Goal: Information Seeking & Learning: Find contact information

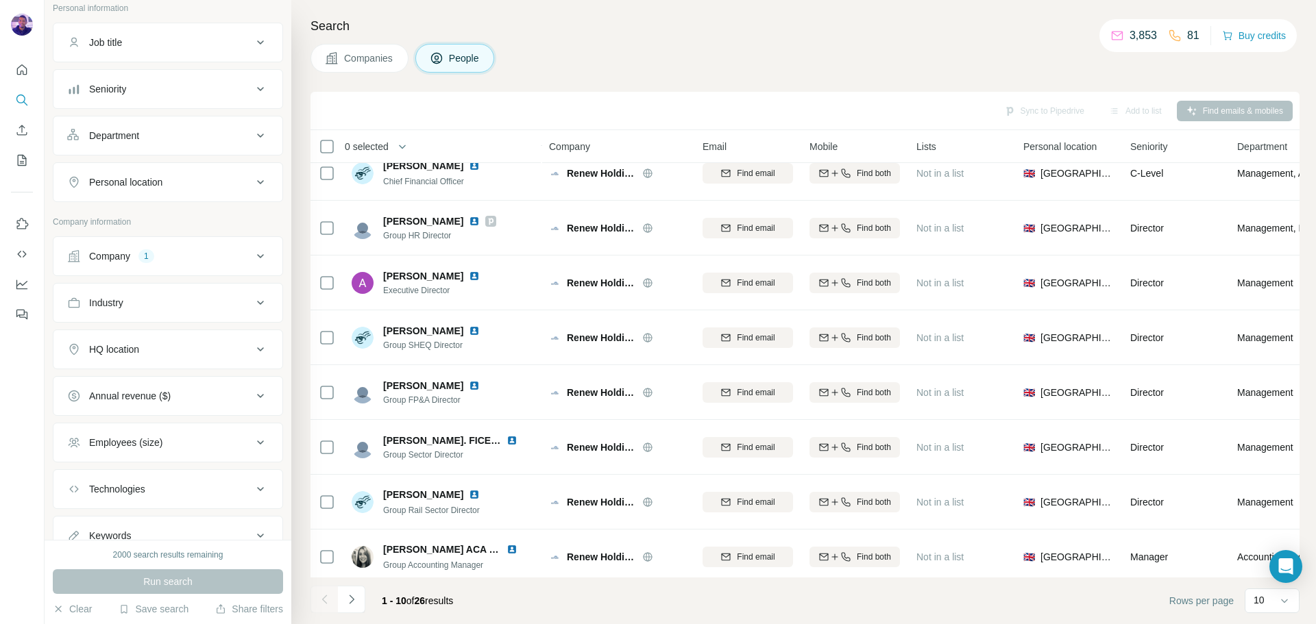
scroll to position [141, 0]
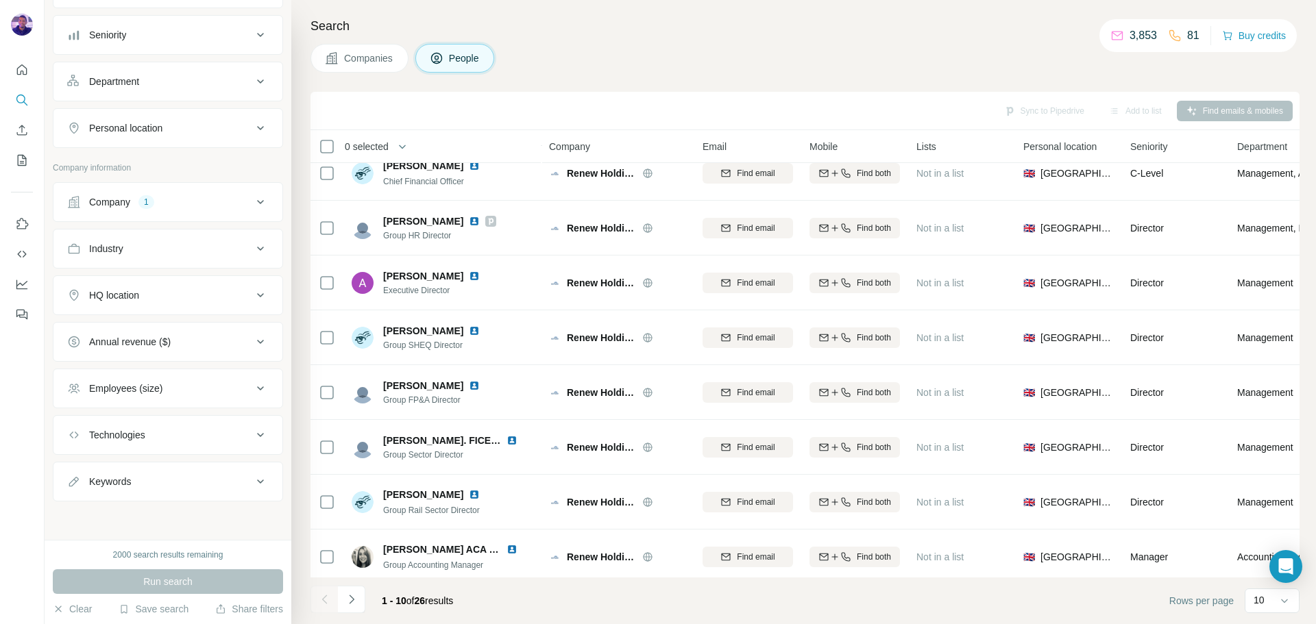
click at [173, 205] on div "Company 1" at bounding box center [159, 202] width 185 height 14
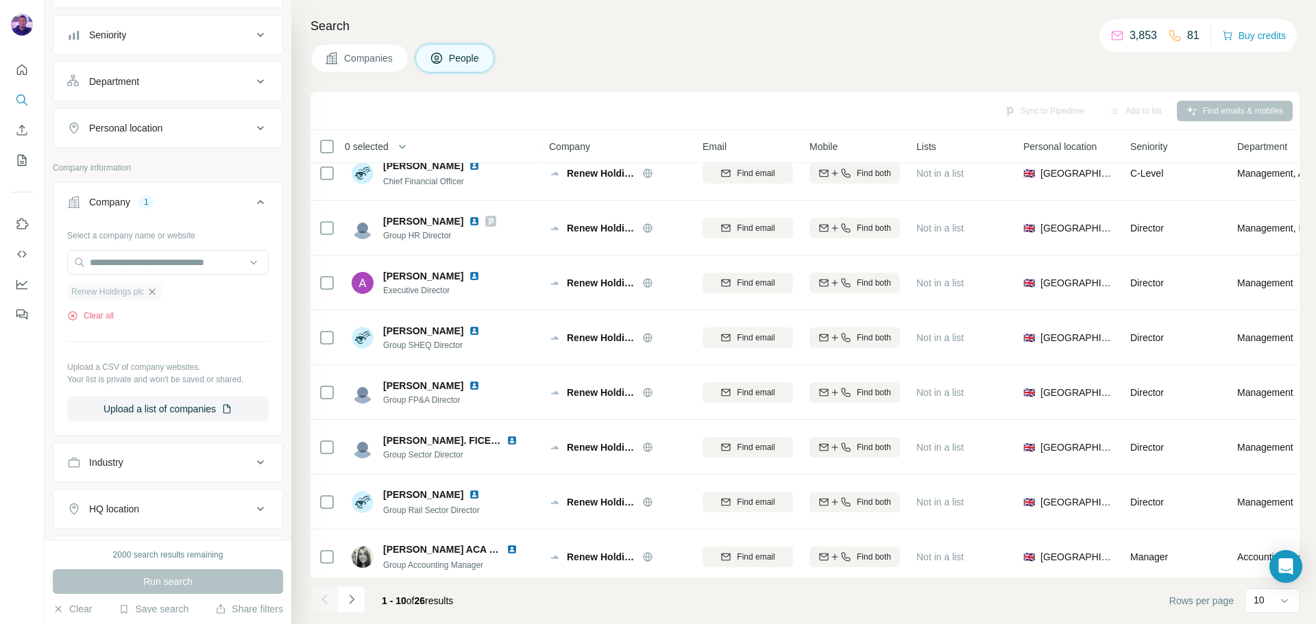
click at [158, 295] on icon "button" at bounding box center [152, 291] width 11 height 11
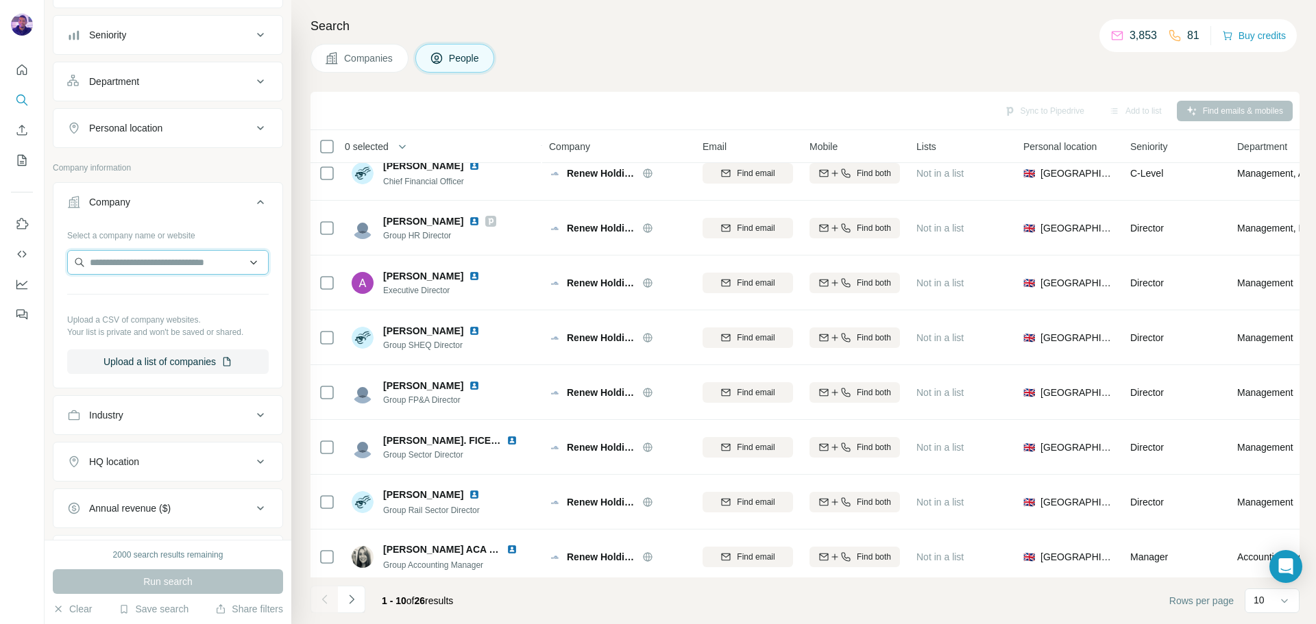
click at [154, 267] on input "text" at bounding box center [167, 262] width 201 height 25
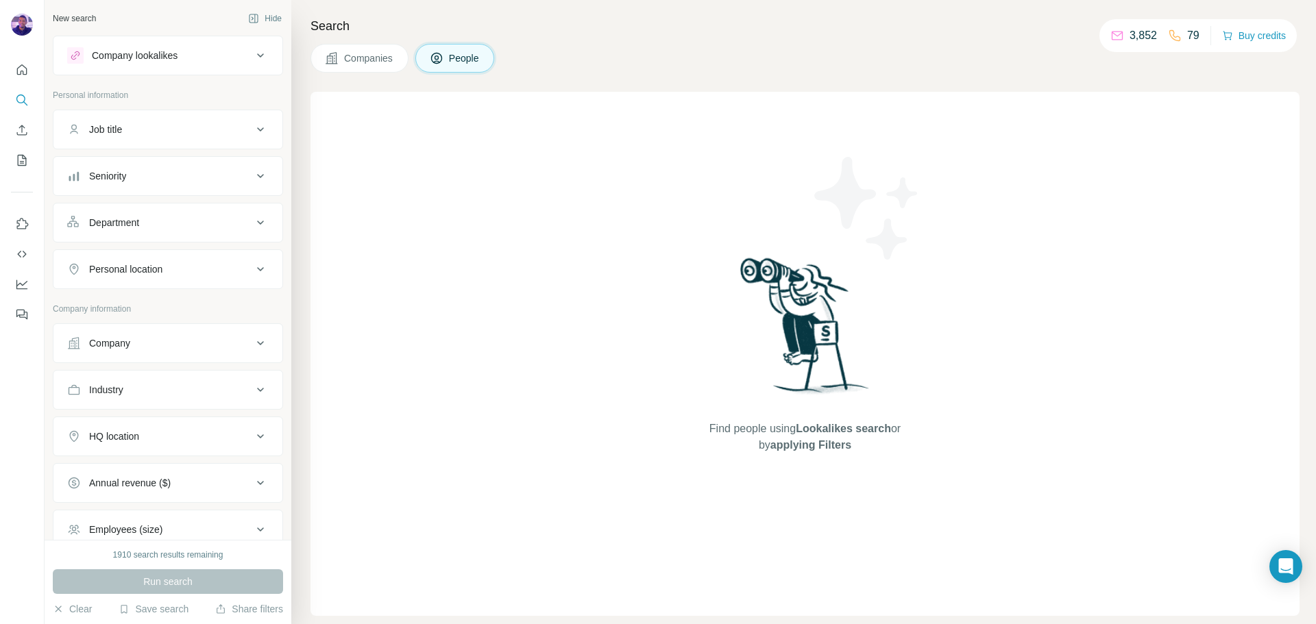
click at [172, 221] on div "Department" at bounding box center [159, 223] width 185 height 14
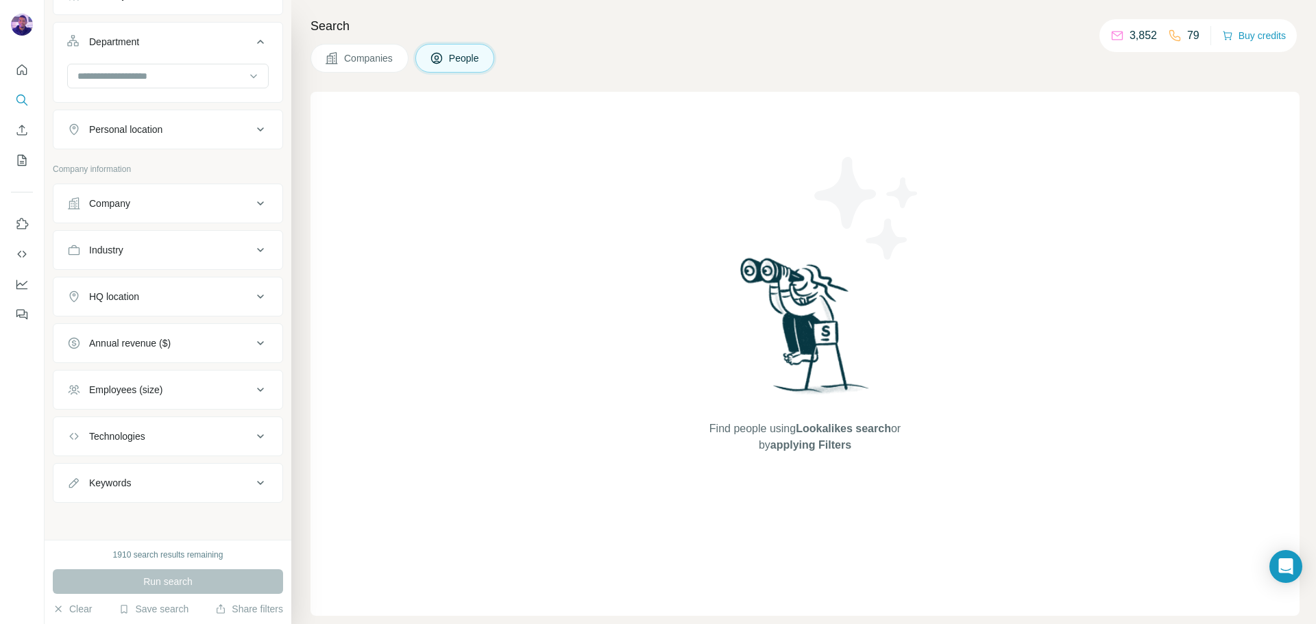
scroll to position [182, 0]
click at [169, 200] on div "Company" at bounding box center [159, 202] width 185 height 14
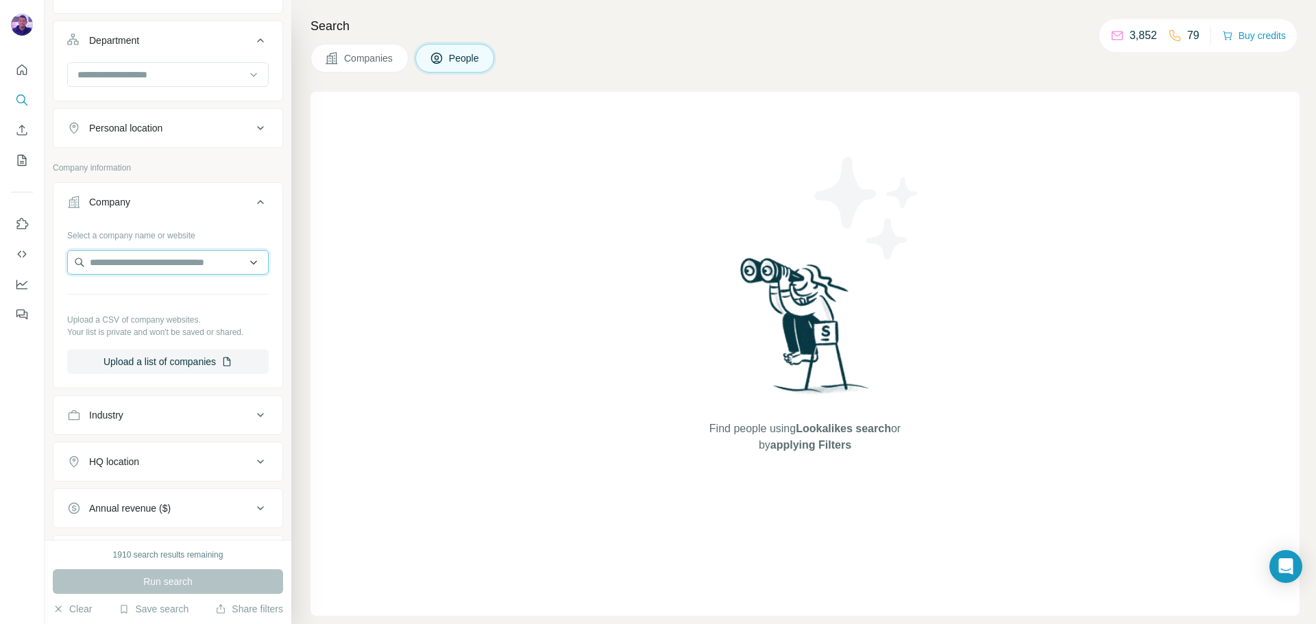
click at [158, 264] on input "text" at bounding box center [167, 262] width 201 height 25
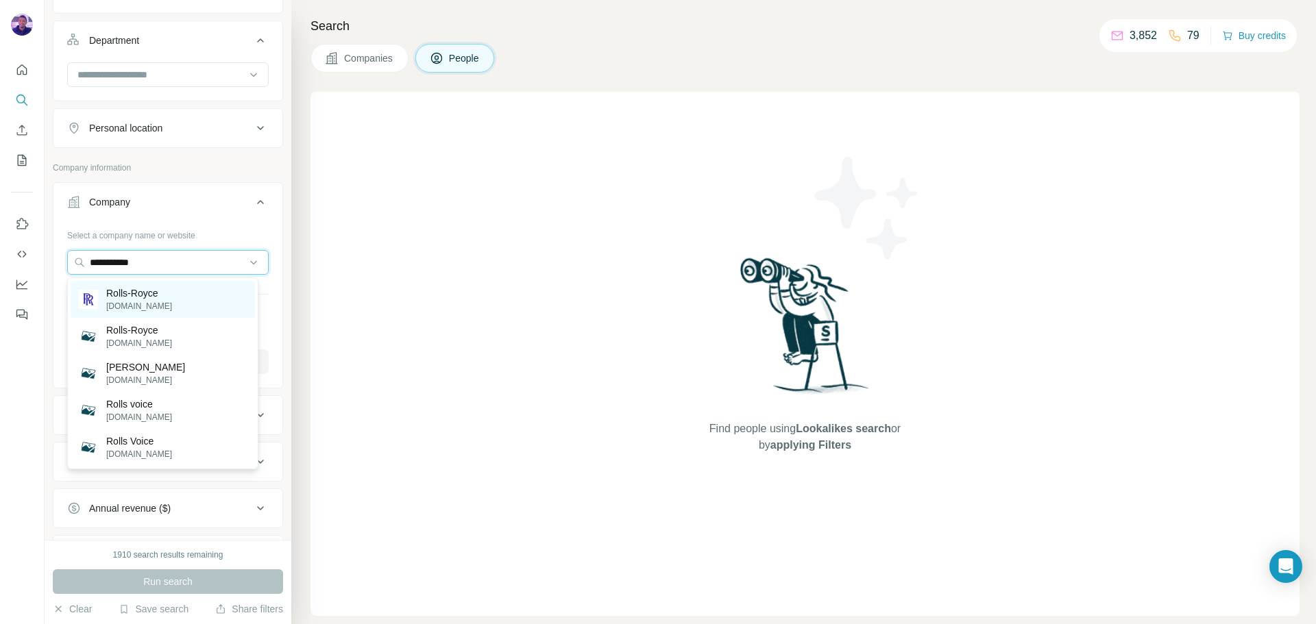
type input "**********"
click at [184, 290] on div "Rolls-Royce rolls-royce.com" at bounding box center [163, 299] width 184 height 37
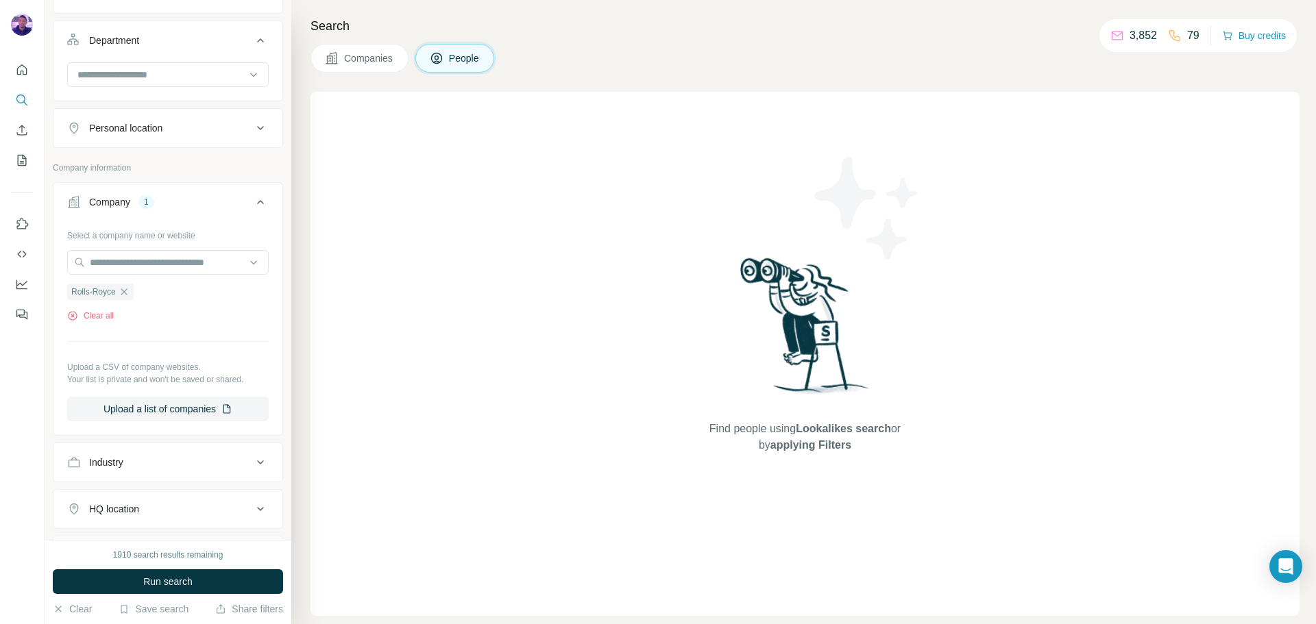
click at [221, 573] on button "Run search" at bounding box center [168, 581] width 230 height 25
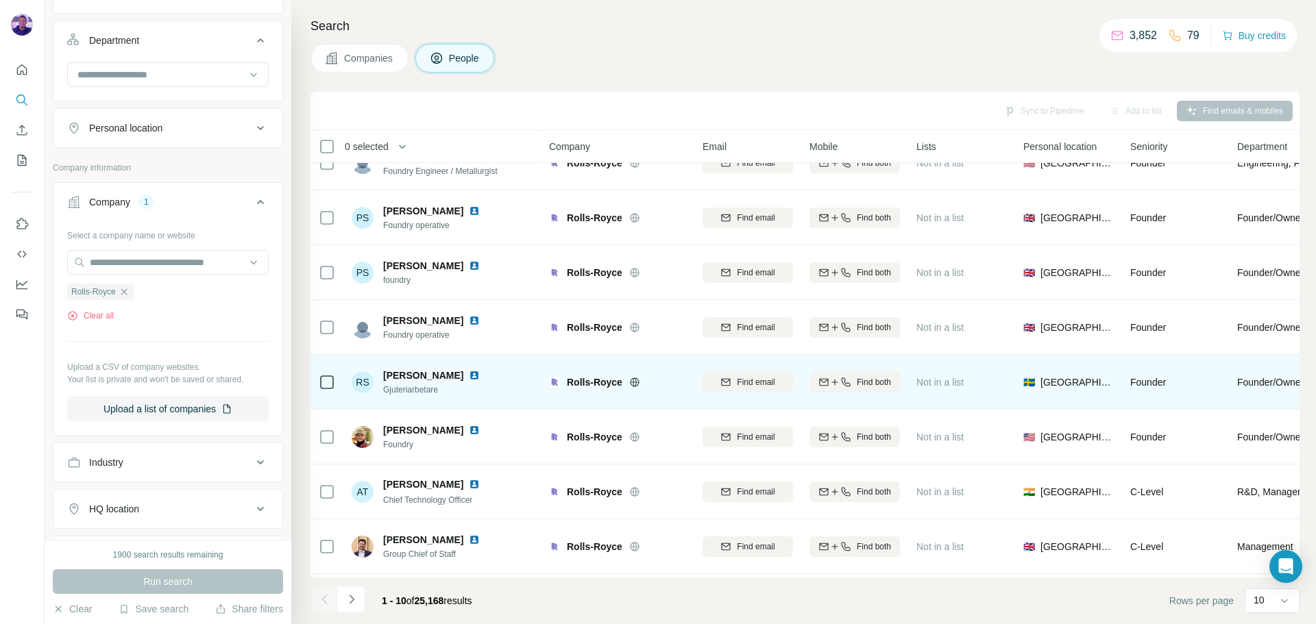
scroll to position [140, 0]
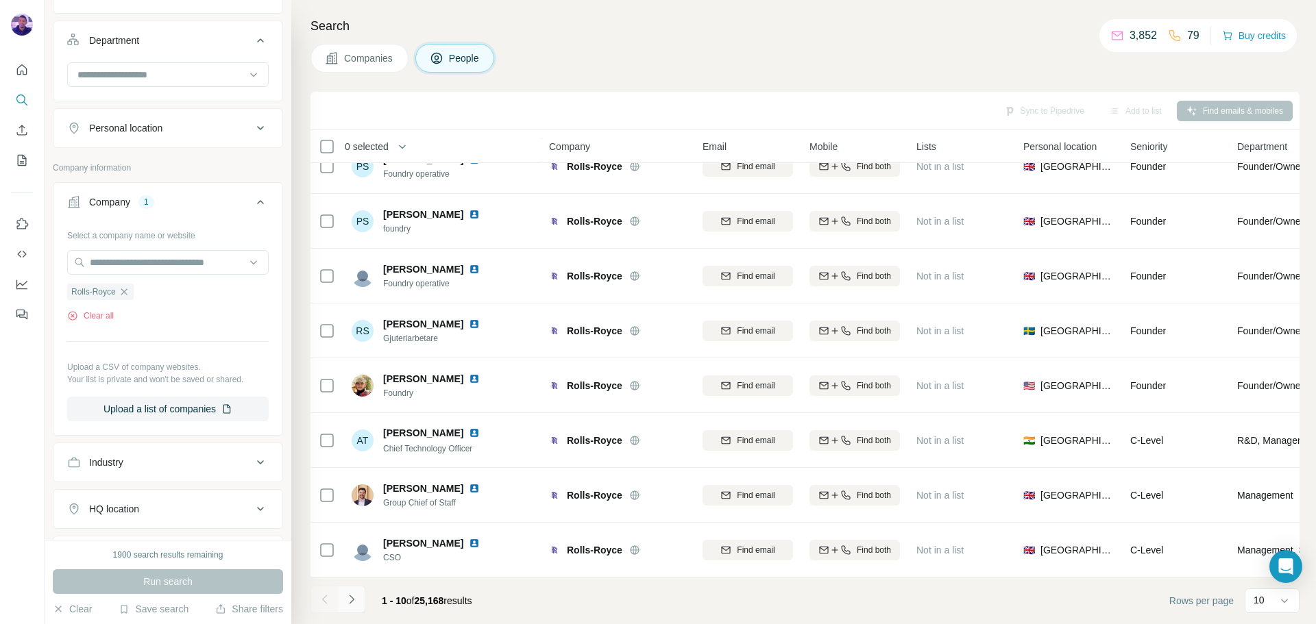
click at [358, 601] on button "Navigate to next page" at bounding box center [351, 599] width 27 height 27
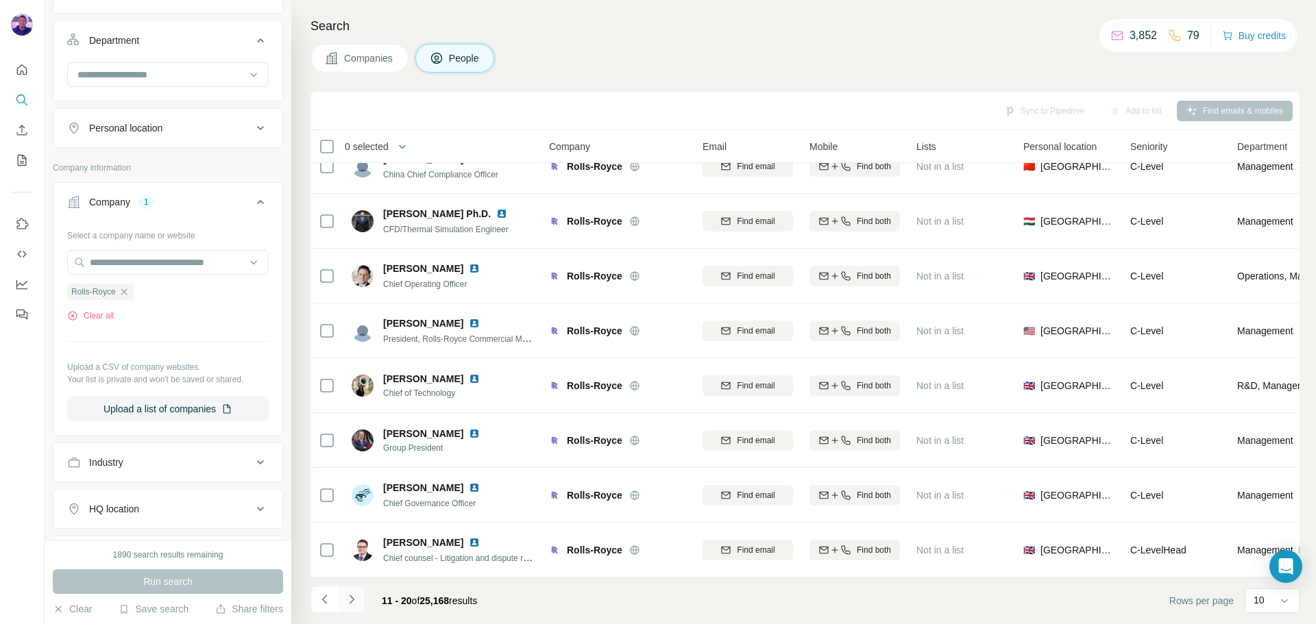
click at [358, 601] on button "Navigate to next page" at bounding box center [351, 599] width 27 height 27
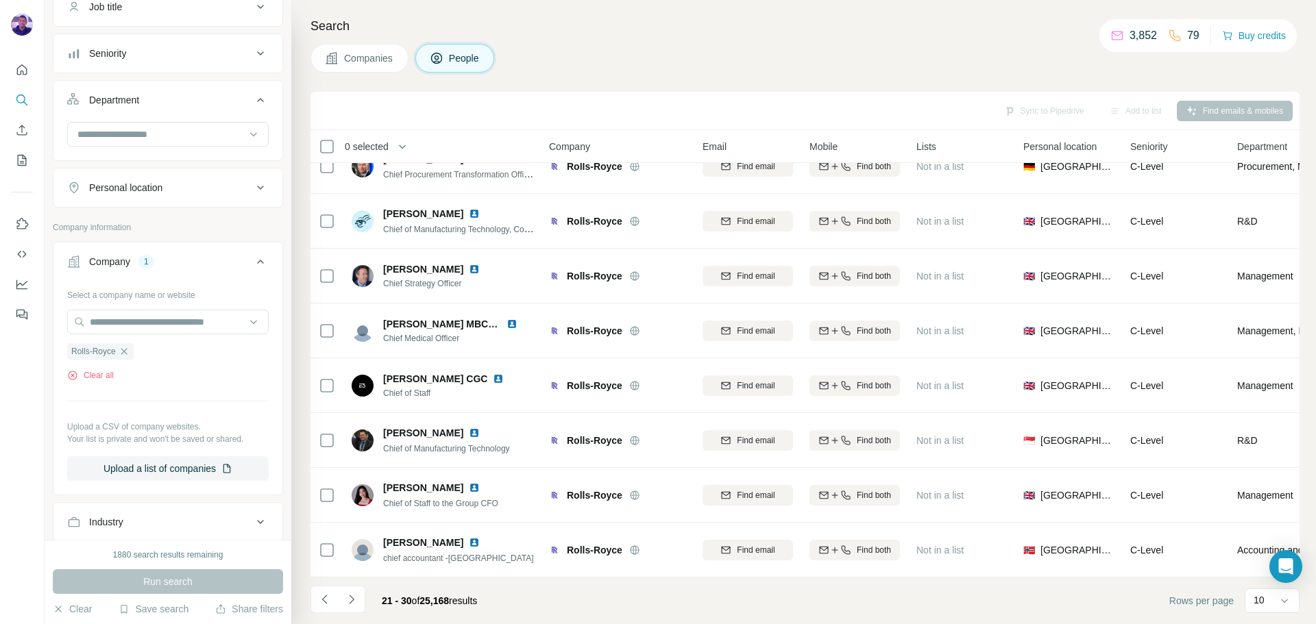
scroll to position [45, 0]
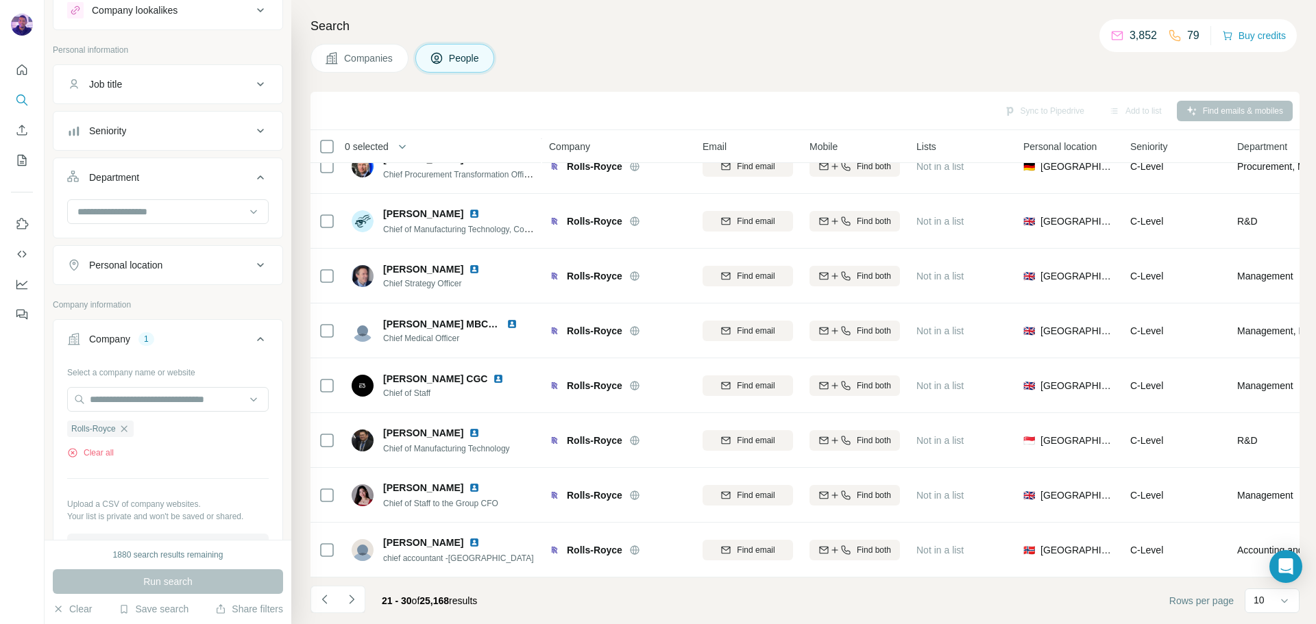
click at [154, 136] on div "Seniority" at bounding box center [159, 131] width 185 height 14
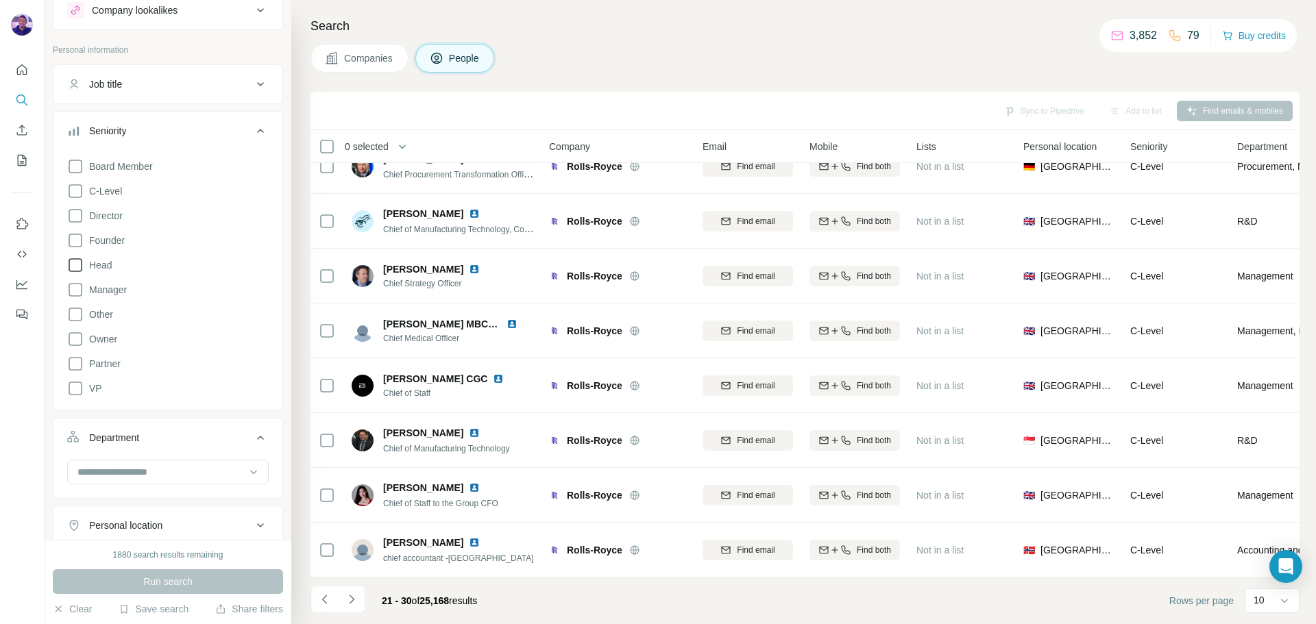
click at [77, 267] on icon at bounding box center [75, 265] width 16 height 16
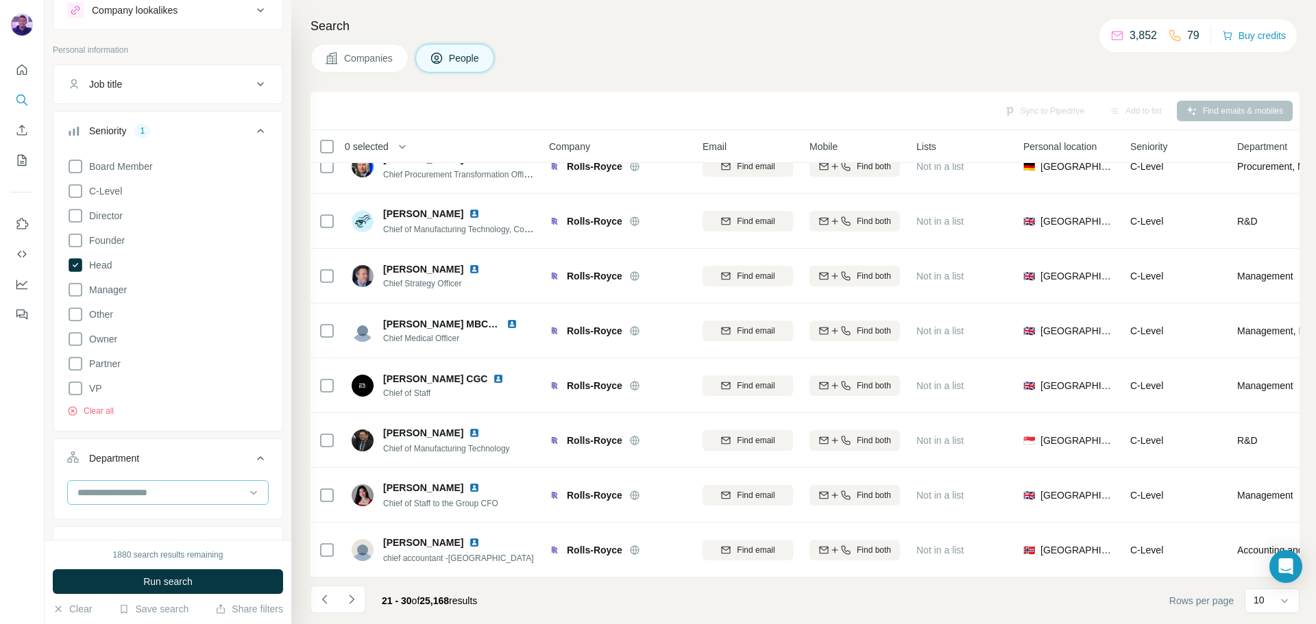
click at [203, 487] on input at bounding box center [160, 492] width 169 height 15
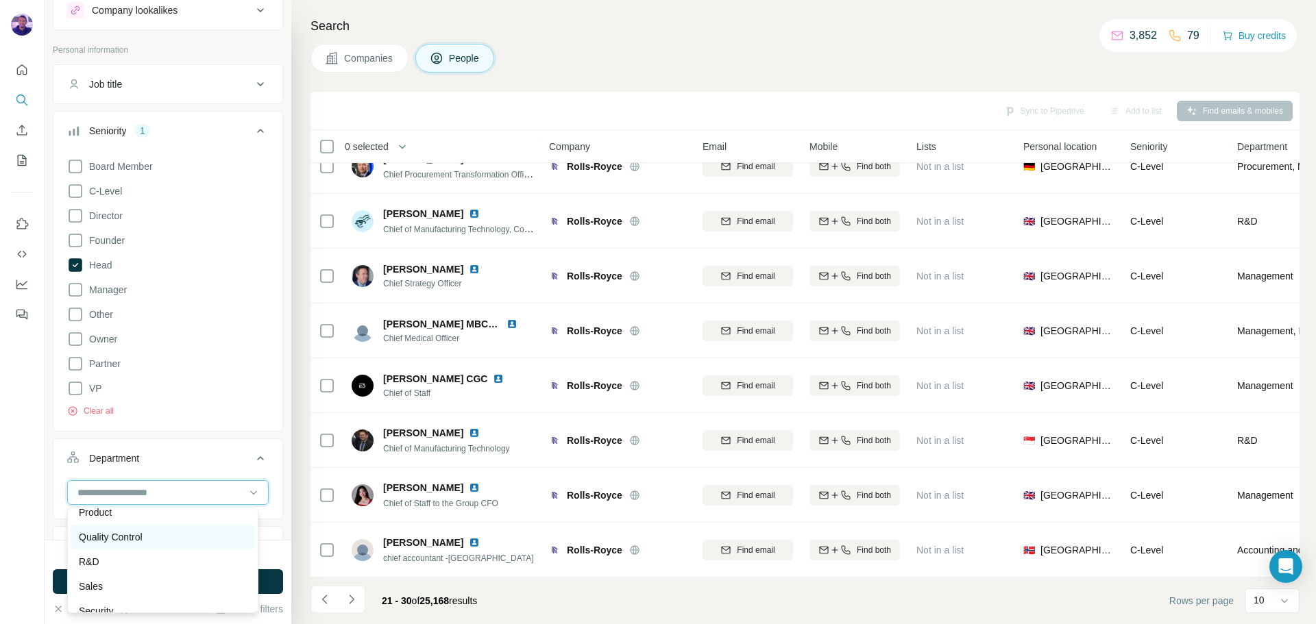
scroll to position [493, 0]
click at [149, 523] on div "R&D" at bounding box center [163, 524] width 168 height 14
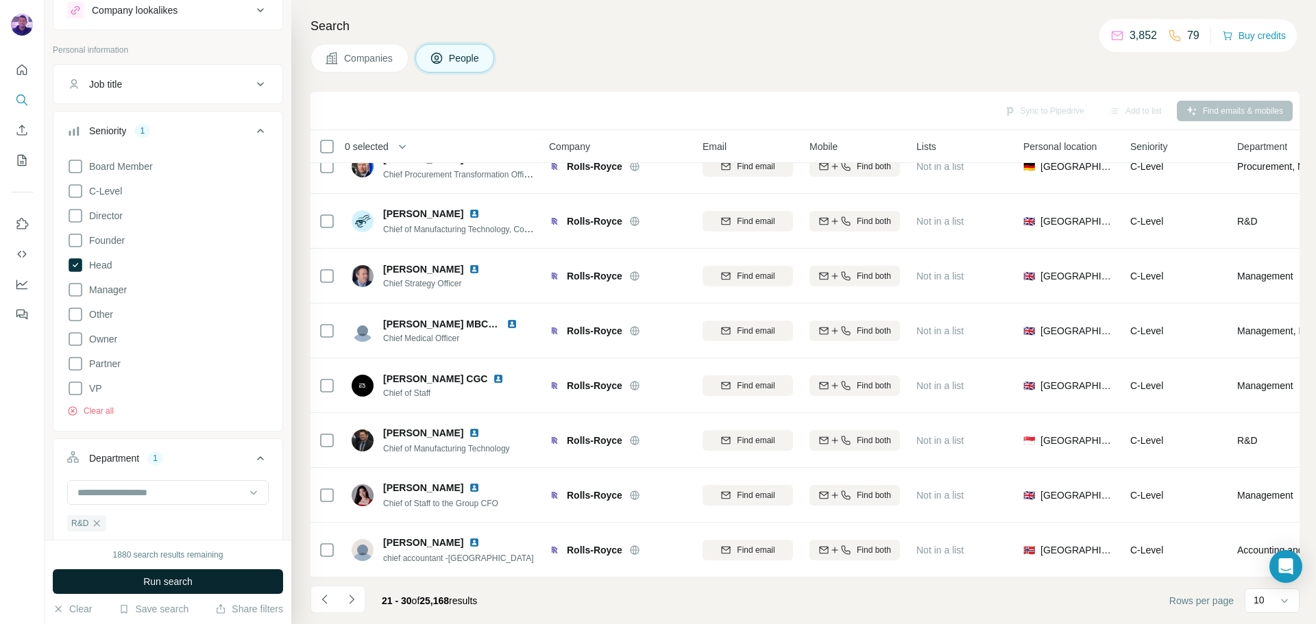
click at [214, 589] on button "Run search" at bounding box center [168, 581] width 230 height 25
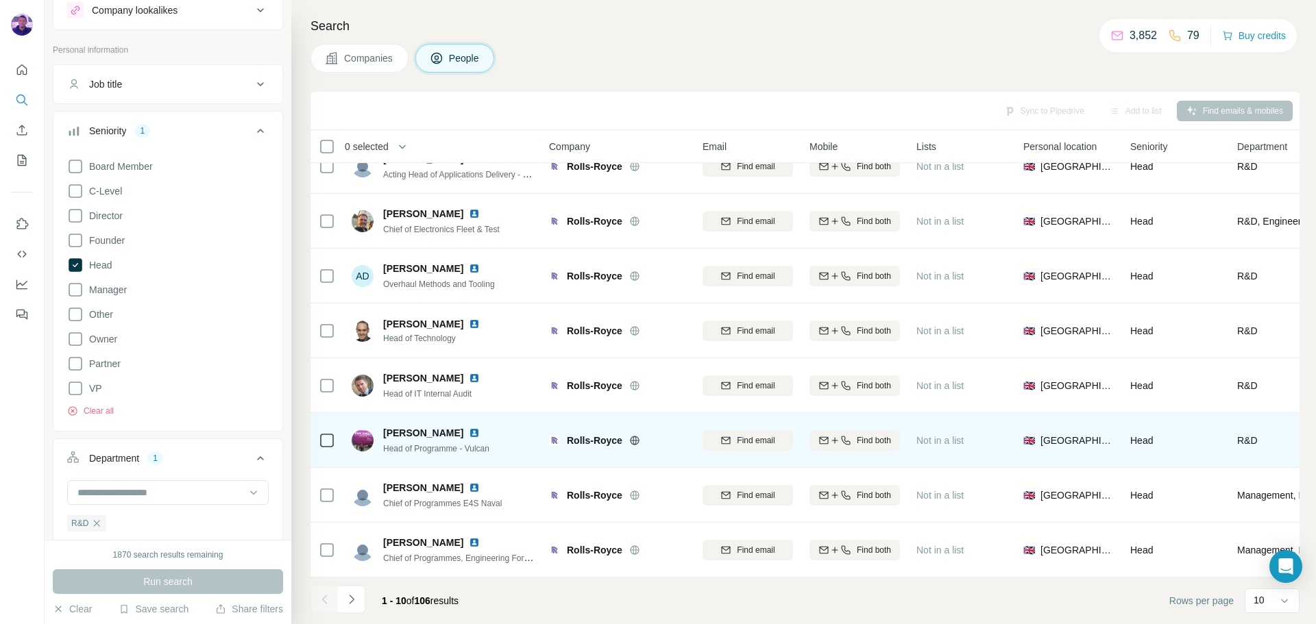
scroll to position [140, 0]
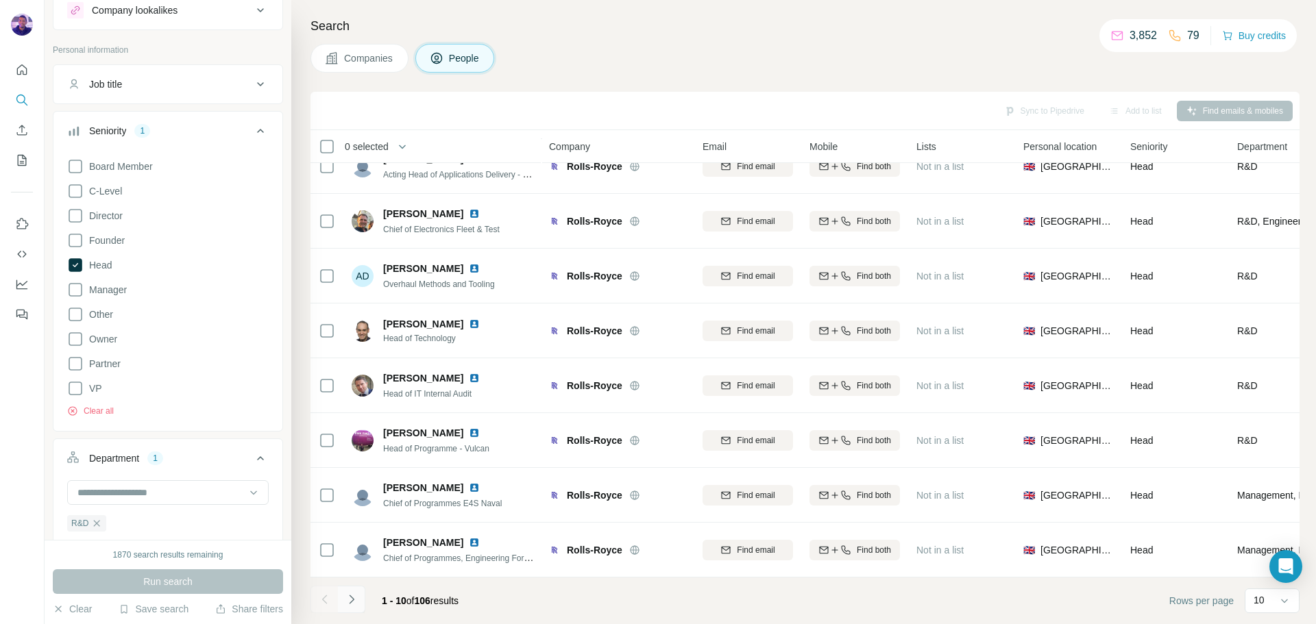
click at [355, 604] on icon "Navigate to next page" at bounding box center [352, 600] width 14 height 14
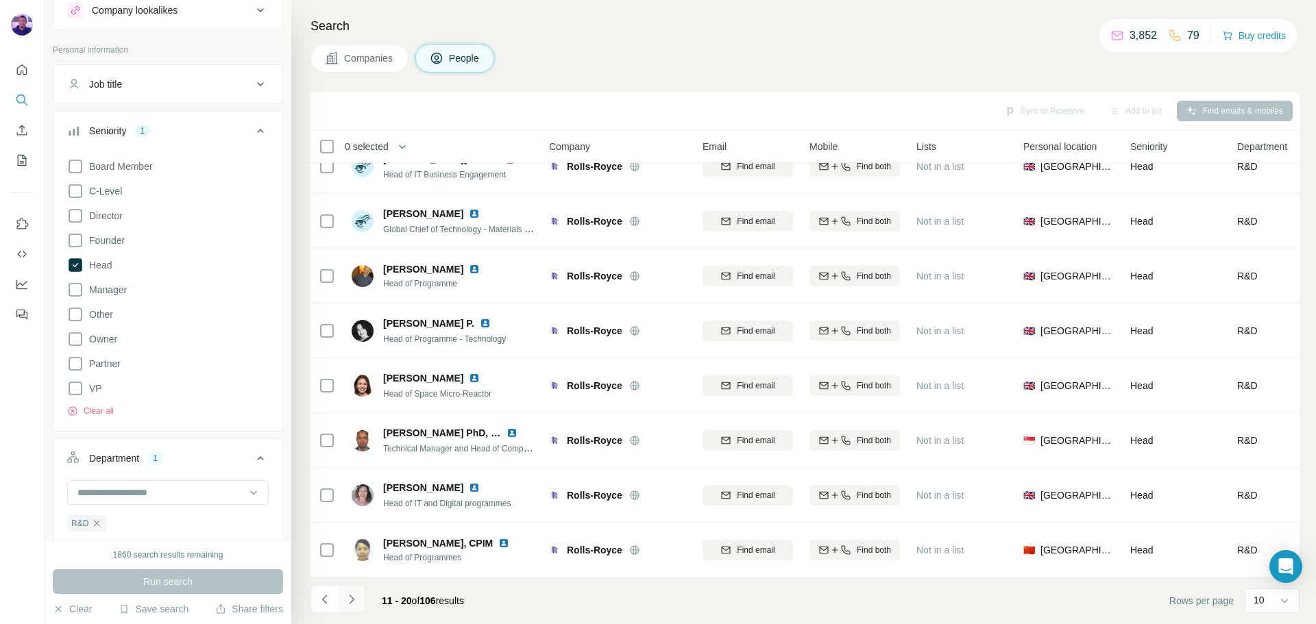
click at [350, 605] on icon "Navigate to next page" at bounding box center [352, 600] width 14 height 14
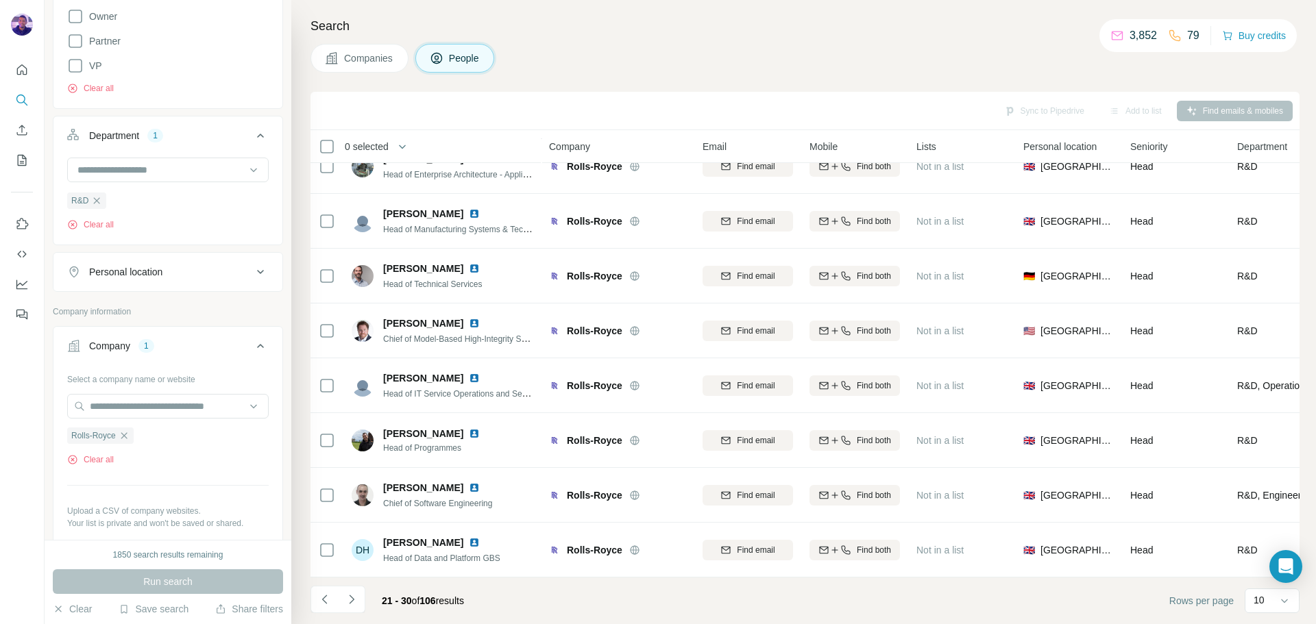
scroll to position [137, 0]
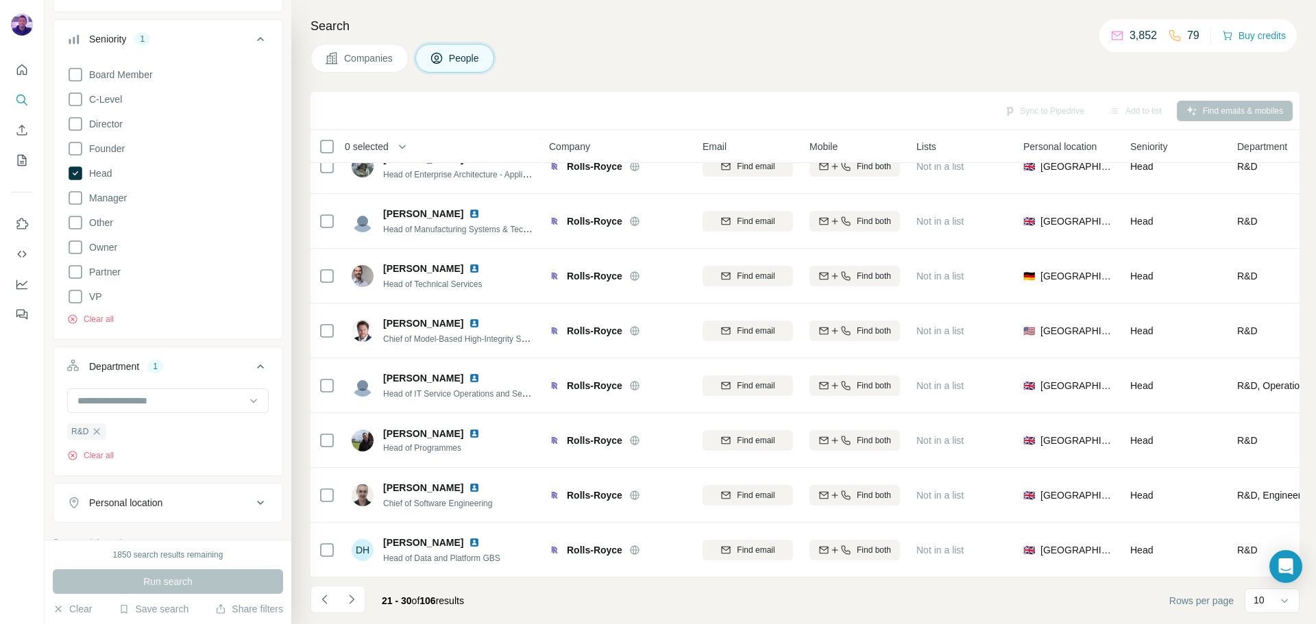
click at [158, 508] on div "Personal location" at bounding box center [125, 503] width 73 height 14
click at [181, 528] on input "text" at bounding box center [167, 537] width 201 height 25
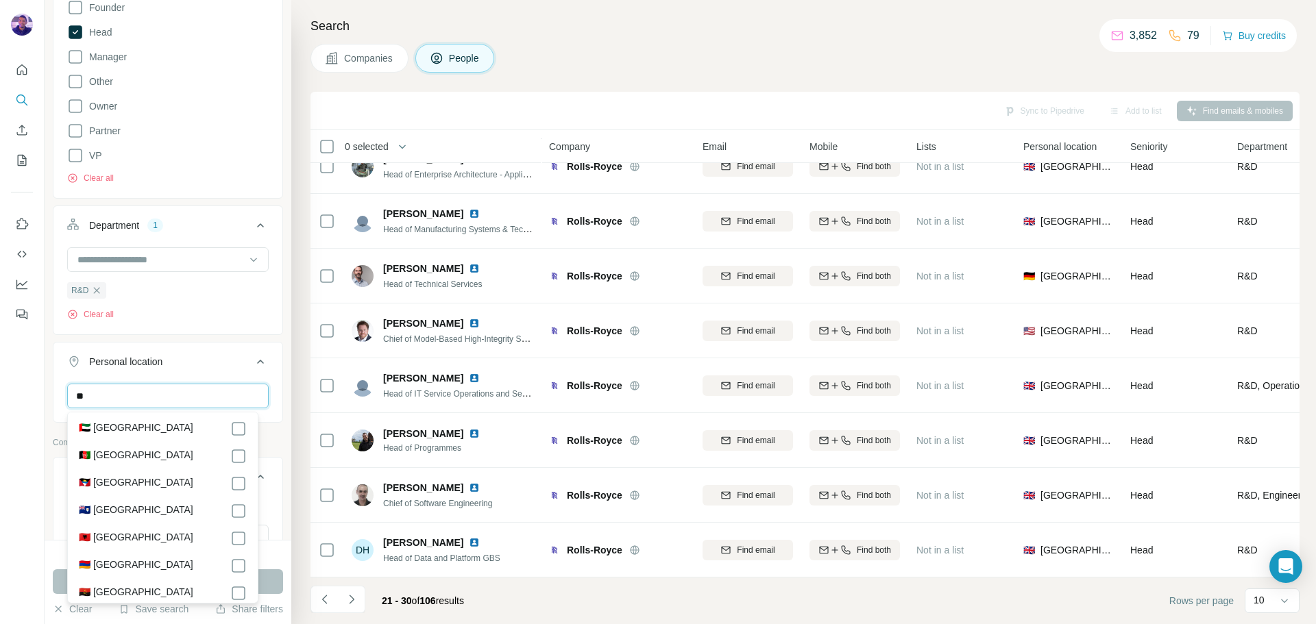
scroll to position [0, 0]
click at [135, 397] on input "**" at bounding box center [167, 396] width 201 height 25
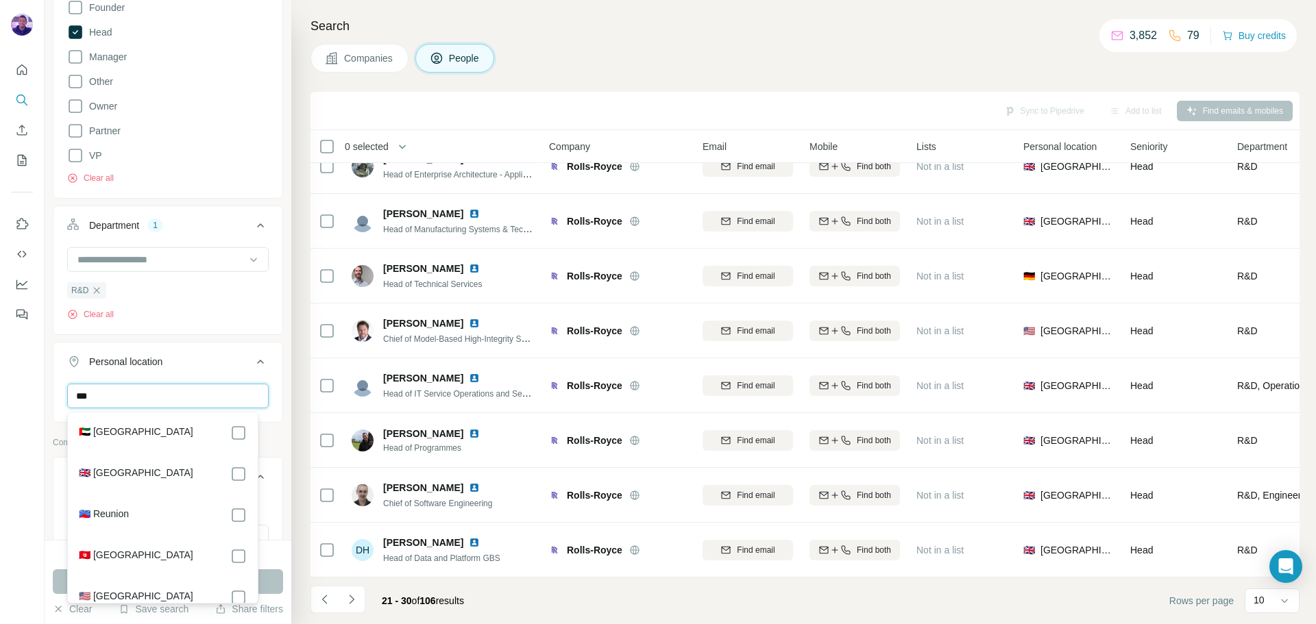
type input "***"
click at [156, 469] on label "🇬🇧 [GEOGRAPHIC_DATA]" at bounding box center [136, 474] width 114 height 16
click at [271, 574] on button "Run search" at bounding box center [168, 581] width 230 height 25
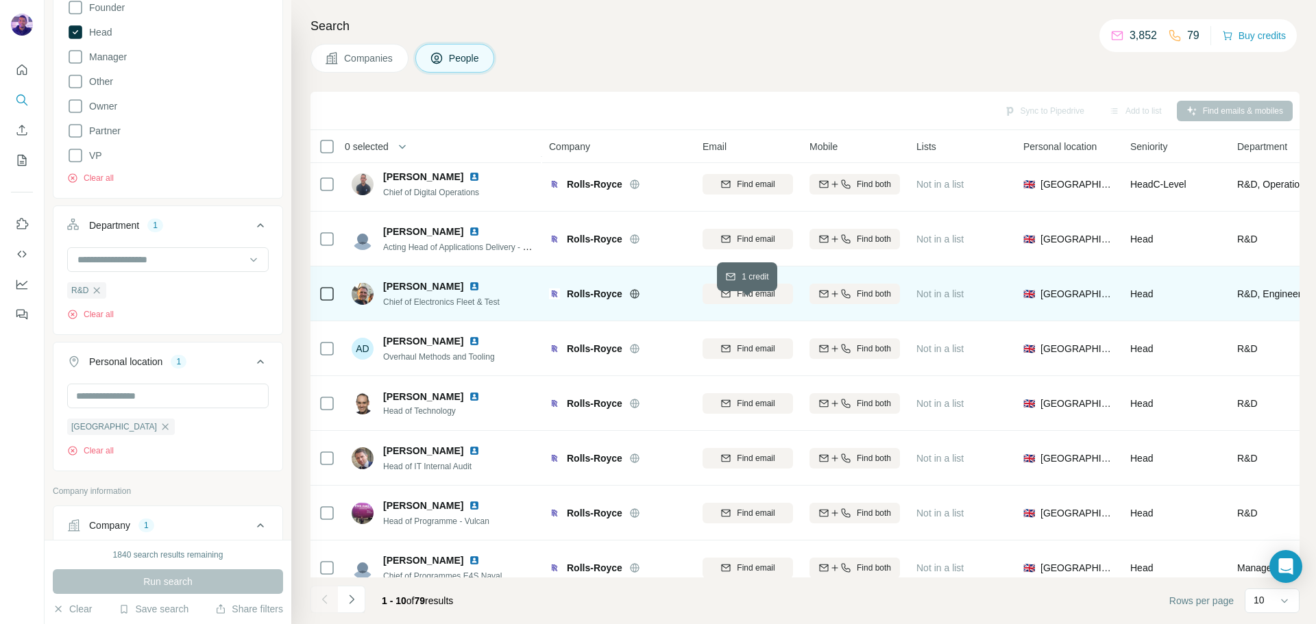
scroll to position [140, 0]
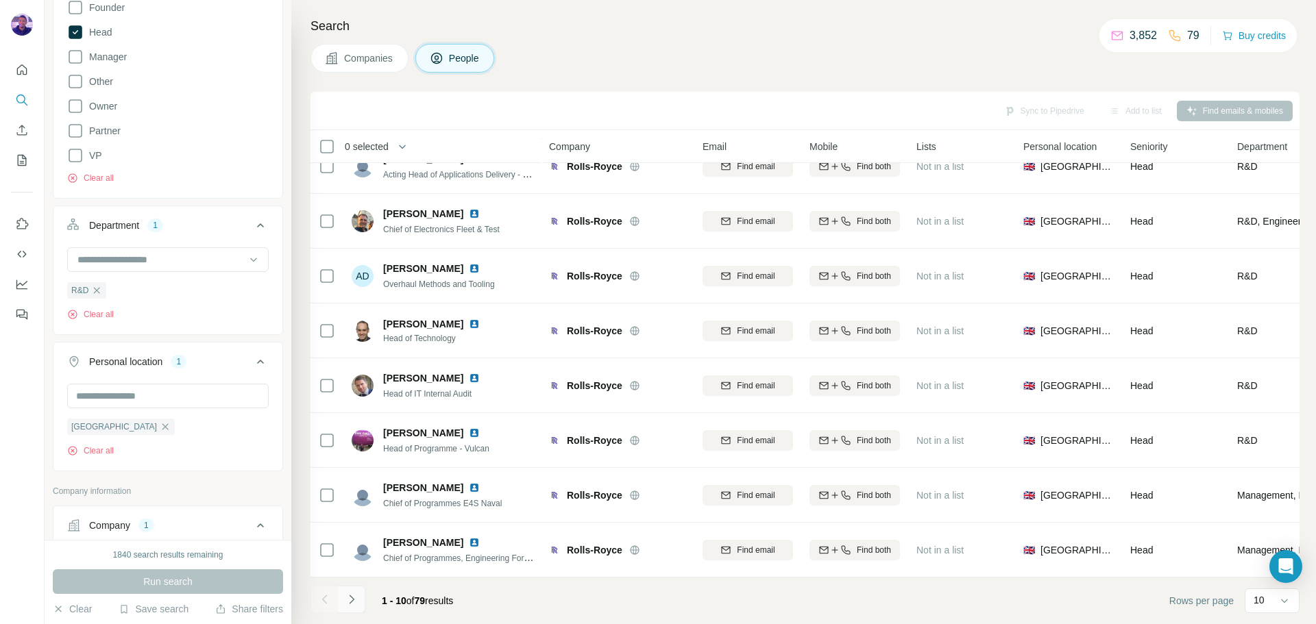
click at [341, 606] on button "Navigate to next page" at bounding box center [351, 599] width 27 height 27
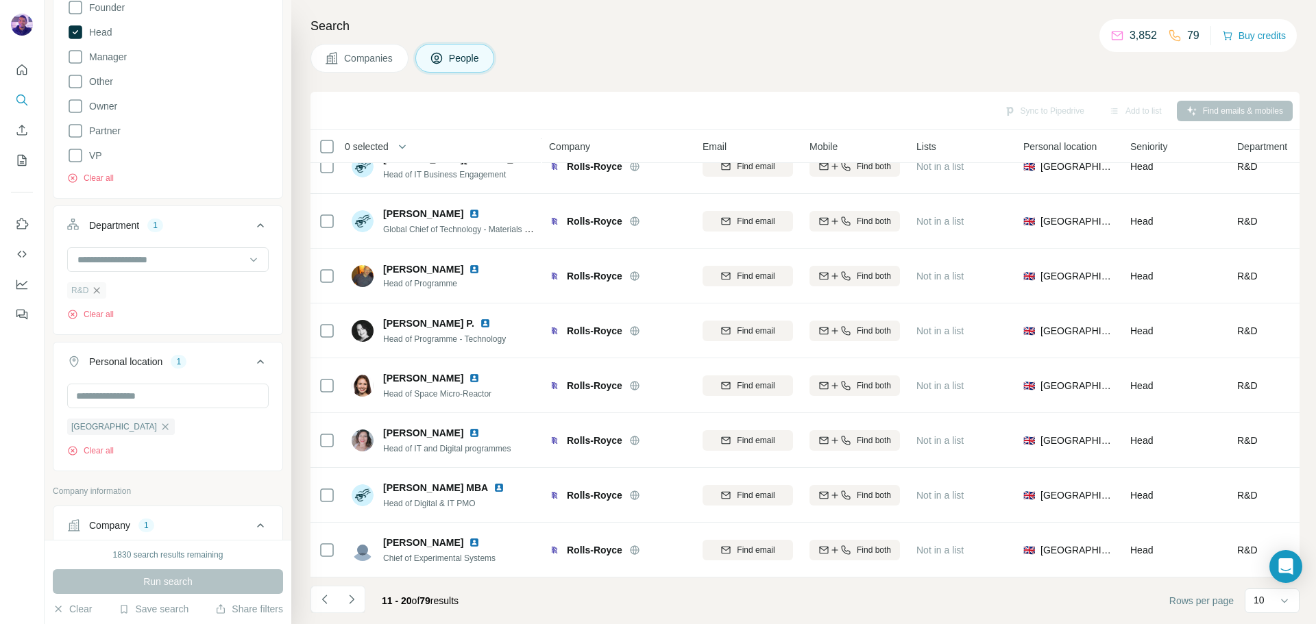
click at [97, 291] on icon "button" at bounding box center [96, 290] width 11 height 11
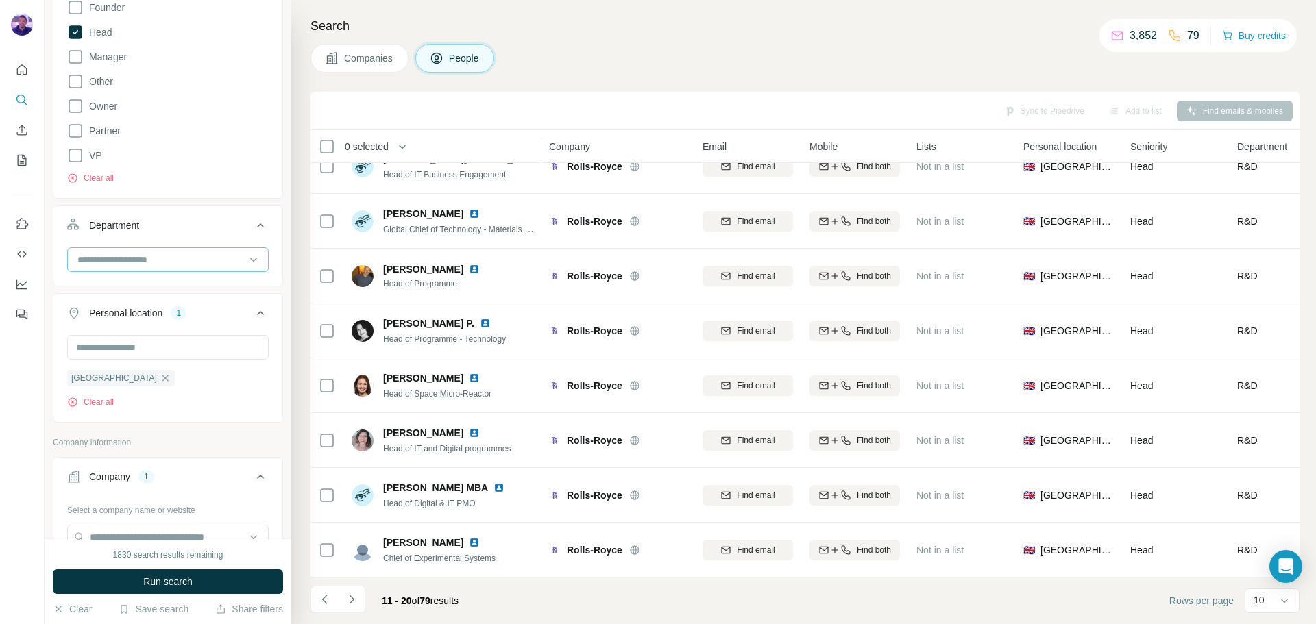
click at [109, 259] on input at bounding box center [160, 259] width 169 height 15
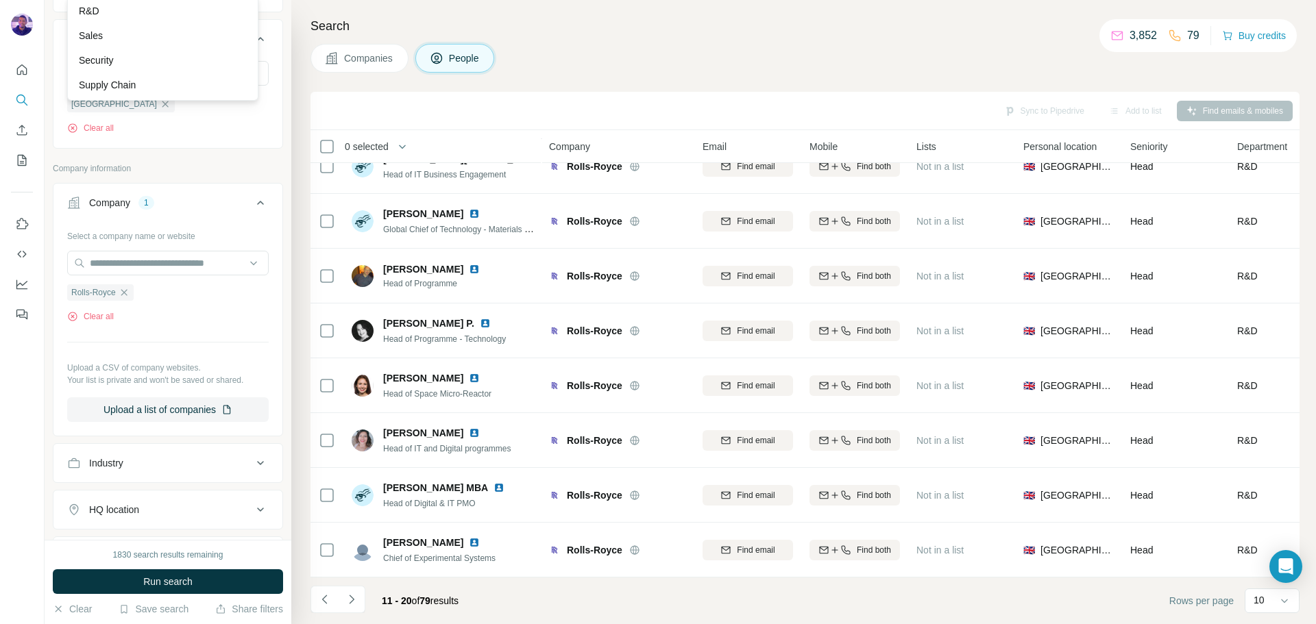
scroll to position [768, 0]
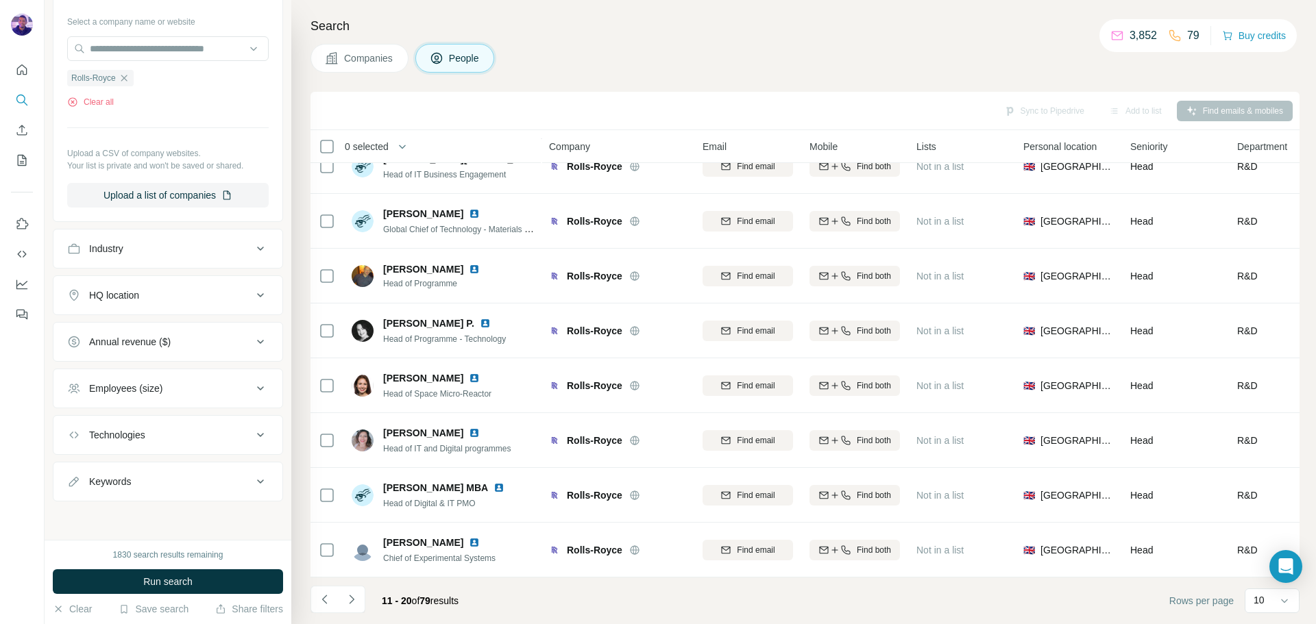
click at [163, 436] on div "Technologies" at bounding box center [159, 435] width 185 height 14
click at [194, 394] on div "Employees (size)" at bounding box center [159, 387] width 185 height 14
click at [174, 378] on button "Employees (size)" at bounding box center [167, 390] width 229 height 38
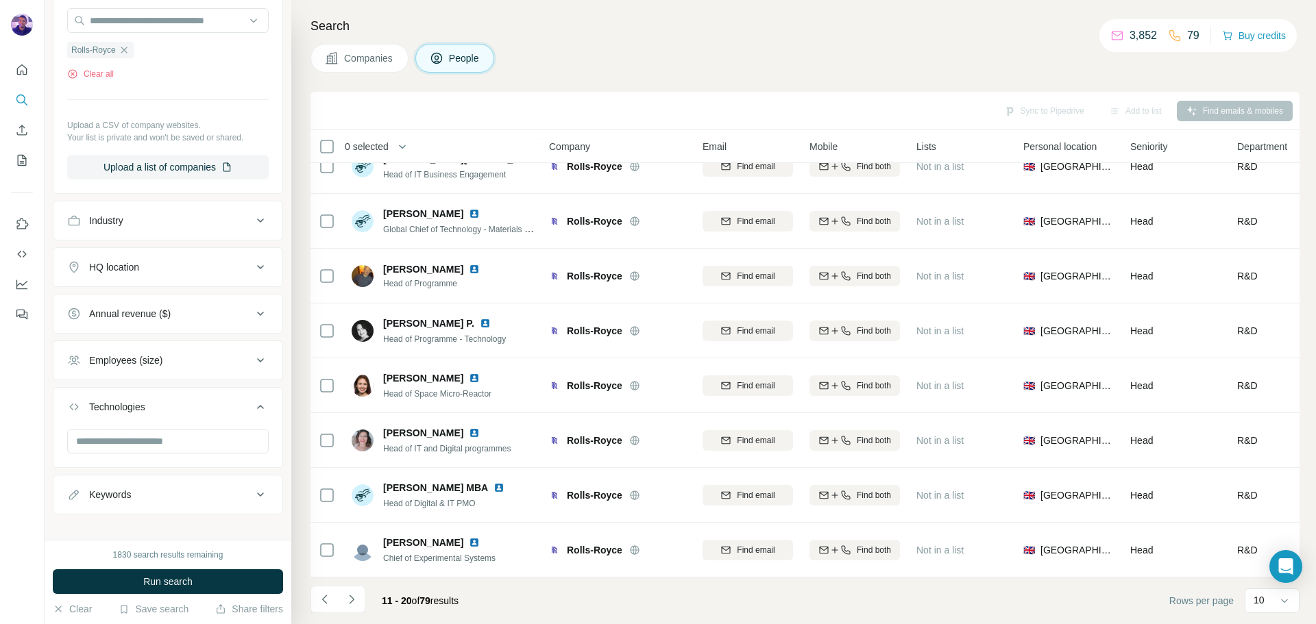
scroll to position [809, 0]
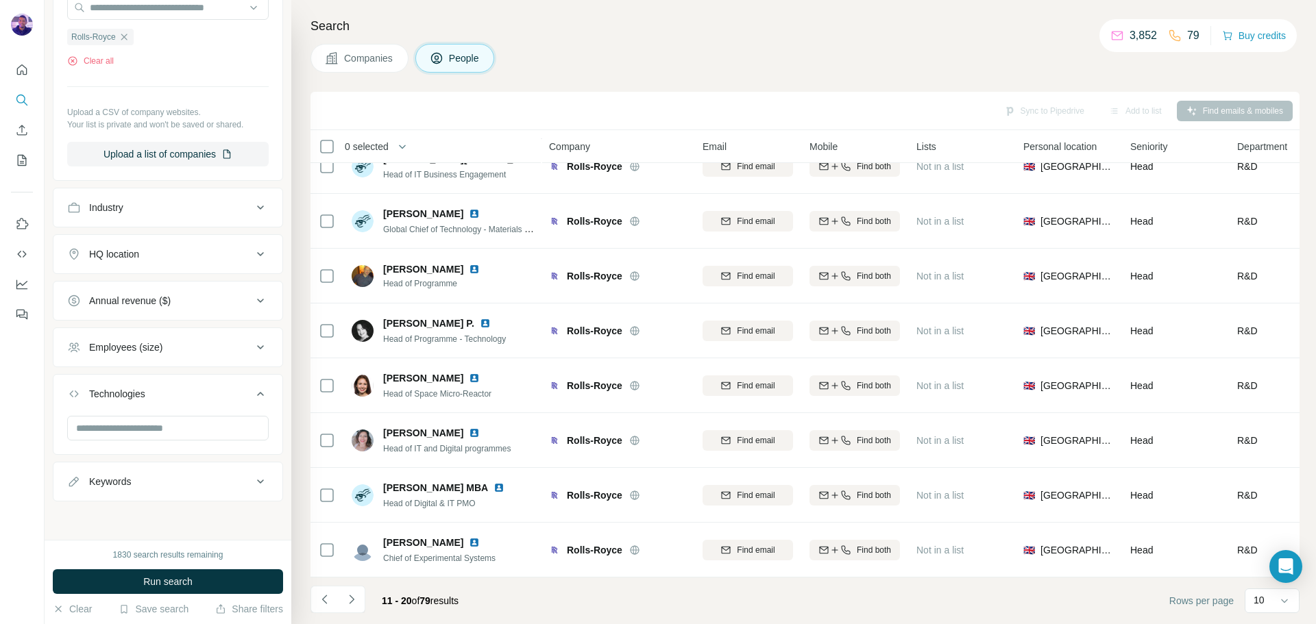
click at [176, 486] on div "Keywords" at bounding box center [159, 482] width 185 height 14
click at [164, 517] on input "text" at bounding box center [154, 514] width 174 height 25
type input "**********"
click at [252, 580] on button "Run search" at bounding box center [168, 581] width 230 height 25
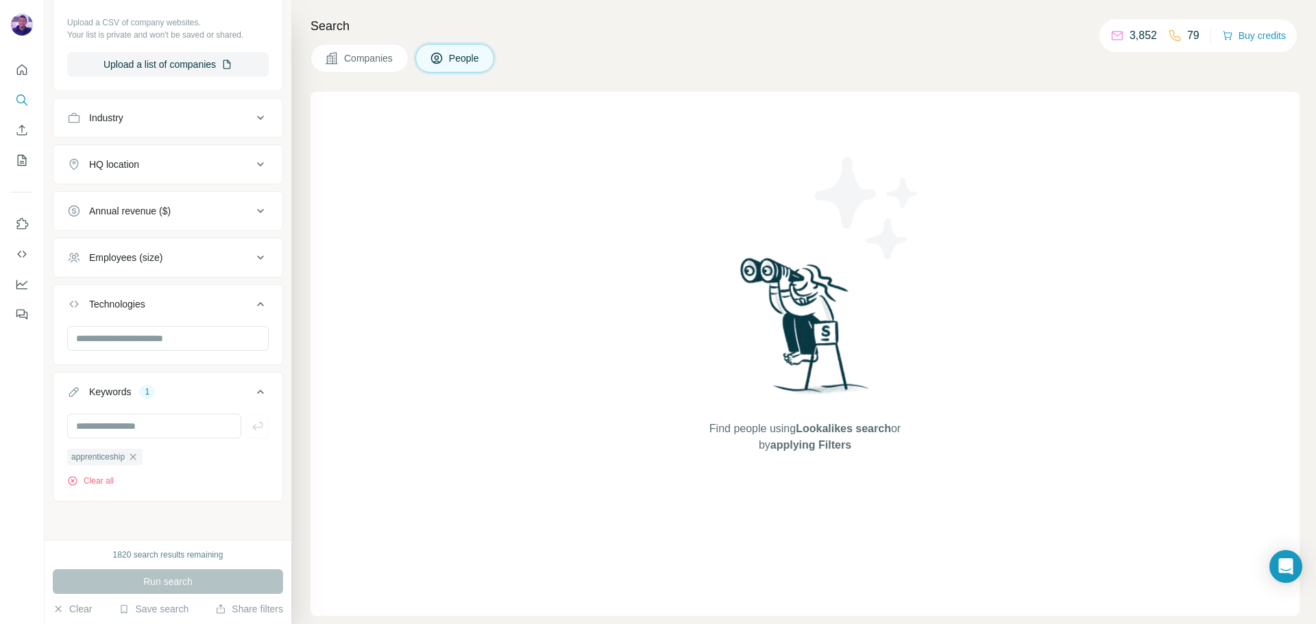
click at [138, 452] on icon "button" at bounding box center [132, 457] width 11 height 11
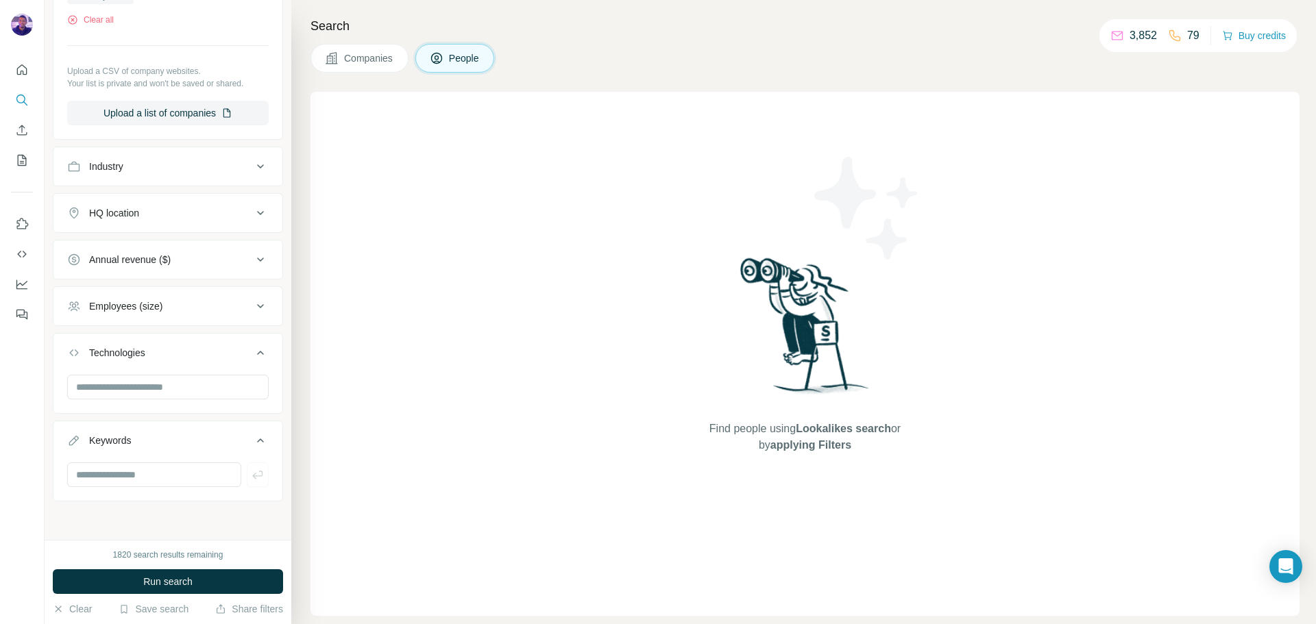
scroll to position [850, 0]
drag, startPoint x: 125, startPoint y: 460, endPoint x: 127, endPoint y: 467, distance: 7.2
click at [125, 466] on div "Keywords" at bounding box center [168, 461] width 230 height 81
drag, startPoint x: 127, startPoint y: 467, endPoint x: 121, endPoint y: 476, distance: 10.8
click at [127, 467] on input "text" at bounding box center [154, 475] width 174 height 25
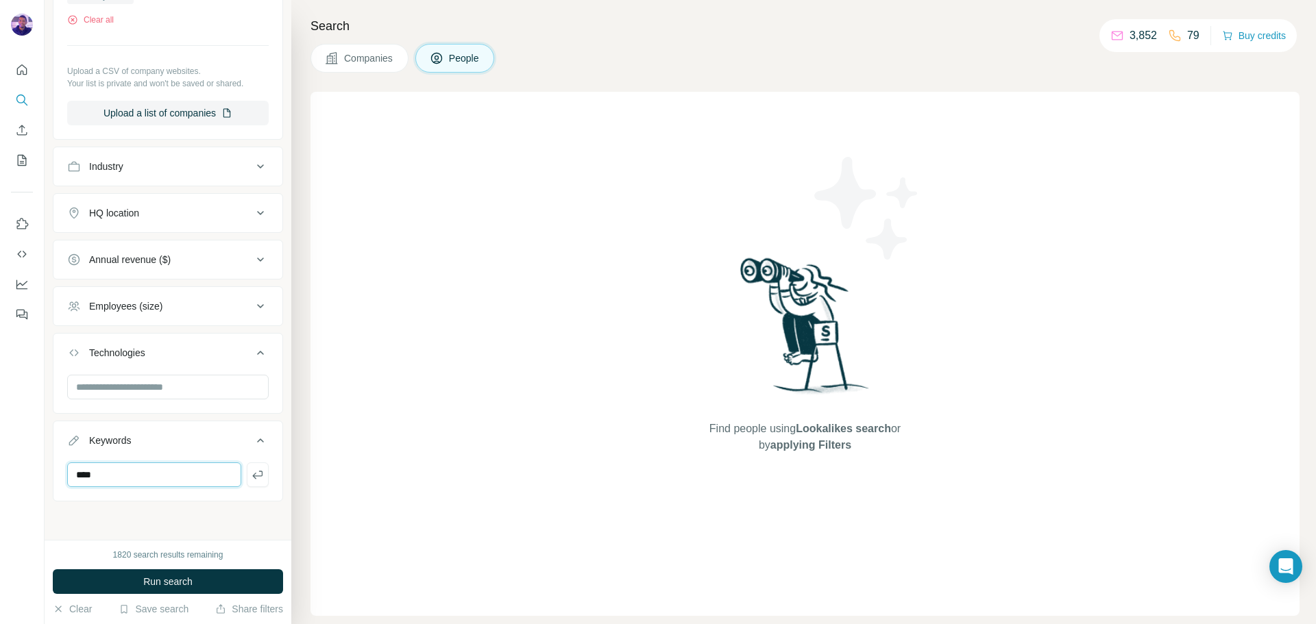
type input "****"
click at [206, 567] on div "1820 search results remaining Run search Clear Save search Share filters" at bounding box center [168, 582] width 247 height 84
click at [210, 576] on button "Run search" at bounding box center [168, 581] width 230 height 25
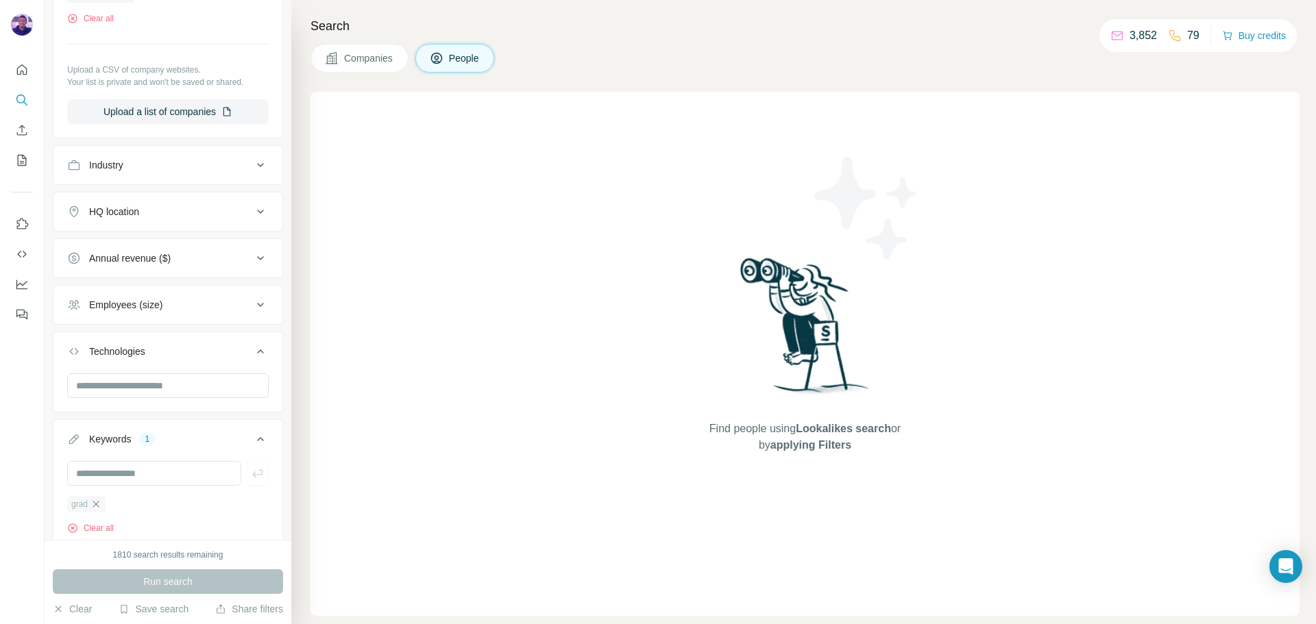
click at [96, 506] on icon "button" at bounding box center [95, 504] width 11 height 11
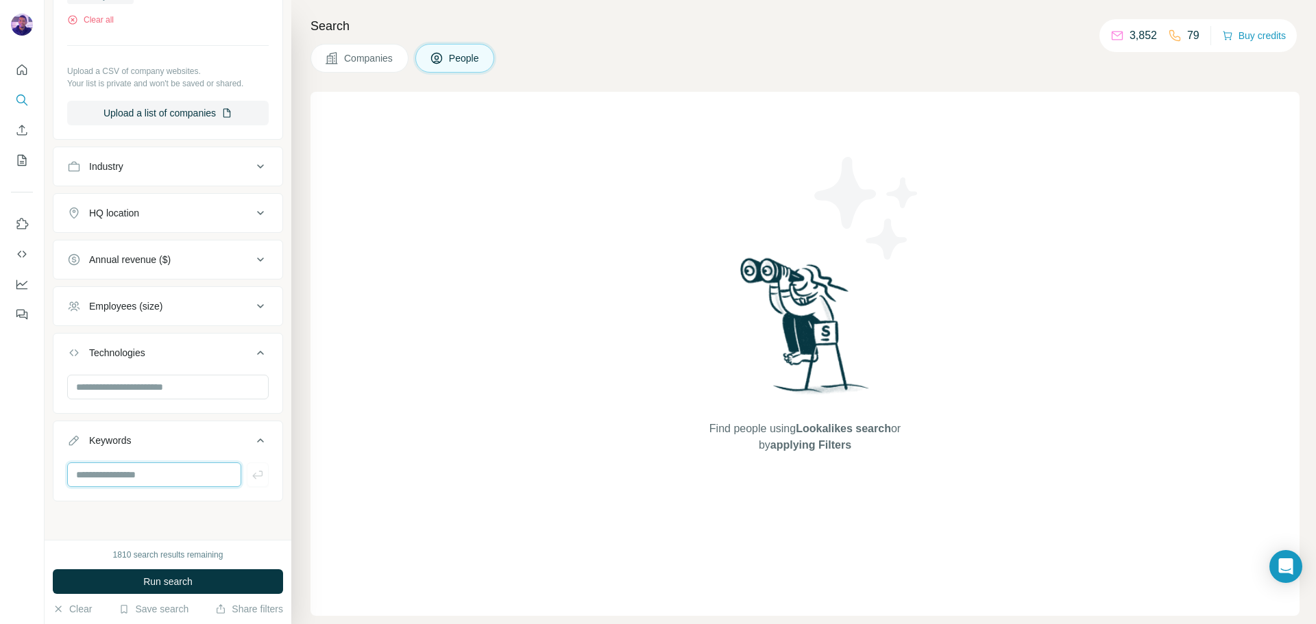
click at [107, 471] on input "text" at bounding box center [154, 475] width 174 height 25
type input "********"
click at [214, 574] on button "Run search" at bounding box center [168, 581] width 230 height 25
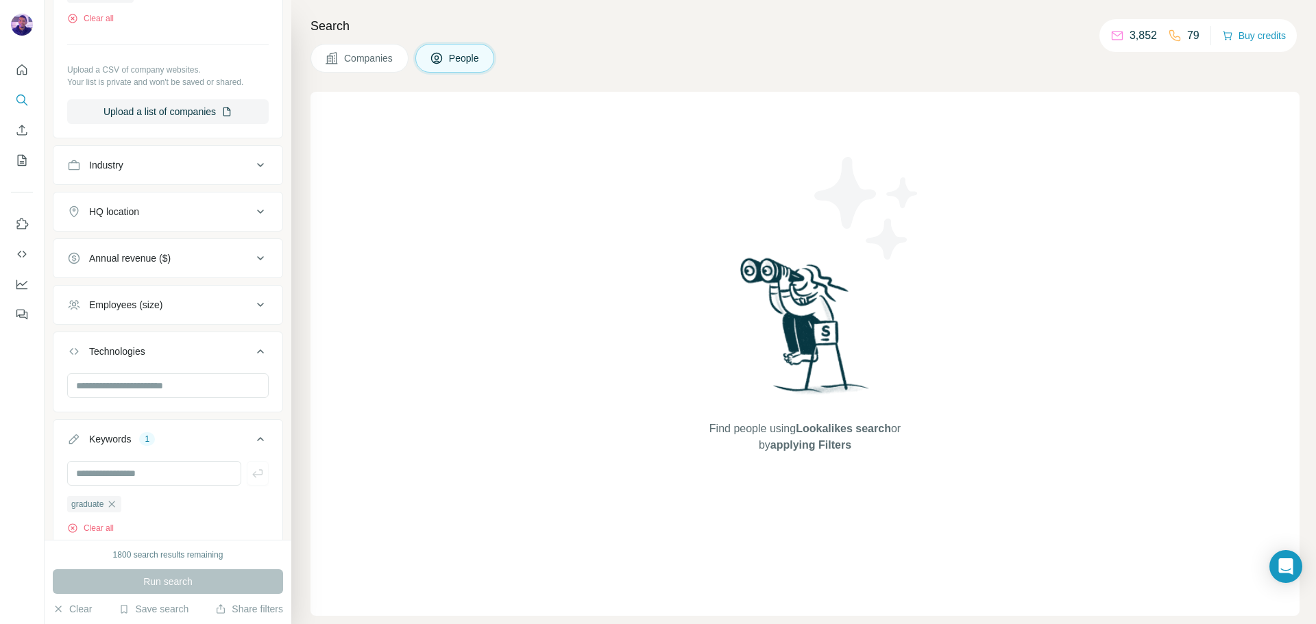
click at [116, 509] on icon "button" at bounding box center [111, 504] width 11 height 11
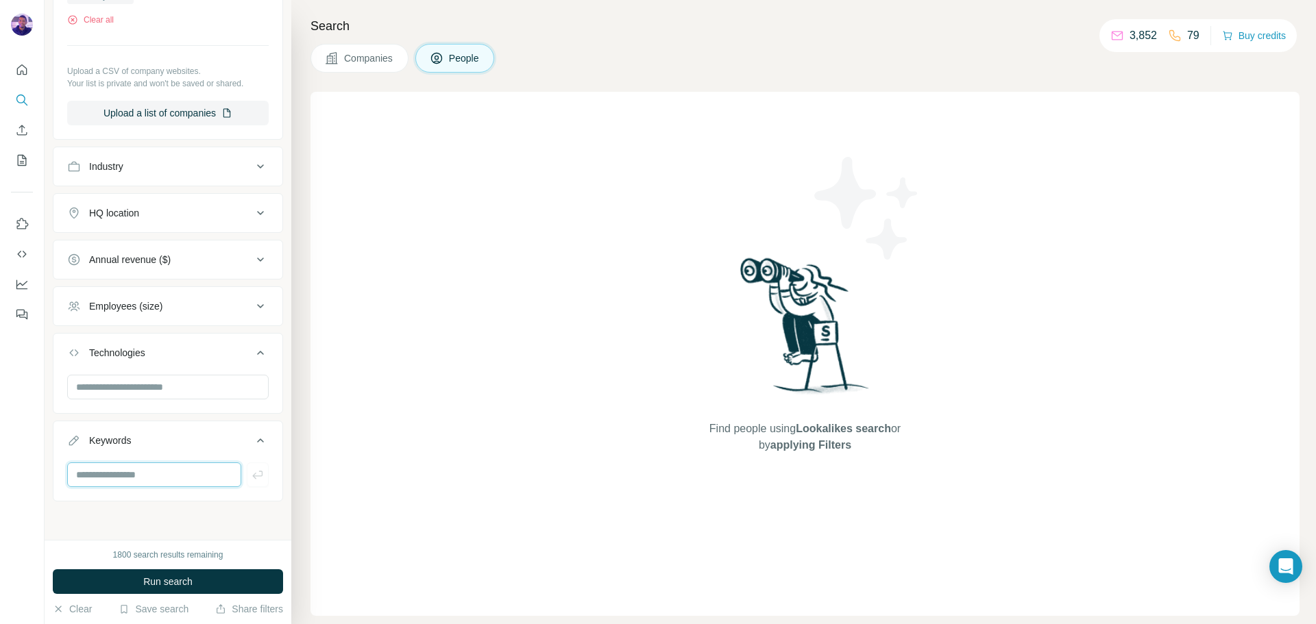
click at [127, 479] on input "text" at bounding box center [154, 475] width 174 height 25
type input "***"
click at [169, 578] on span "Run search" at bounding box center [167, 582] width 49 height 14
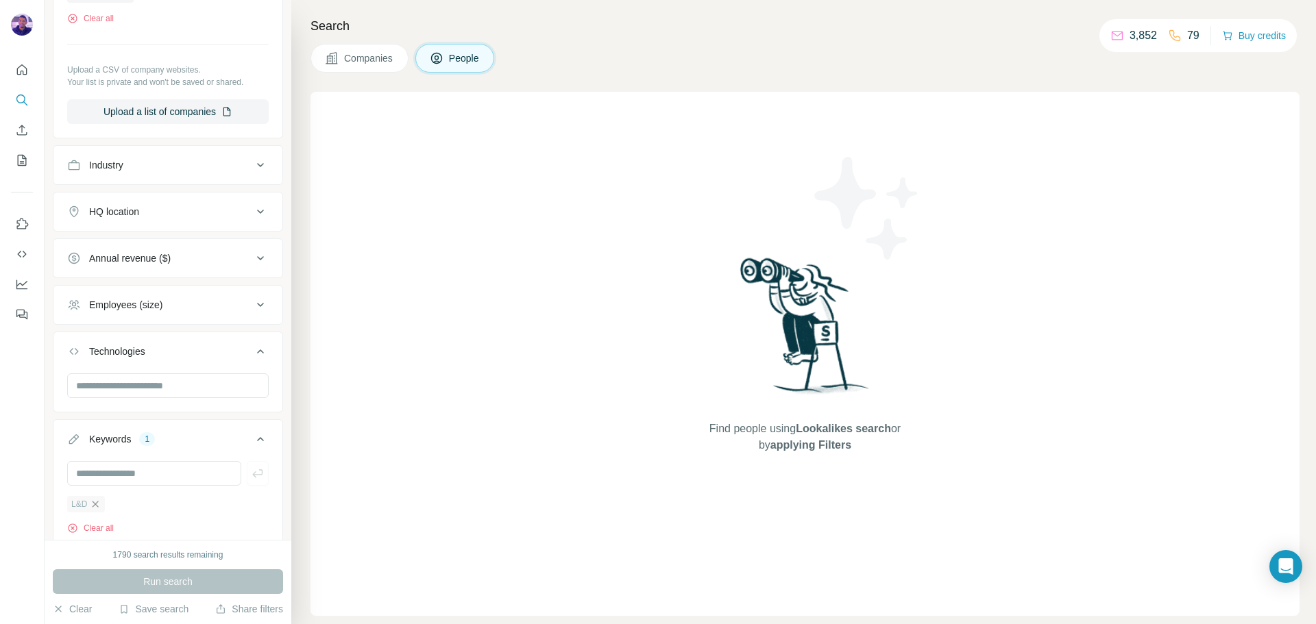
click at [98, 507] on icon "button" at bounding box center [95, 504] width 11 height 11
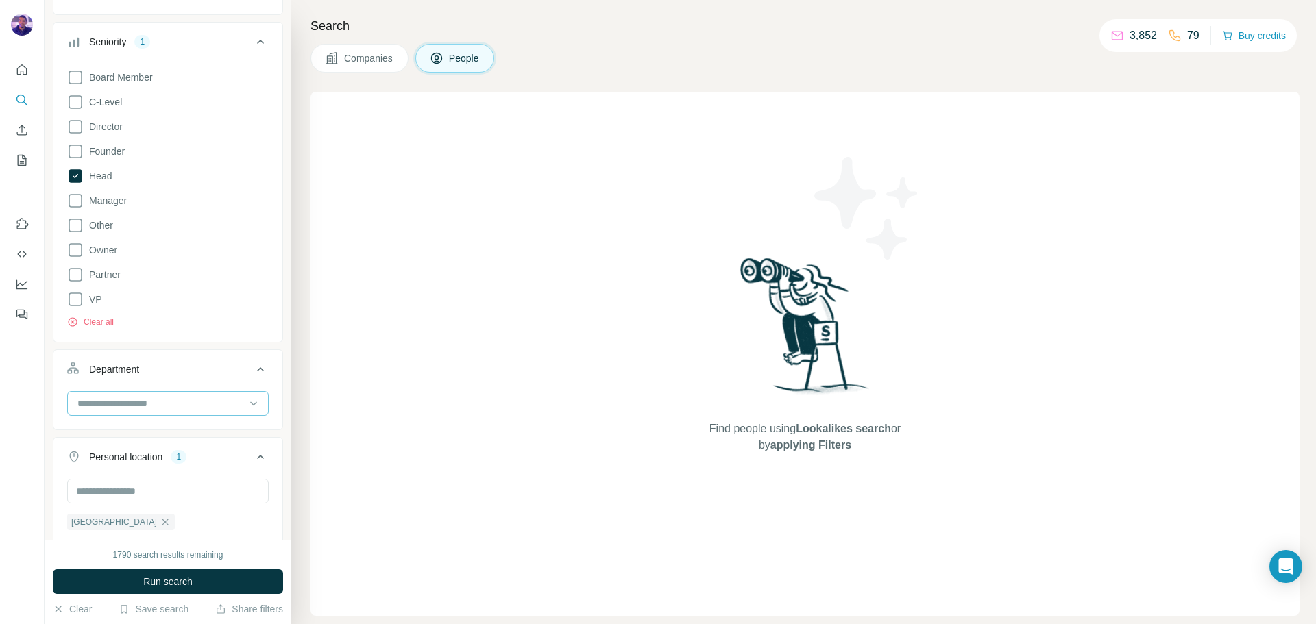
scroll to position [137, 0]
click at [200, 404] on input at bounding box center [160, 400] width 169 height 15
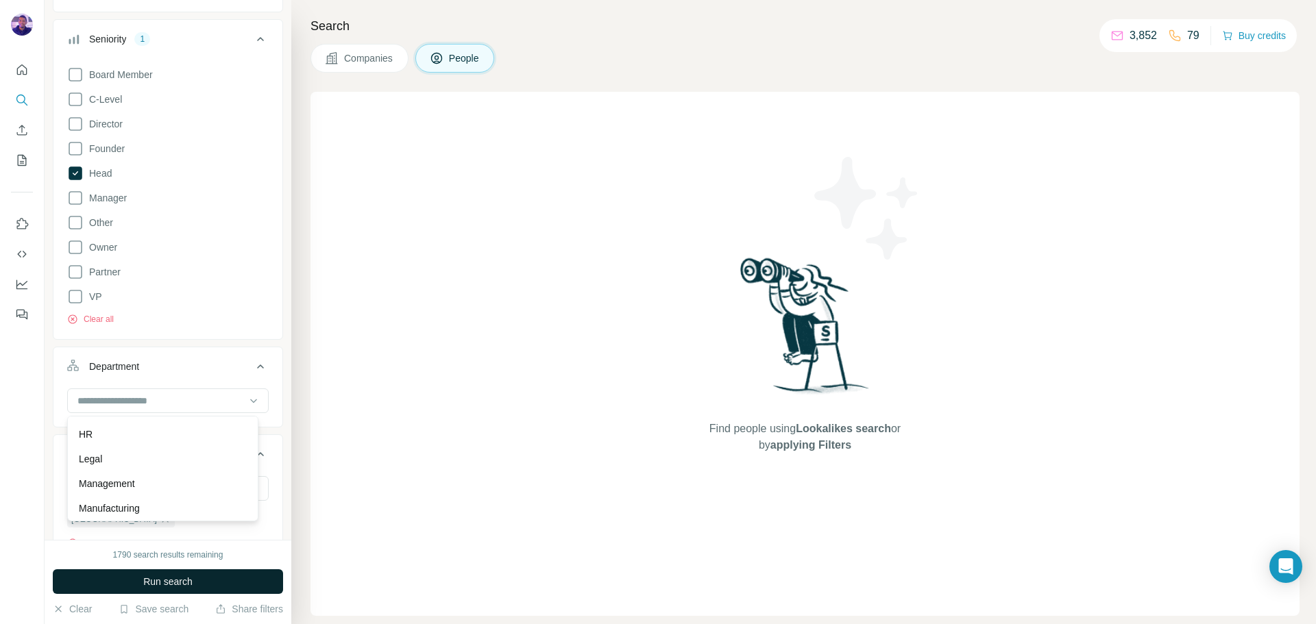
click at [193, 581] on span "Run search" at bounding box center [167, 582] width 49 height 14
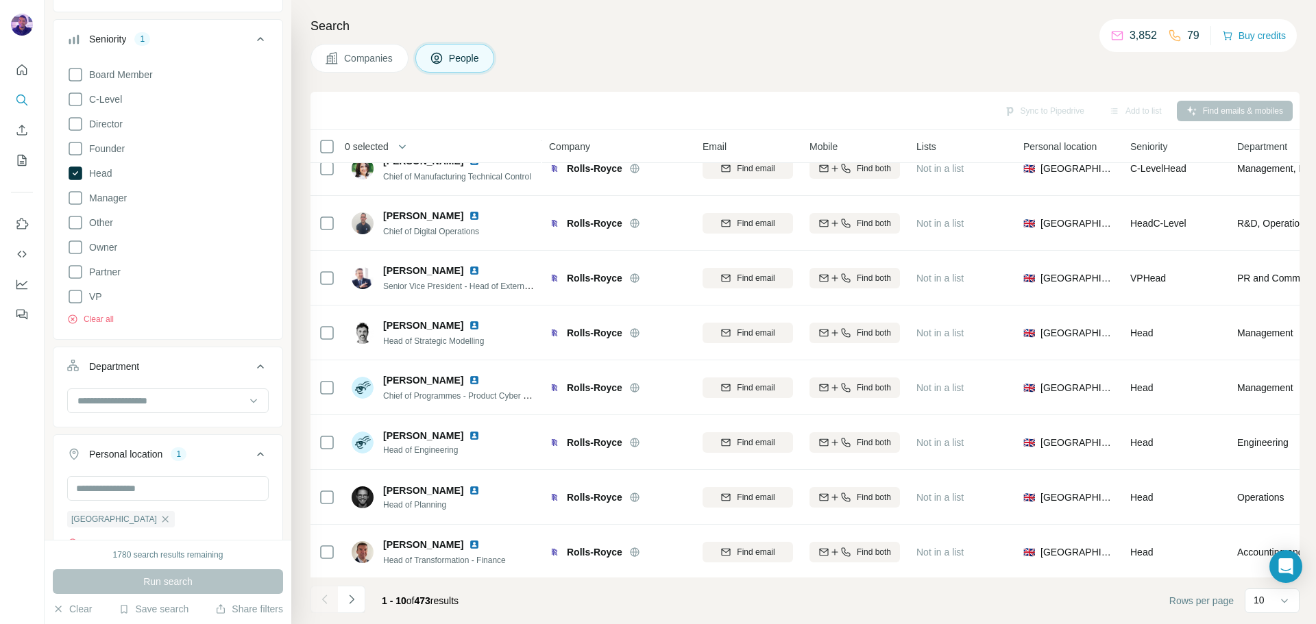
scroll to position [140, 0]
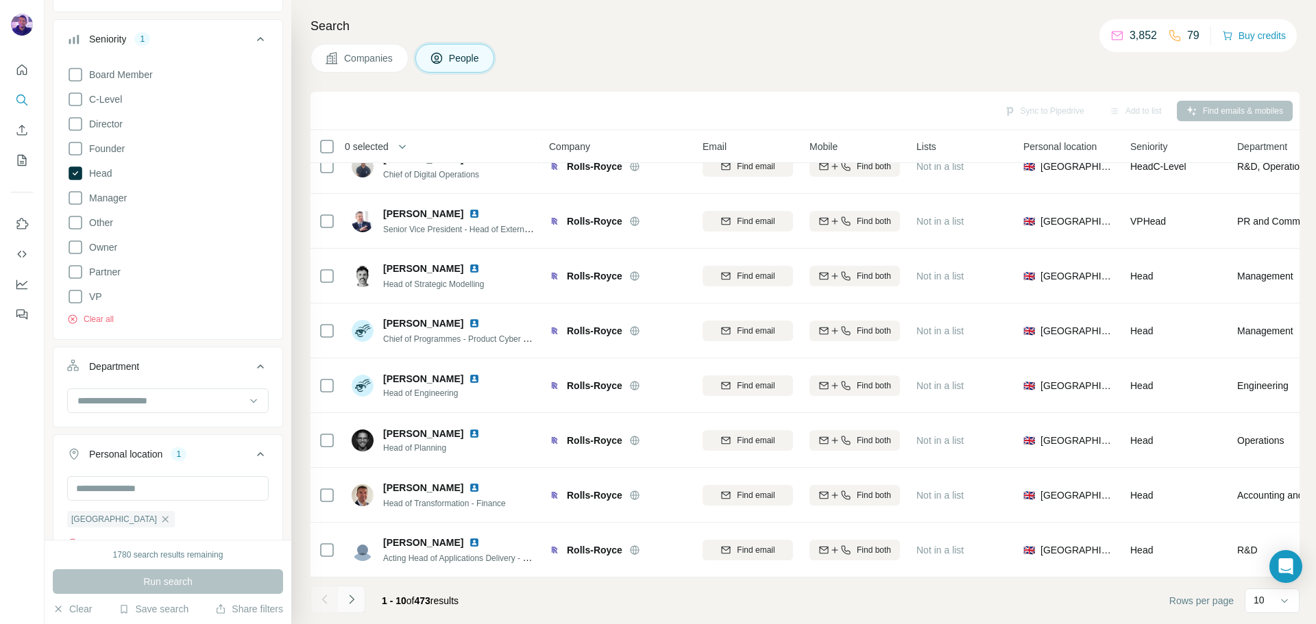
click at [356, 595] on icon "Navigate to next page" at bounding box center [352, 600] width 14 height 14
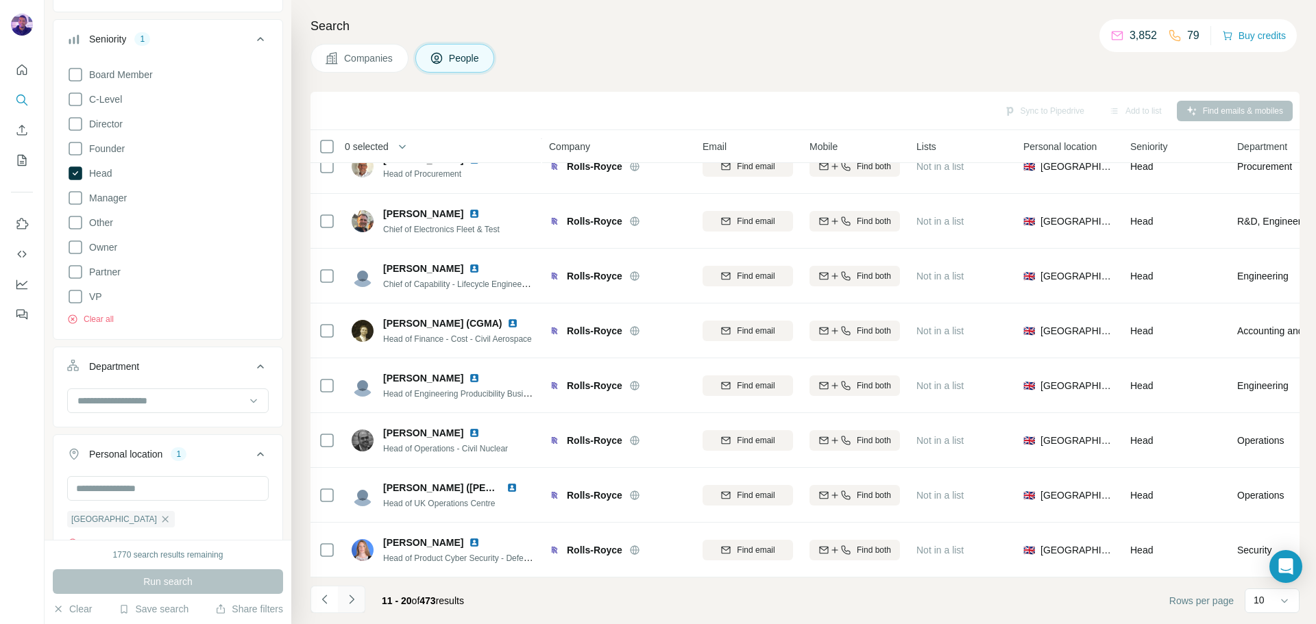
click at [354, 596] on icon "Navigate to next page" at bounding box center [352, 600] width 14 height 14
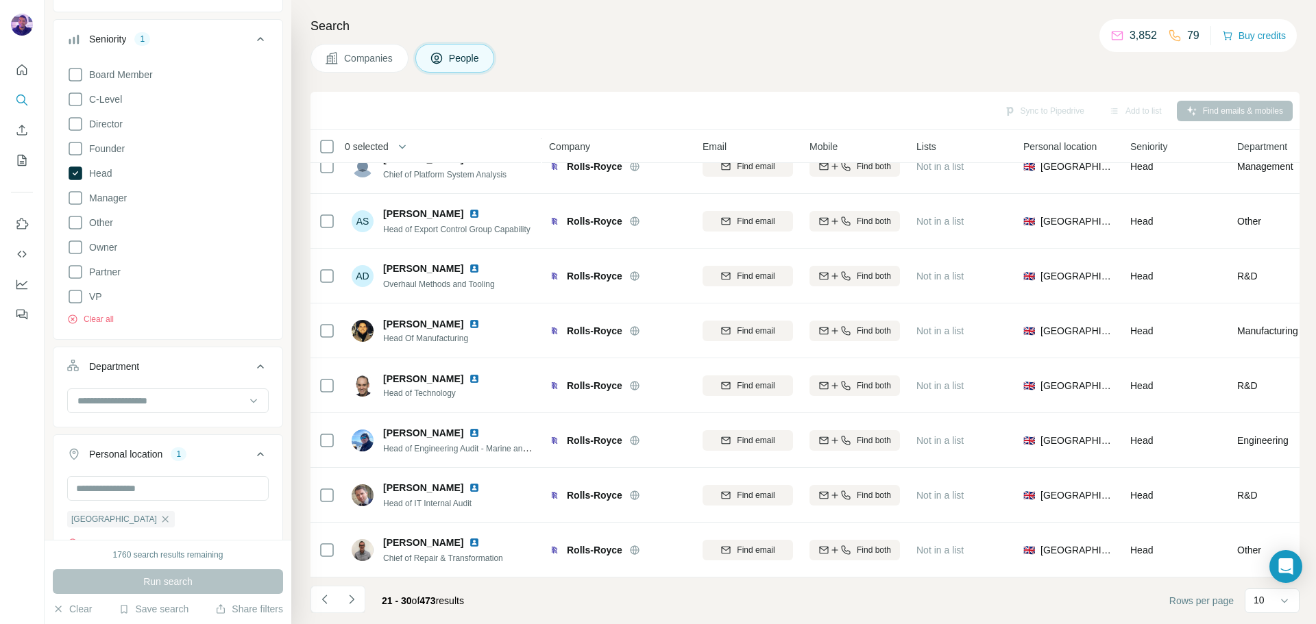
click at [355, 600] on icon "Navigate to next page" at bounding box center [352, 600] width 14 height 14
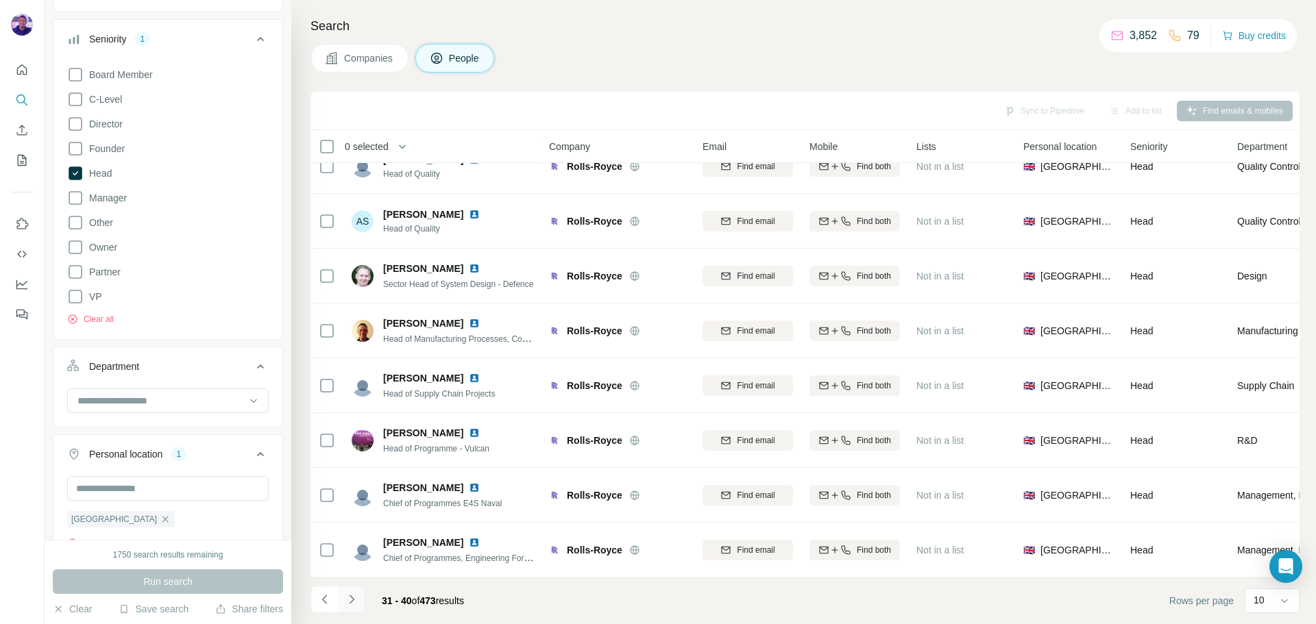
click at [359, 602] on button "Navigate to next page" at bounding box center [351, 599] width 27 height 27
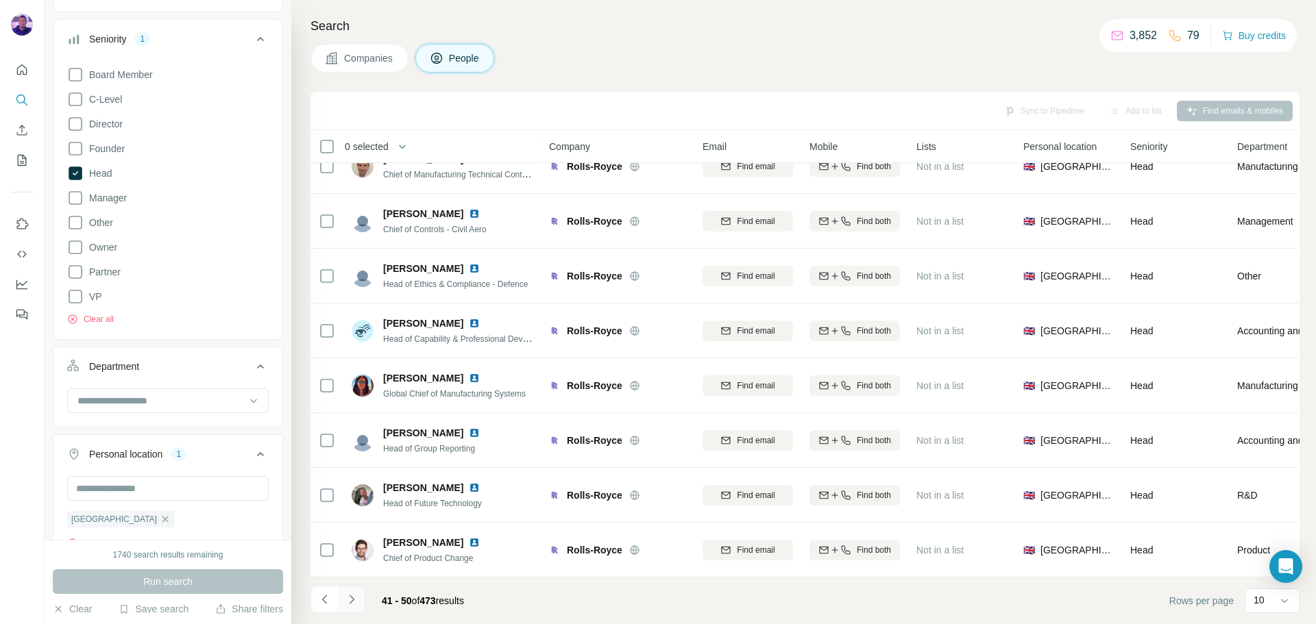
click at [360, 593] on button "Navigate to next page" at bounding box center [351, 599] width 27 height 27
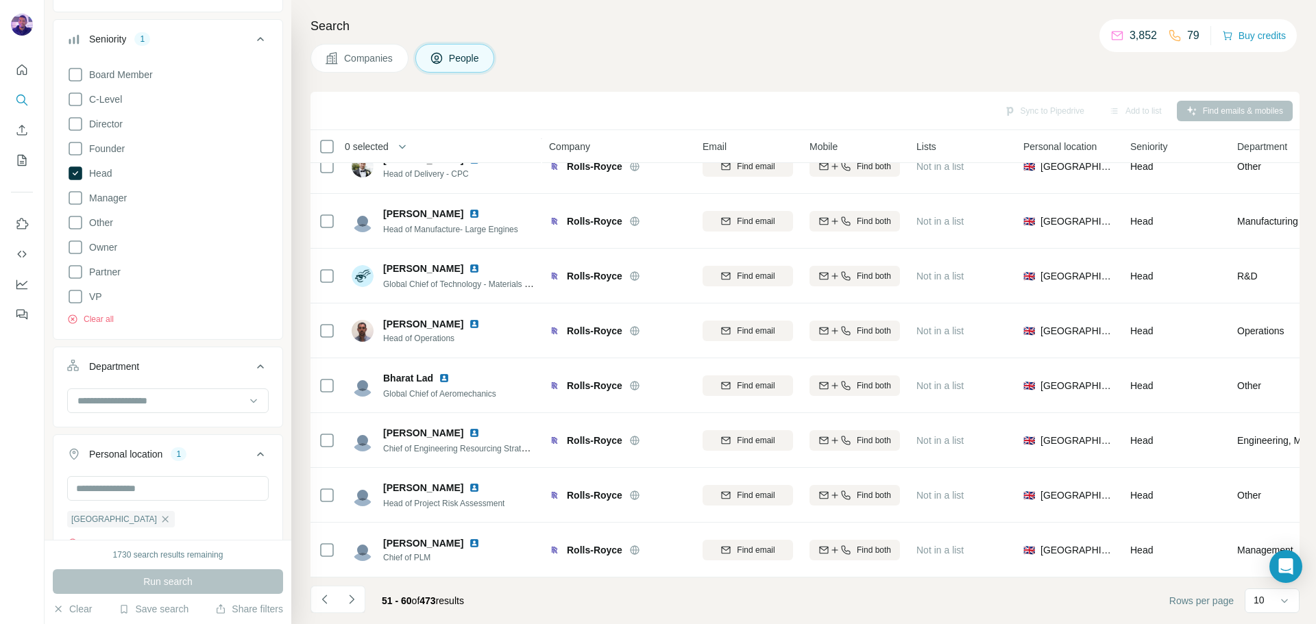
drag, startPoint x: 356, startPoint y: 603, endPoint x: 363, endPoint y: 597, distance: 8.8
click at [356, 603] on icon "Navigate to next page" at bounding box center [352, 600] width 14 height 14
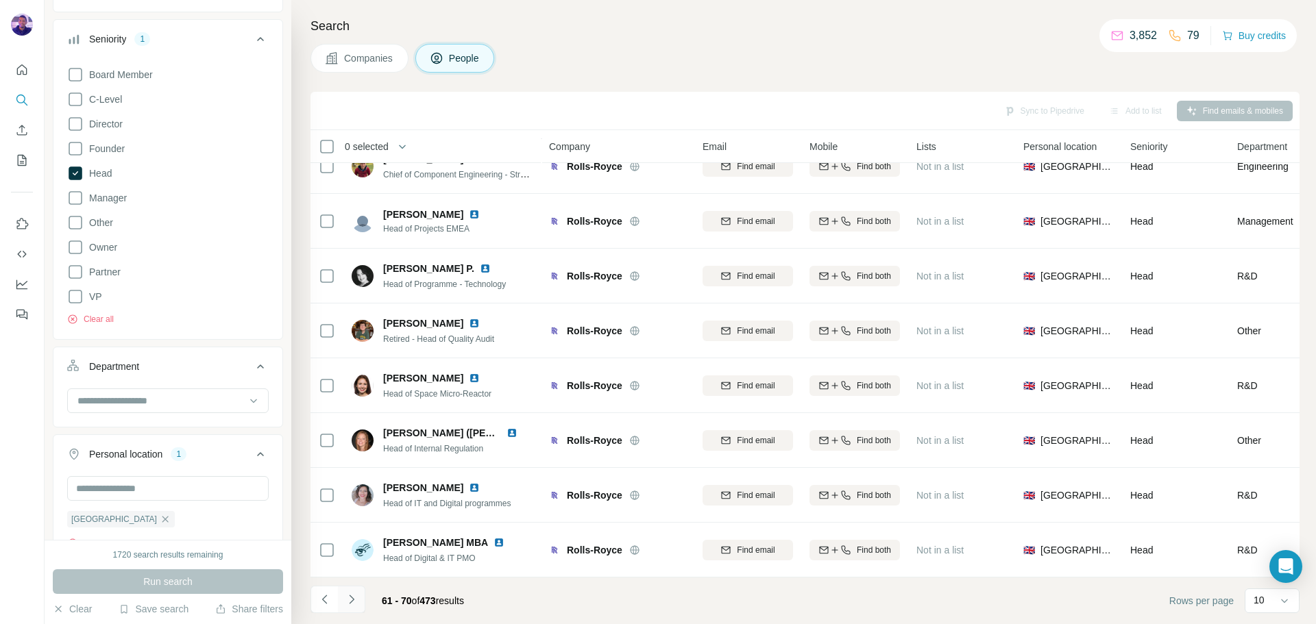
click at [350, 601] on icon "Navigate to next page" at bounding box center [352, 600] width 14 height 14
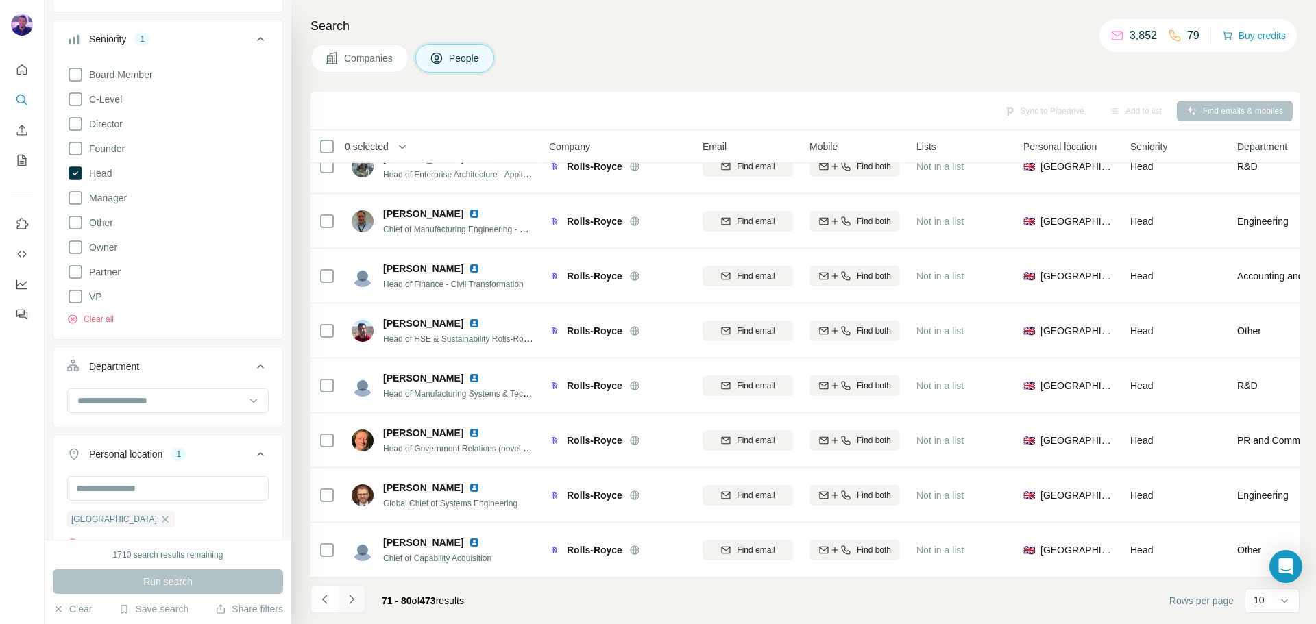
click at [350, 601] on icon "Navigate to next page" at bounding box center [352, 600] width 14 height 14
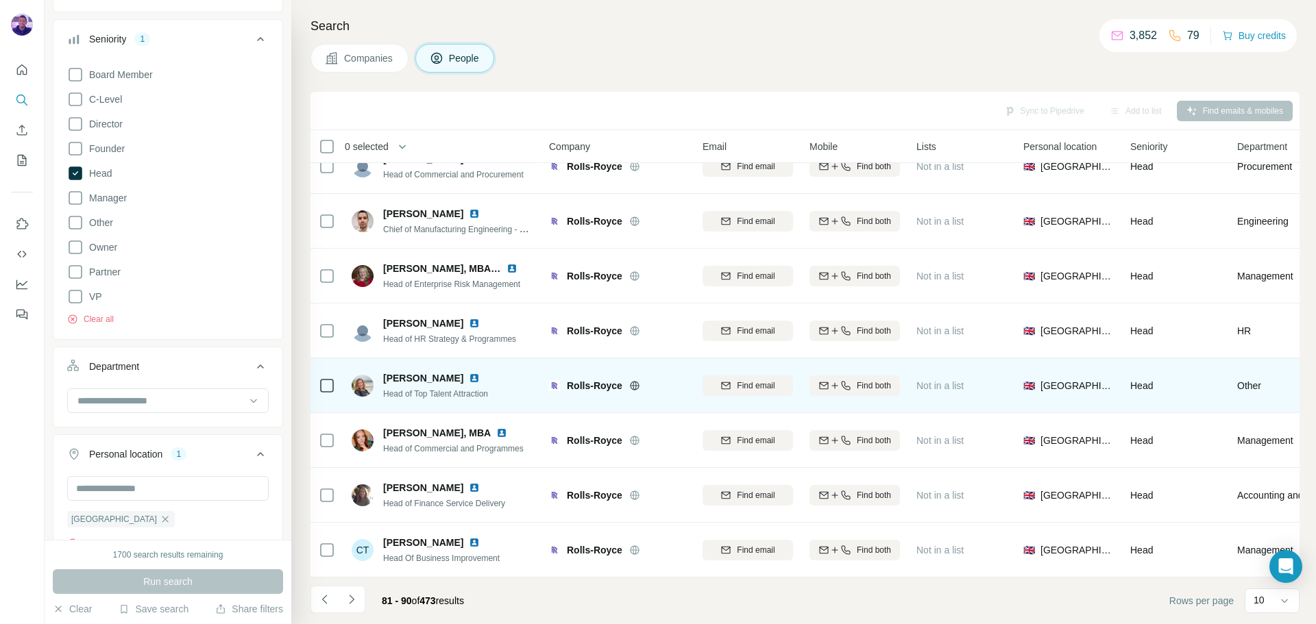
click at [469, 373] on img at bounding box center [474, 378] width 11 height 11
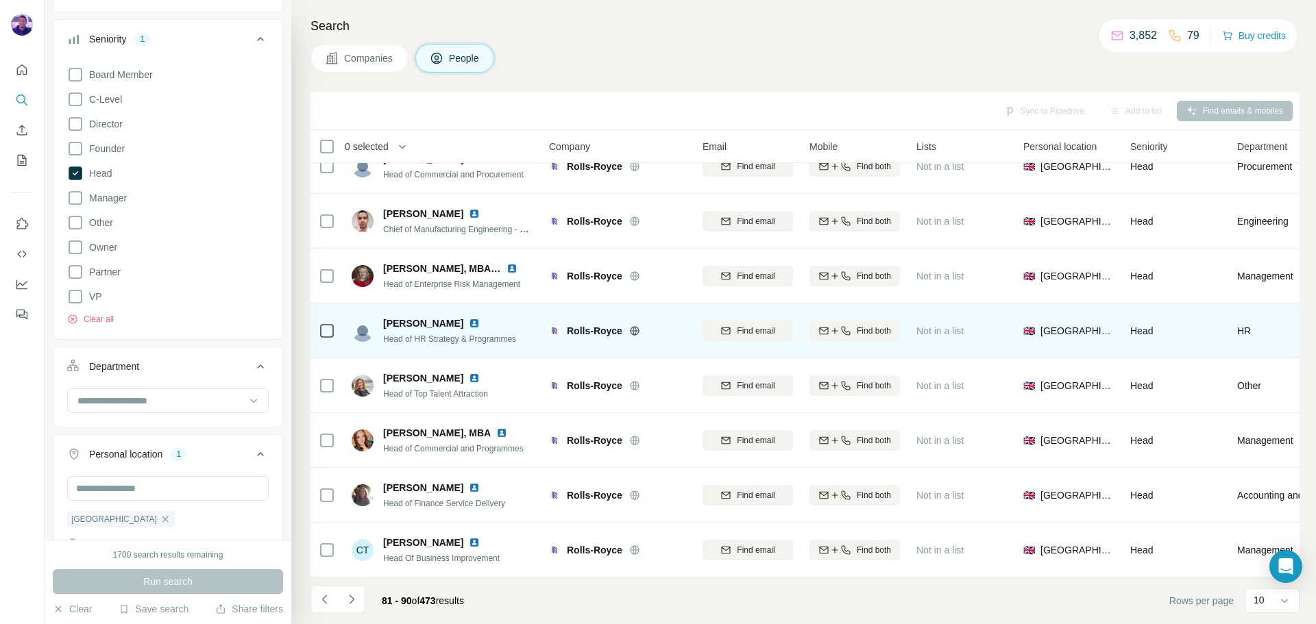
click at [469, 318] on img at bounding box center [474, 323] width 11 height 11
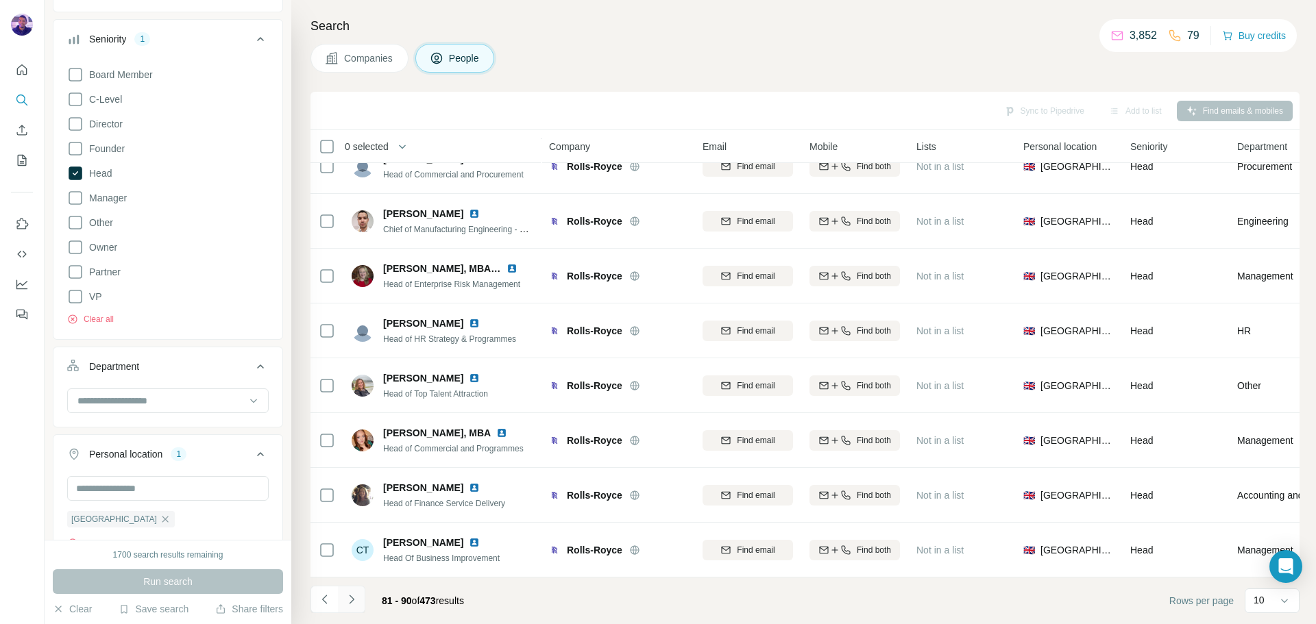
click at [349, 599] on icon "Navigate to next page" at bounding box center [352, 600] width 14 height 14
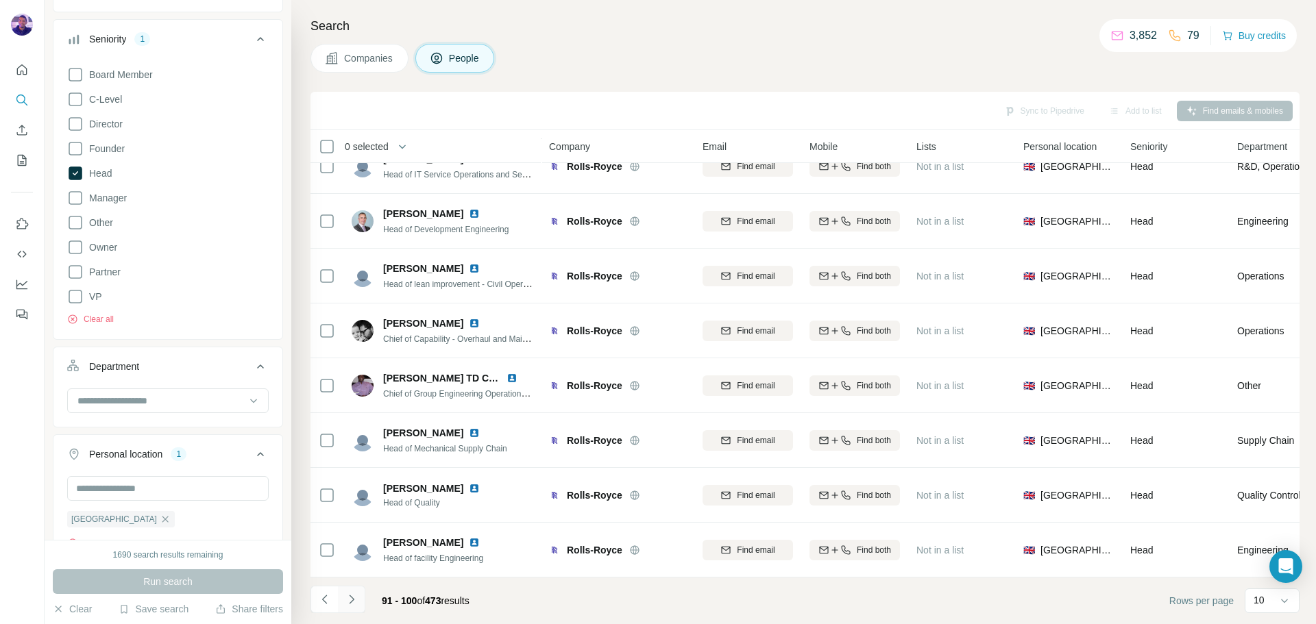
click at [357, 602] on icon "Navigate to next page" at bounding box center [352, 600] width 14 height 14
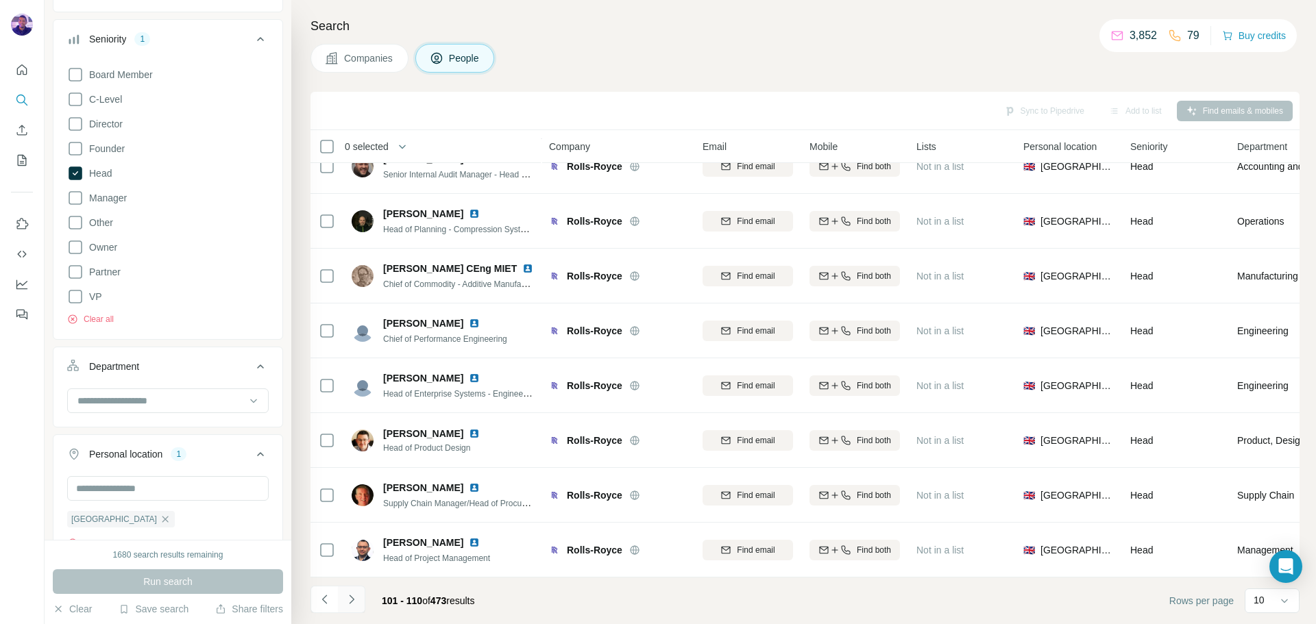
click at [359, 598] on button "Navigate to next page" at bounding box center [351, 599] width 27 height 27
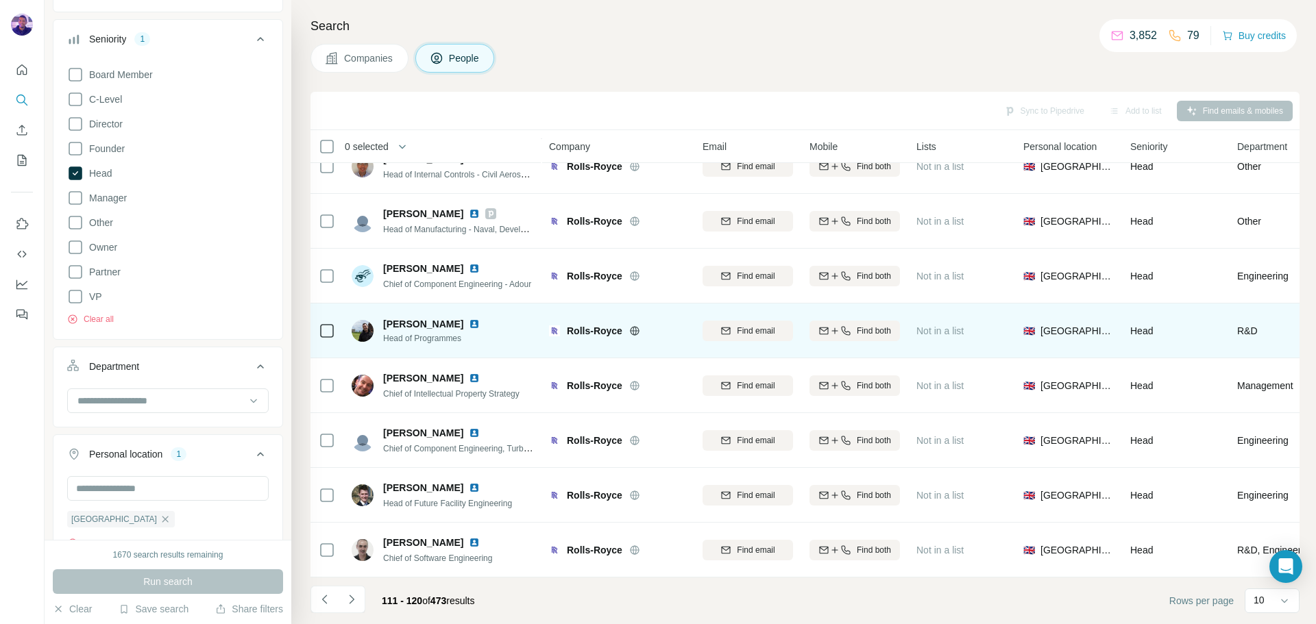
click at [469, 319] on img at bounding box center [474, 324] width 11 height 11
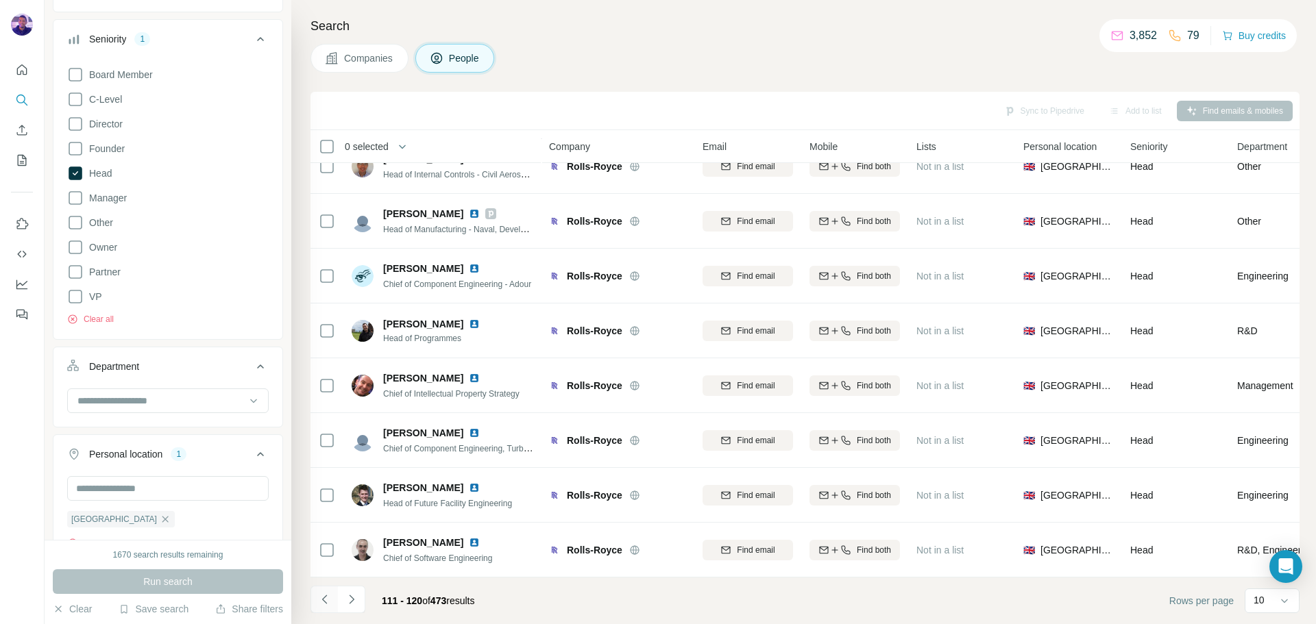
click at [332, 590] on button "Navigate to previous page" at bounding box center [323, 599] width 27 height 27
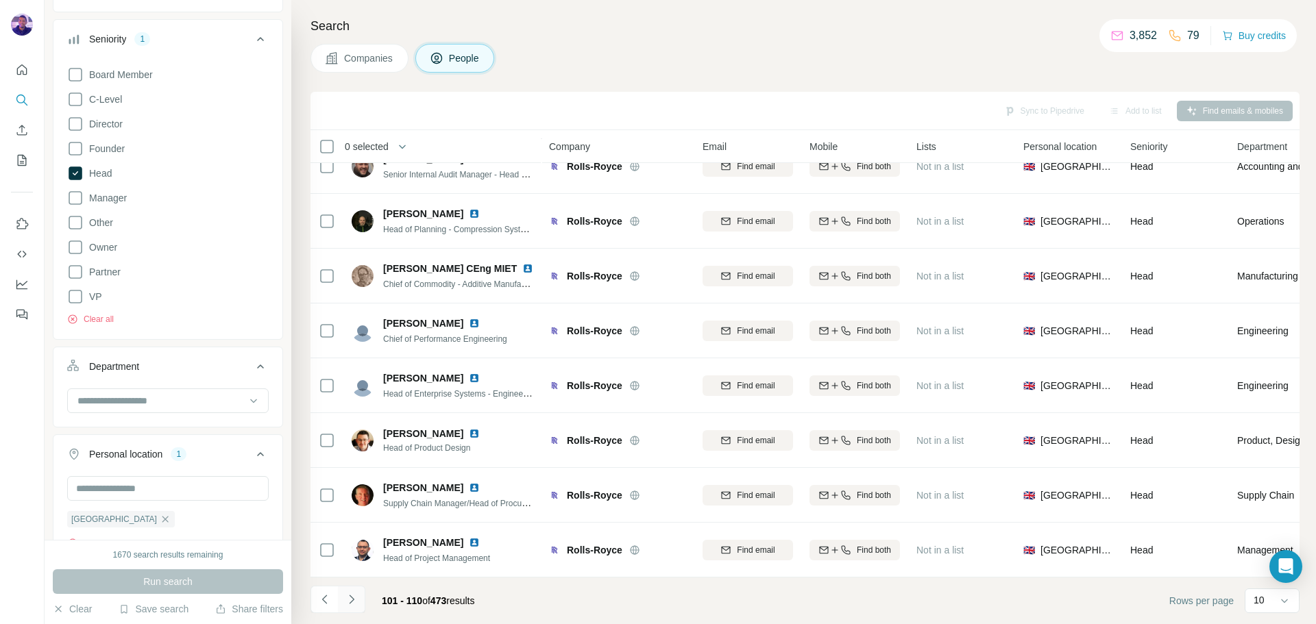
click at [346, 604] on icon "Navigate to next page" at bounding box center [352, 600] width 14 height 14
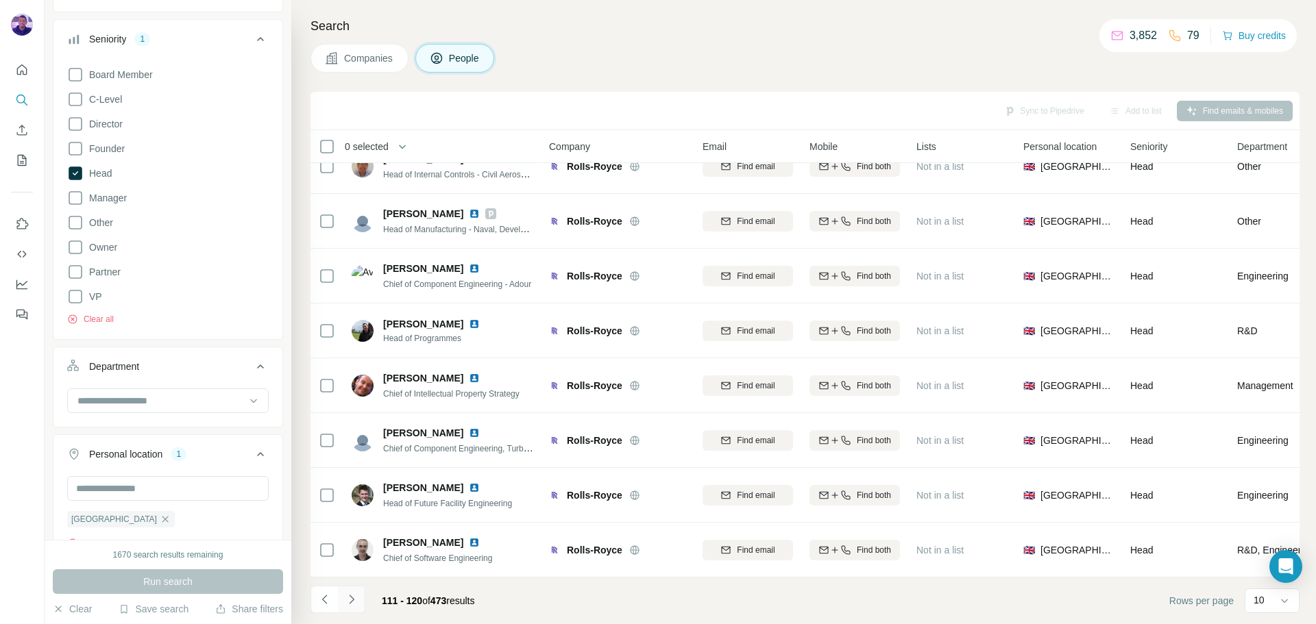
click at [353, 601] on icon "Navigate to next page" at bounding box center [352, 600] width 14 height 14
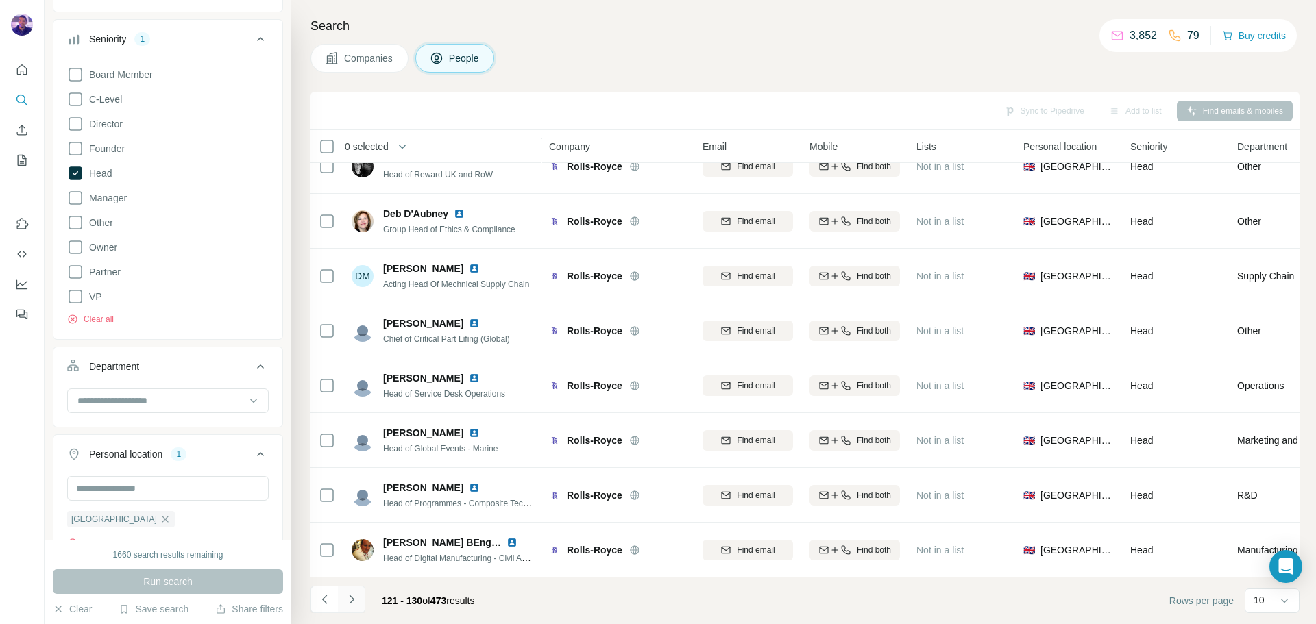
click at [362, 602] on button "Navigate to next page" at bounding box center [351, 599] width 27 height 27
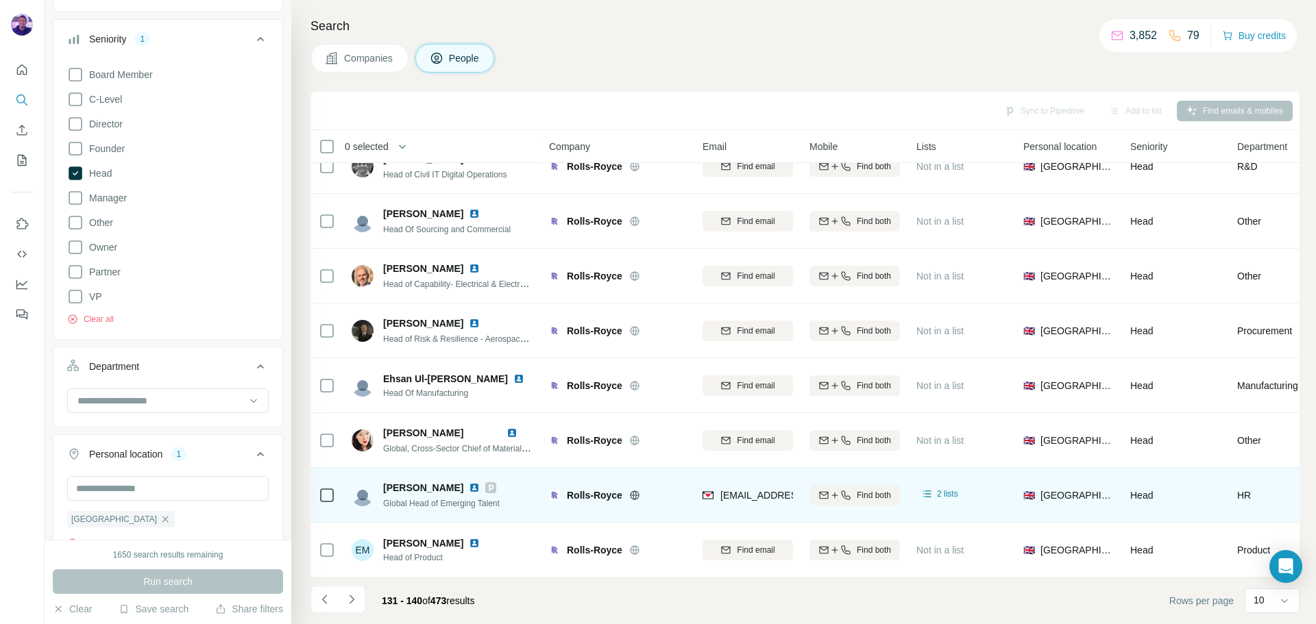
click at [486, 482] on icon at bounding box center [490, 487] width 8 height 11
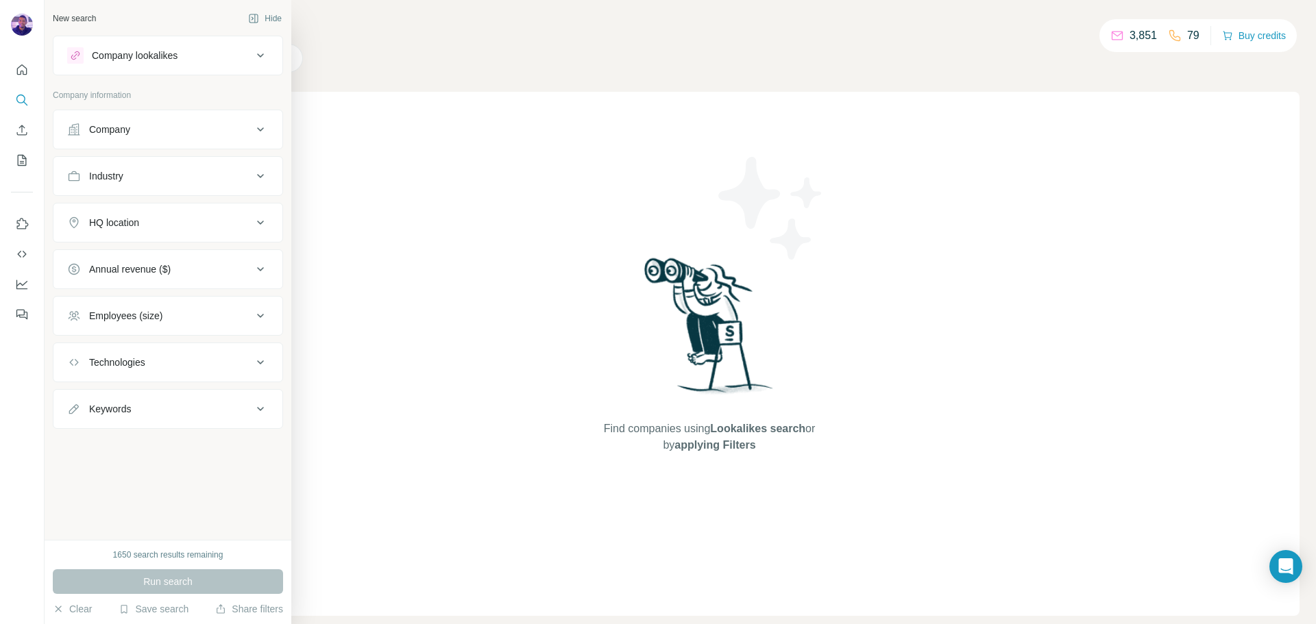
click at [102, 138] on button "Company" at bounding box center [167, 129] width 229 height 33
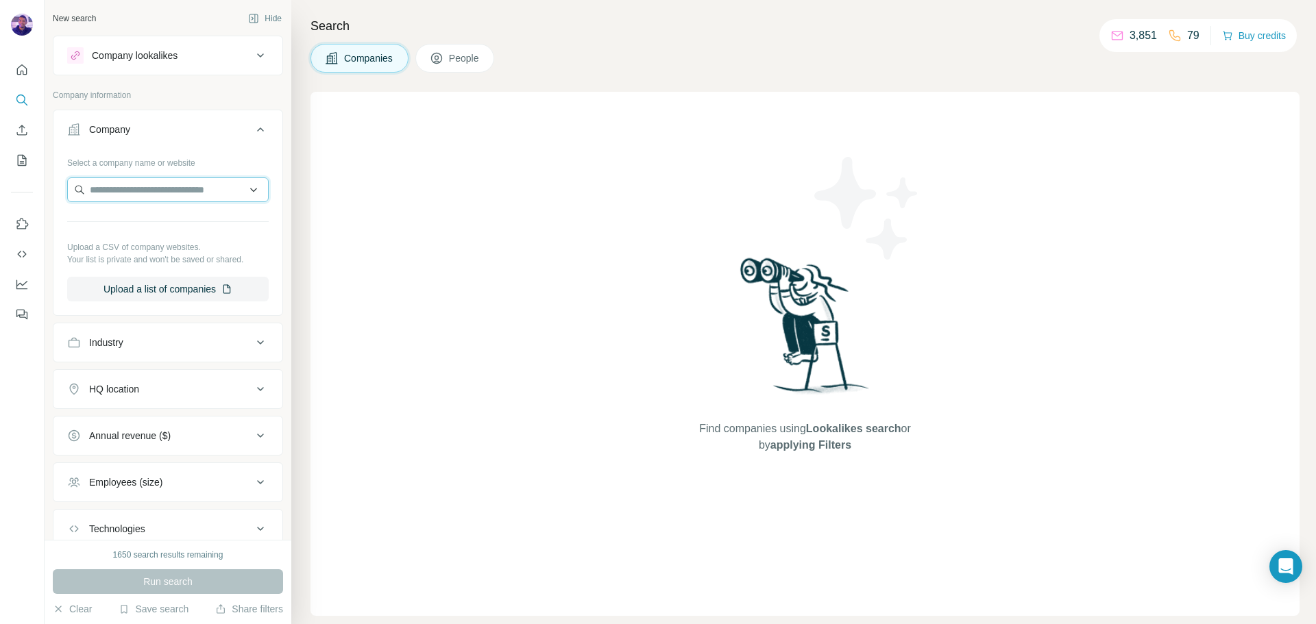
click at [153, 191] on input "text" at bounding box center [167, 189] width 201 height 25
paste input "**********"
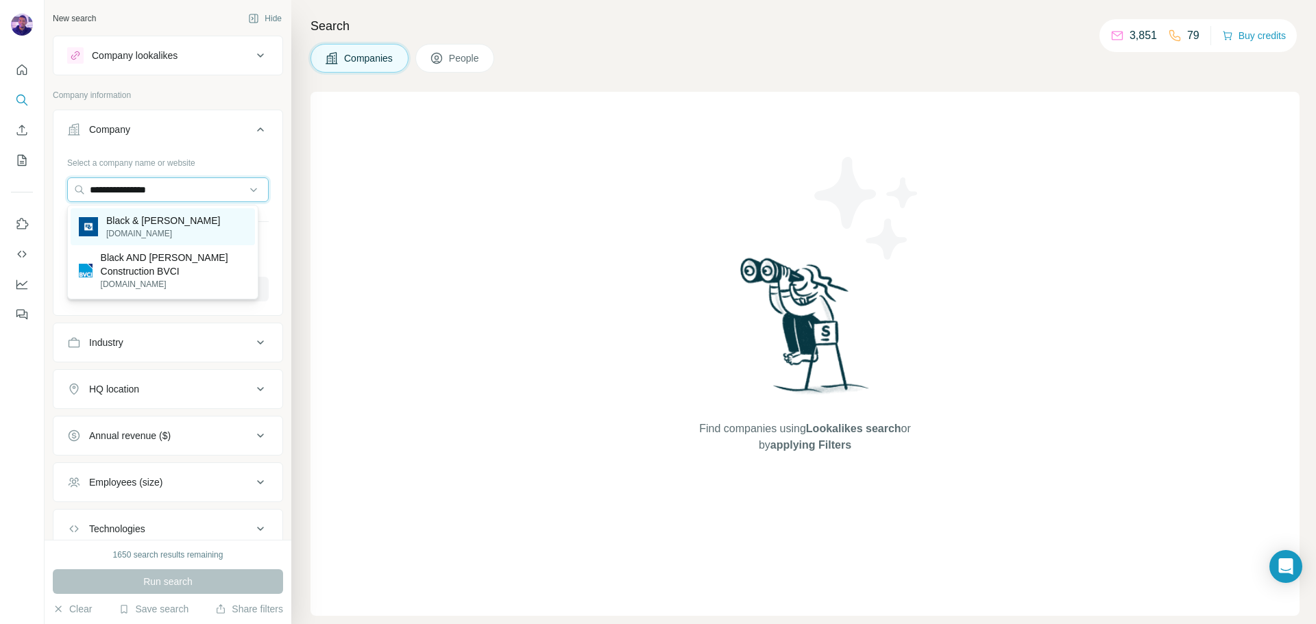
type input "**********"
click at [190, 223] on div "Black & [PERSON_NAME] [DOMAIN_NAME]" at bounding box center [163, 226] width 184 height 37
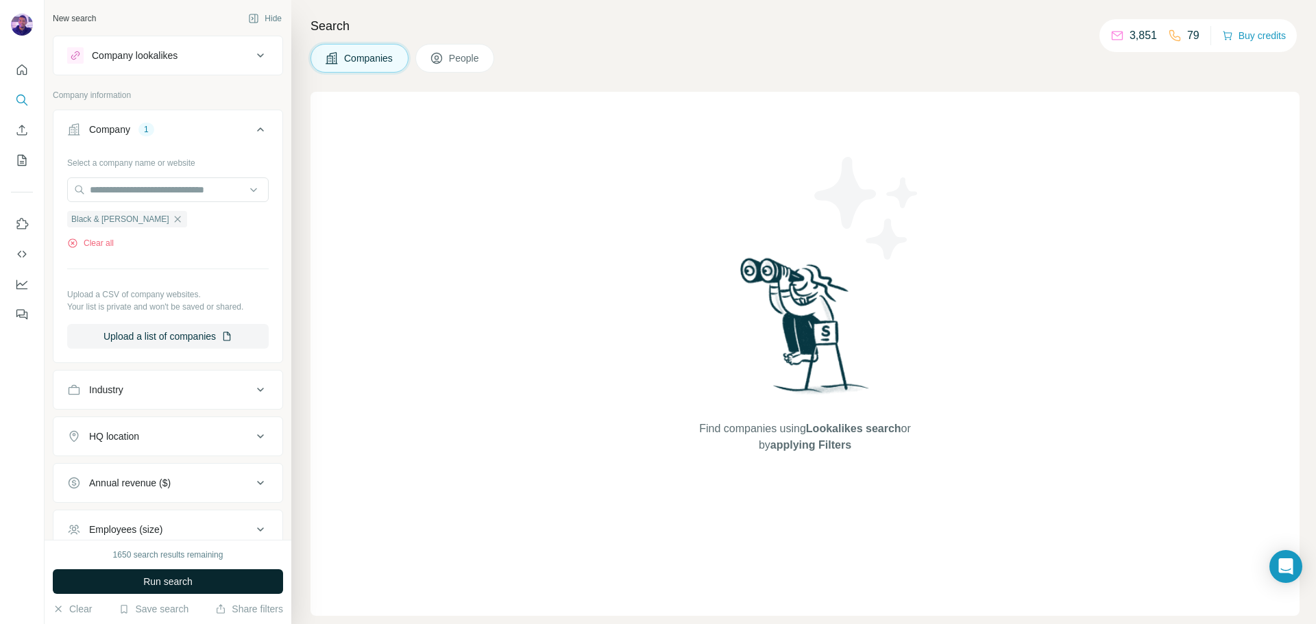
click at [220, 571] on button "Run search" at bounding box center [168, 581] width 230 height 25
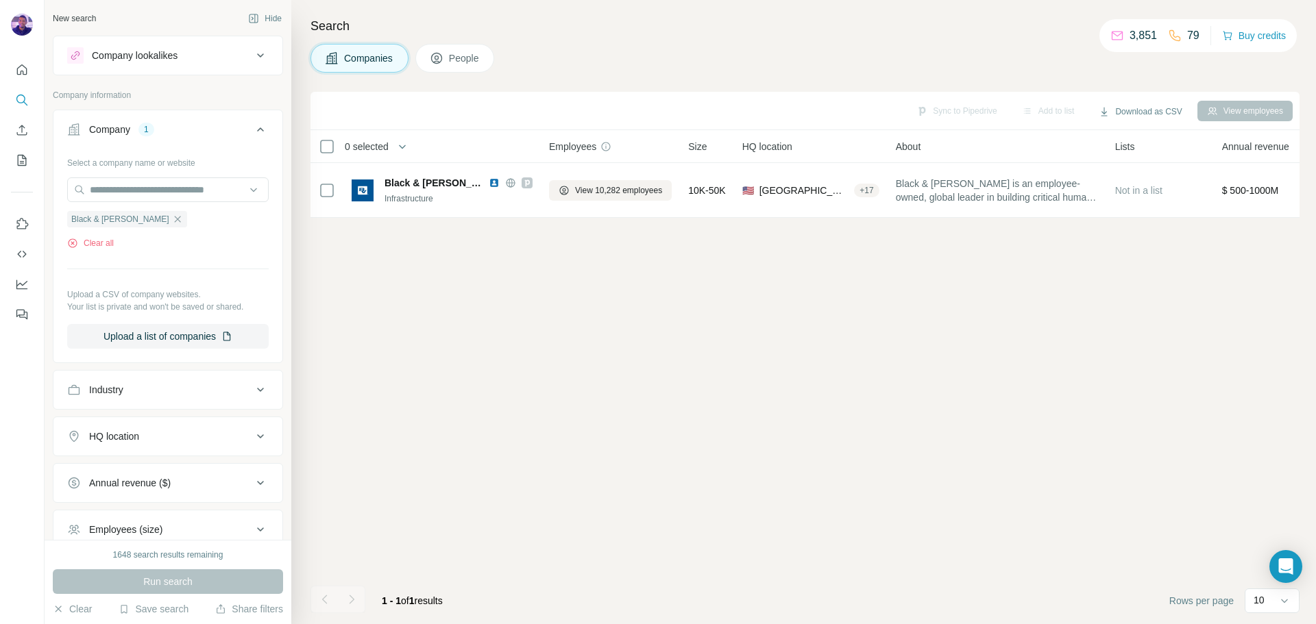
click at [450, 61] on button "People" at bounding box center [454, 58] width 79 height 29
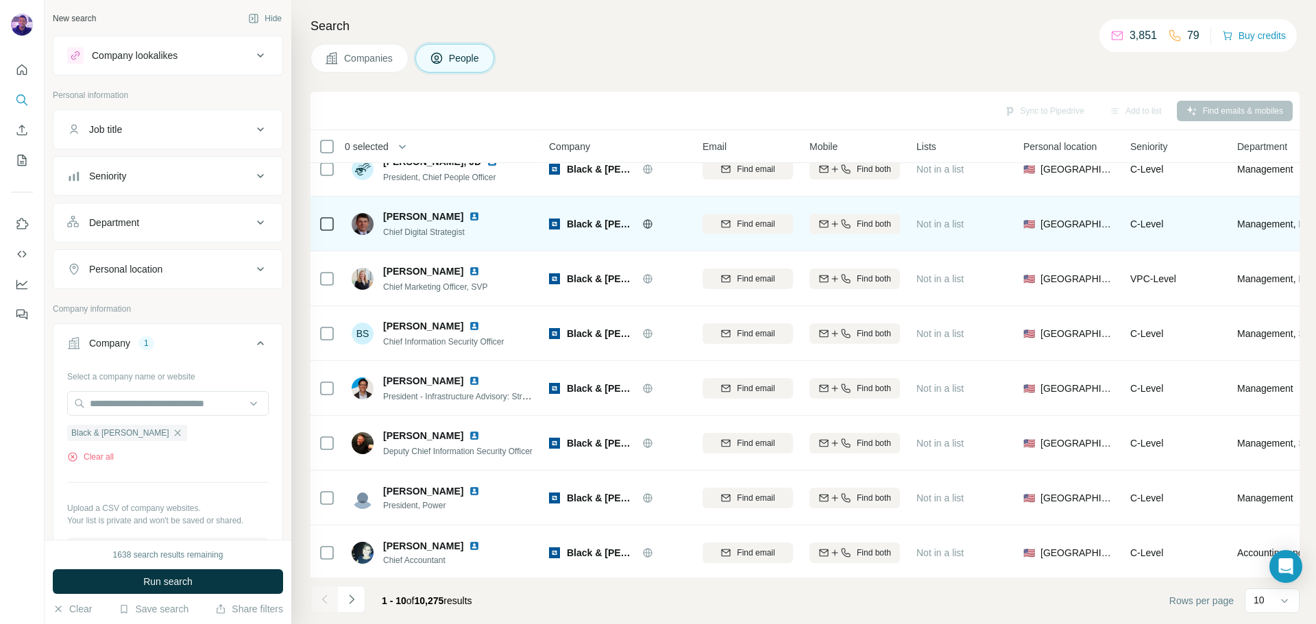
scroll to position [140, 0]
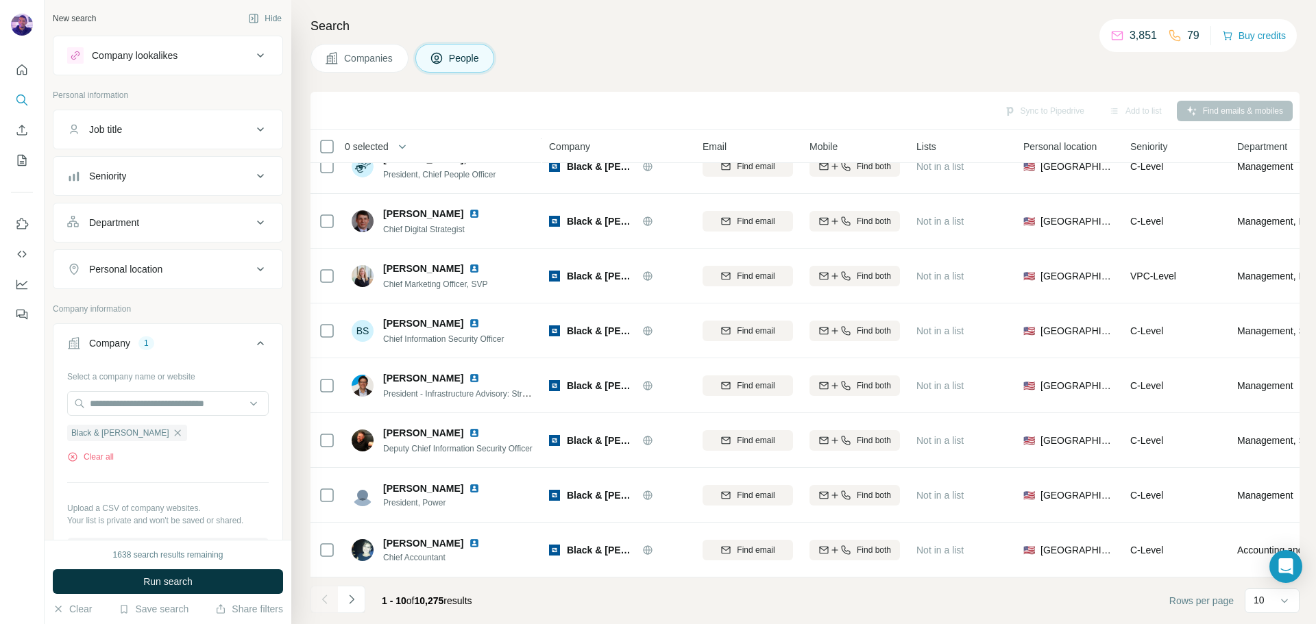
click at [208, 270] on div "Personal location" at bounding box center [159, 269] width 185 height 14
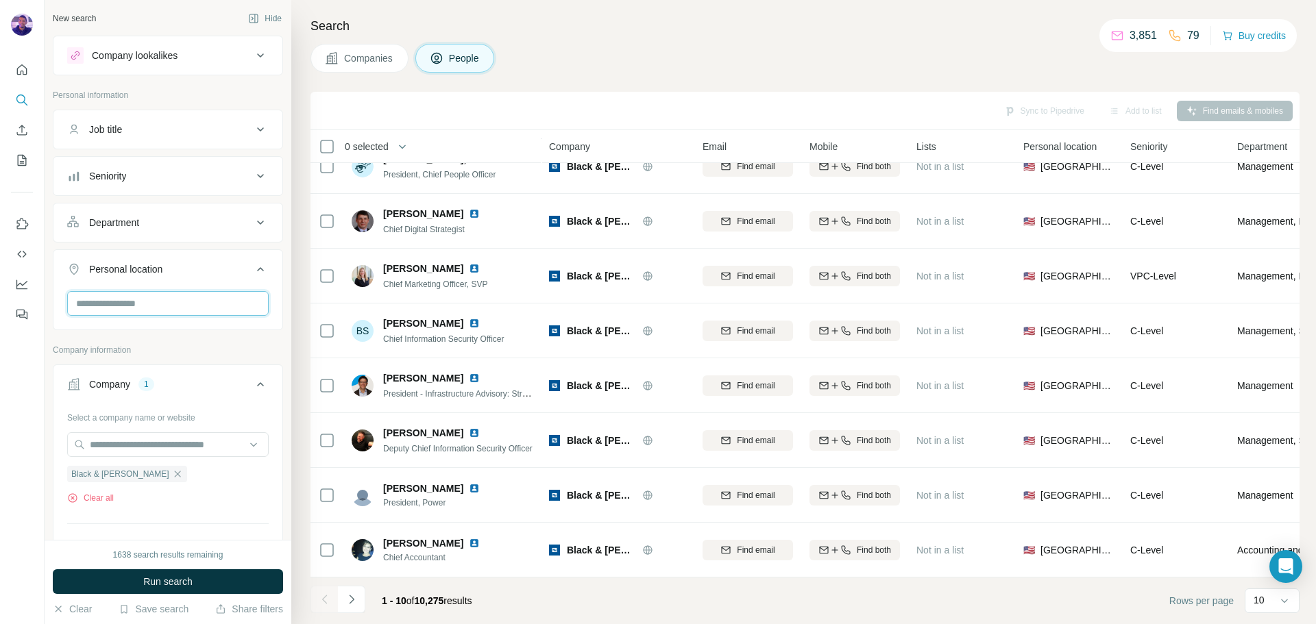
drag, startPoint x: 202, startPoint y: 311, endPoint x: 206, endPoint y: 293, distance: 18.8
click at [202, 308] on input "text" at bounding box center [167, 303] width 201 height 25
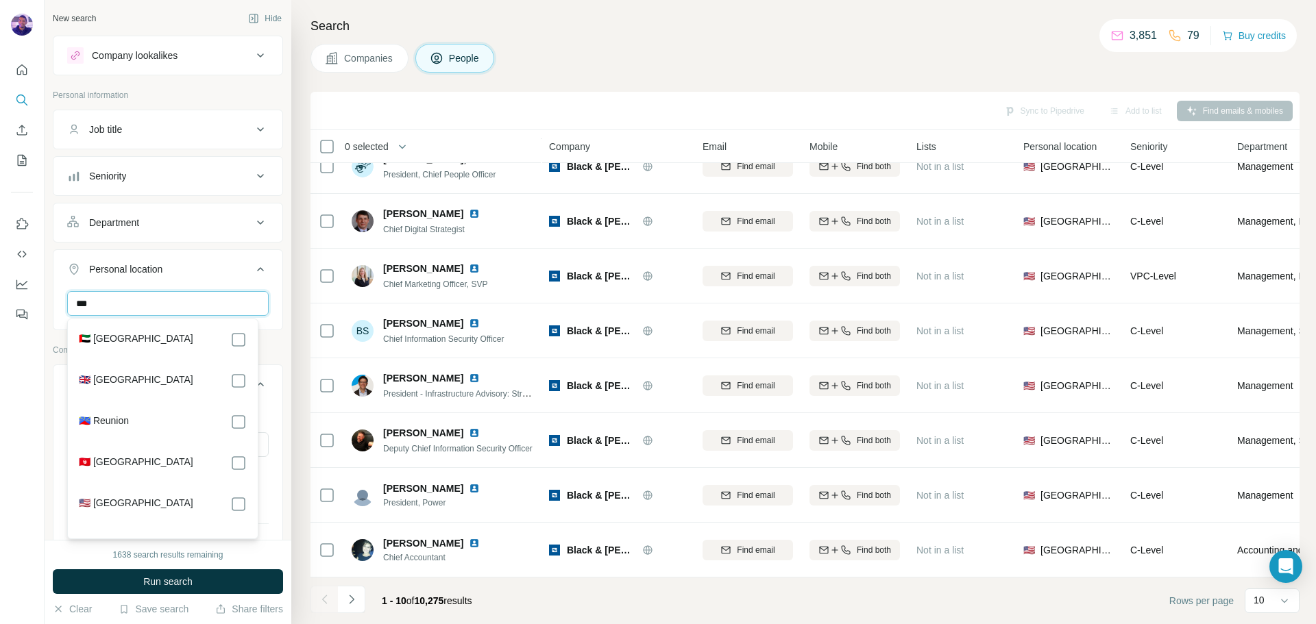
type input "***"
click at [213, 382] on div "🇬🇧 [GEOGRAPHIC_DATA]" at bounding box center [163, 381] width 168 height 16
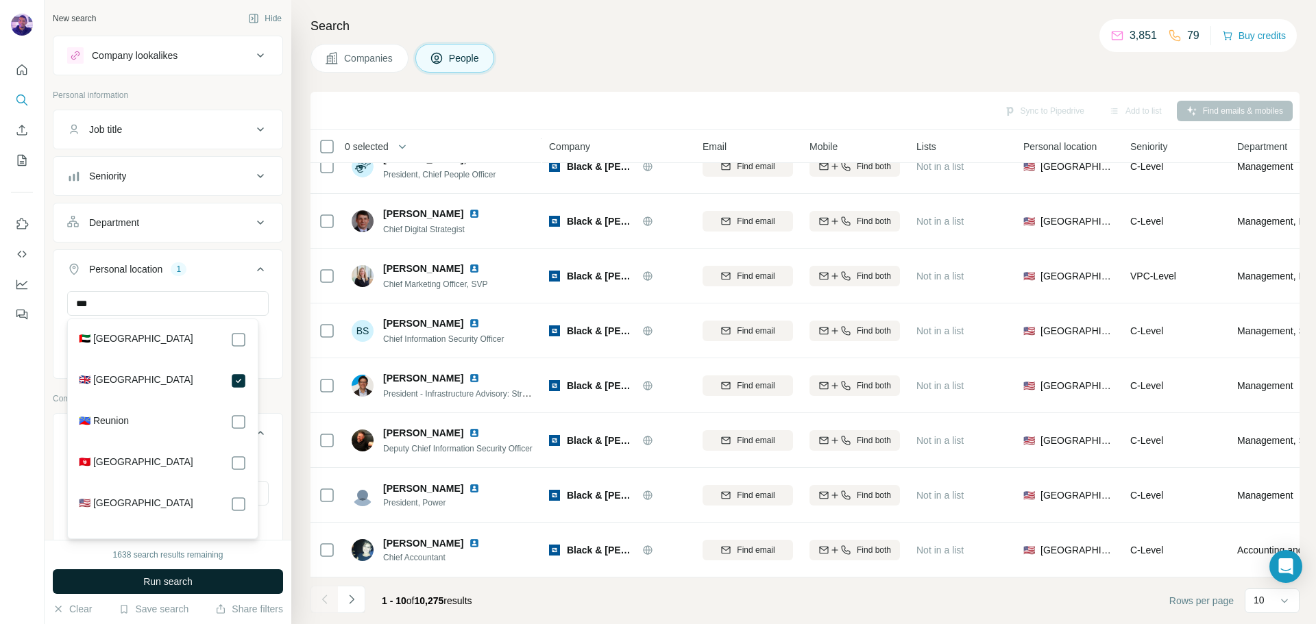
click at [258, 576] on button "Run search" at bounding box center [168, 581] width 230 height 25
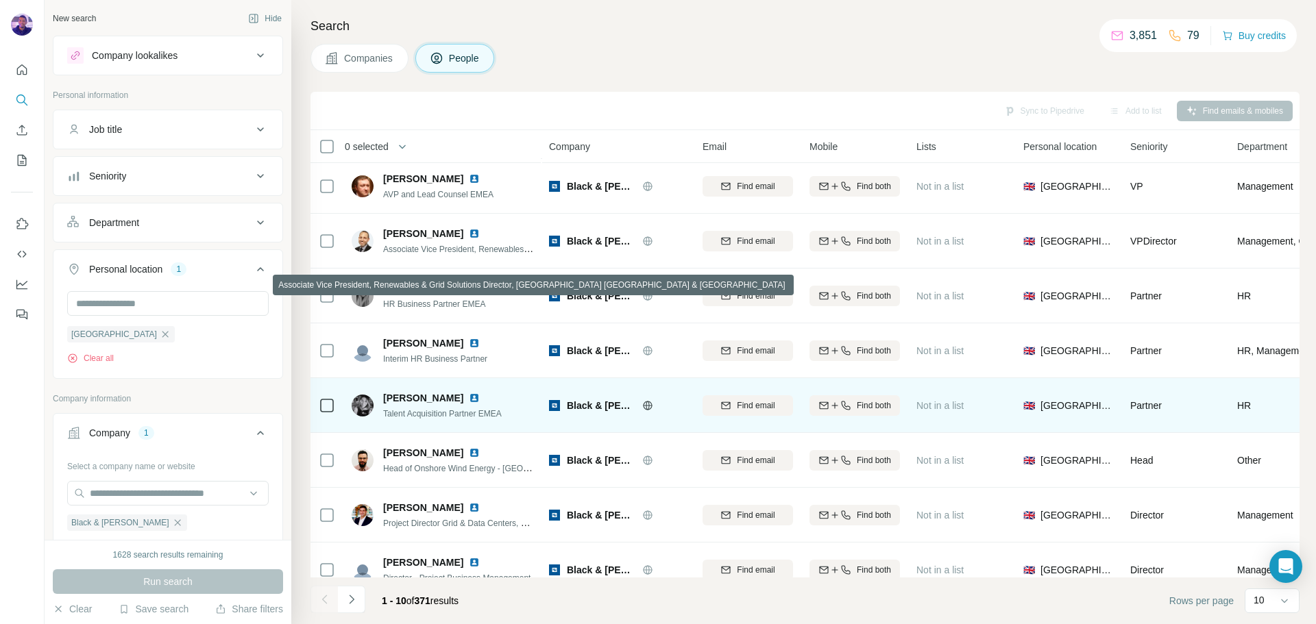
scroll to position [140, 0]
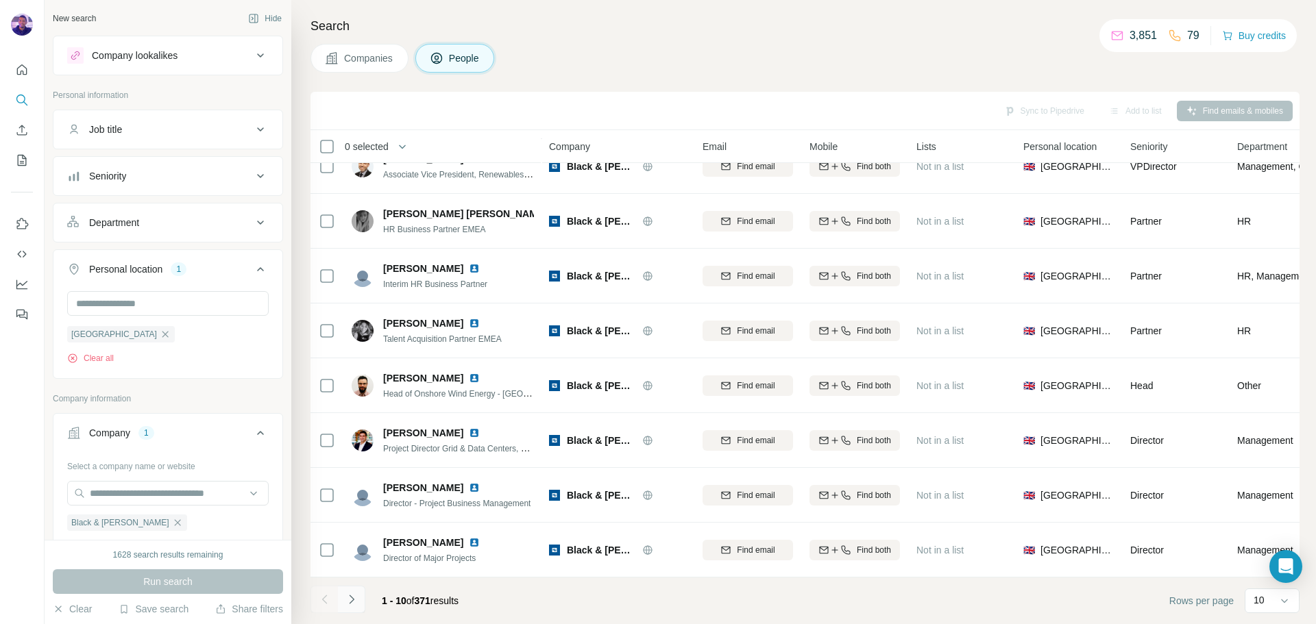
click at [356, 602] on icon "Navigate to next page" at bounding box center [352, 600] width 14 height 14
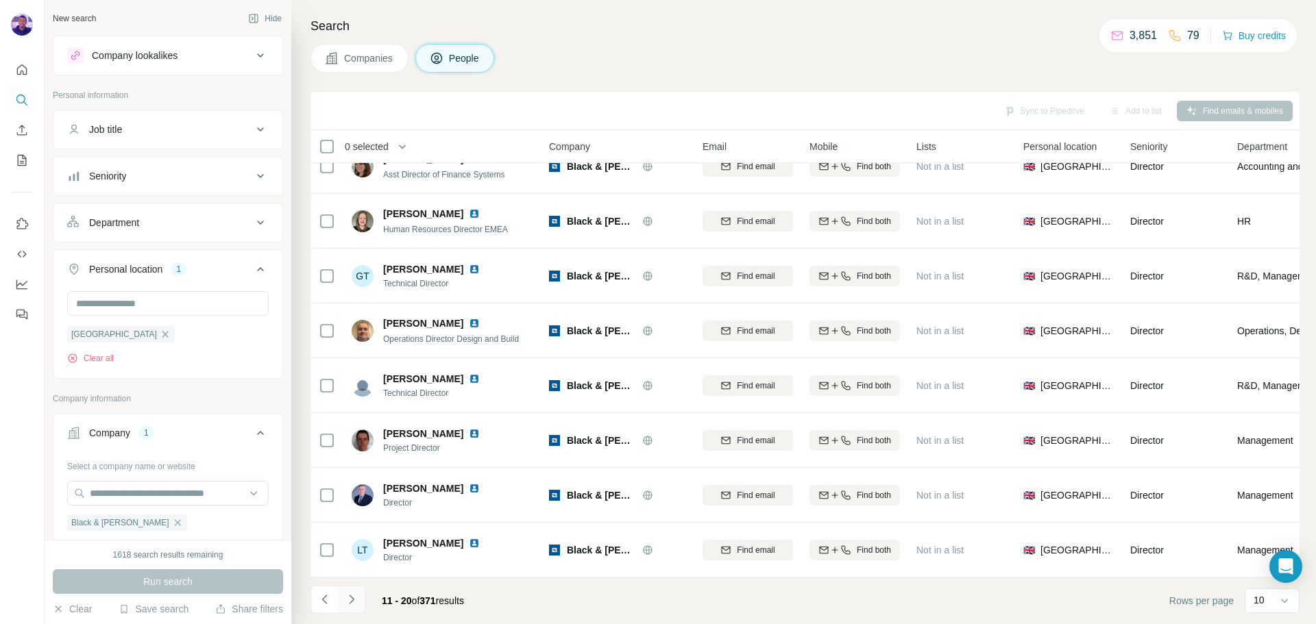
click at [354, 600] on icon "Navigate to next page" at bounding box center [352, 600] width 14 height 14
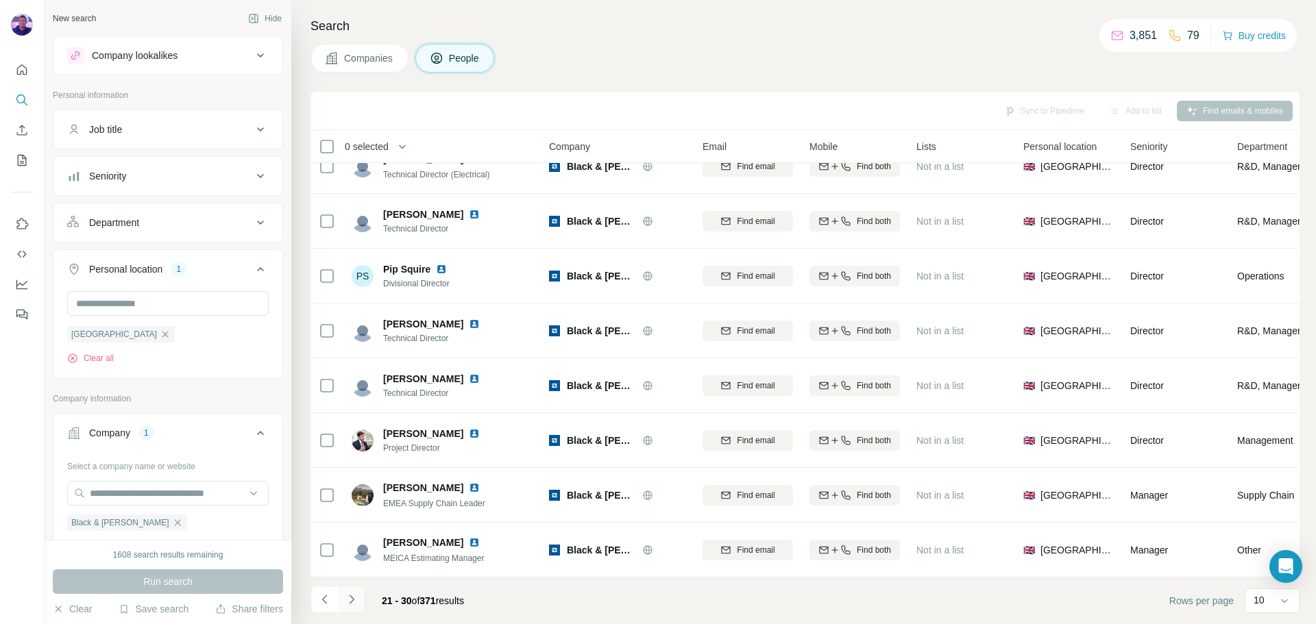
click at [359, 602] on button "Navigate to next page" at bounding box center [351, 599] width 27 height 27
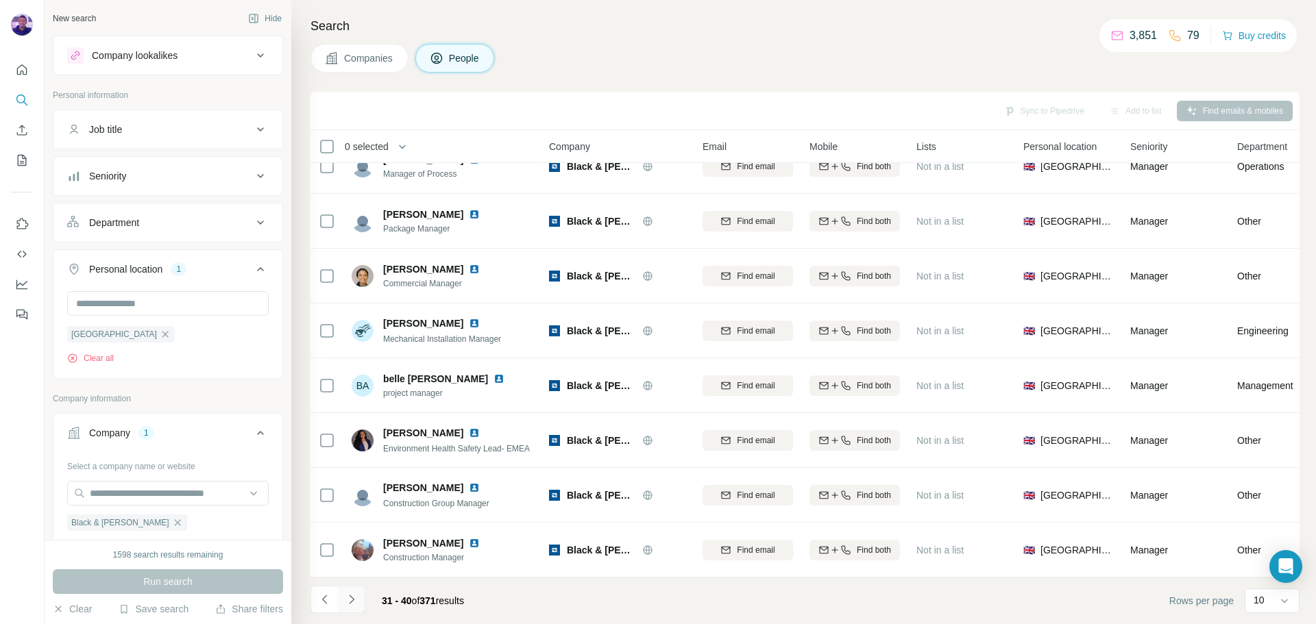
click at [361, 601] on button "Navigate to next page" at bounding box center [351, 599] width 27 height 27
click at [358, 600] on button "Navigate to next page" at bounding box center [351, 599] width 27 height 27
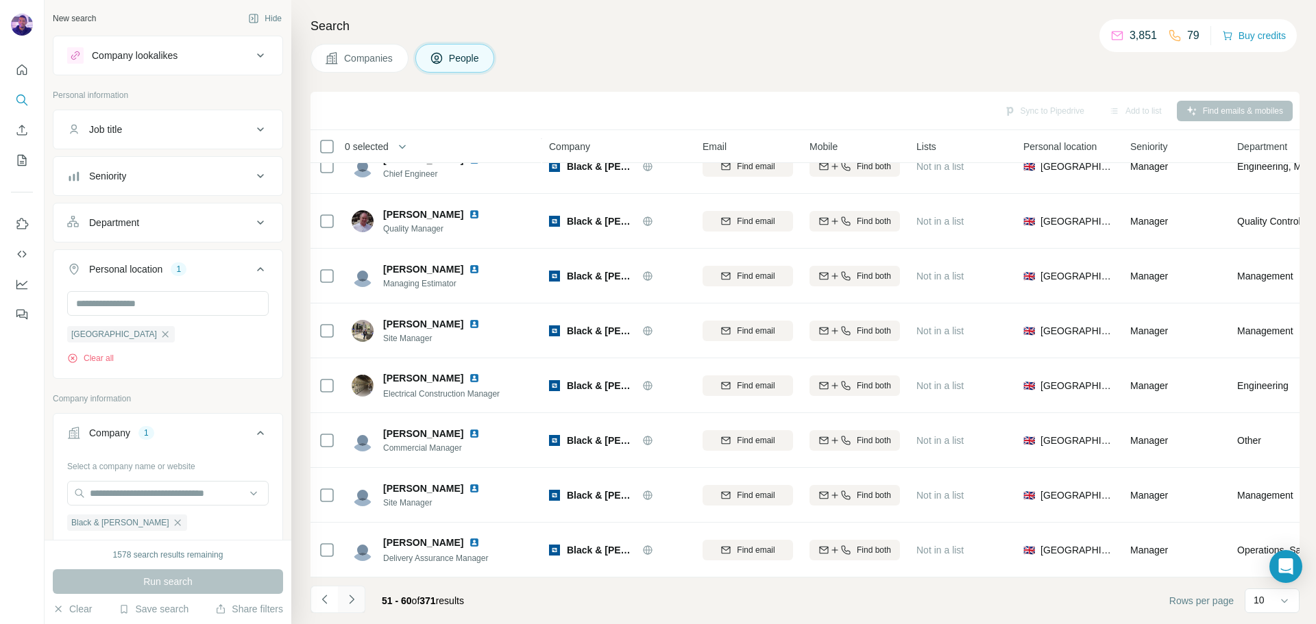
click at [360, 600] on button "Navigate to next page" at bounding box center [351, 599] width 27 height 27
click at [360, 602] on button "Navigate to next page" at bounding box center [351, 599] width 27 height 27
click at [352, 601] on icon "Navigate to next page" at bounding box center [351, 599] width 5 height 9
click at [352, 597] on icon "Navigate to next page" at bounding box center [352, 600] width 14 height 14
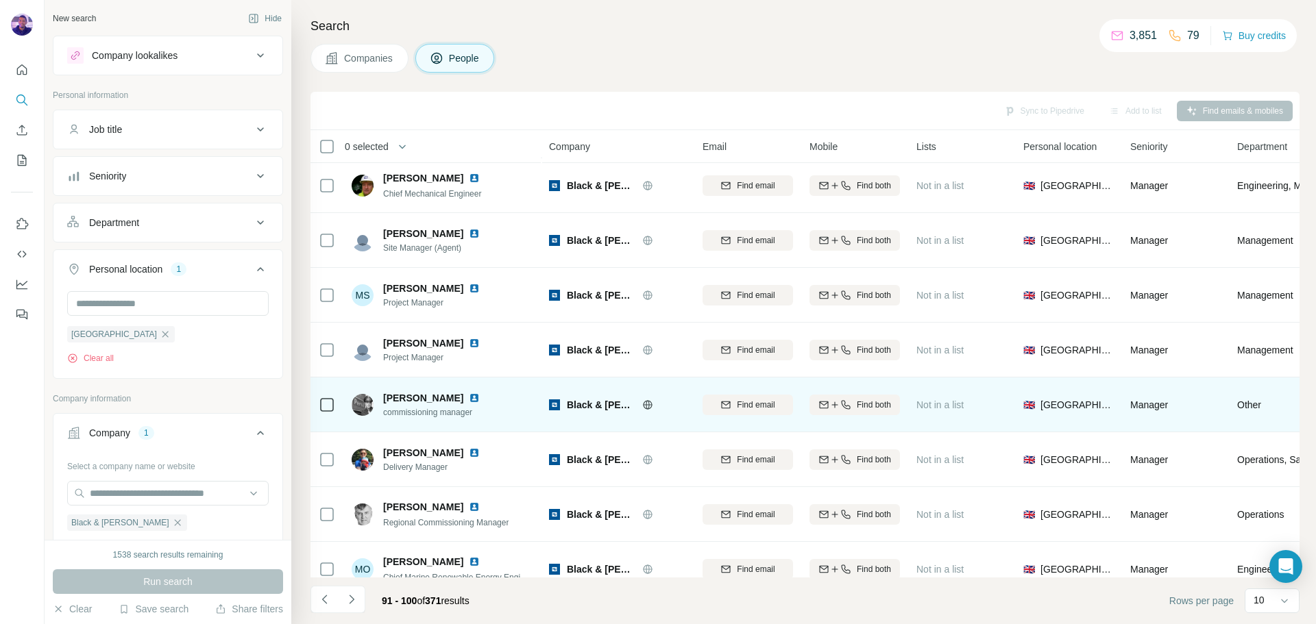
scroll to position [0, 0]
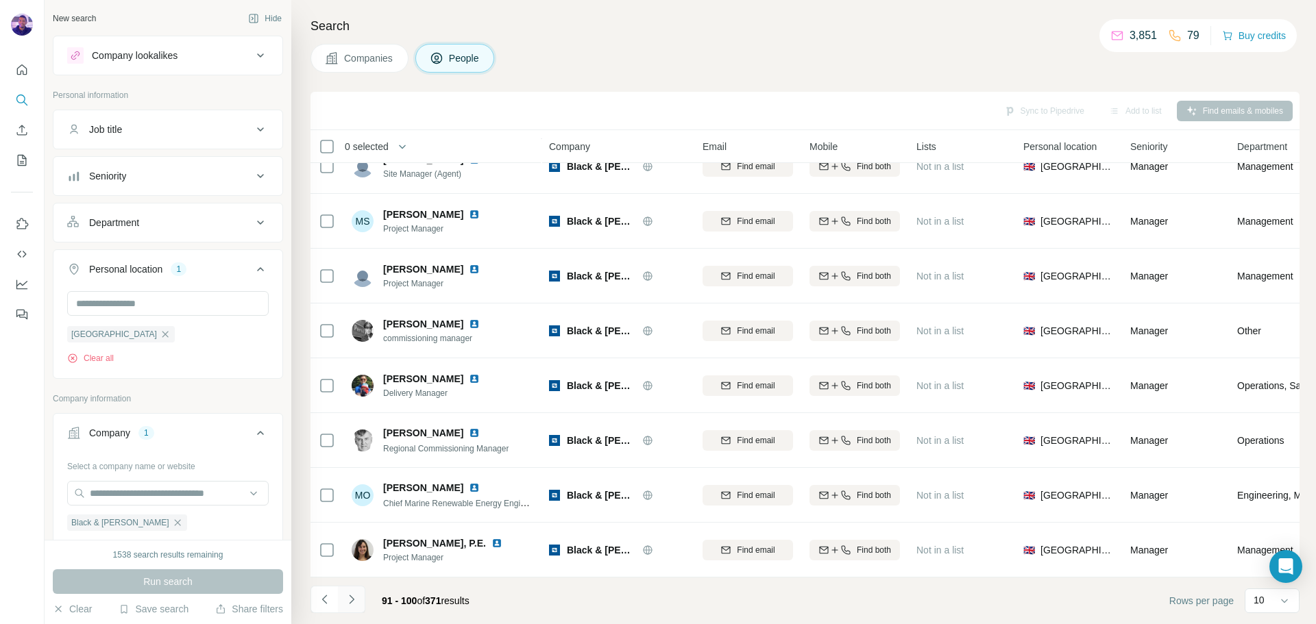
click at [354, 595] on icon "Navigate to next page" at bounding box center [352, 600] width 14 height 14
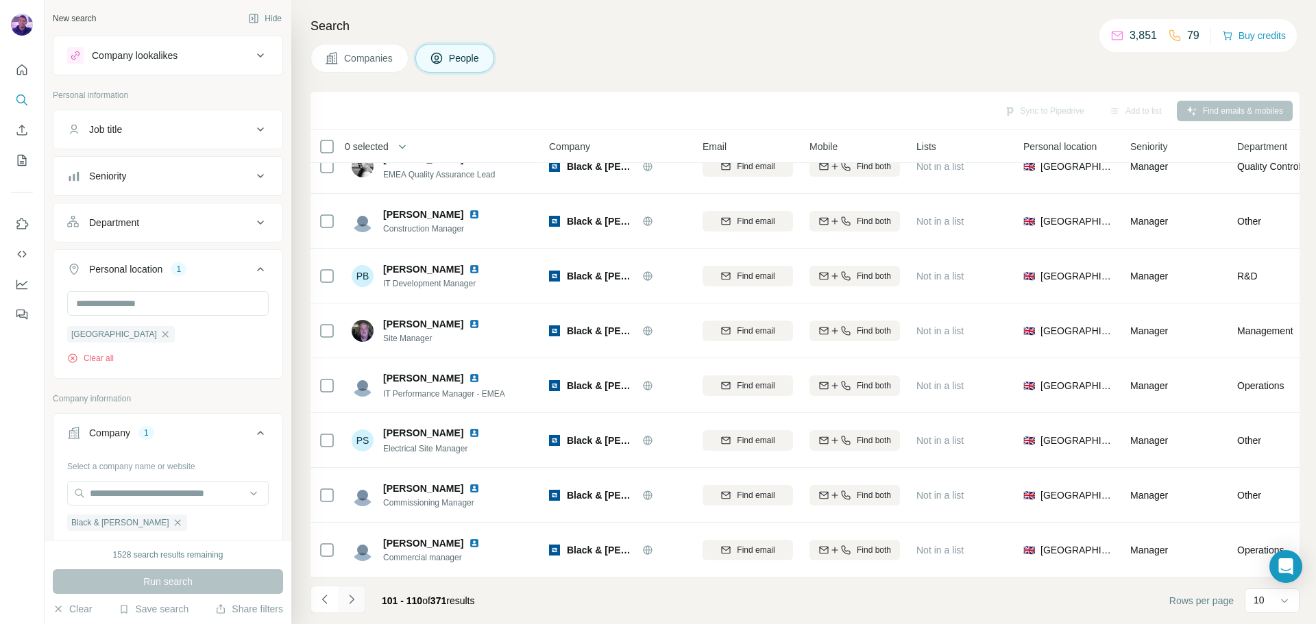
click at [356, 604] on icon "Navigate to next page" at bounding box center [352, 600] width 14 height 14
drag, startPoint x: 356, startPoint y: 596, endPoint x: 381, endPoint y: 577, distance: 31.3
click at [356, 597] on icon "Navigate to next page" at bounding box center [352, 600] width 14 height 14
click at [357, 594] on icon "Navigate to next page" at bounding box center [352, 600] width 14 height 14
click at [361, 597] on button "Navigate to next page" at bounding box center [351, 599] width 27 height 27
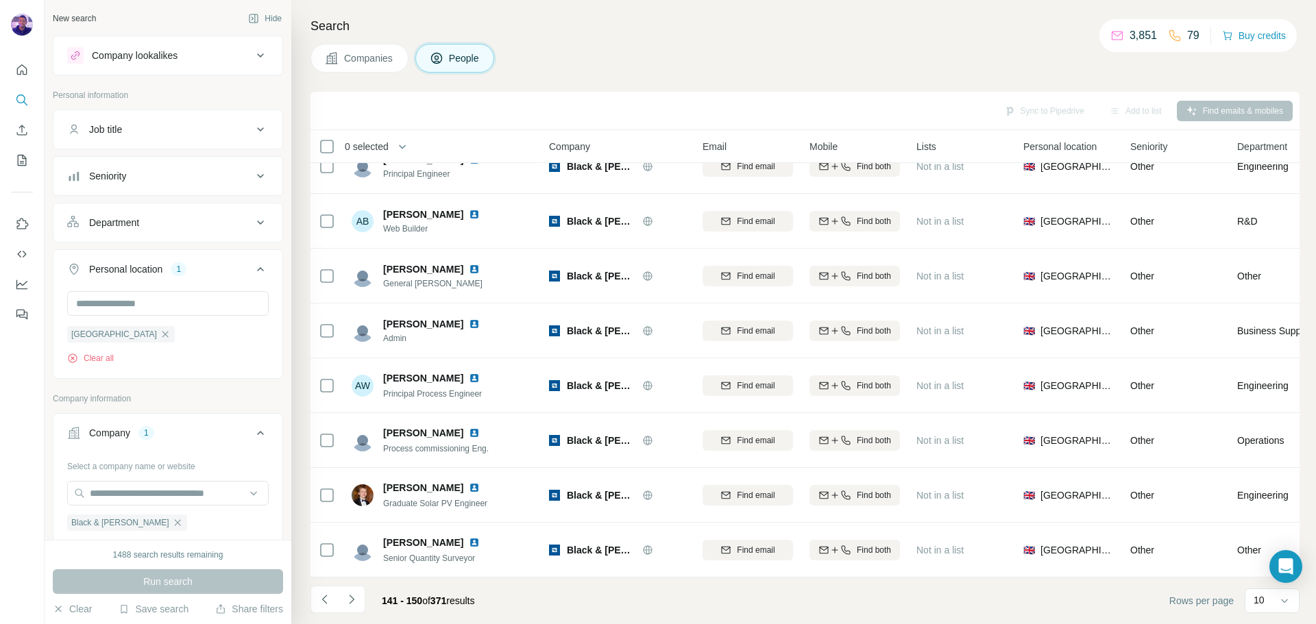
click at [175, 180] on div "Seniority" at bounding box center [159, 176] width 185 height 14
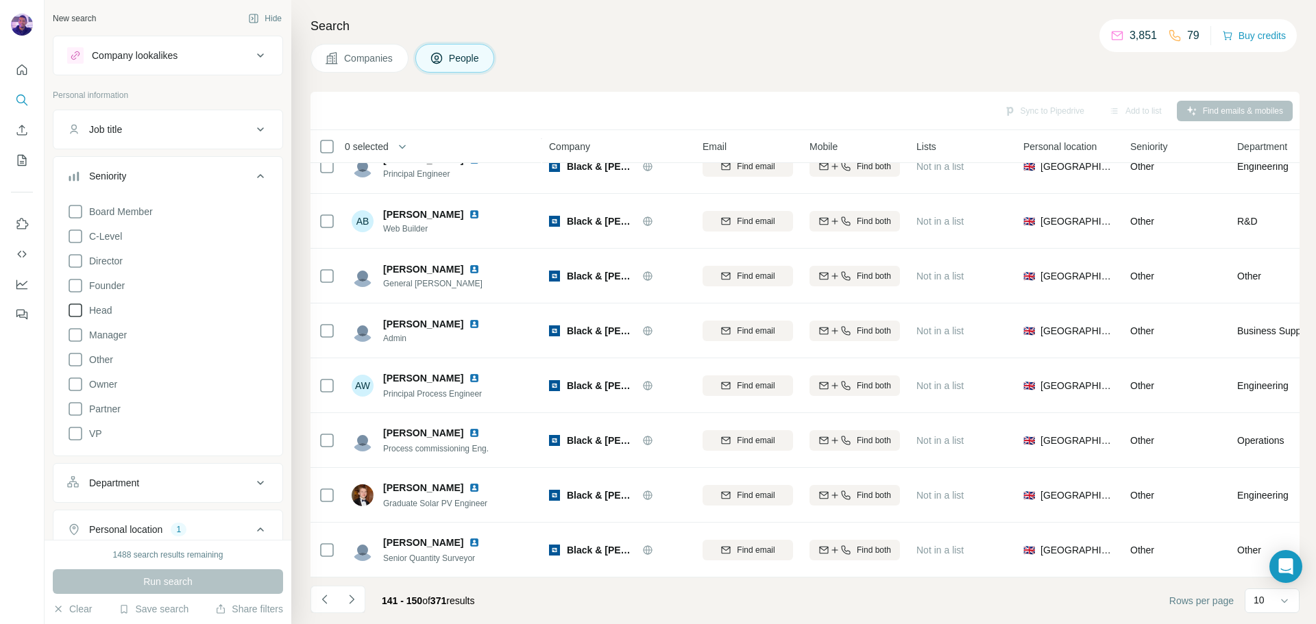
click at [101, 312] on span "Head" at bounding box center [98, 311] width 28 height 14
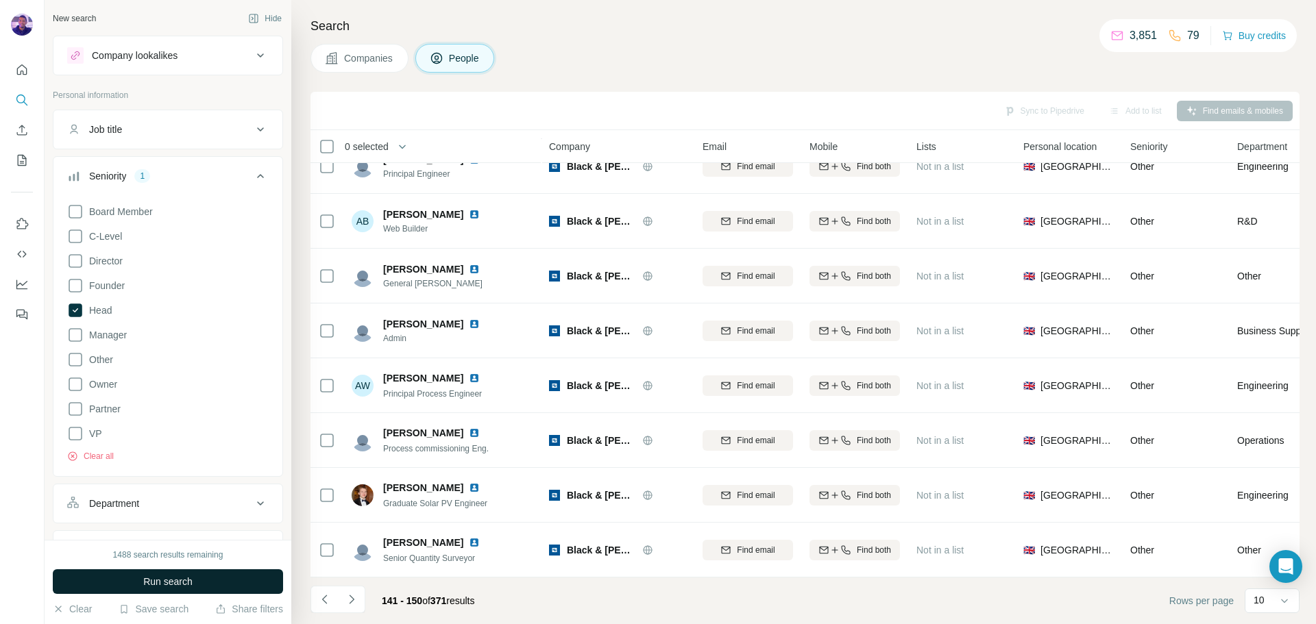
click at [201, 578] on button "Run search" at bounding box center [168, 581] width 230 height 25
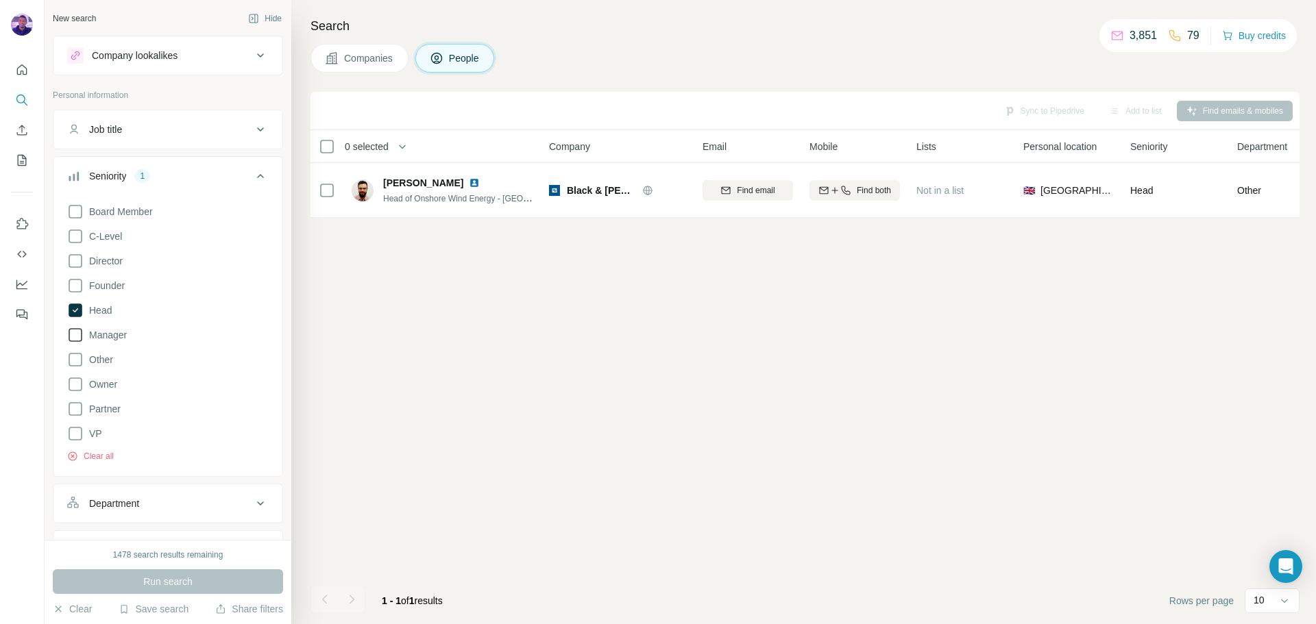
click at [107, 330] on span "Manager" at bounding box center [105, 335] width 43 height 14
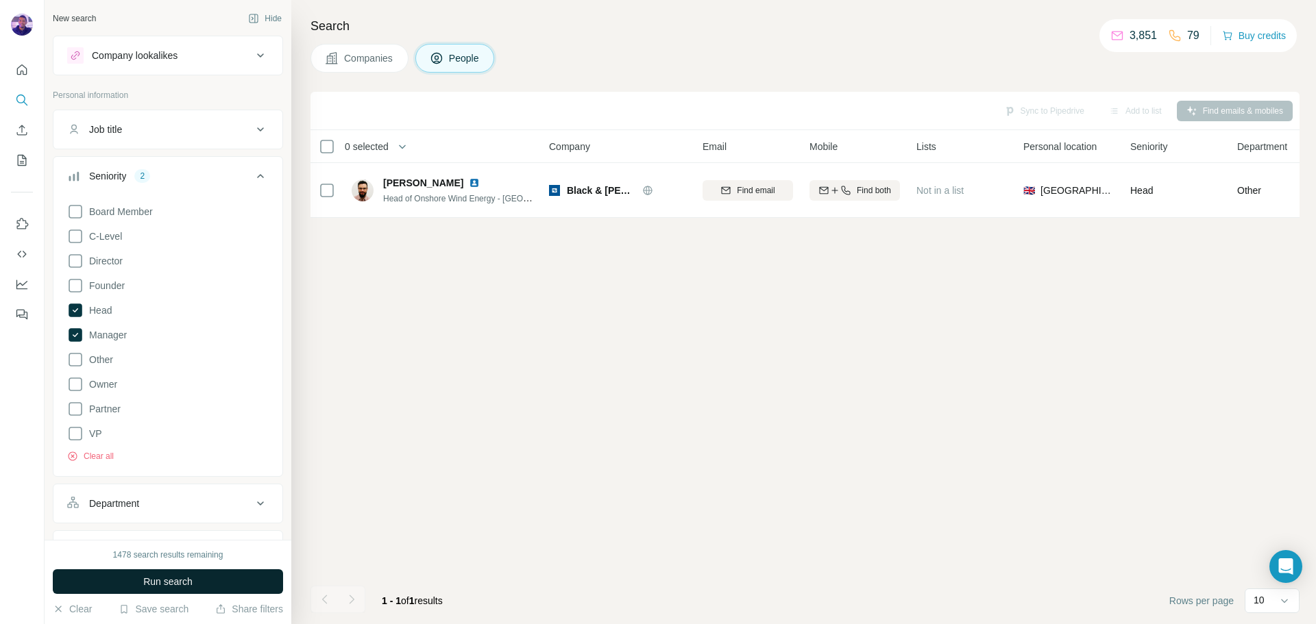
click at [167, 585] on span "Run search" at bounding box center [167, 582] width 49 height 14
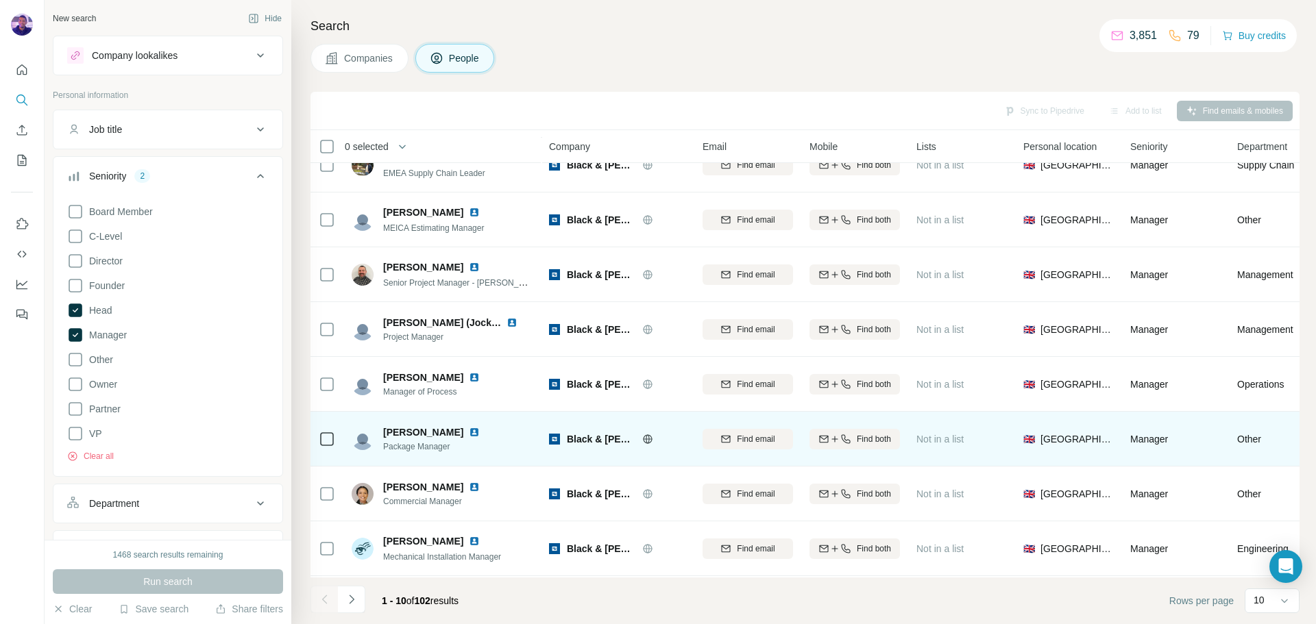
scroll to position [140, 0]
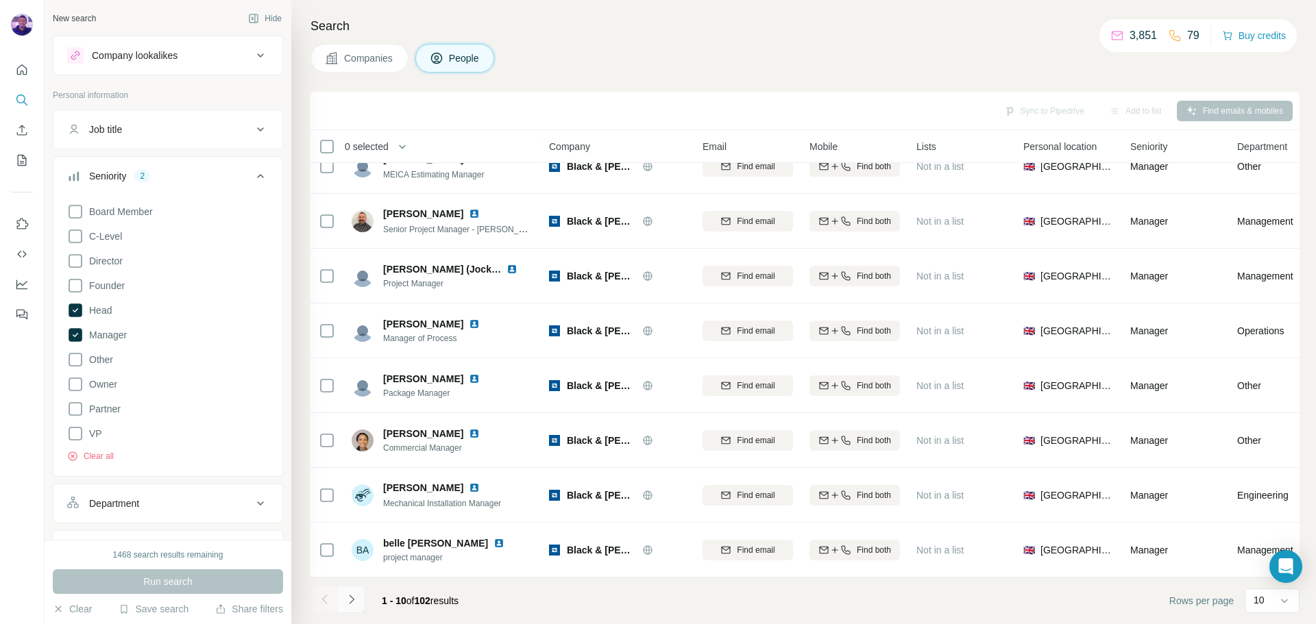
click at [358, 598] on icon "Navigate to next page" at bounding box center [352, 600] width 14 height 14
click at [160, 135] on div "Job title" at bounding box center [159, 130] width 185 height 14
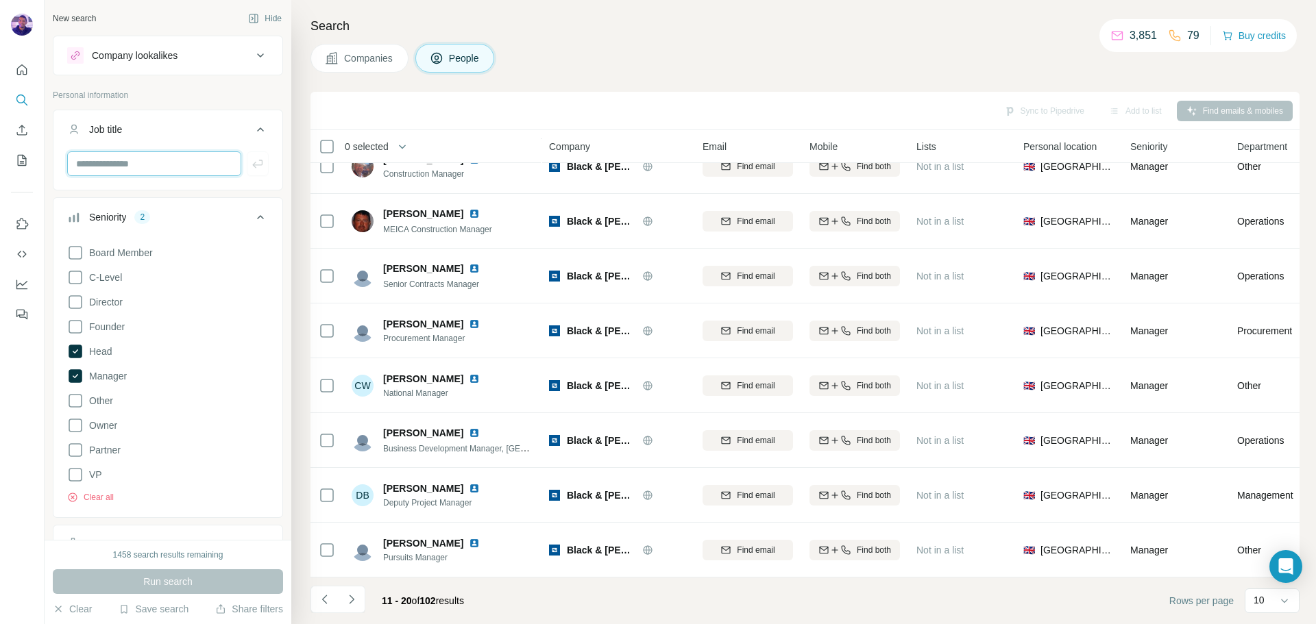
click at [156, 162] on input "text" at bounding box center [154, 163] width 174 height 25
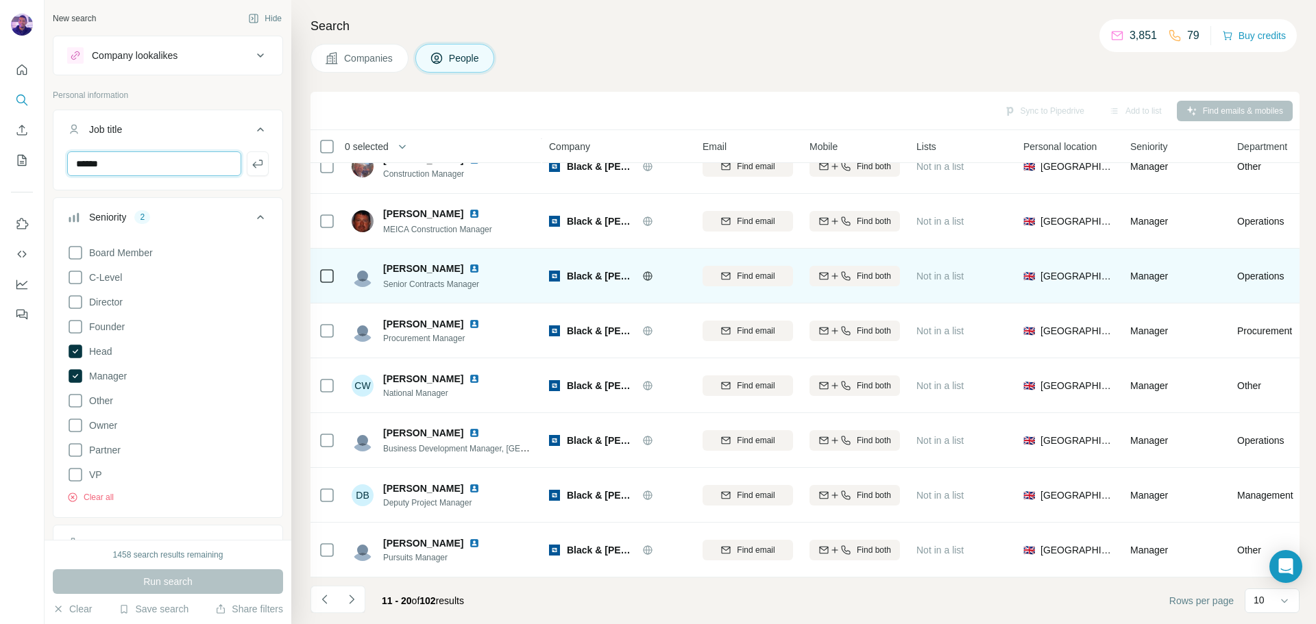
type input "******"
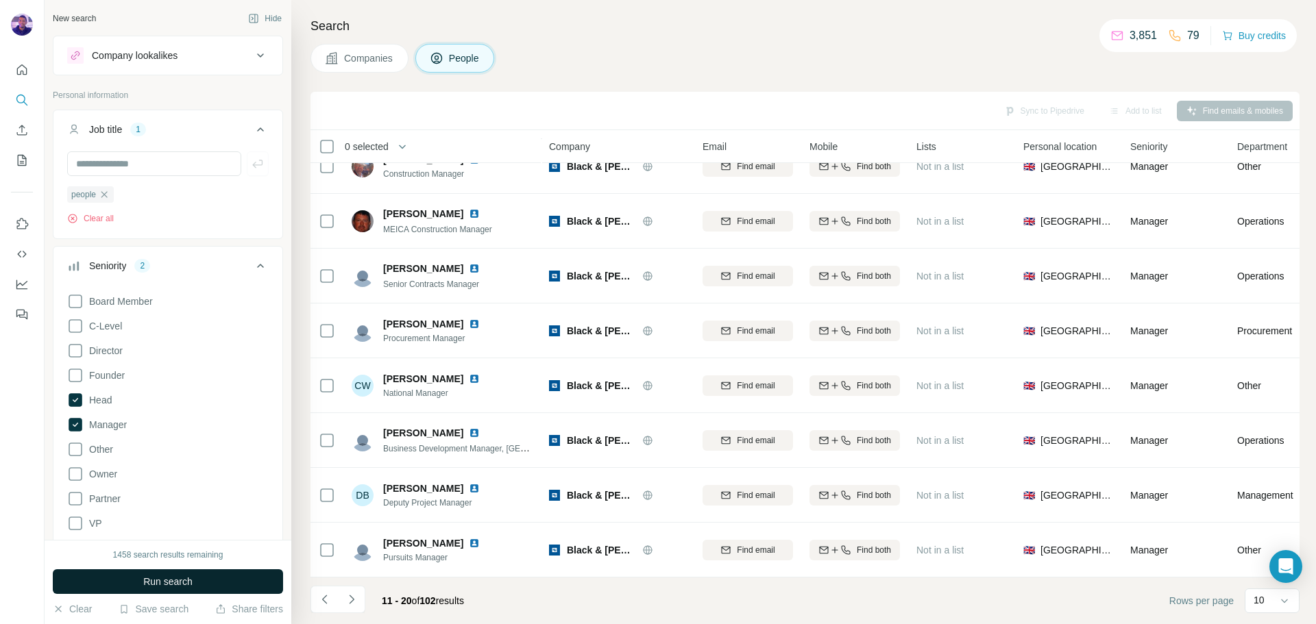
click at [258, 577] on button "Run search" at bounding box center [168, 581] width 230 height 25
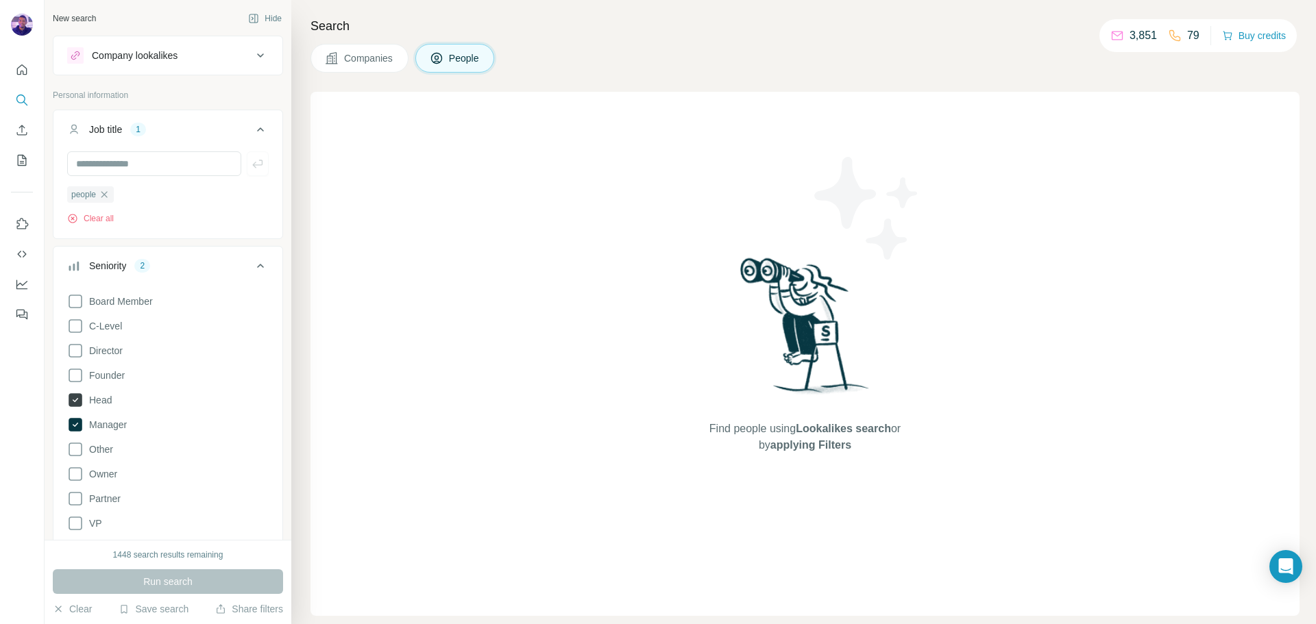
click at [76, 401] on icon at bounding box center [75, 400] width 5 height 4
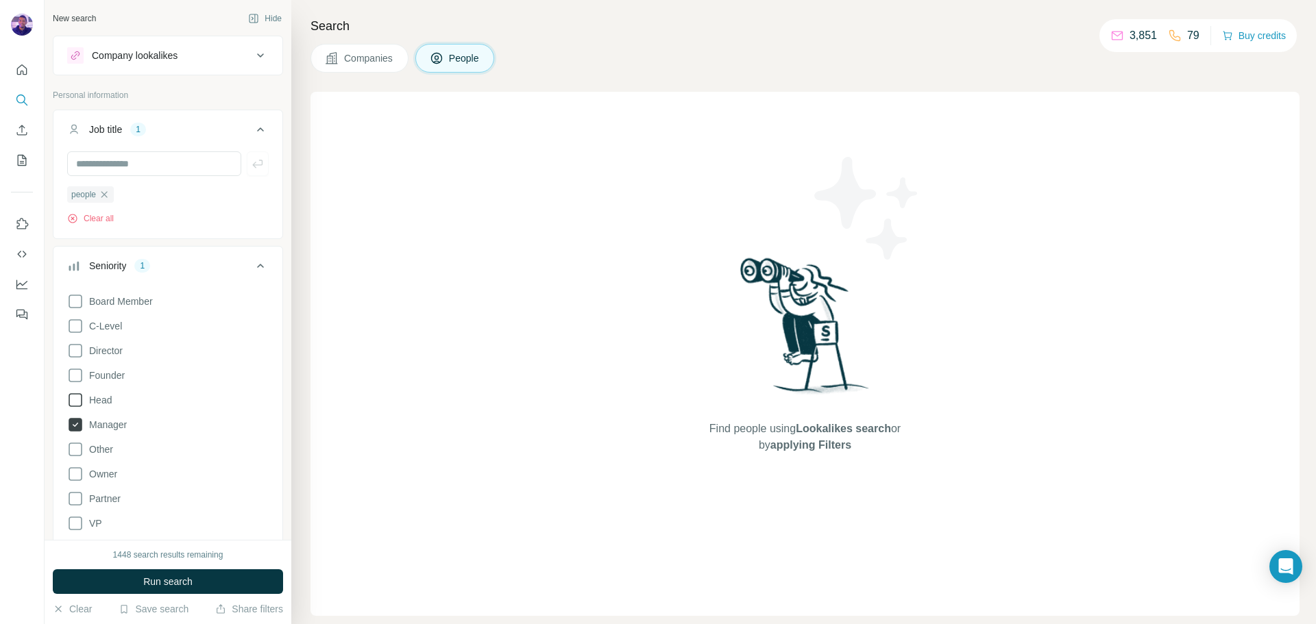
click at [79, 422] on icon at bounding box center [76, 425] width 14 height 14
click at [160, 576] on span "Run search" at bounding box center [167, 582] width 49 height 14
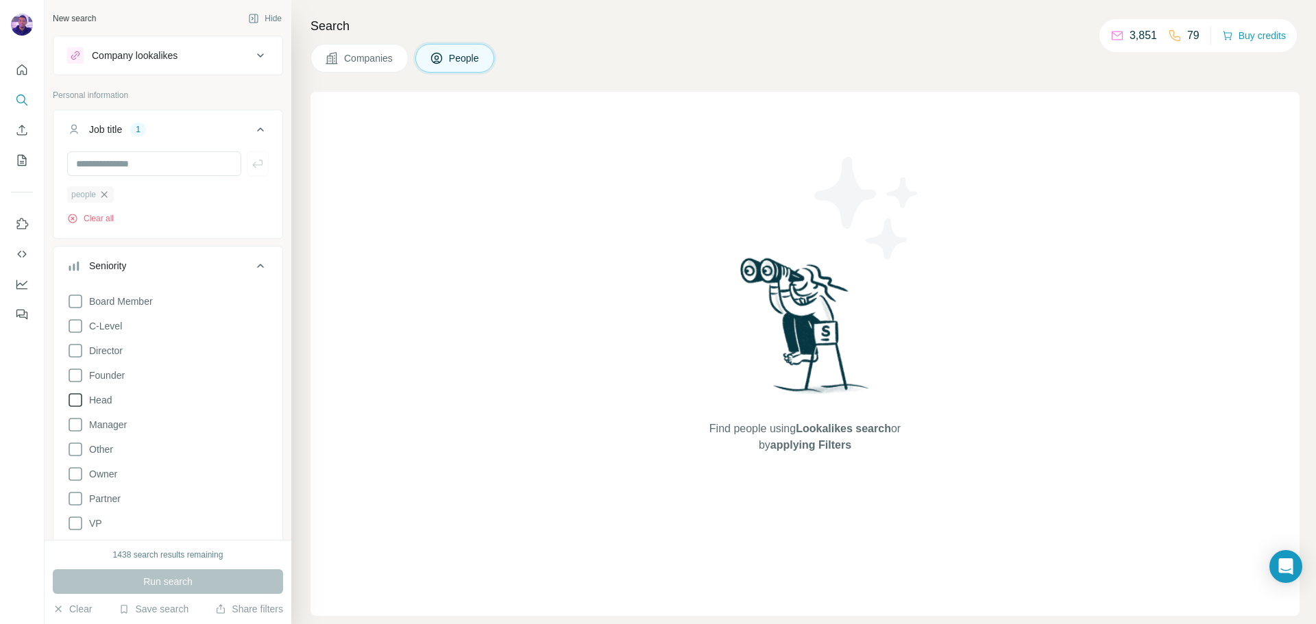
click at [105, 196] on icon "button" at bounding box center [104, 194] width 11 height 11
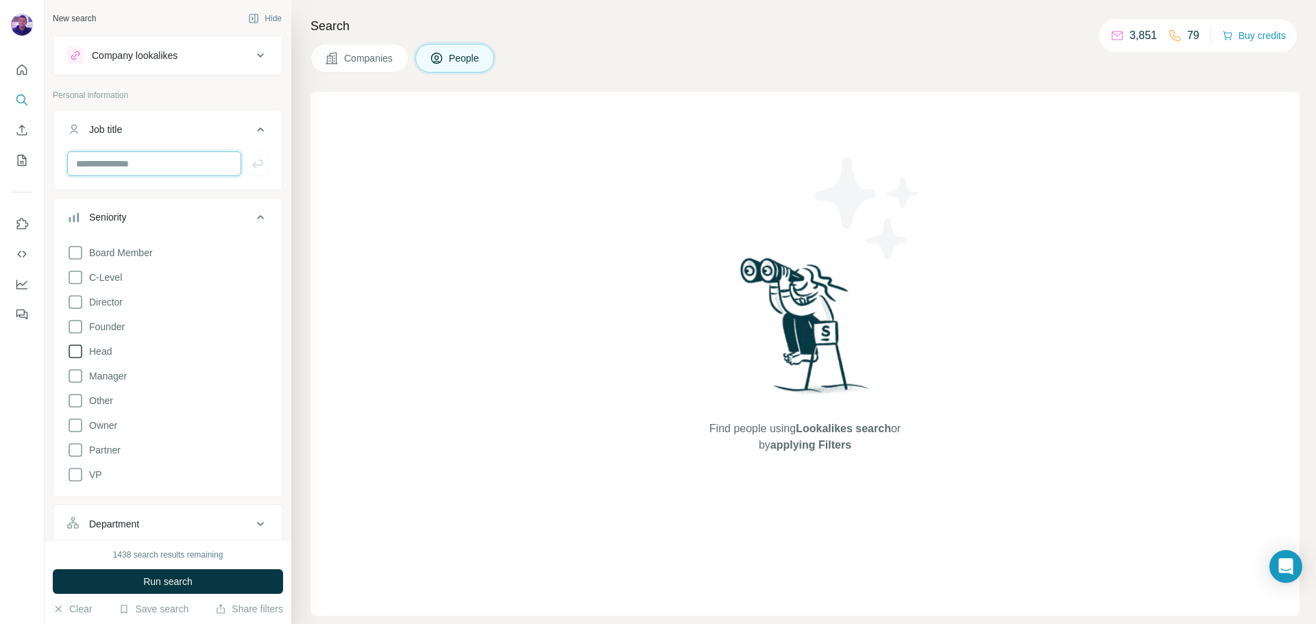
click at [114, 153] on input "text" at bounding box center [154, 163] width 174 height 25
type input "**"
click at [251, 164] on icon "button" at bounding box center [258, 164] width 14 height 14
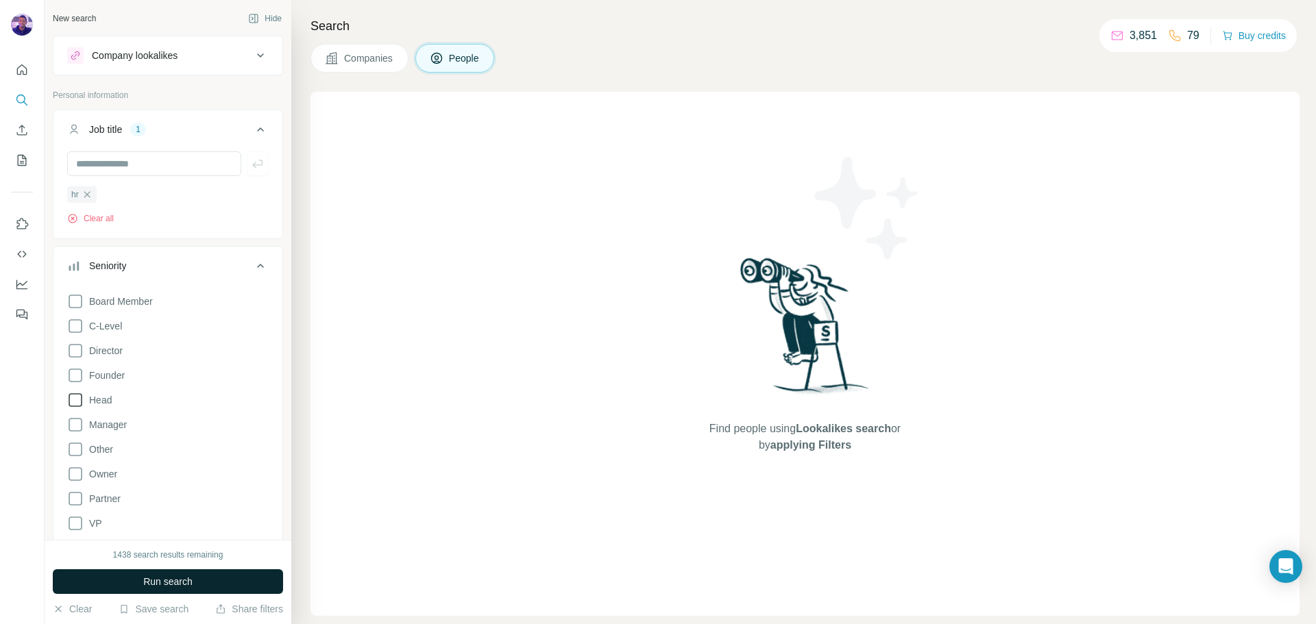
click at [214, 576] on button "Run search" at bounding box center [168, 581] width 230 height 25
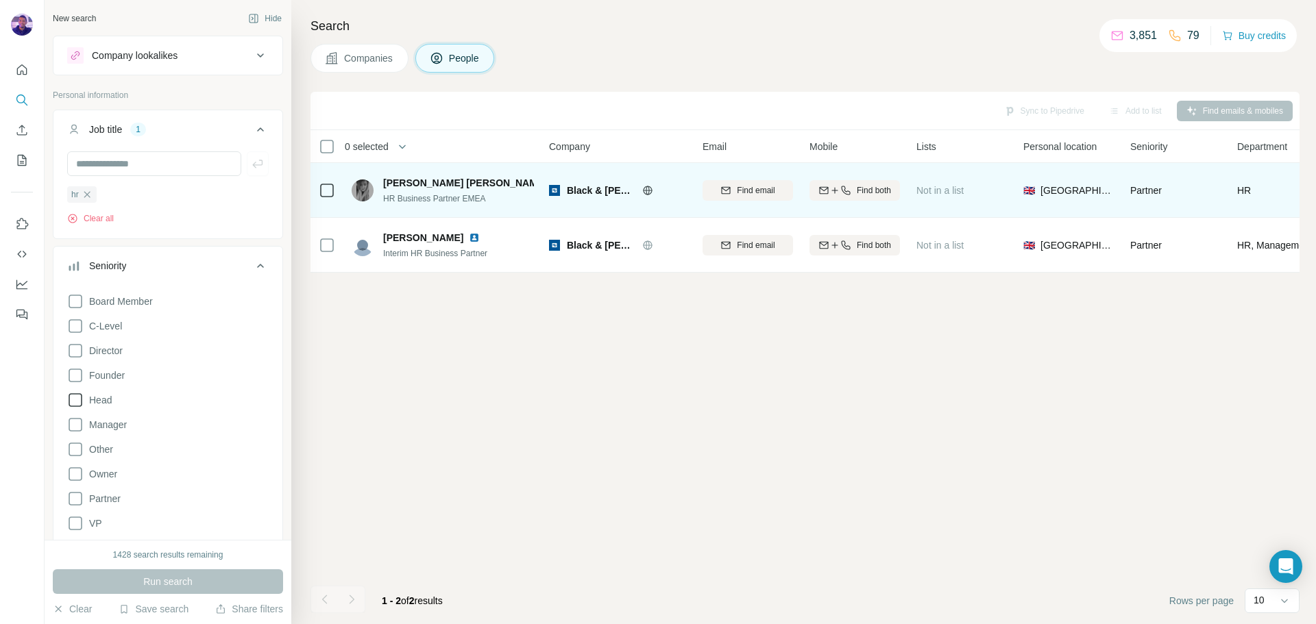
click at [552, 182] on img at bounding box center [557, 182] width 11 height 11
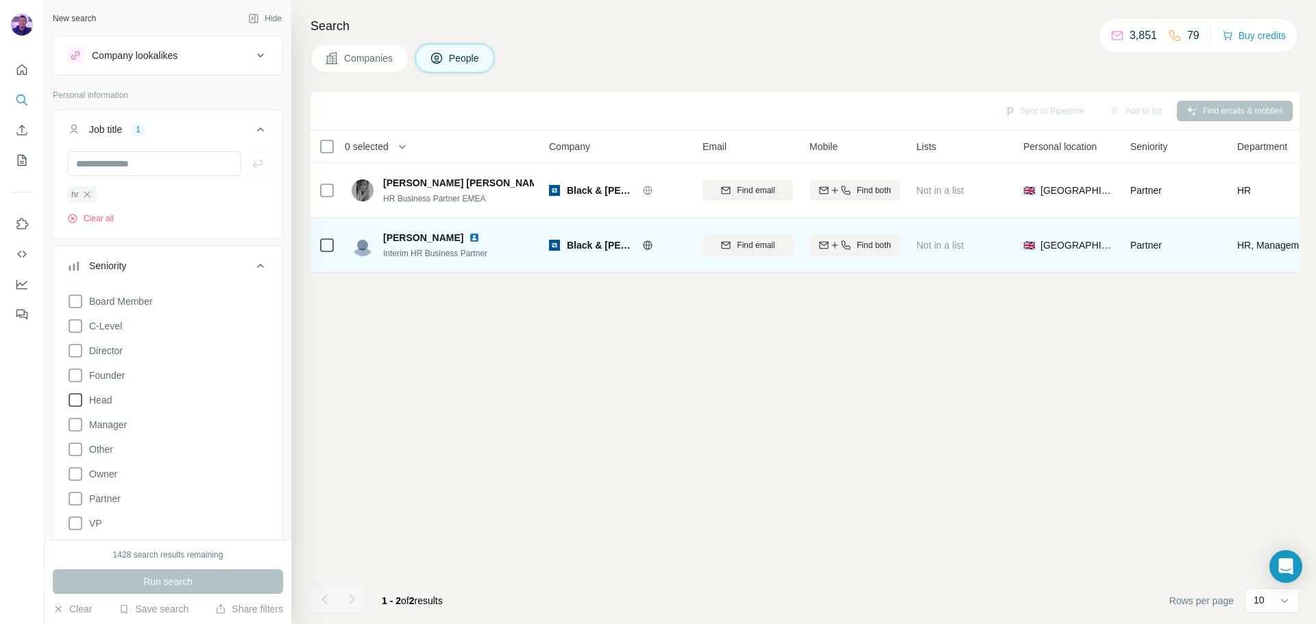
click at [469, 238] on img at bounding box center [474, 237] width 11 height 11
click at [772, 241] on span "Find email" at bounding box center [756, 245] width 38 height 12
click at [469, 238] on img at bounding box center [474, 237] width 11 height 11
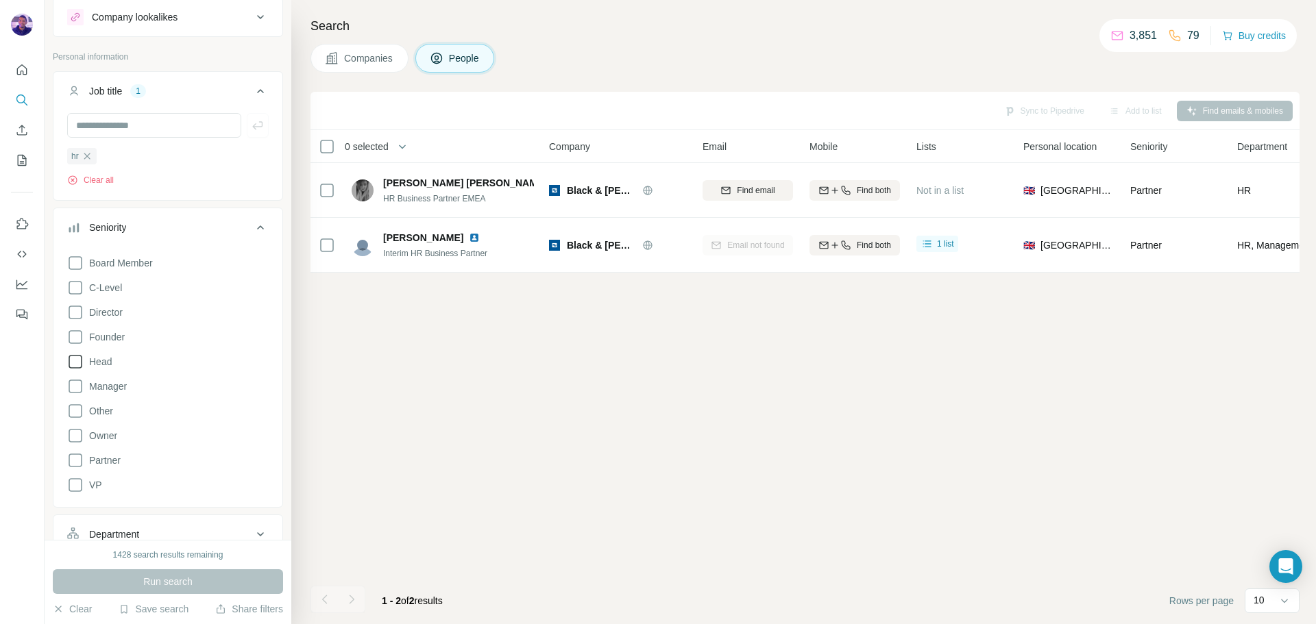
scroll to position [69, 0]
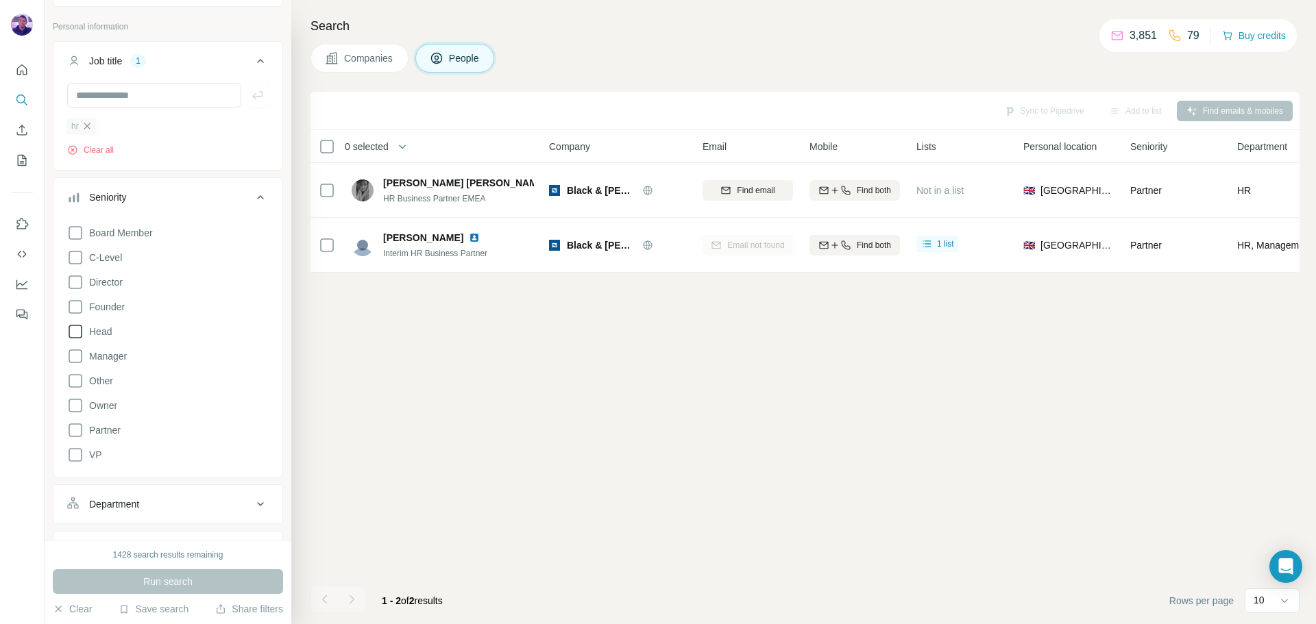
click at [91, 126] on icon "button" at bounding box center [87, 126] width 11 height 11
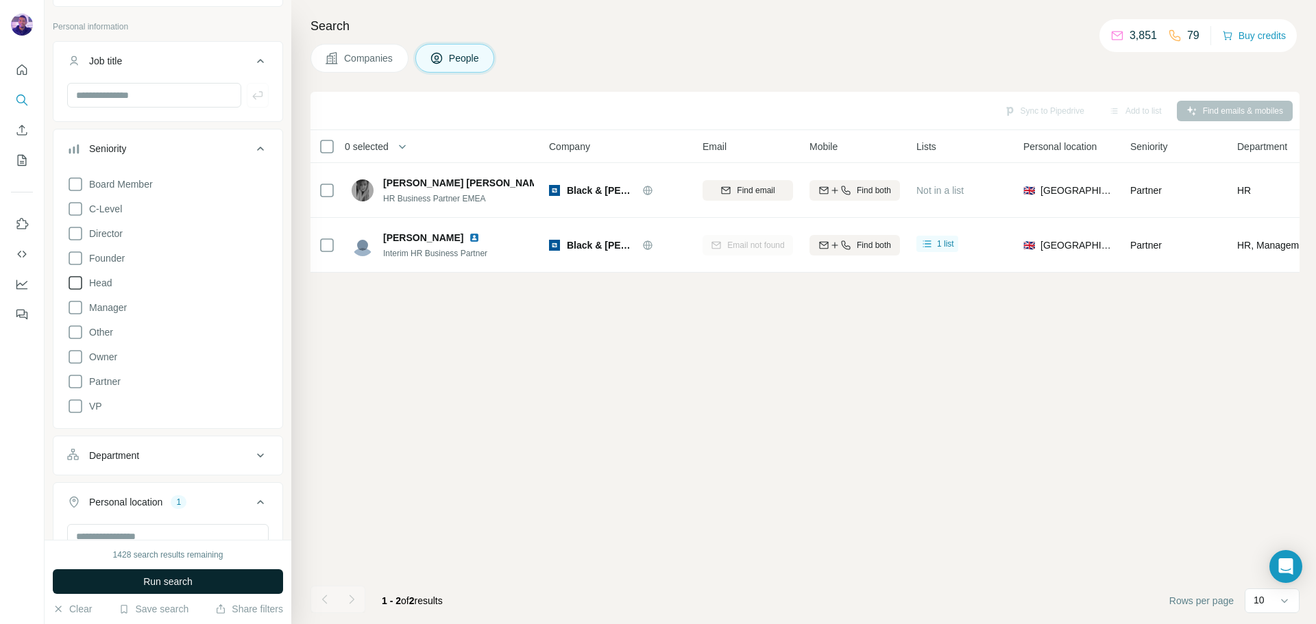
click at [233, 574] on button "Run search" at bounding box center [168, 581] width 230 height 25
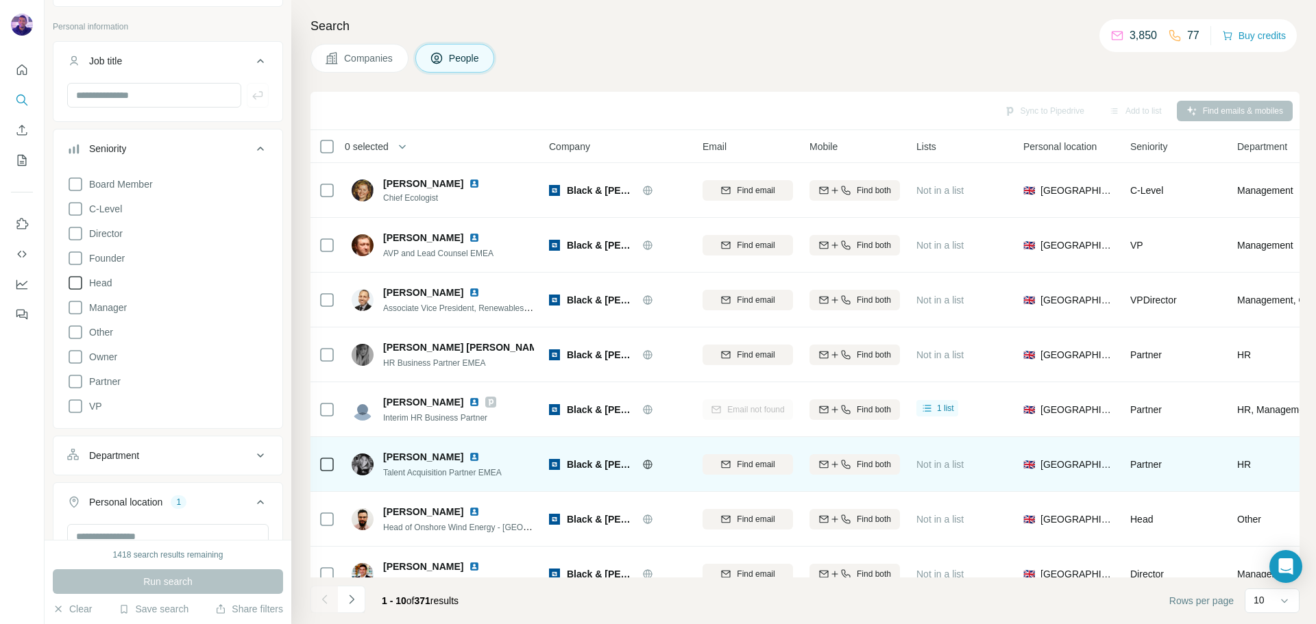
click at [469, 456] on img at bounding box center [474, 457] width 11 height 11
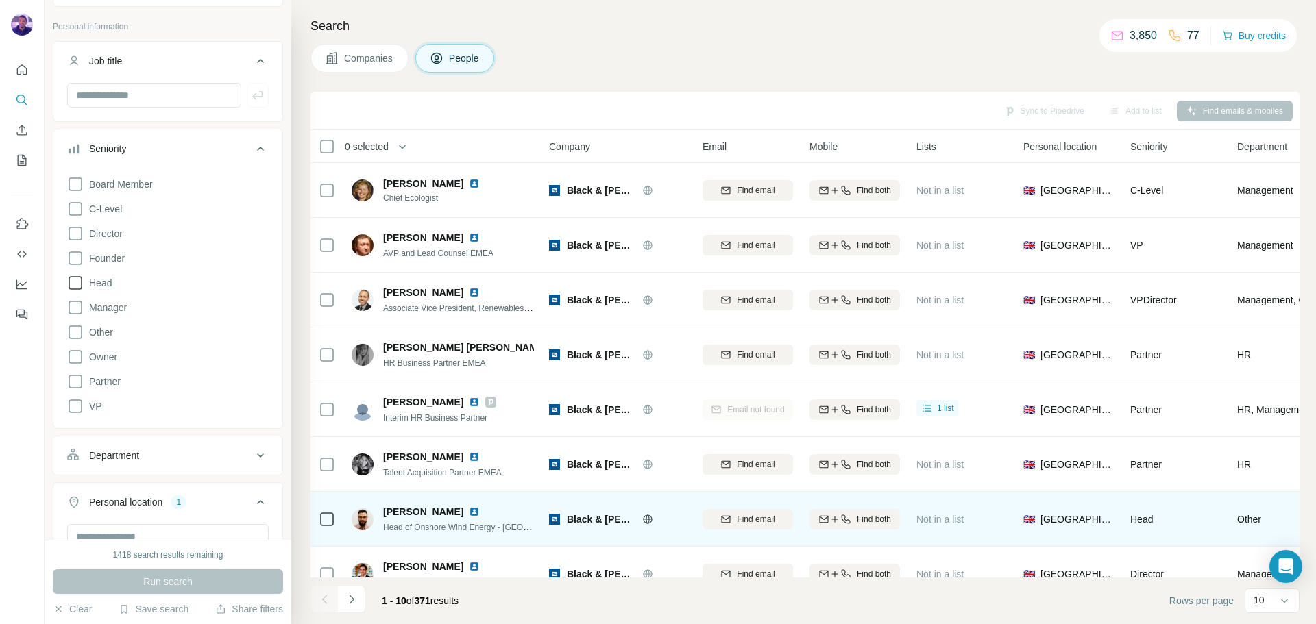
scroll to position [140, 0]
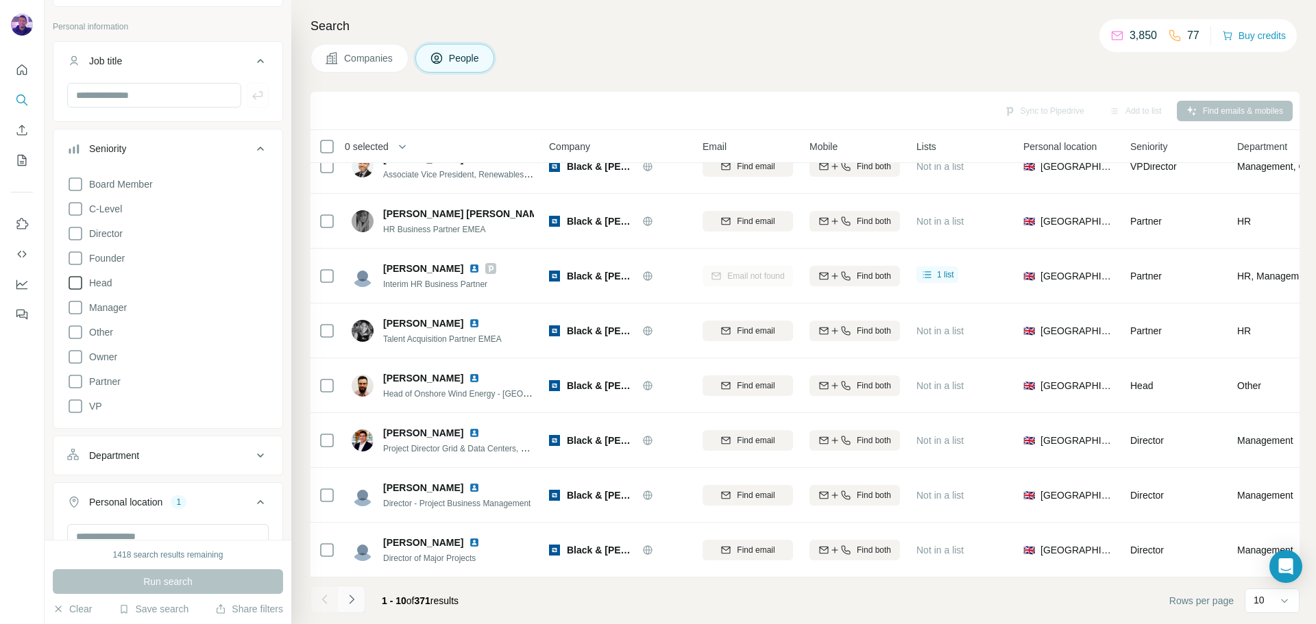
click at [353, 602] on icon "Navigate to next page" at bounding box center [352, 600] width 14 height 14
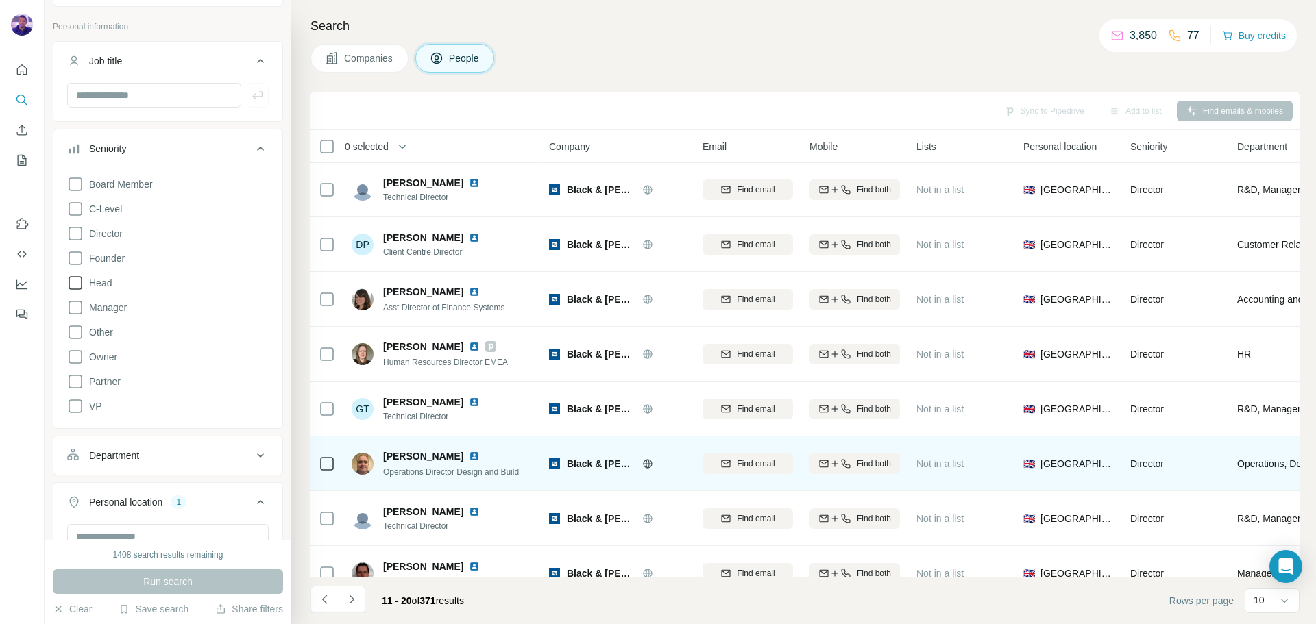
scroll to position [0, 0]
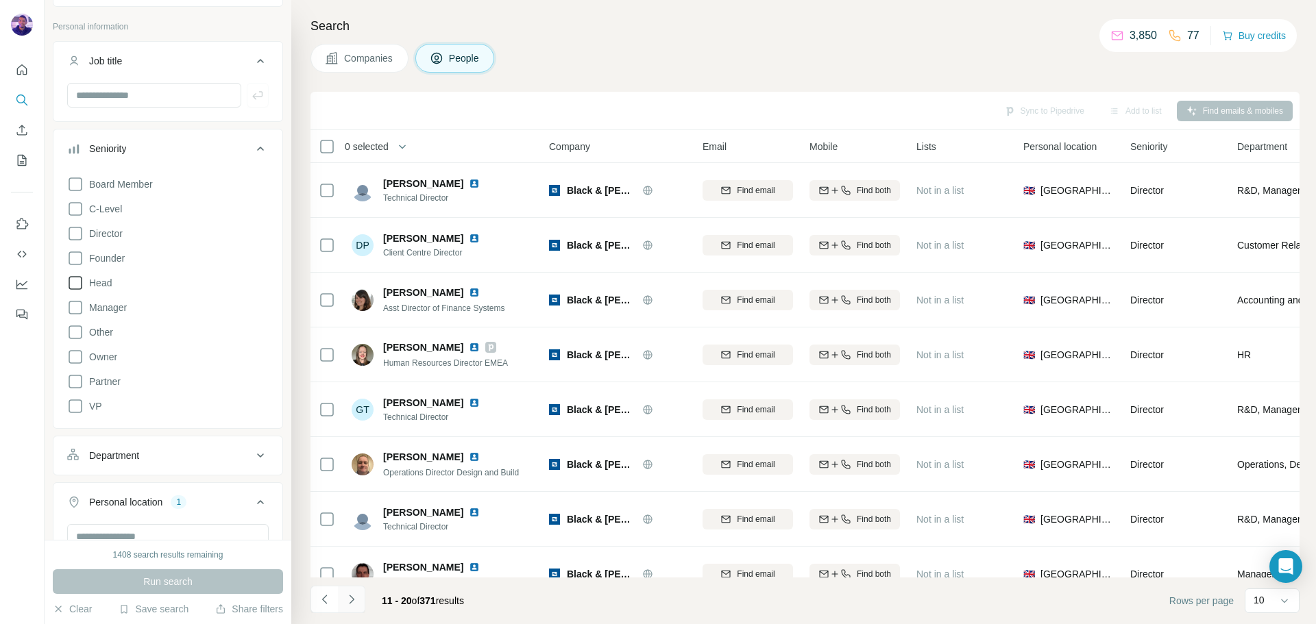
click at [354, 595] on icon "Navigate to next page" at bounding box center [352, 600] width 14 height 14
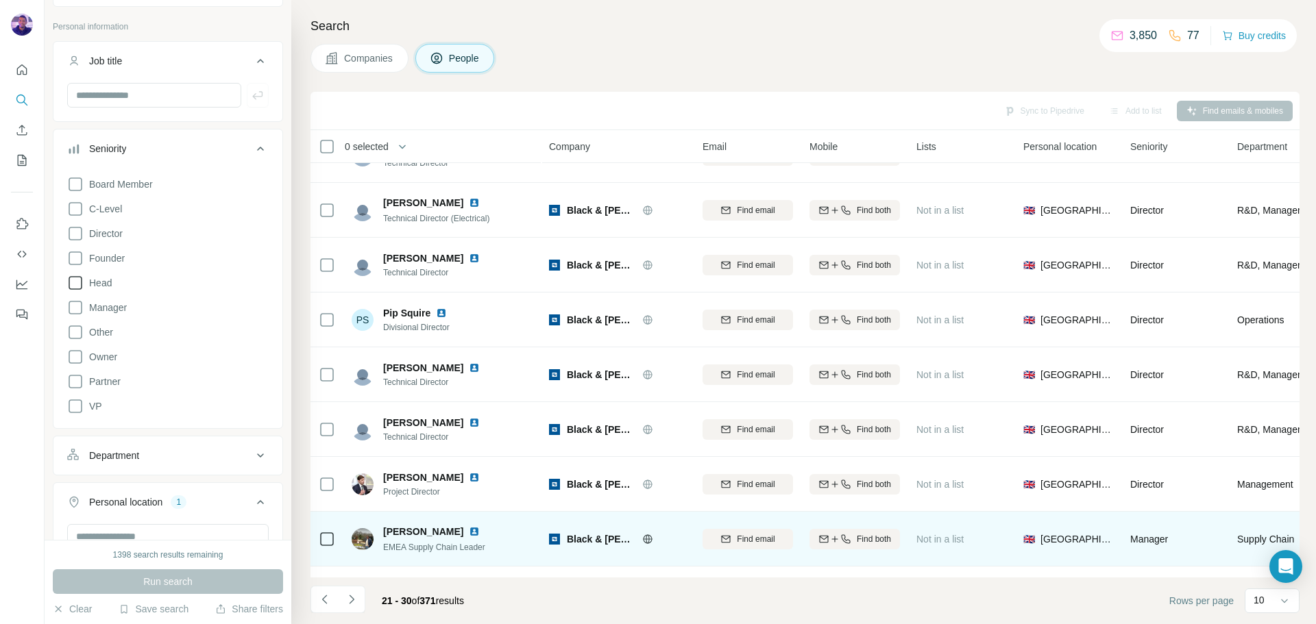
scroll to position [140, 0]
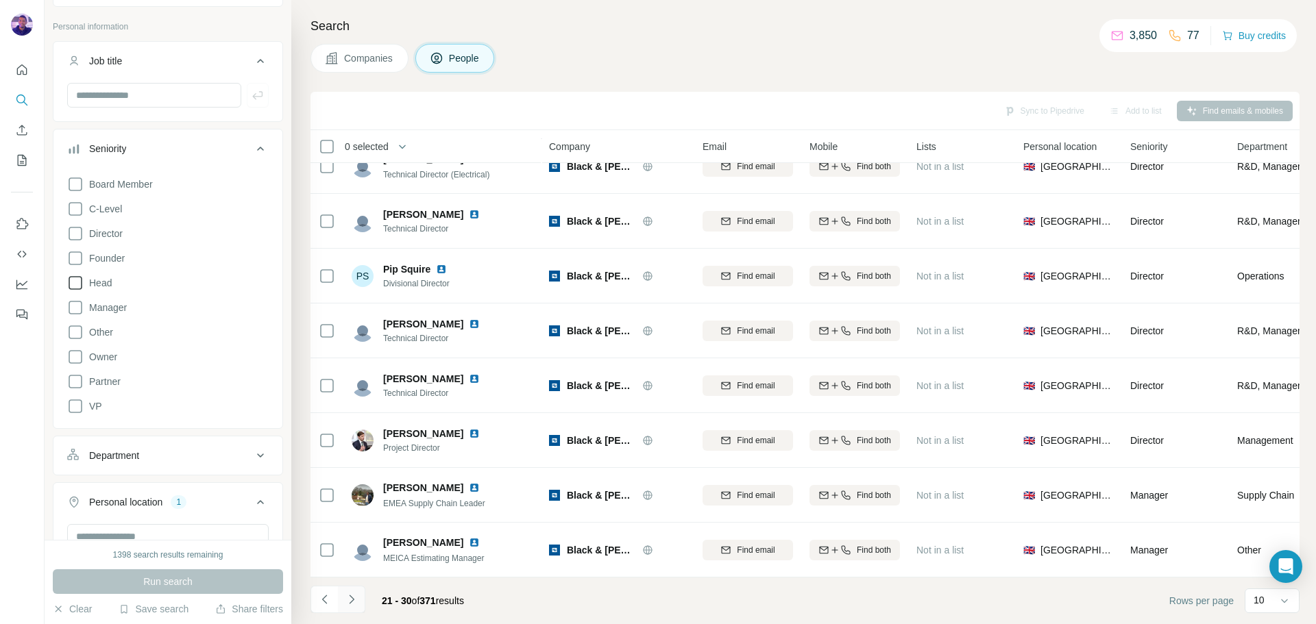
click at [349, 593] on icon "Navigate to next page" at bounding box center [352, 600] width 14 height 14
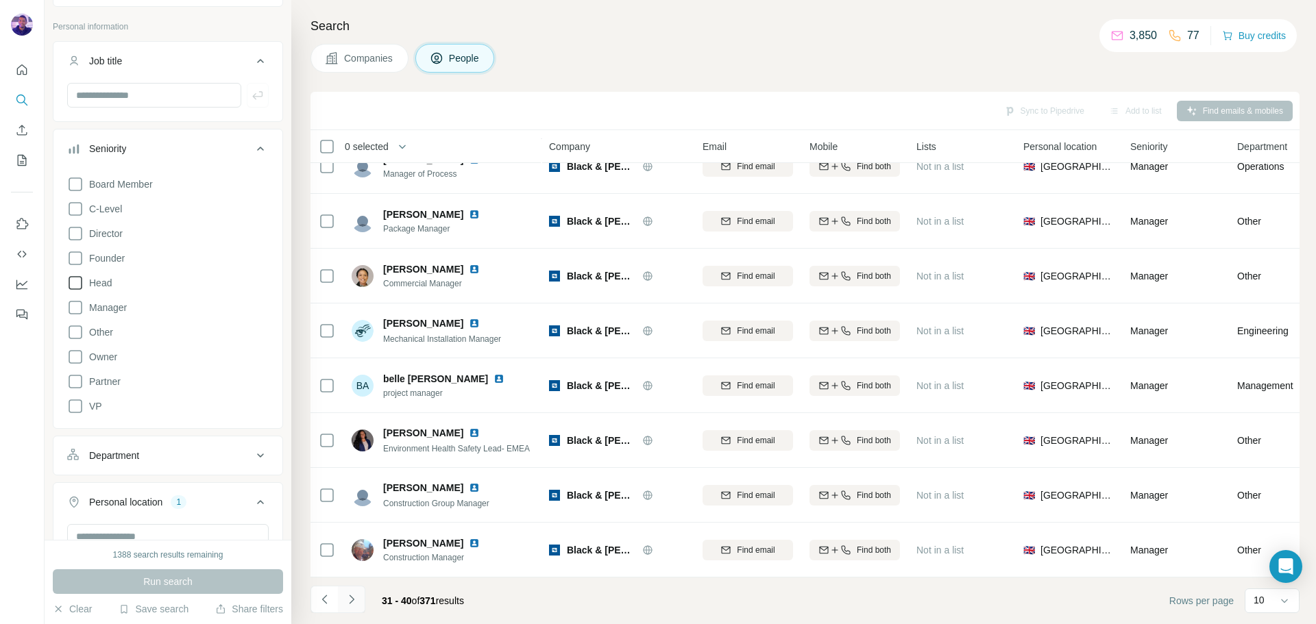
click at [360, 601] on button "Navigate to next page" at bounding box center [351, 599] width 27 height 27
click at [356, 601] on icon "Navigate to next page" at bounding box center [352, 600] width 14 height 14
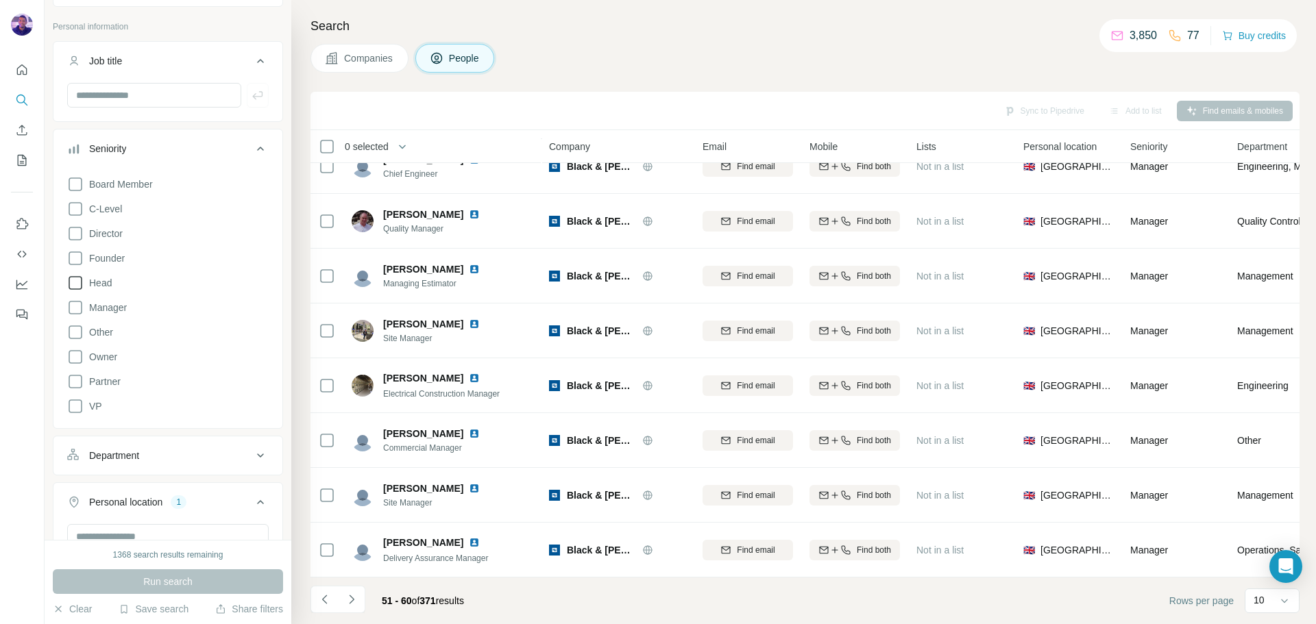
click at [367, 606] on div "51 - 60 of 371 results" at bounding box center [392, 601] width 164 height 30
click at [365, 598] on div "51 - 60 of 371 results" at bounding box center [392, 601] width 164 height 30
click at [1261, 595] on p "10" at bounding box center [1258, 600] width 11 height 14
click at [1261, 495] on p "60" at bounding box center [1261, 496] width 11 height 14
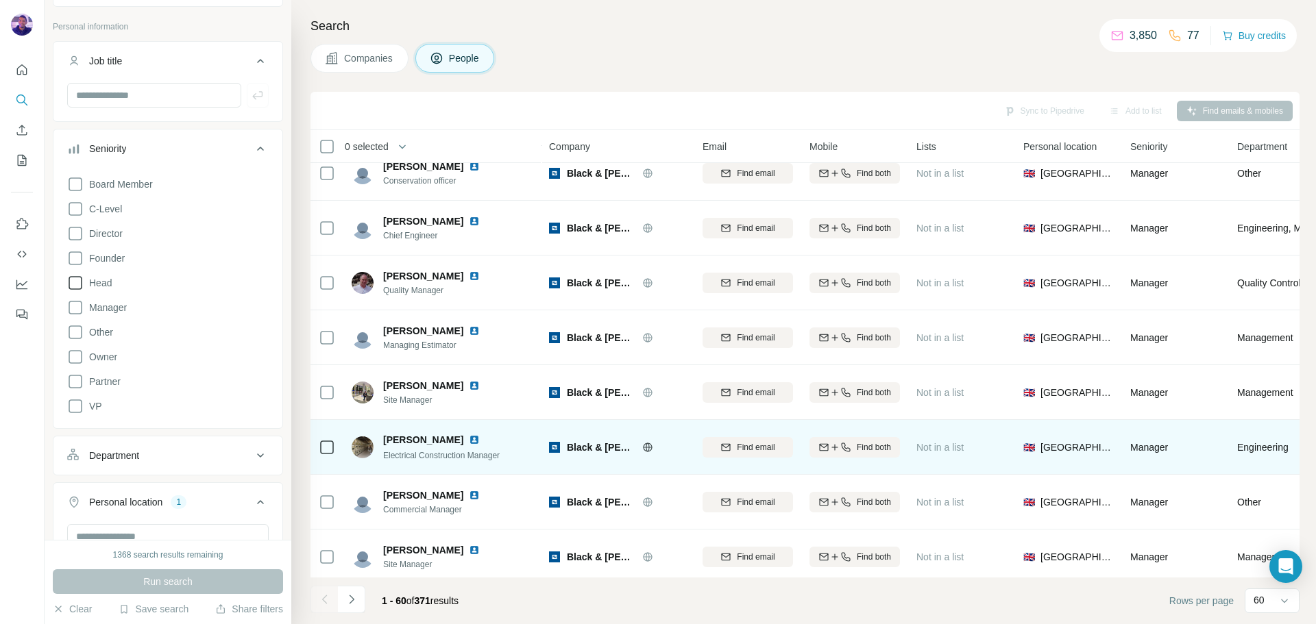
scroll to position [2881, 0]
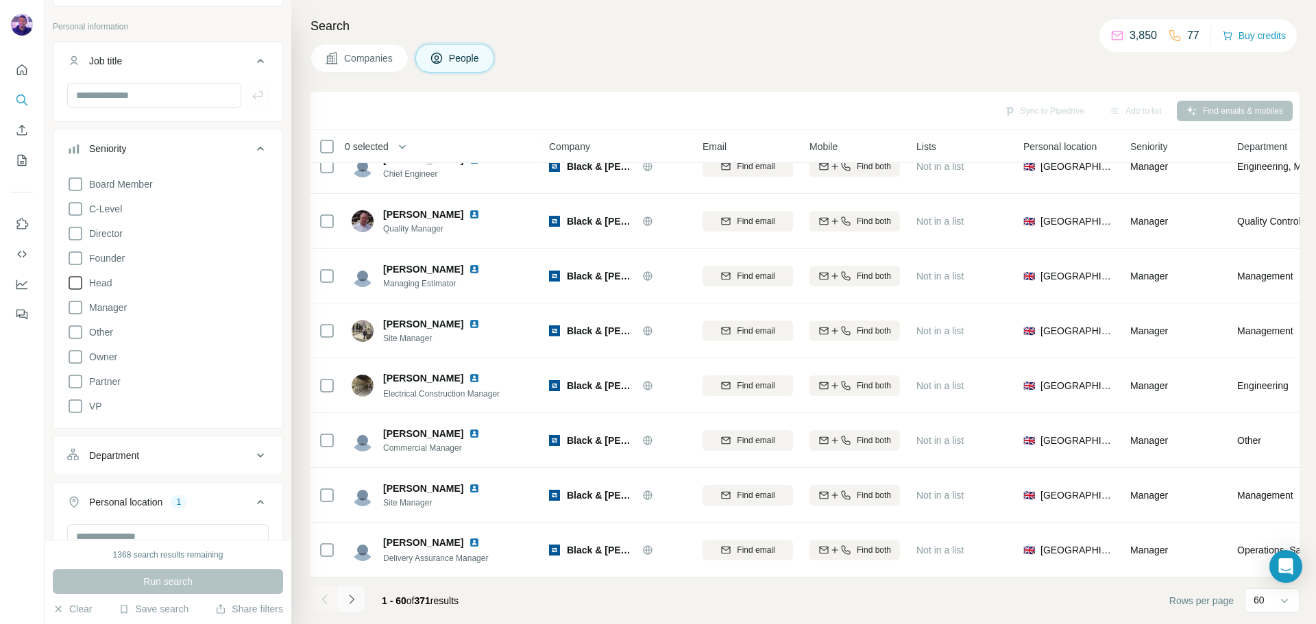
click at [358, 597] on icon "Navigate to next page" at bounding box center [352, 600] width 14 height 14
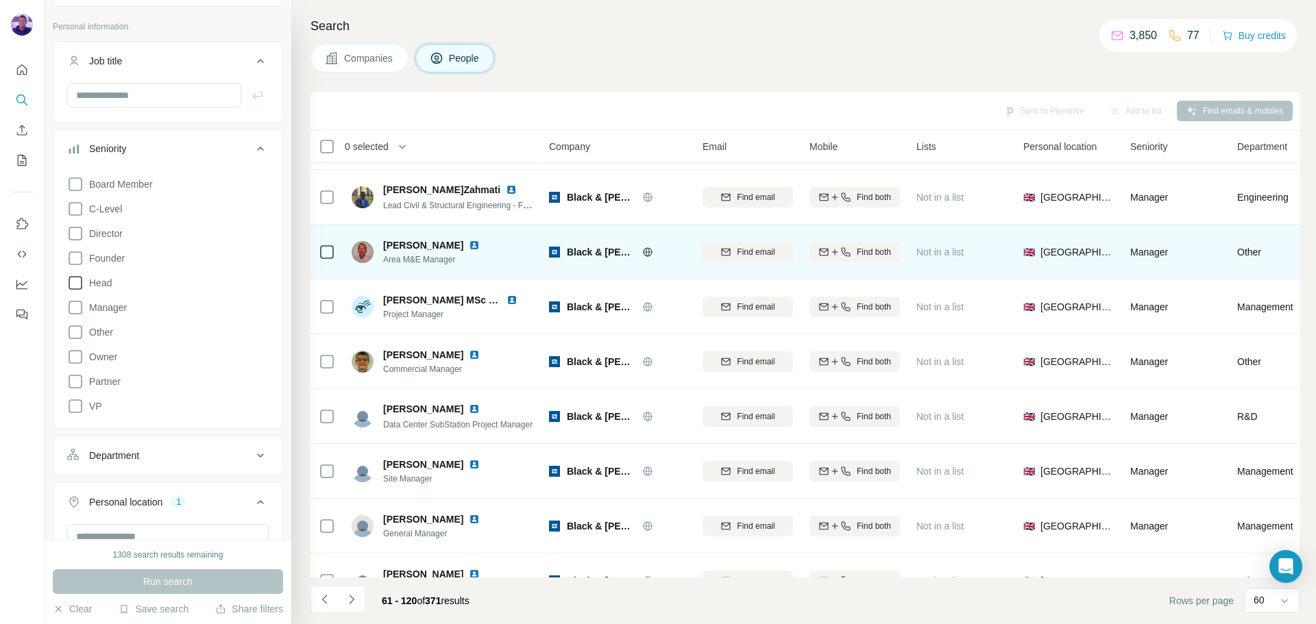
scroll to position [0, 0]
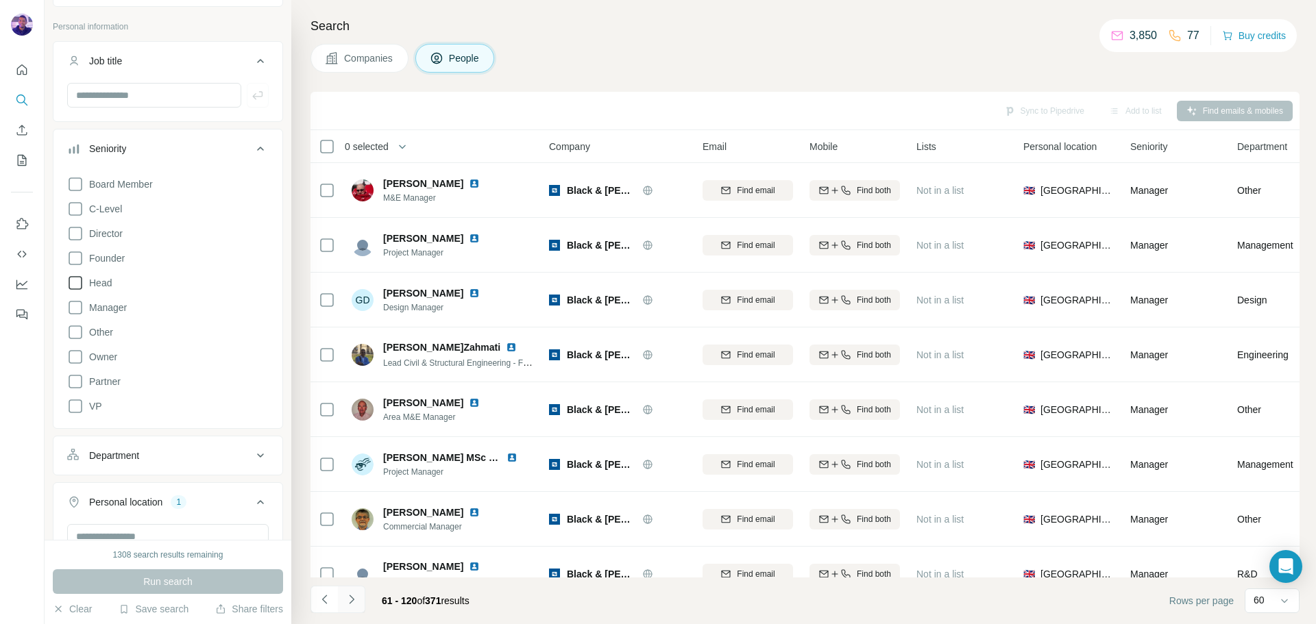
click at [356, 600] on icon "Navigate to next page" at bounding box center [352, 600] width 14 height 14
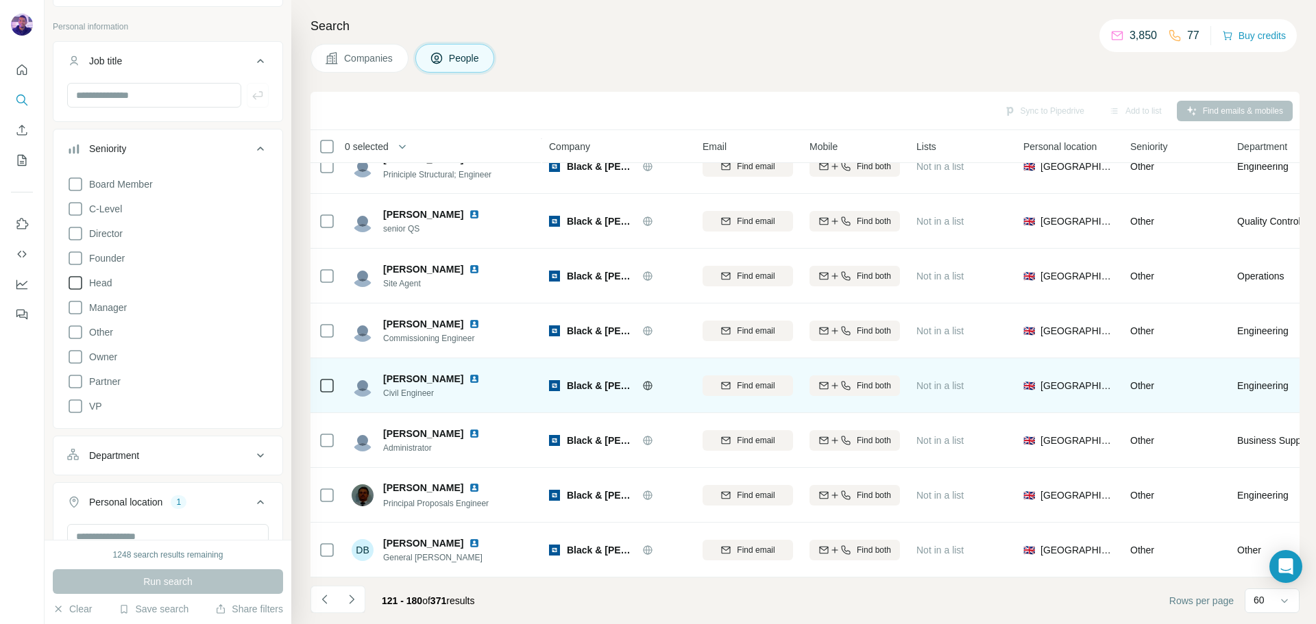
scroll to position [2881, 0]
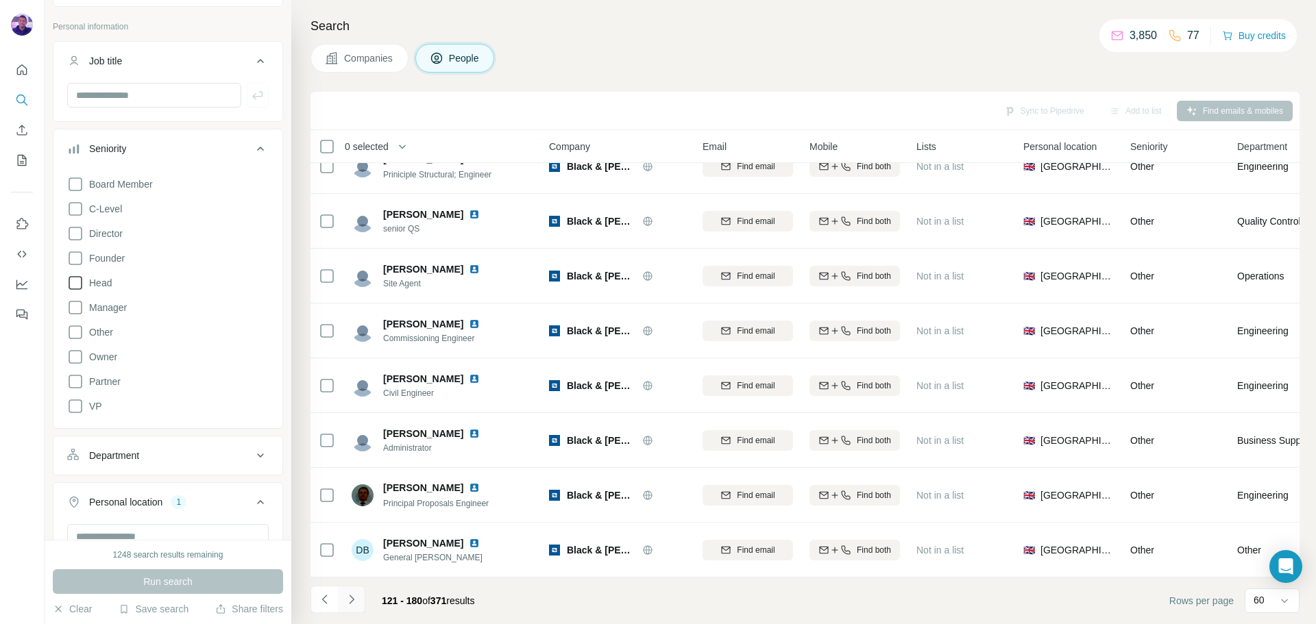
click at [346, 603] on icon "Navigate to next page" at bounding box center [352, 600] width 14 height 14
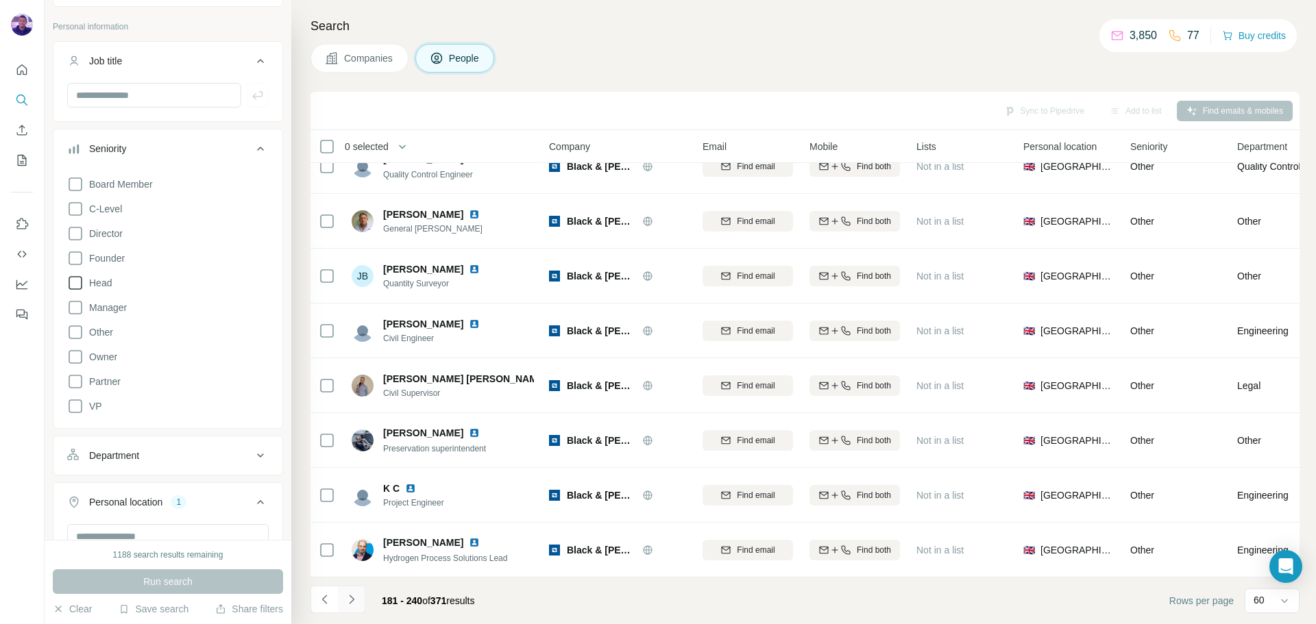
click at [361, 602] on button "Navigate to next page" at bounding box center [351, 599] width 27 height 27
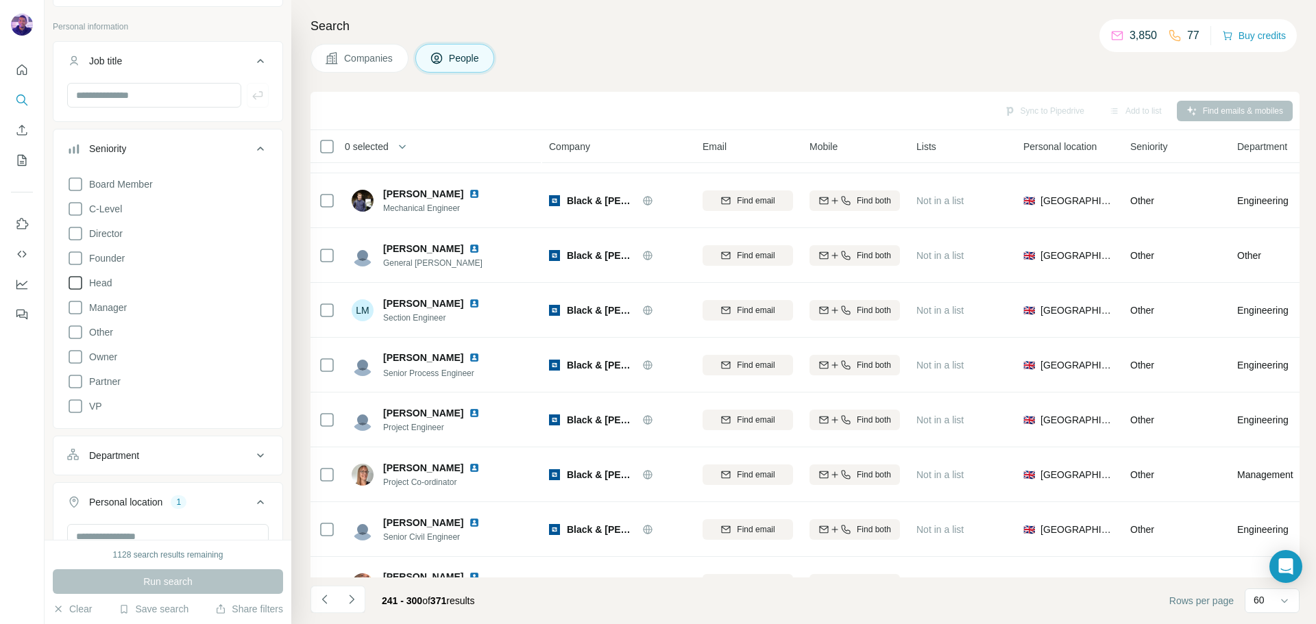
scroll to position [0, 0]
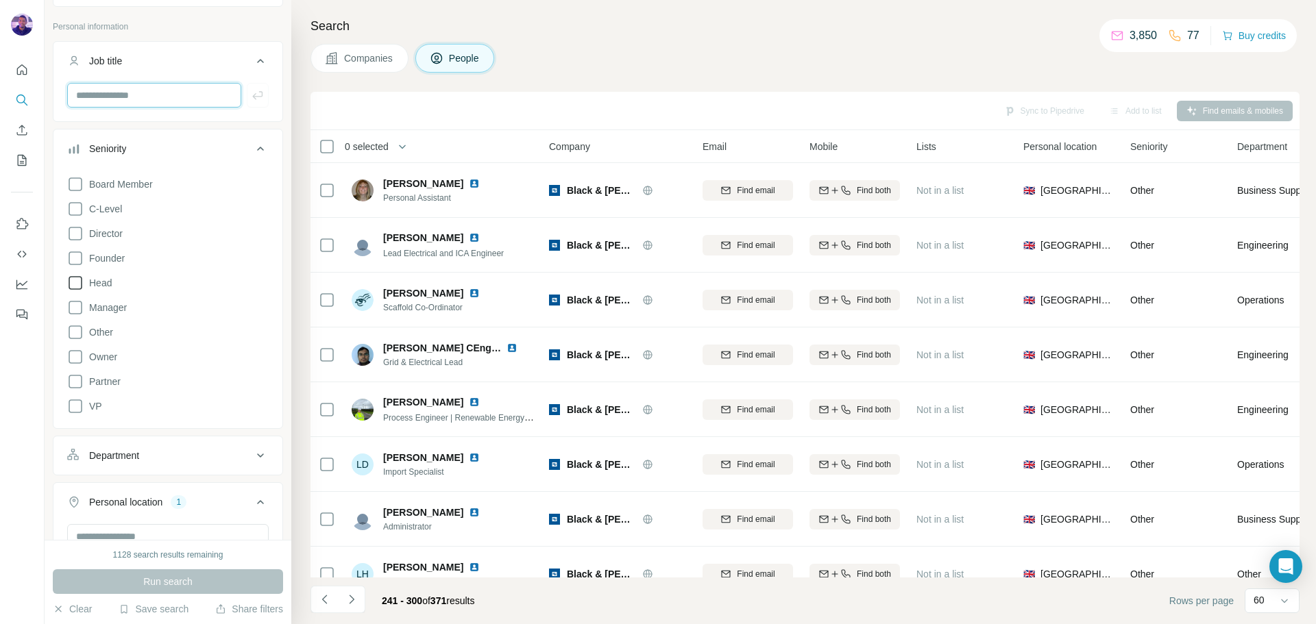
click at [129, 100] on input "text" at bounding box center [154, 95] width 174 height 25
type input "**"
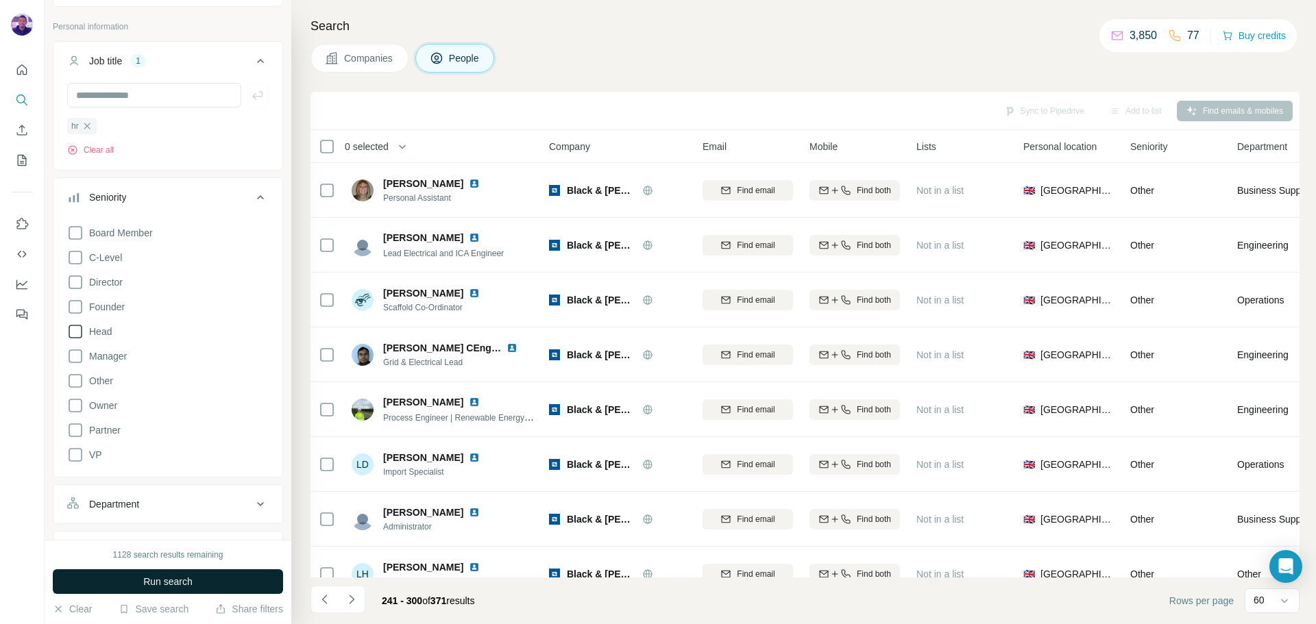
click at [143, 583] on span "Run search" at bounding box center [167, 582] width 49 height 14
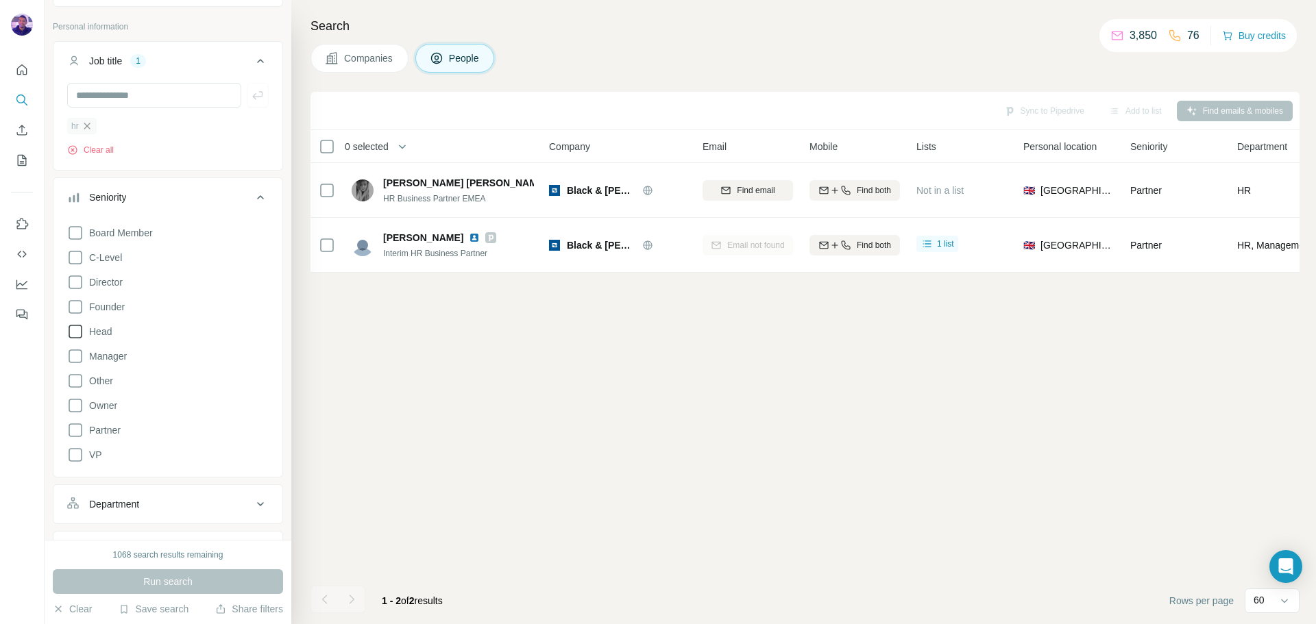
click at [92, 125] on icon "button" at bounding box center [87, 126] width 11 height 11
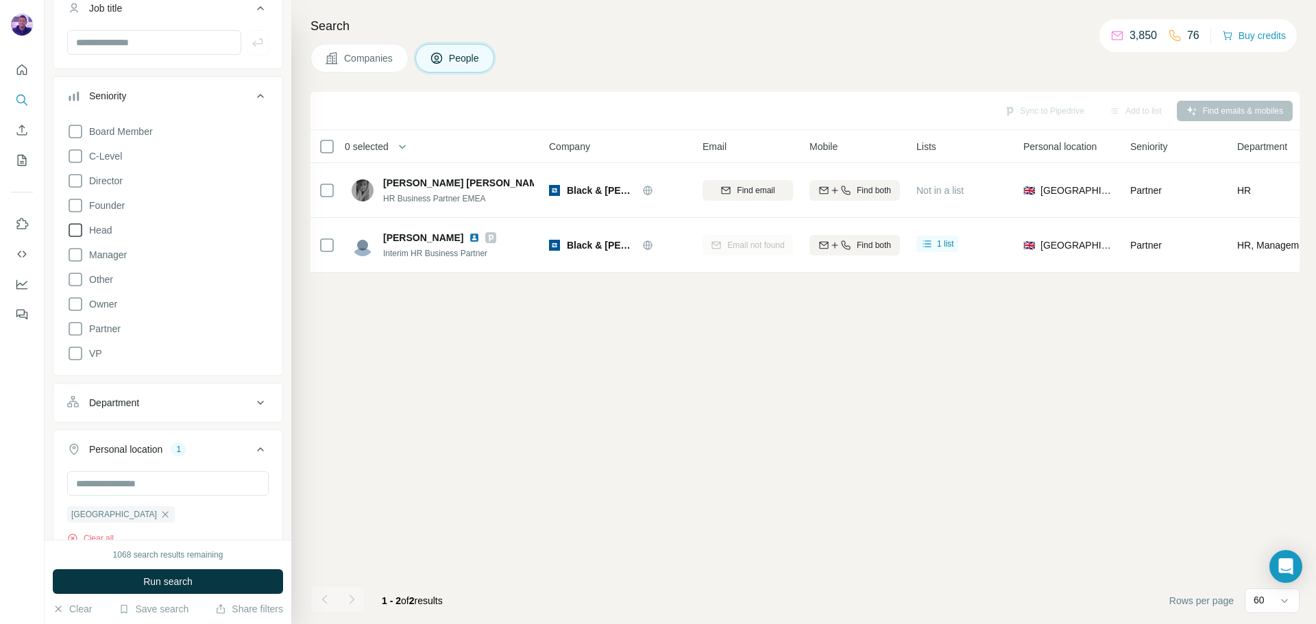
scroll to position [137, 0]
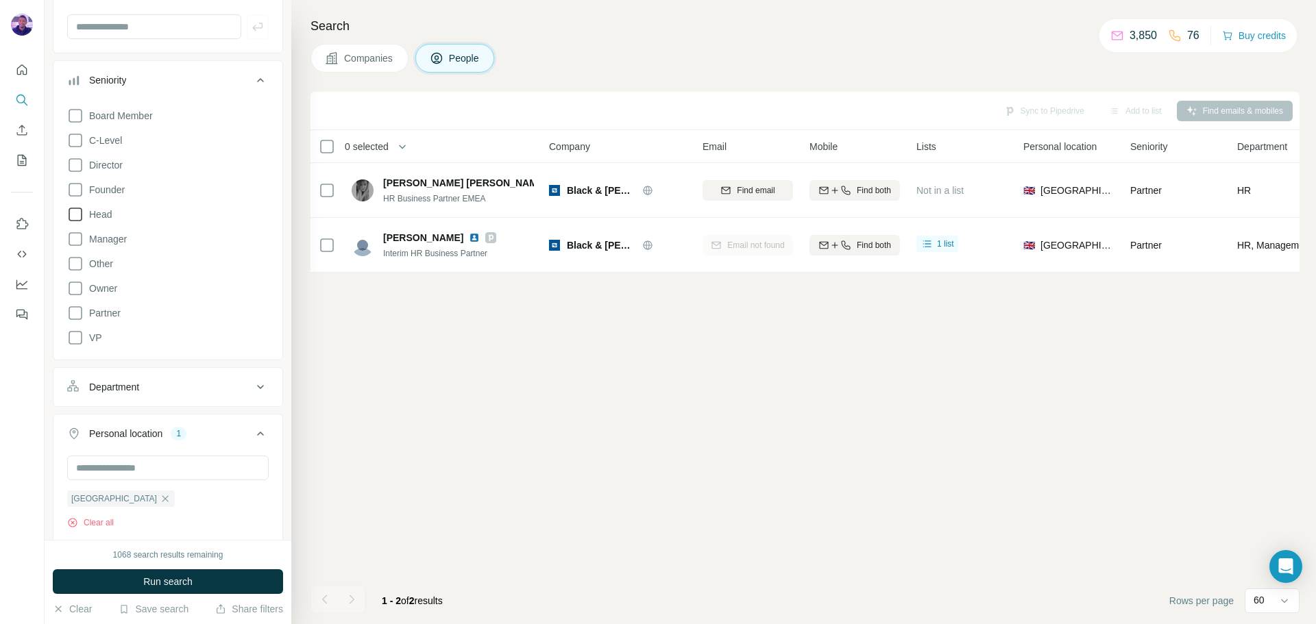
click at [174, 375] on button "Department" at bounding box center [167, 387] width 229 height 33
click at [179, 428] on input at bounding box center [160, 421] width 169 height 15
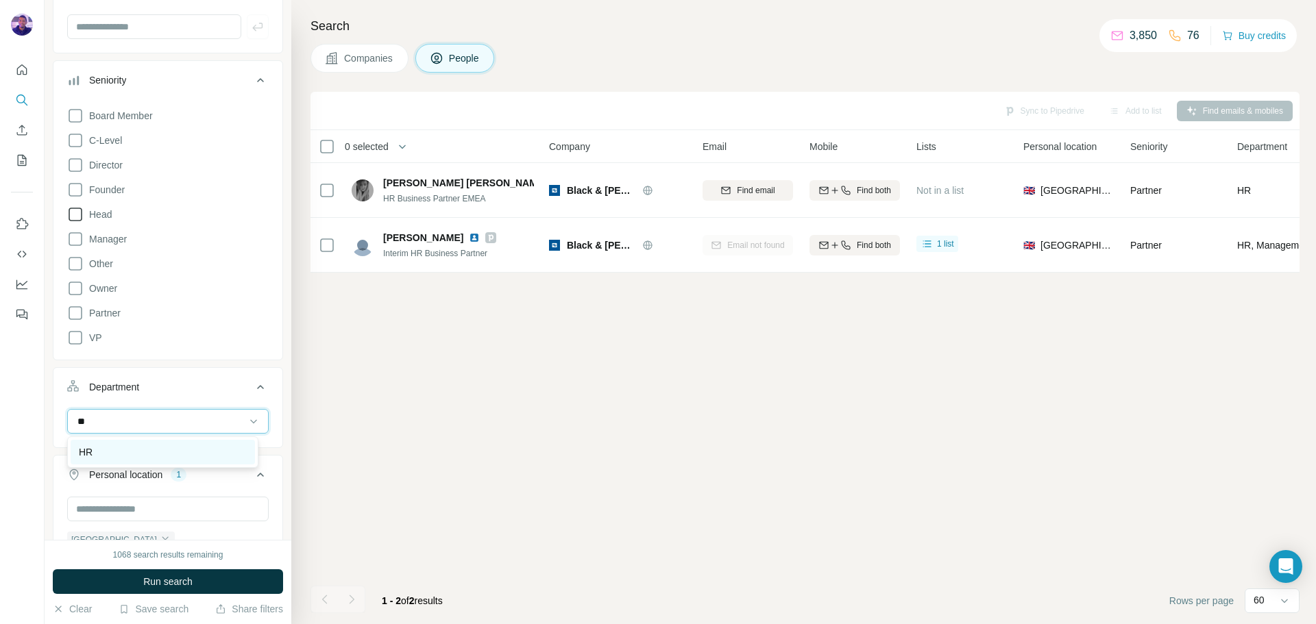
type input "**"
click at [180, 438] on body "New search Hide Company lookalikes Personal information Job title Seniority Boa…" at bounding box center [658, 312] width 1316 height 624
click at [178, 447] on div "HR" at bounding box center [163, 452] width 168 height 14
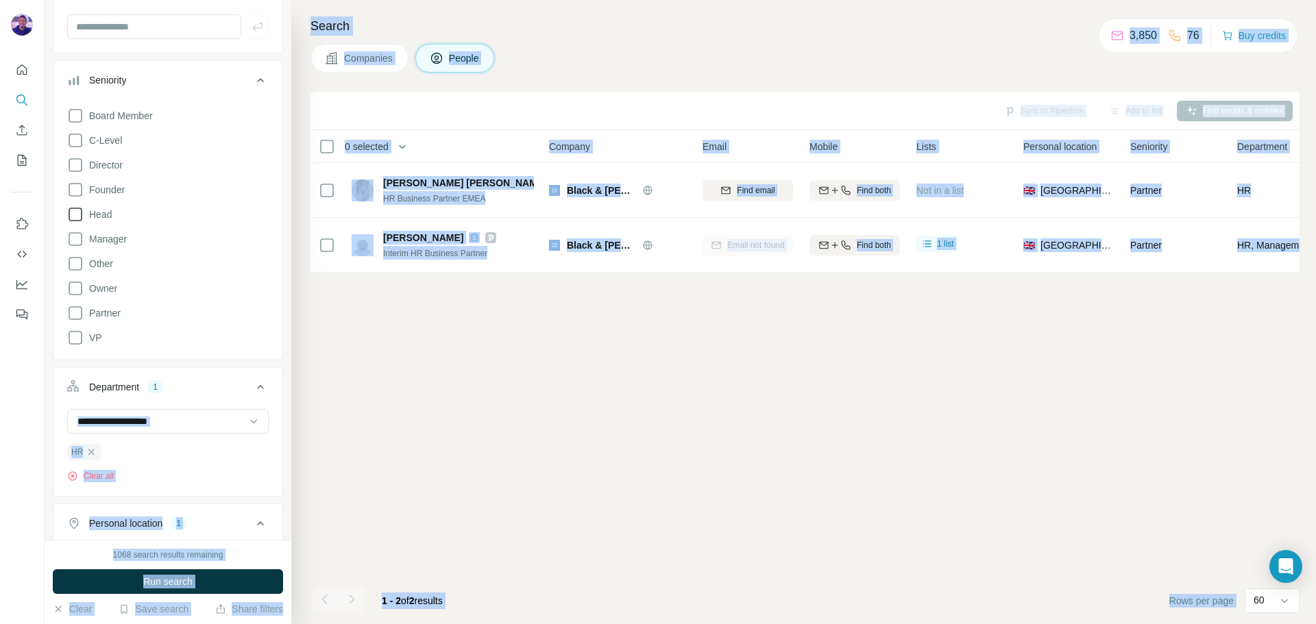
click at [220, 580] on button "Run search" at bounding box center [168, 581] width 230 height 25
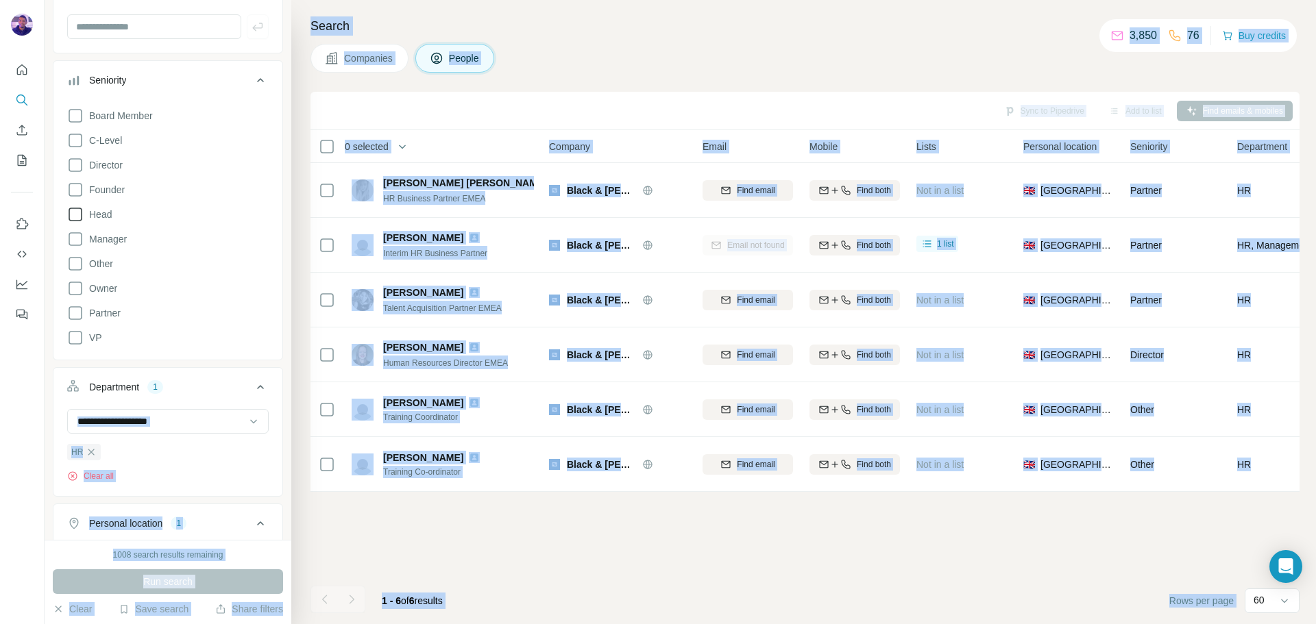
click at [600, 554] on div "Sync to Pipedrive Add to list Find emails & mobiles 0 selected People Company E…" at bounding box center [804, 358] width 989 height 532
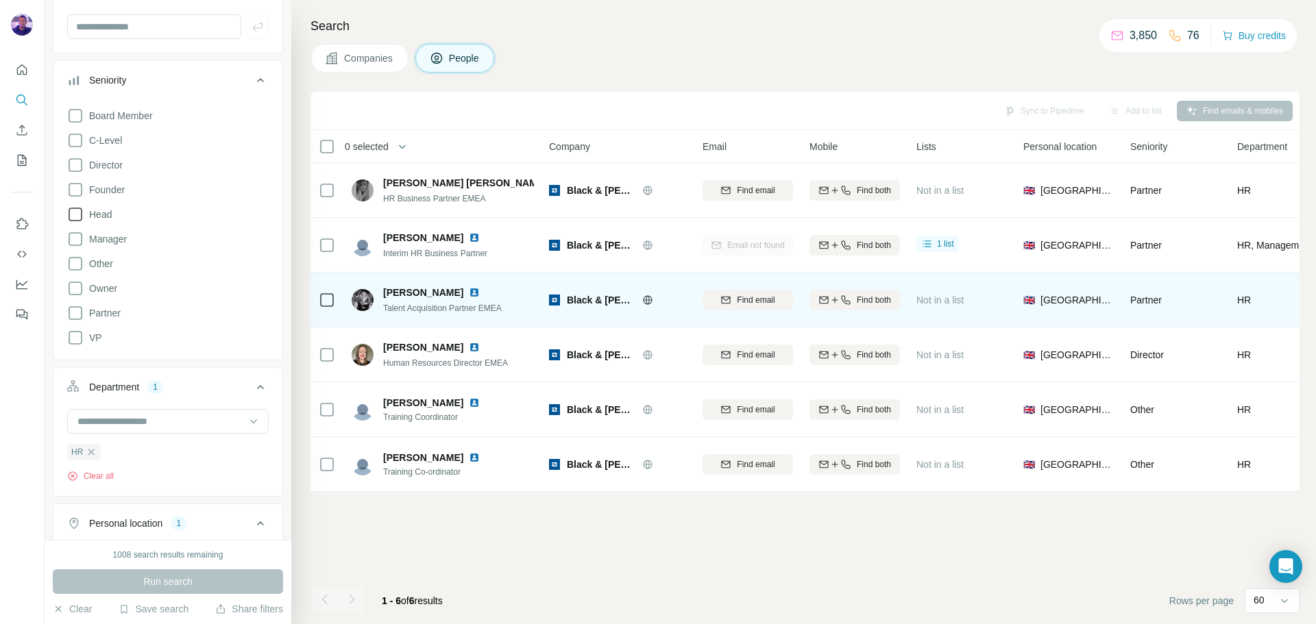
click at [469, 291] on img at bounding box center [474, 292] width 11 height 11
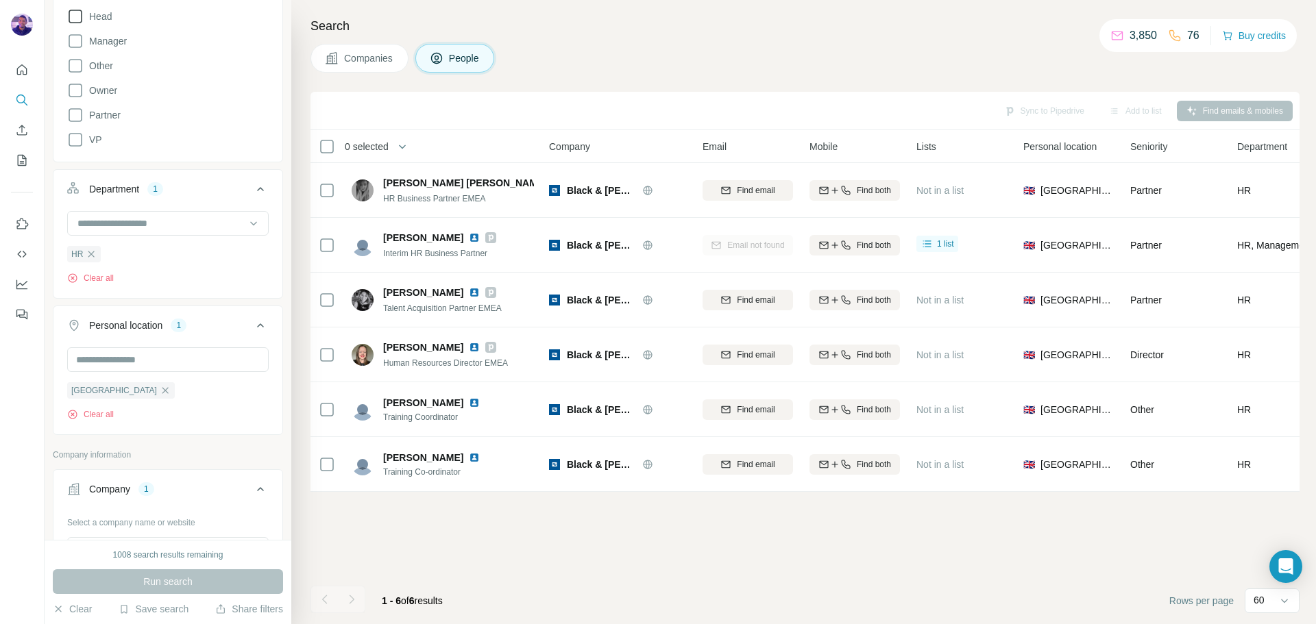
scroll to position [343, 0]
click at [93, 247] on icon "button" at bounding box center [91, 246] width 11 height 11
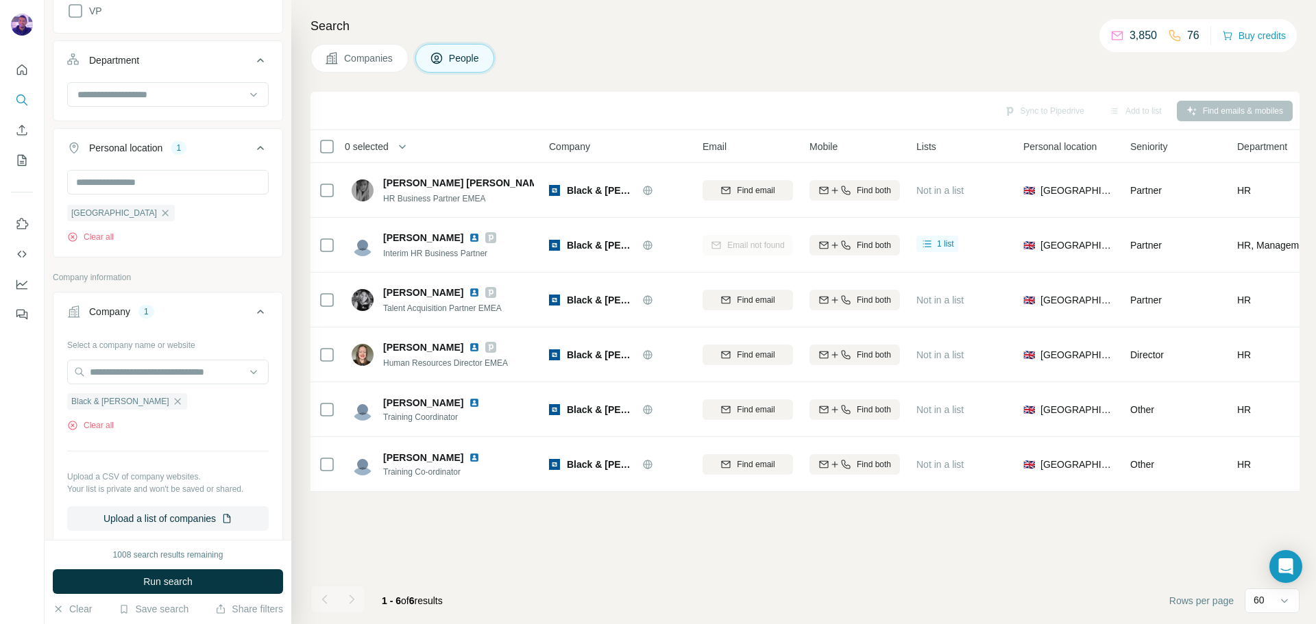
scroll to position [480, 0]
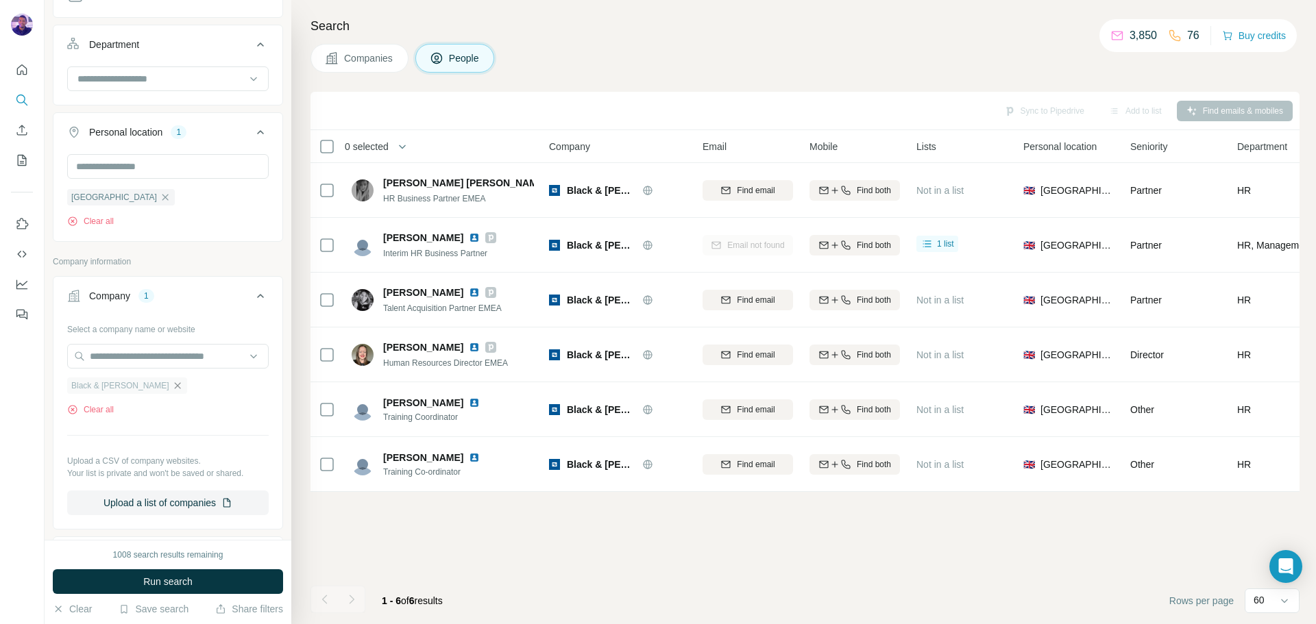
click at [174, 389] on icon "button" at bounding box center [177, 385] width 6 height 6
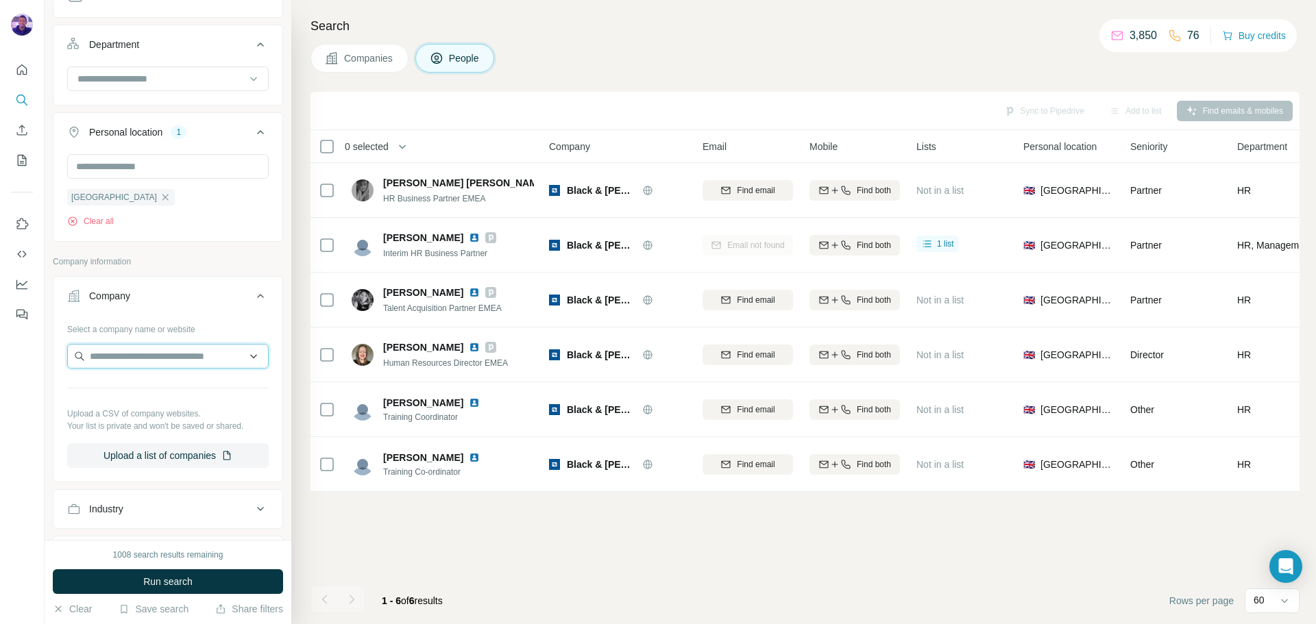
click at [142, 354] on input "text" at bounding box center [167, 356] width 201 height 25
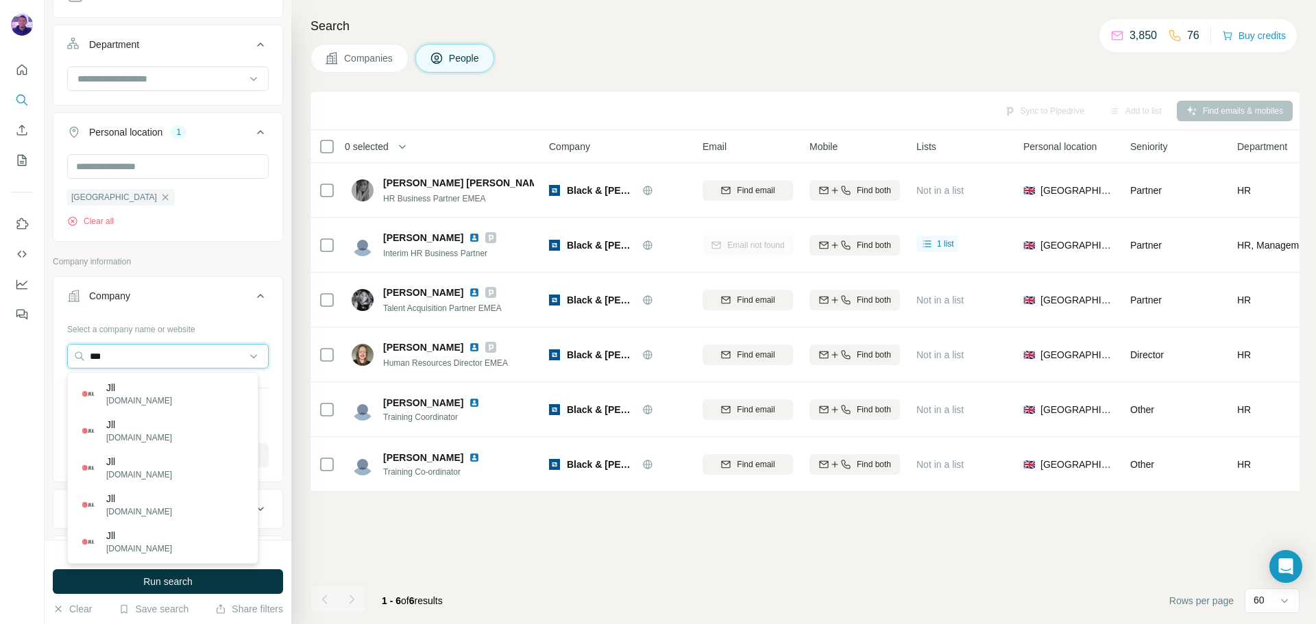
type input "***"
click at [183, 392] on div "Jll [DOMAIN_NAME]" at bounding box center [163, 393] width 184 height 37
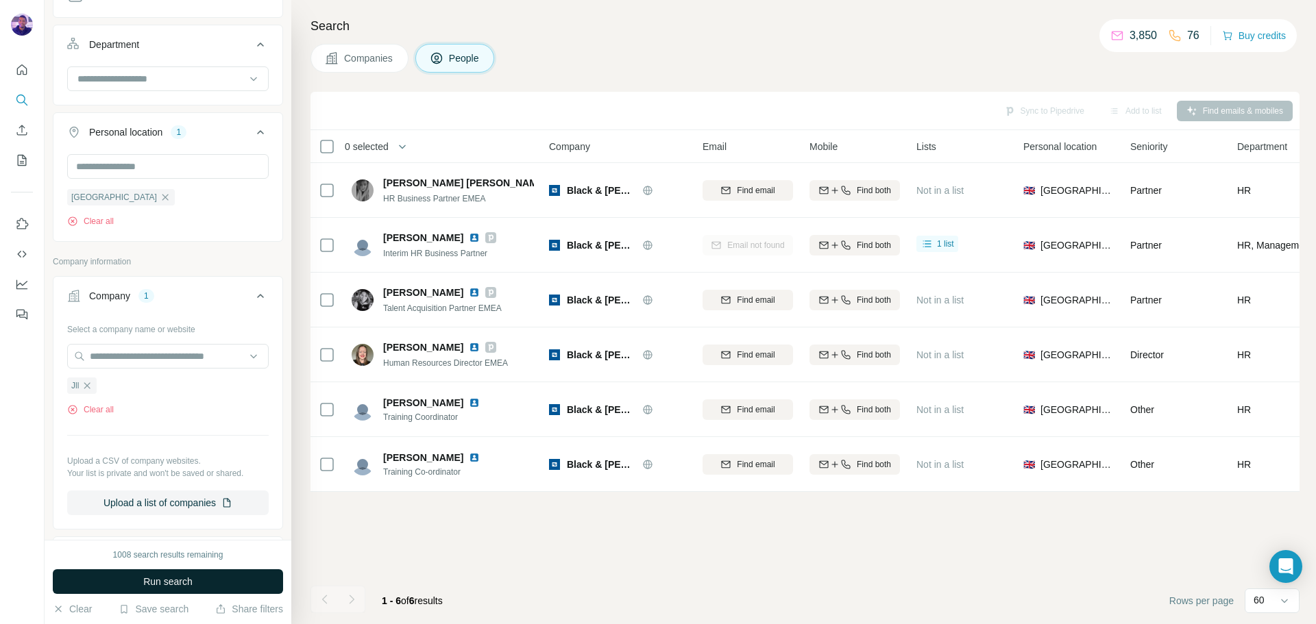
click at [192, 576] on span "Run search" at bounding box center [167, 582] width 49 height 14
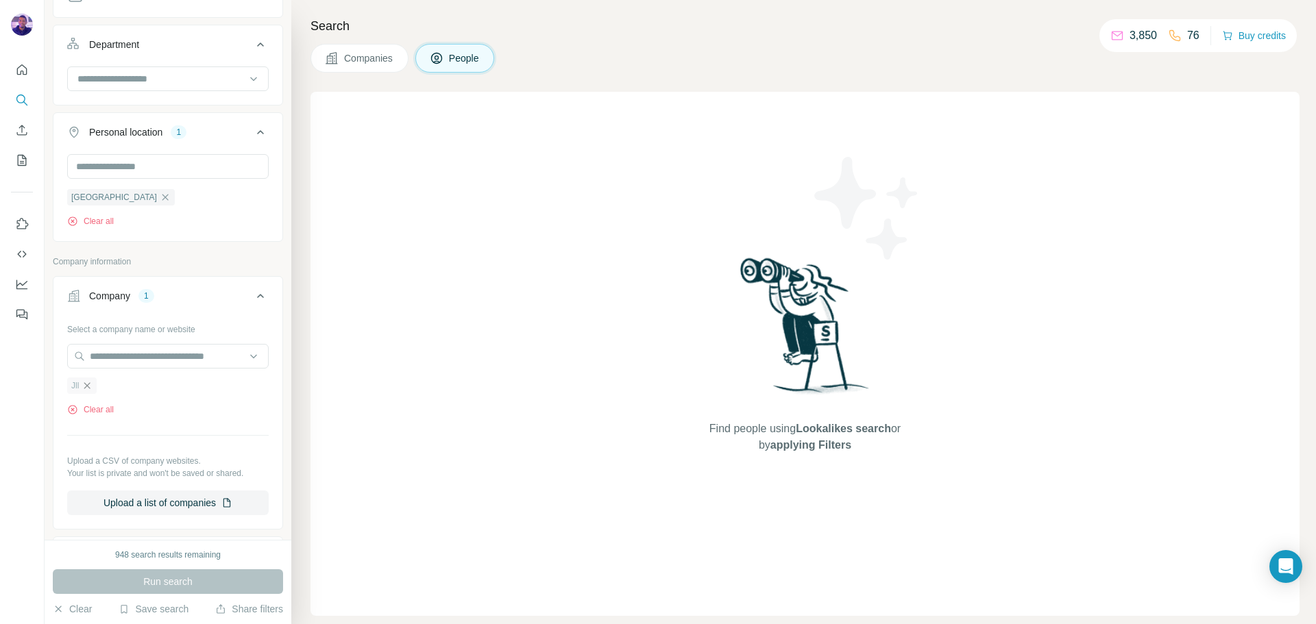
click at [92, 382] on icon "button" at bounding box center [87, 385] width 11 height 11
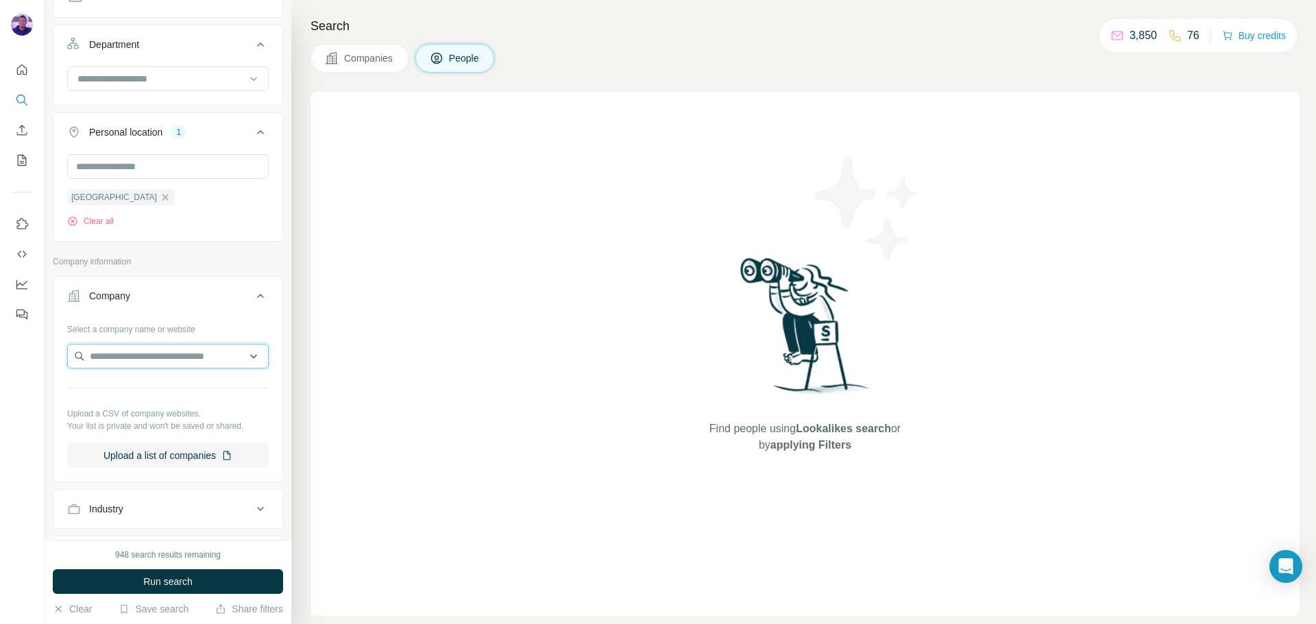
click at [110, 360] on input "text" at bounding box center [167, 356] width 201 height 25
paste input "***"
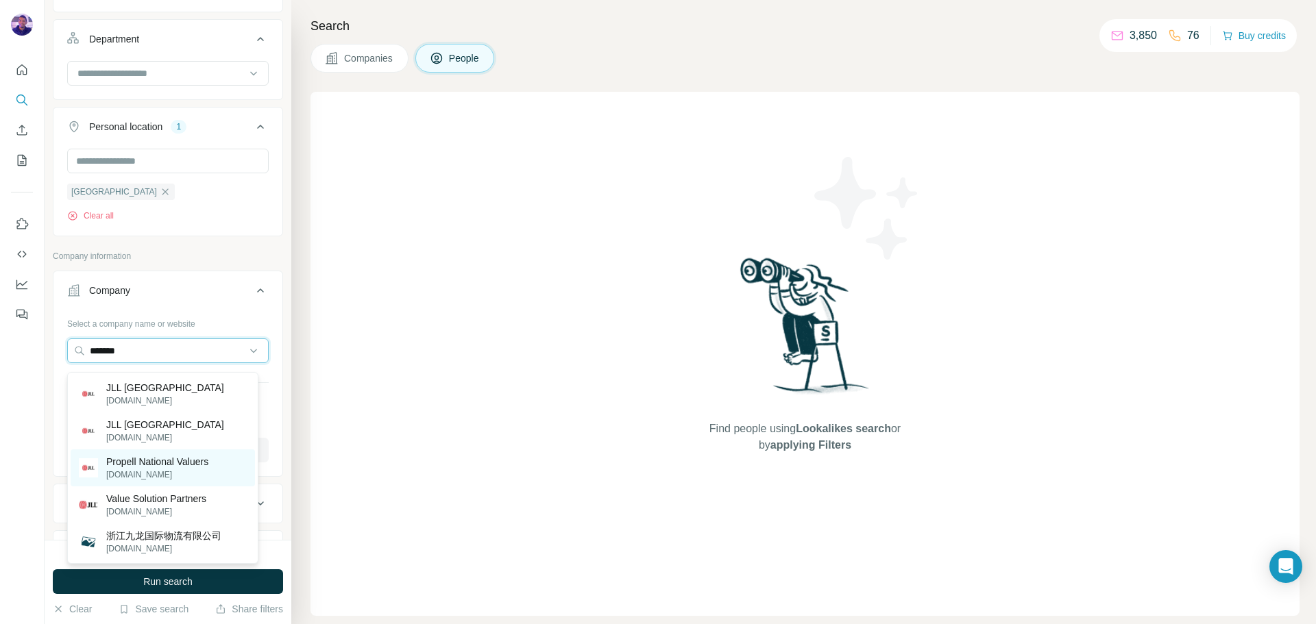
scroll to position [480, 0]
click at [180, 356] on input "*******" at bounding box center [167, 356] width 201 height 25
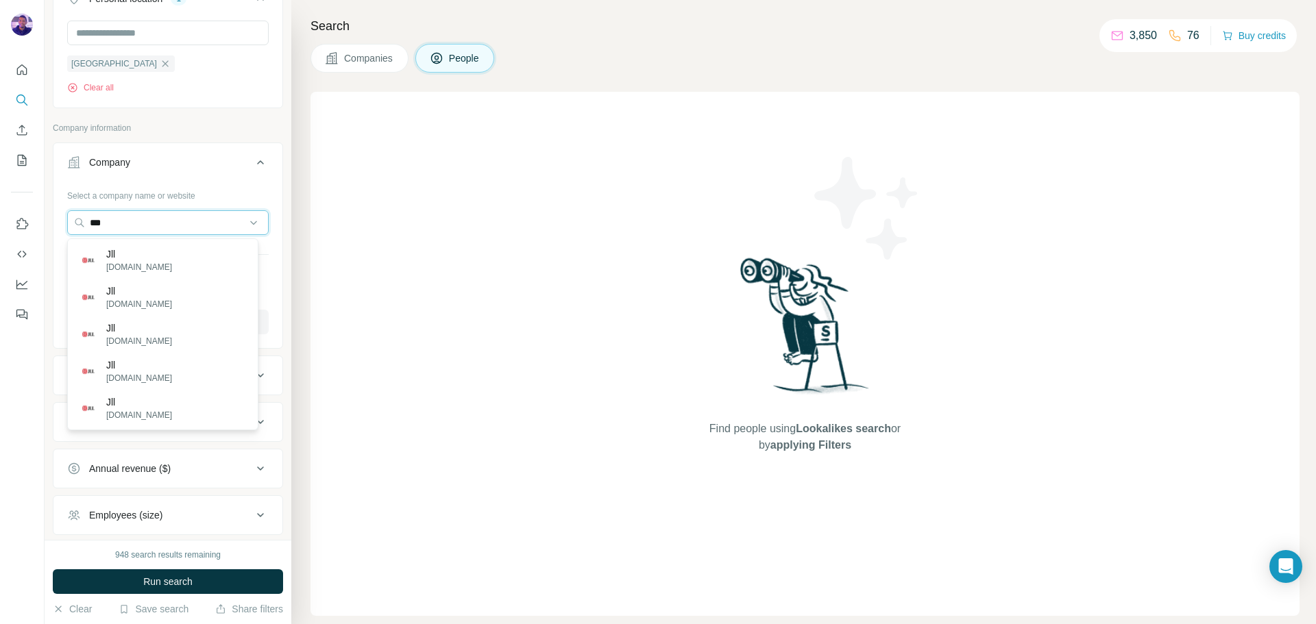
scroll to position [617, 0]
type input "***"
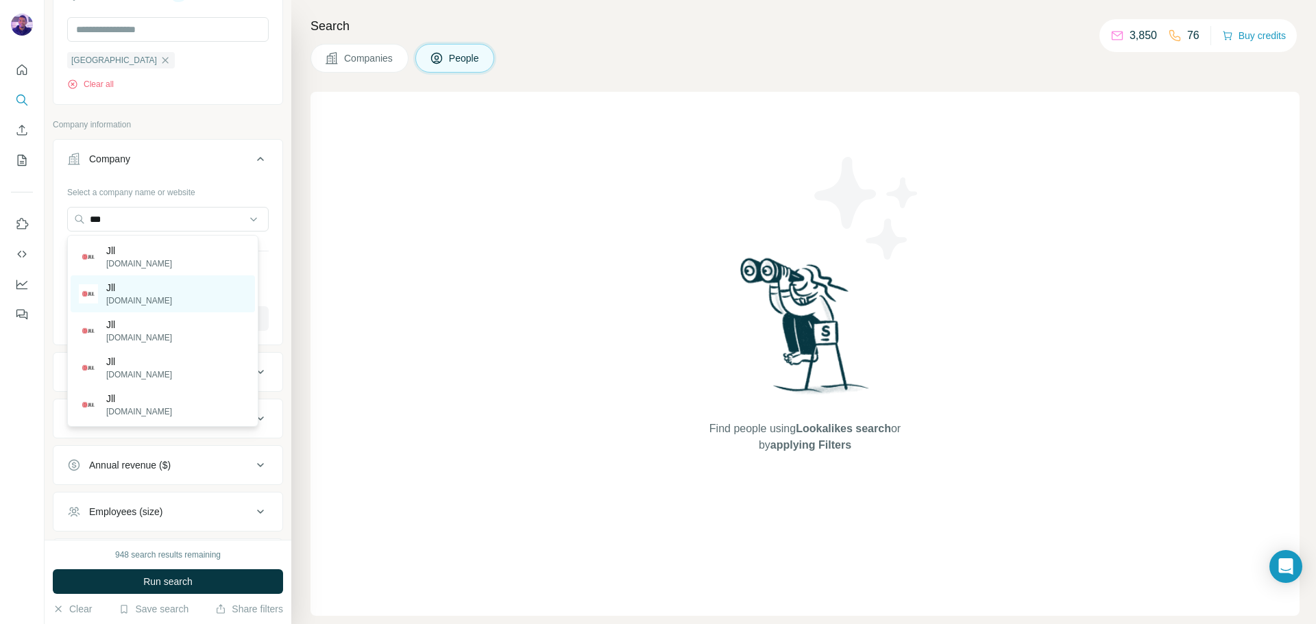
click at [204, 301] on div "Jll [DOMAIN_NAME]" at bounding box center [163, 293] width 184 height 37
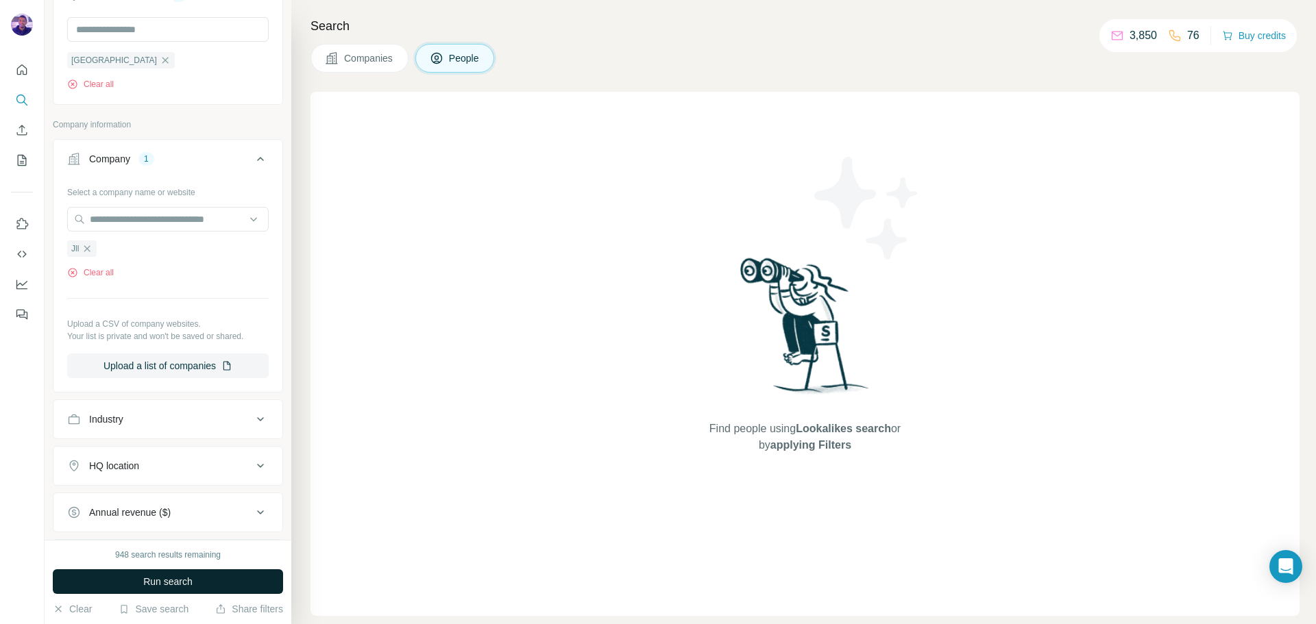
click at [232, 578] on button "Run search" at bounding box center [168, 581] width 230 height 25
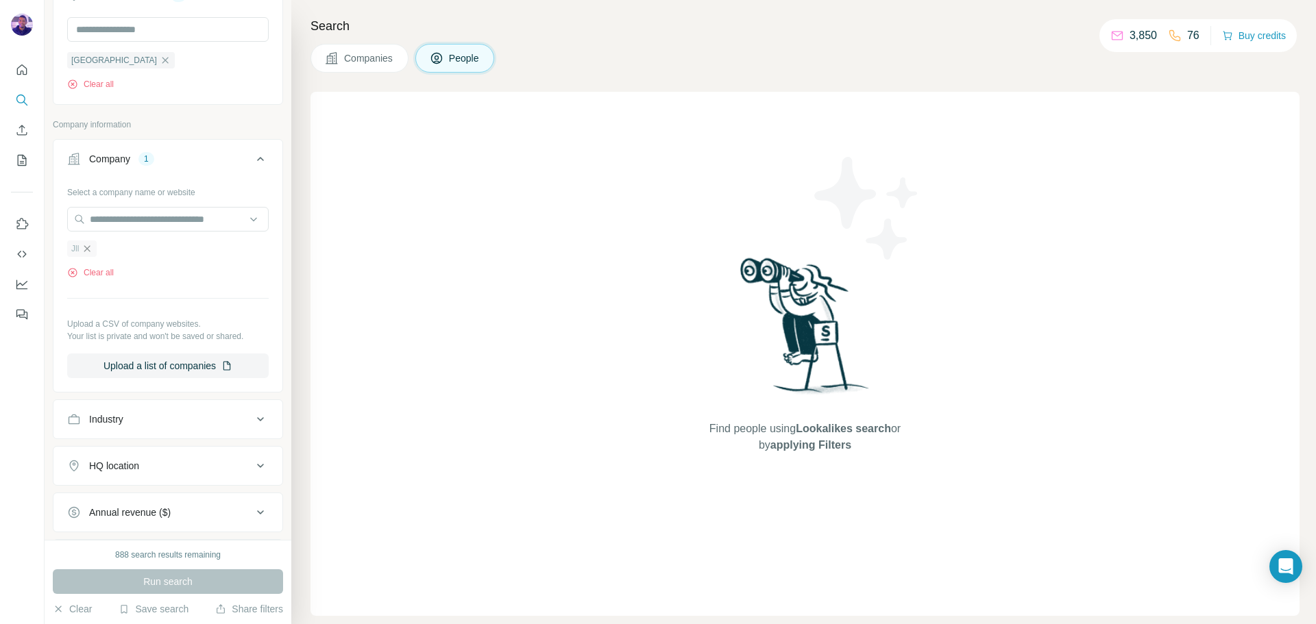
click at [90, 249] on icon "button" at bounding box center [87, 248] width 11 height 11
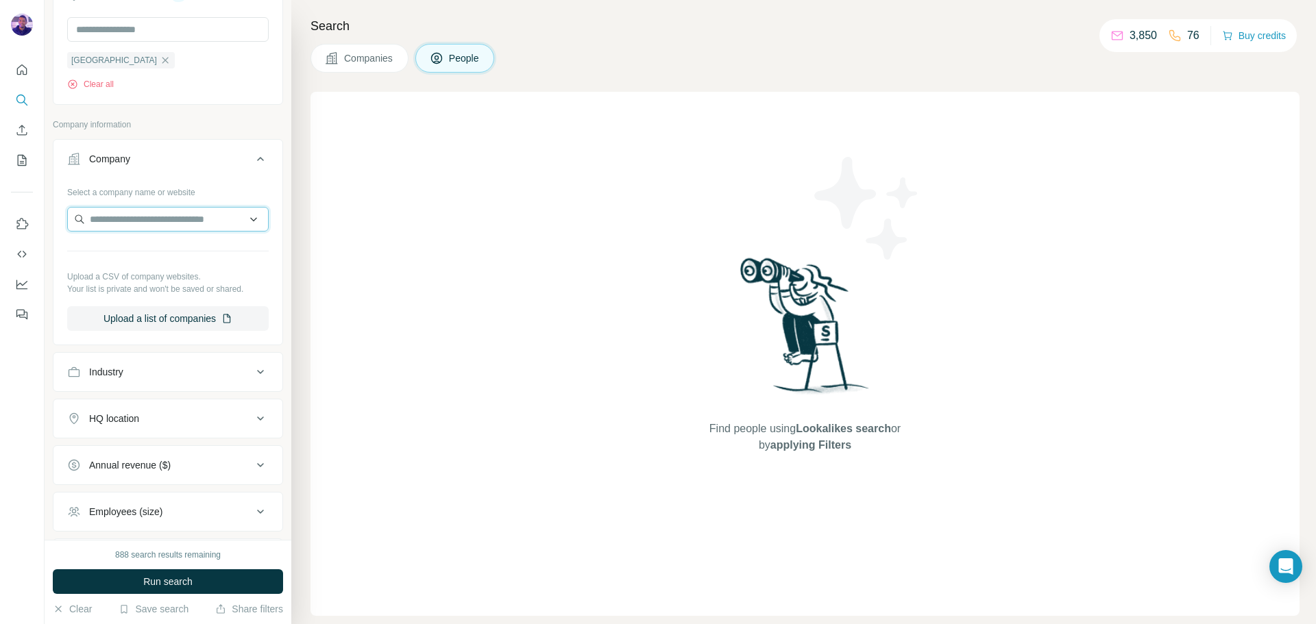
click at [106, 221] on input "text" at bounding box center [167, 219] width 201 height 25
paste input "***"
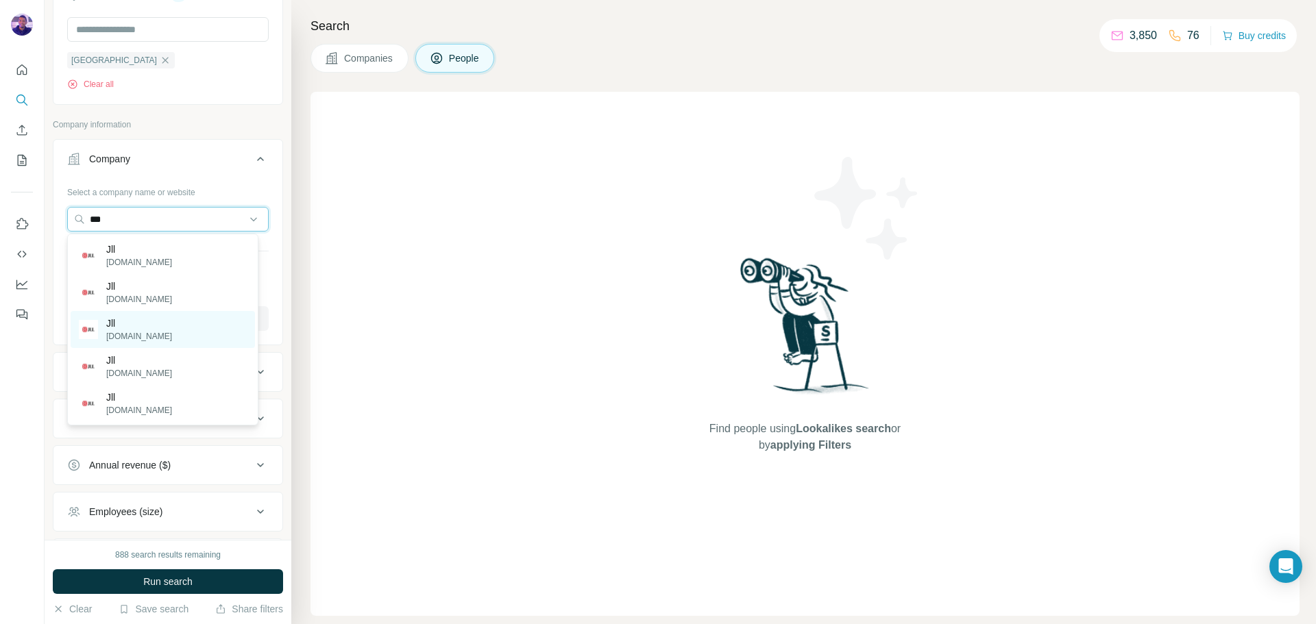
scroll to position [685, 0]
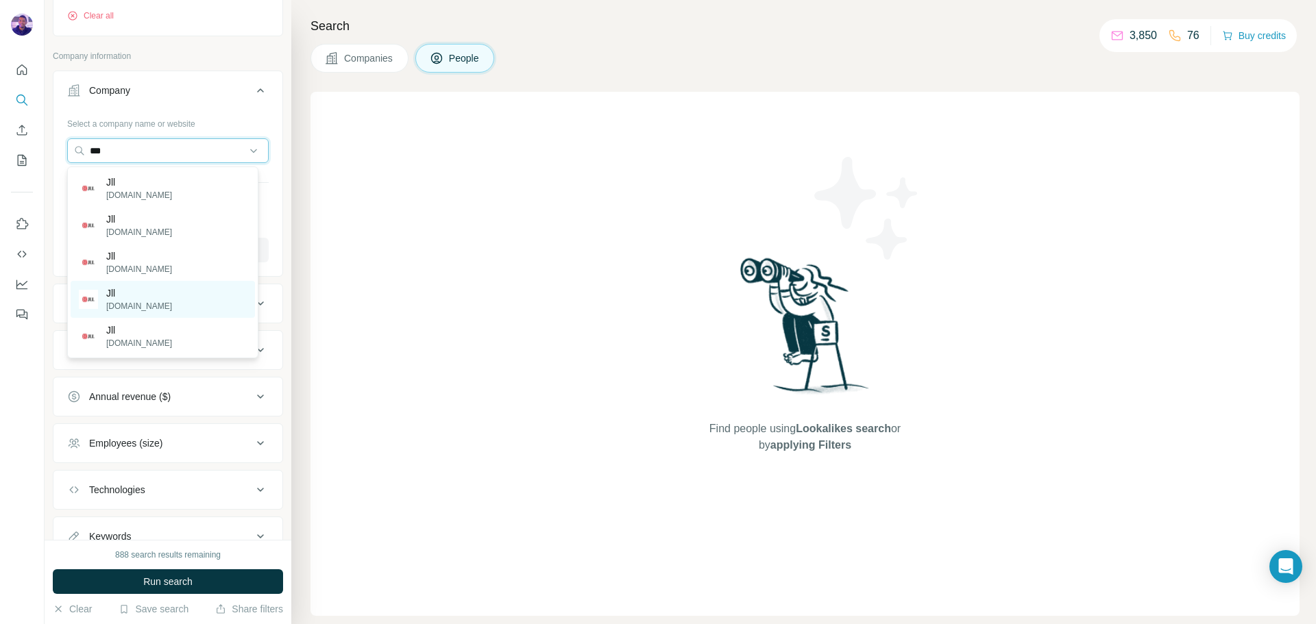
type input "***"
click at [183, 303] on div "Jll [DOMAIN_NAME]" at bounding box center [163, 299] width 184 height 37
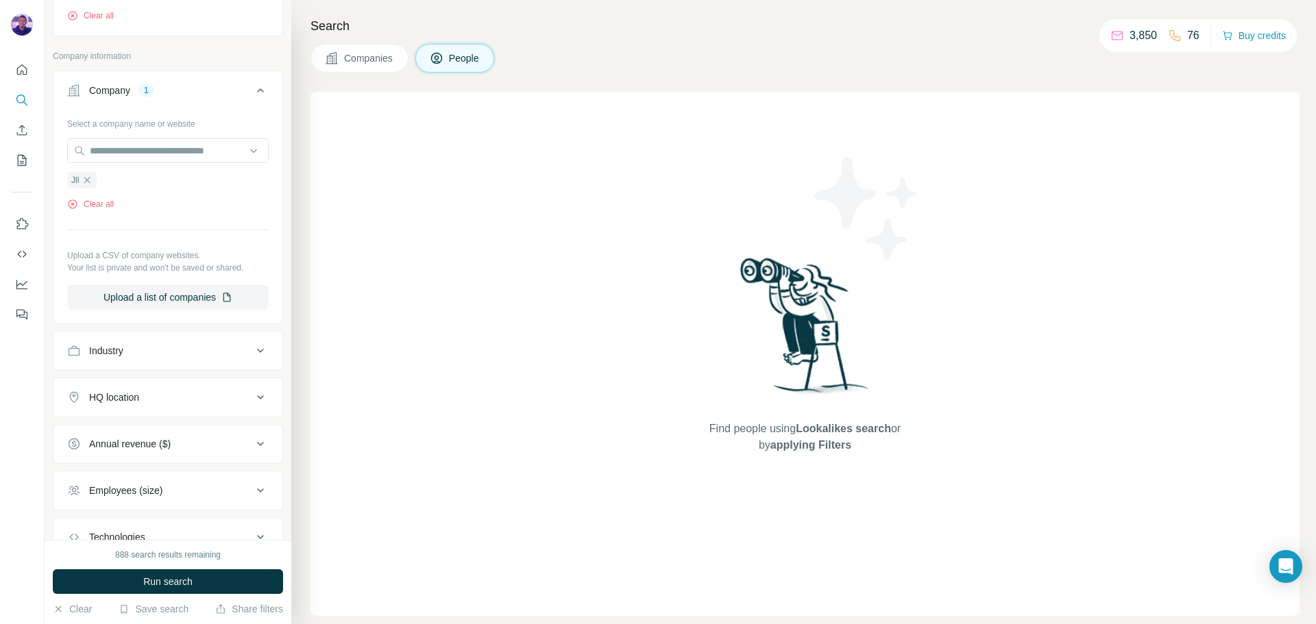
click at [213, 582] on button "Run search" at bounding box center [168, 581] width 230 height 25
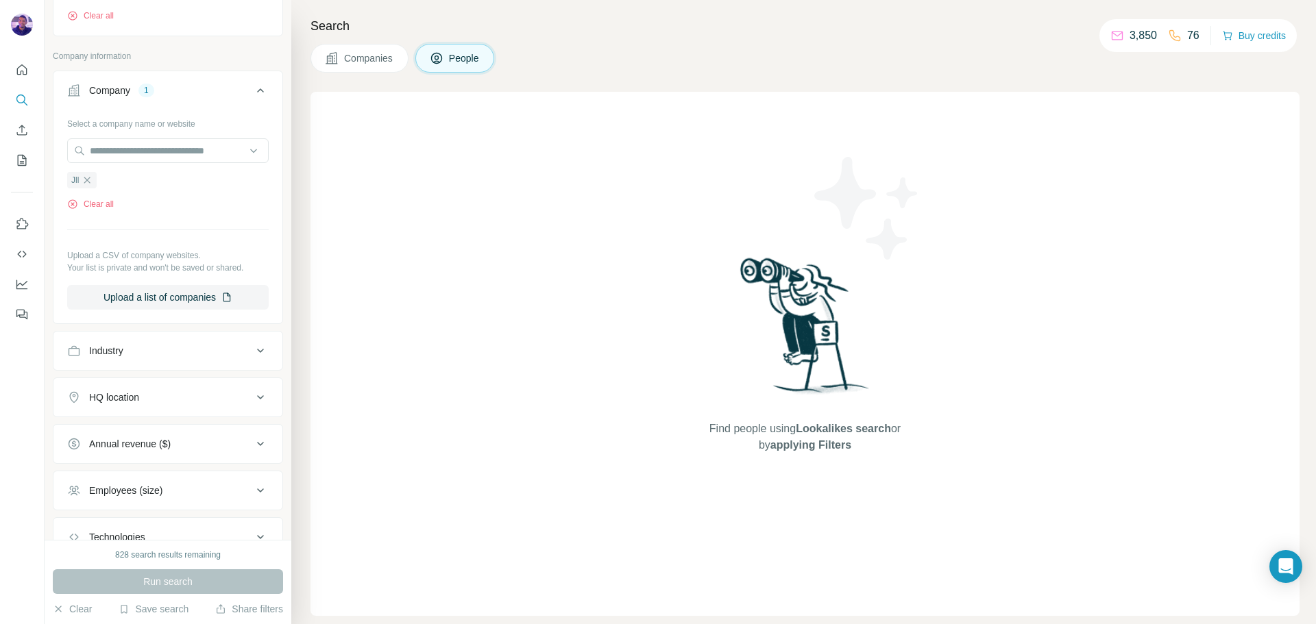
click at [93, 184] on icon "button" at bounding box center [87, 180] width 11 height 11
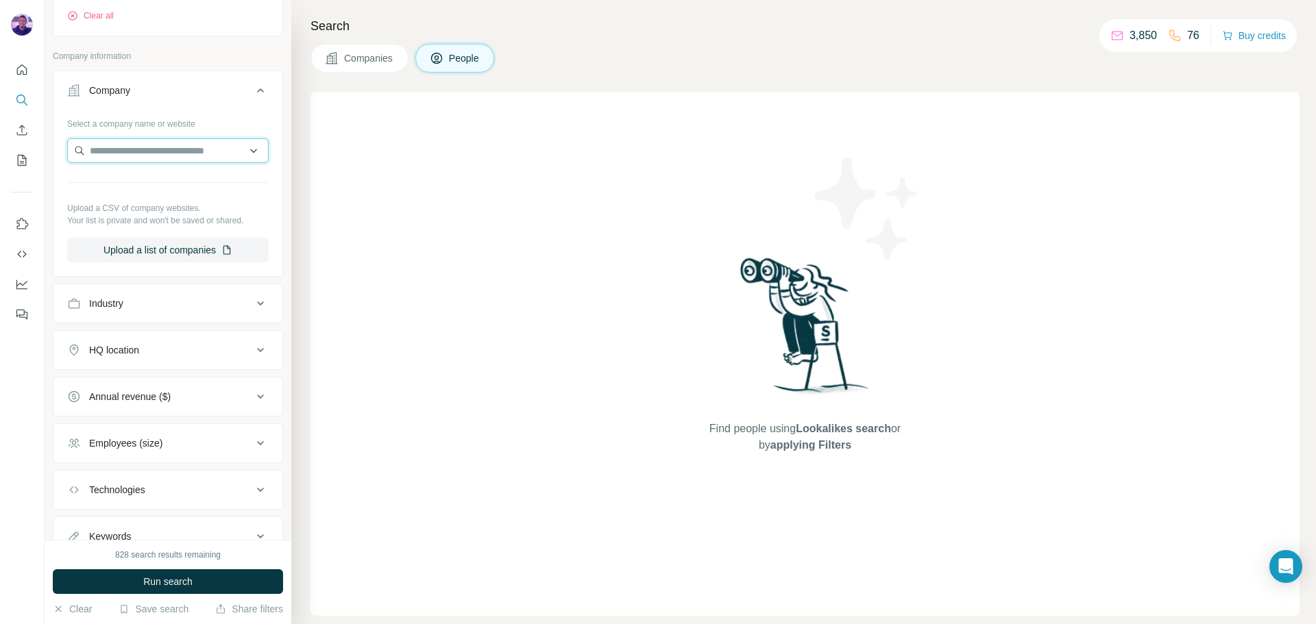
click at [108, 153] on input "text" at bounding box center [167, 150] width 201 height 25
type input "*"
paste input "***"
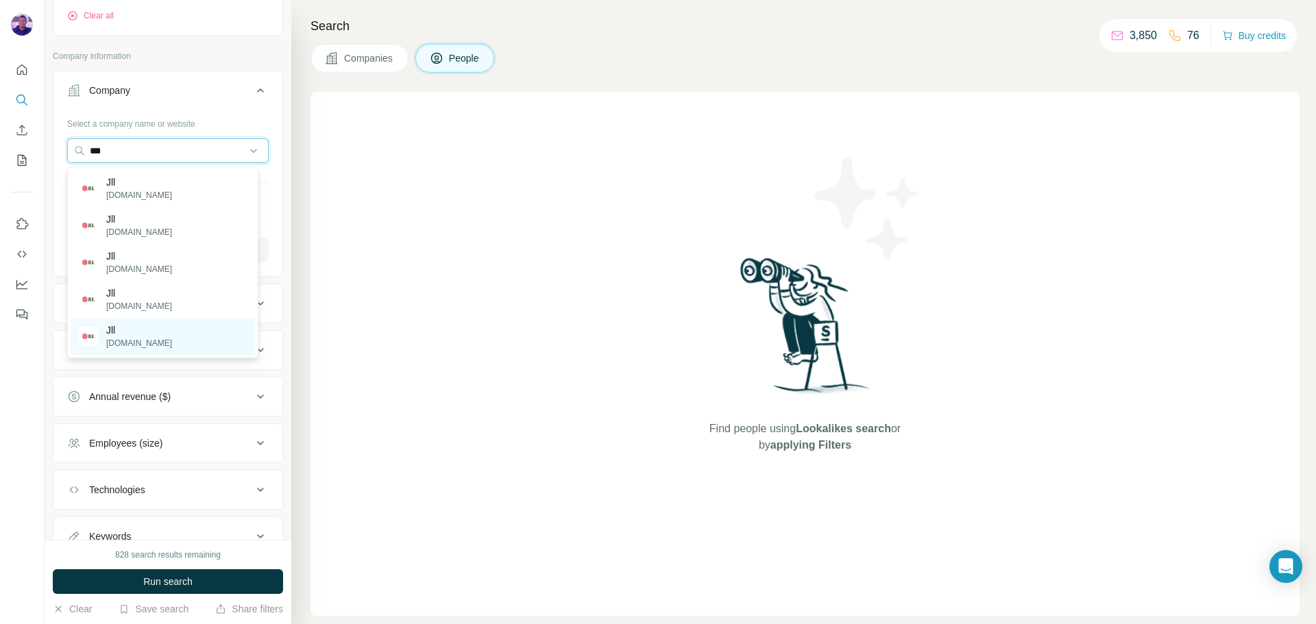
type input "***"
drag, startPoint x: 133, startPoint y: 332, endPoint x: 175, endPoint y: 440, distance: 115.7
click at [134, 334] on div "Jll [DOMAIN_NAME]" at bounding box center [163, 336] width 184 height 37
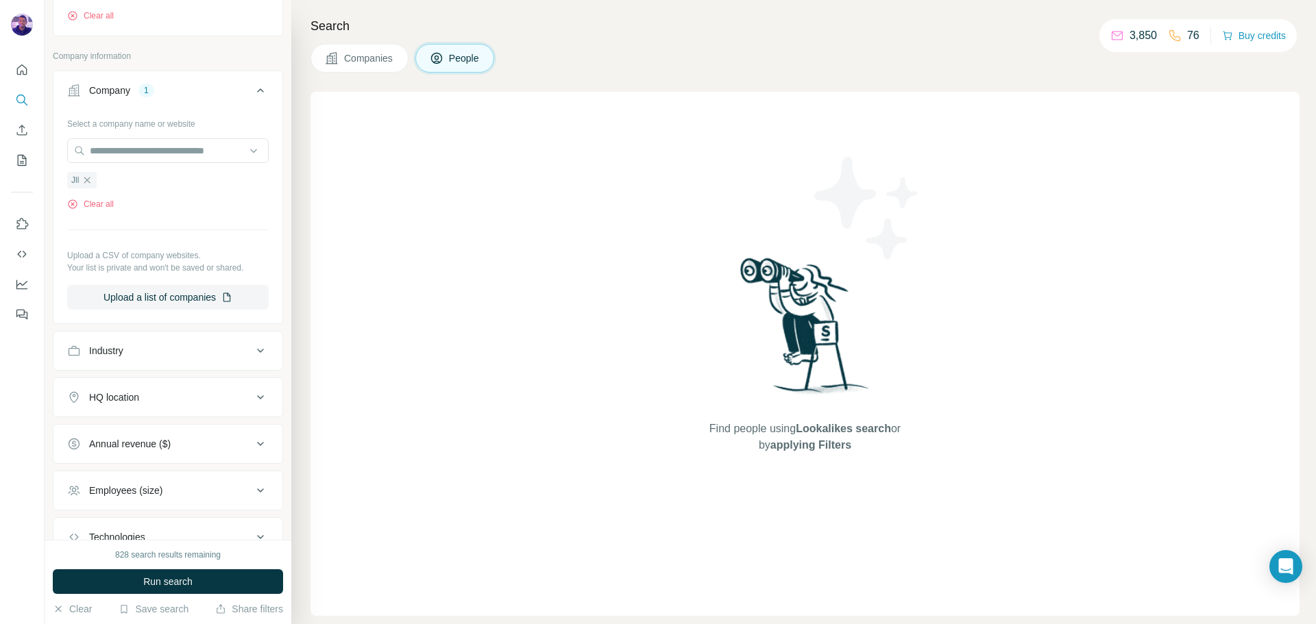
click at [197, 573] on button "Run search" at bounding box center [168, 581] width 230 height 25
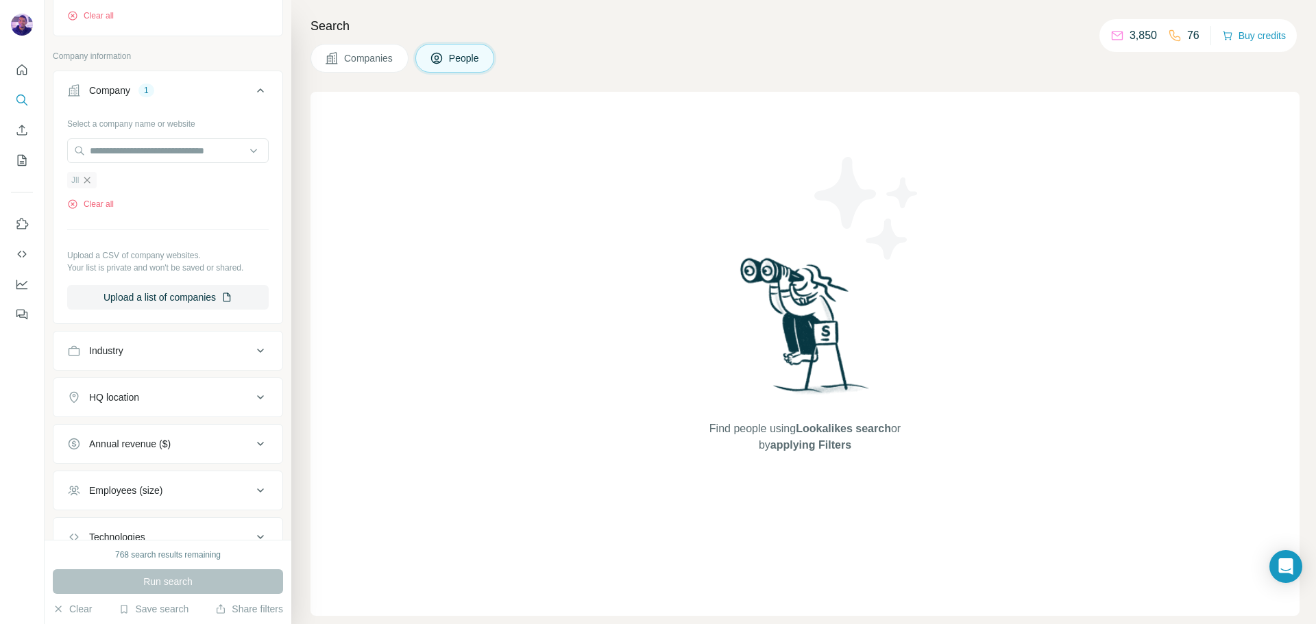
click at [84, 183] on icon "button" at bounding box center [87, 180] width 11 height 11
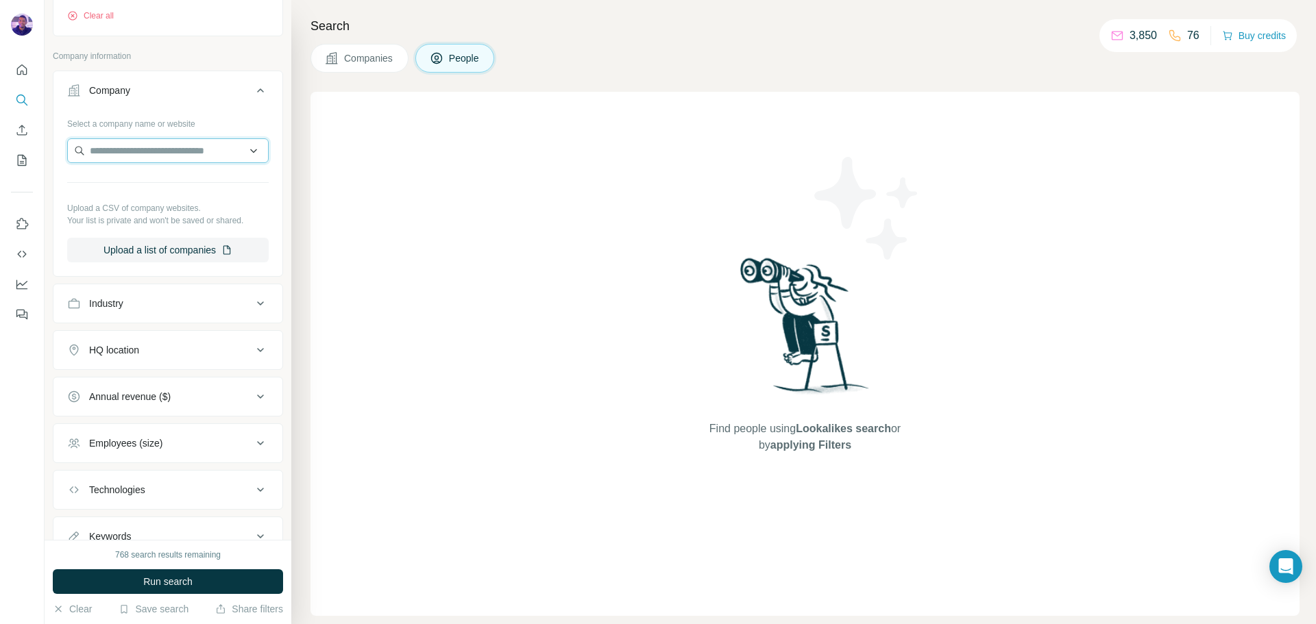
click at [105, 150] on input "text" at bounding box center [167, 150] width 201 height 25
paste input "***"
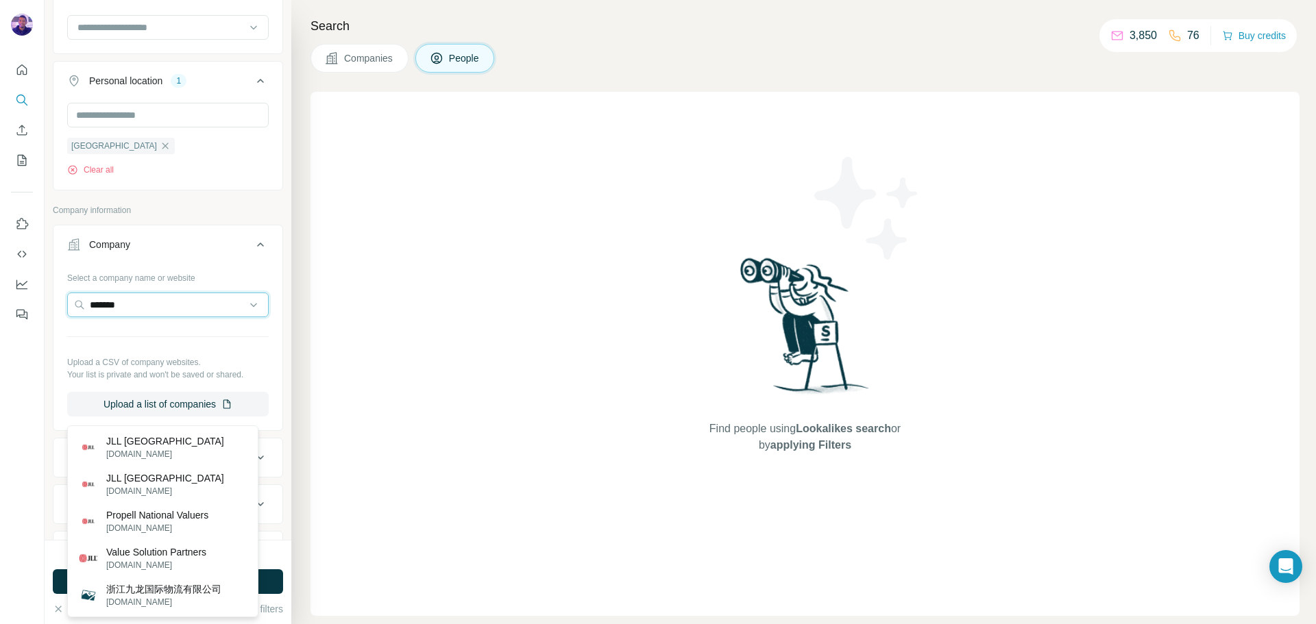
scroll to position [548, 0]
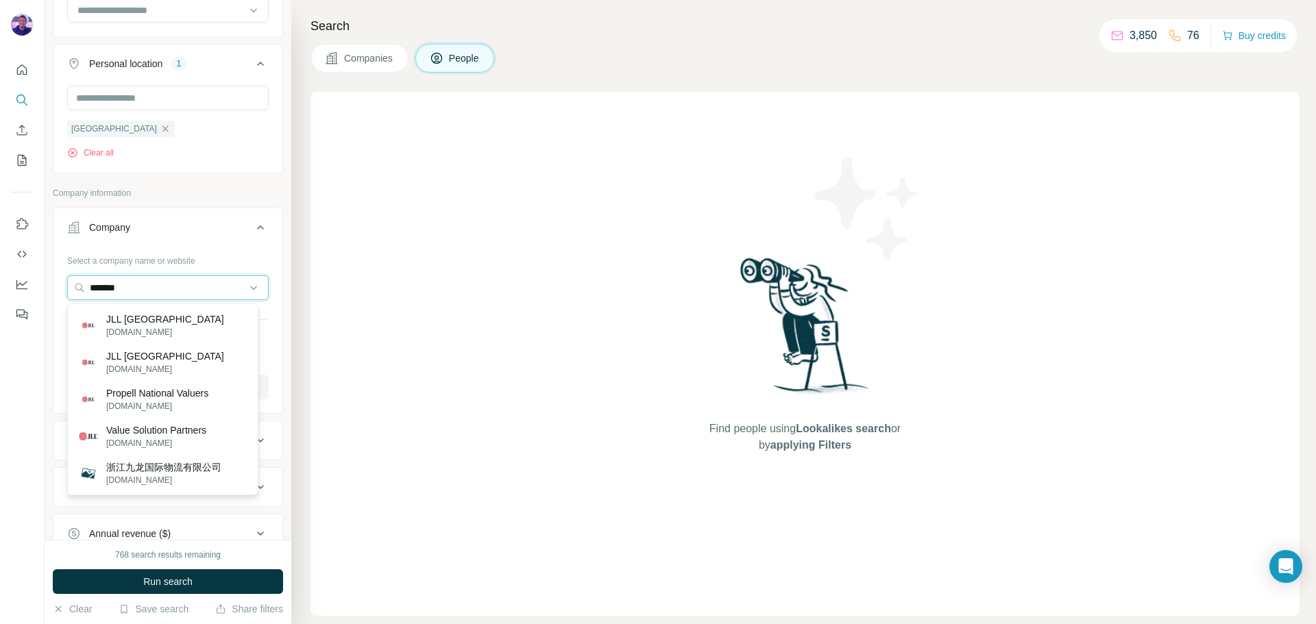
type input "*******"
drag, startPoint x: 199, startPoint y: 291, endPoint x: 2, endPoint y: 288, distance: 196.7
click at [2, 288] on div "New search Hide Company lookalikes Personal information Job title Seniority Boa…" at bounding box center [658, 312] width 1316 height 624
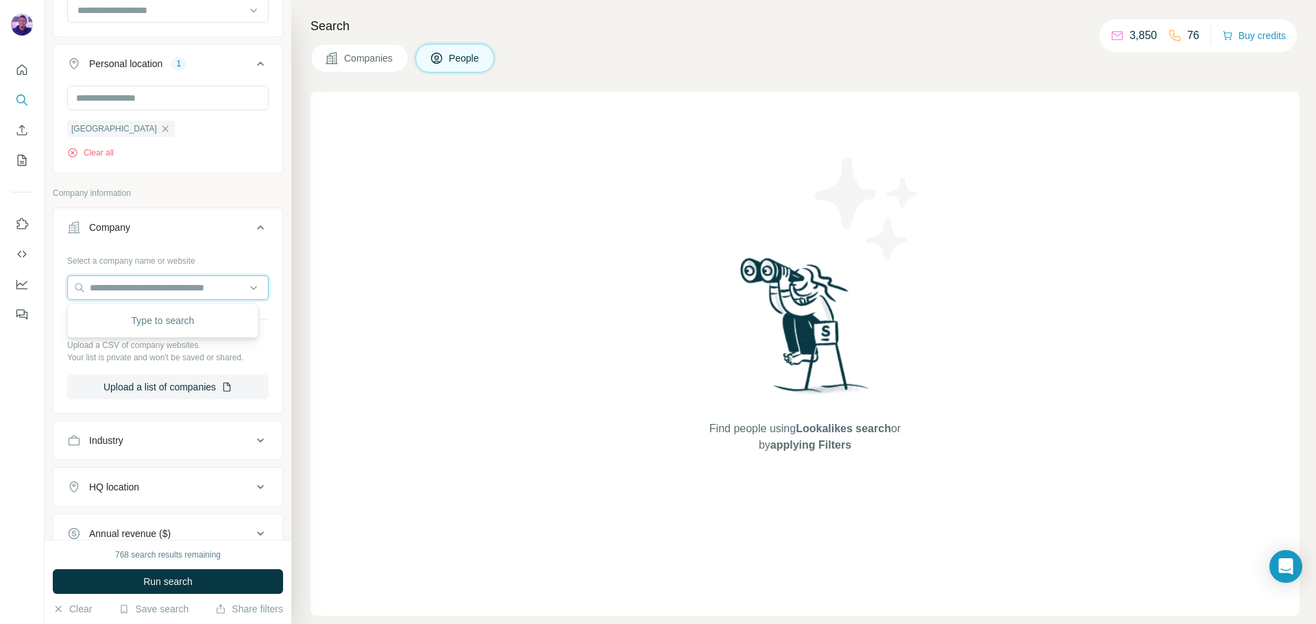
paste input "***"
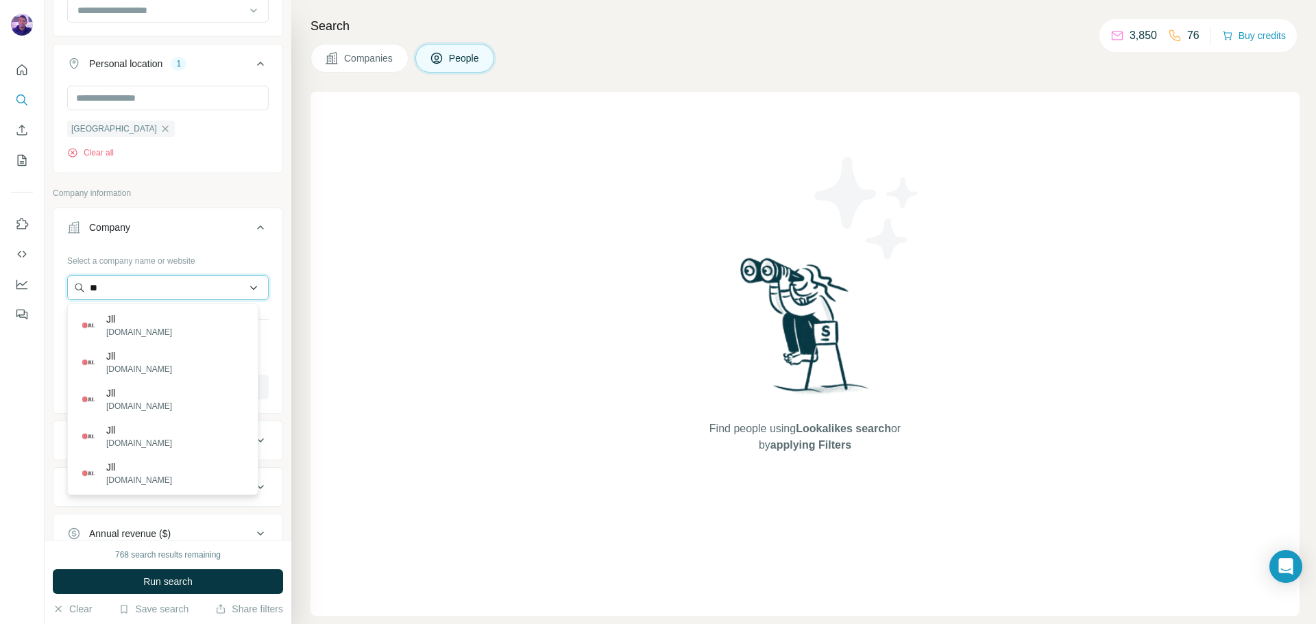
type input "*"
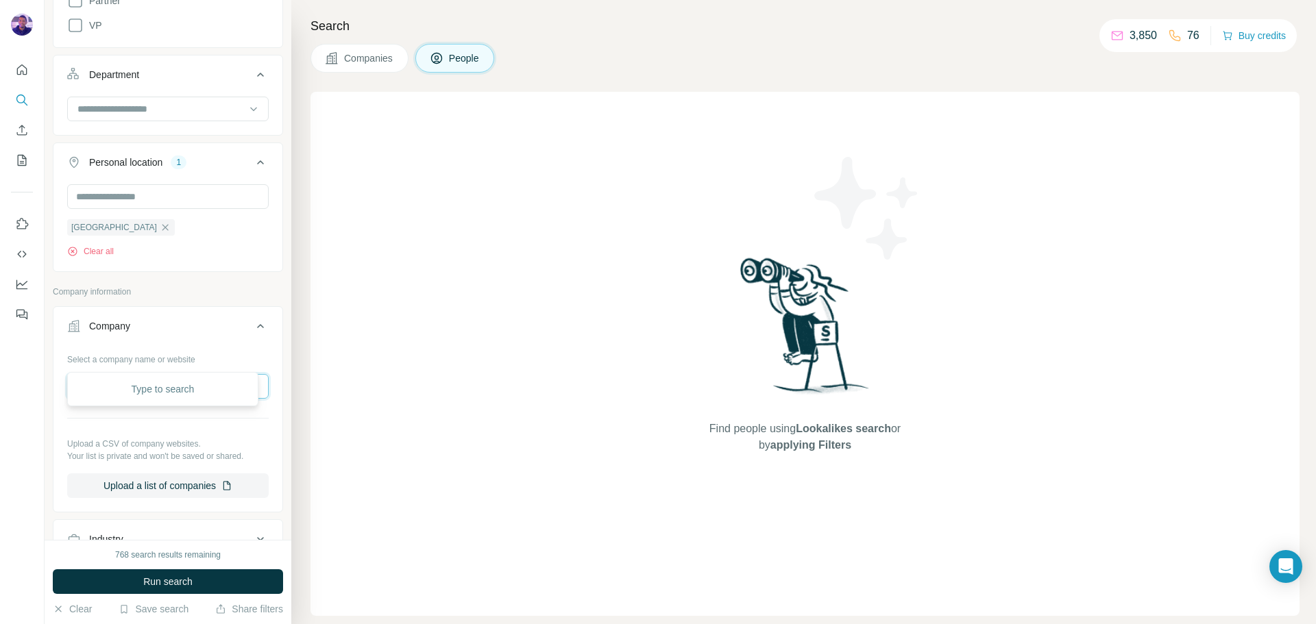
scroll to position [480, 0]
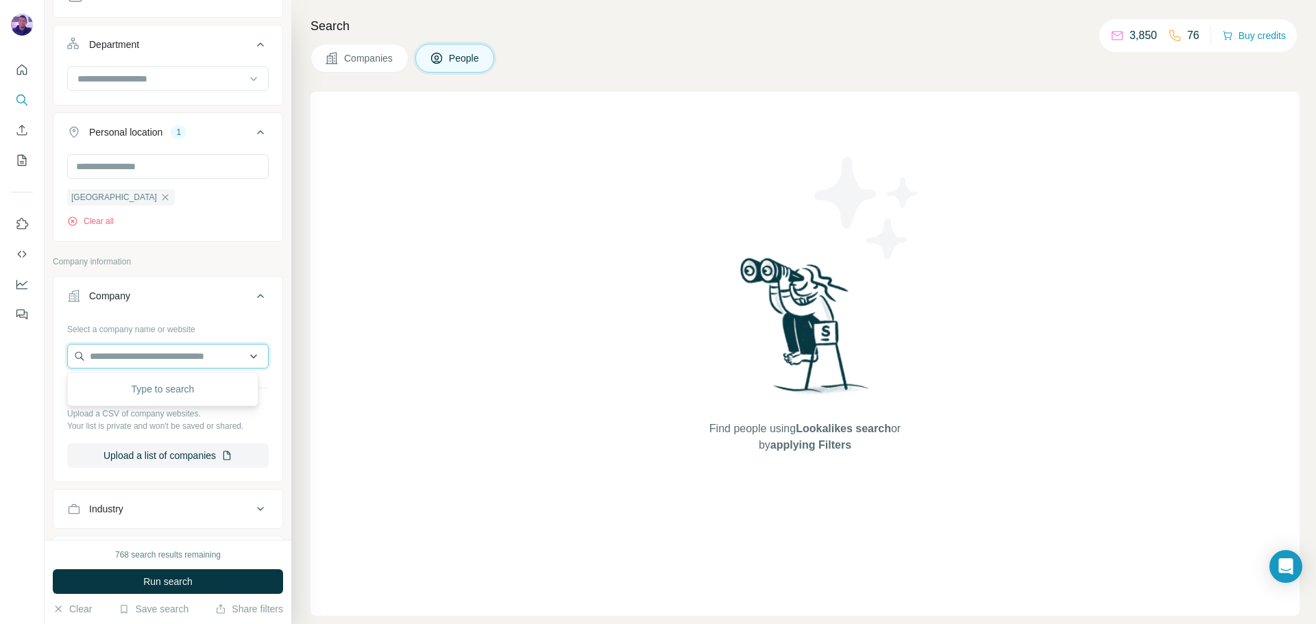
click at [180, 362] on input "text" at bounding box center [167, 356] width 201 height 25
paste input "**********"
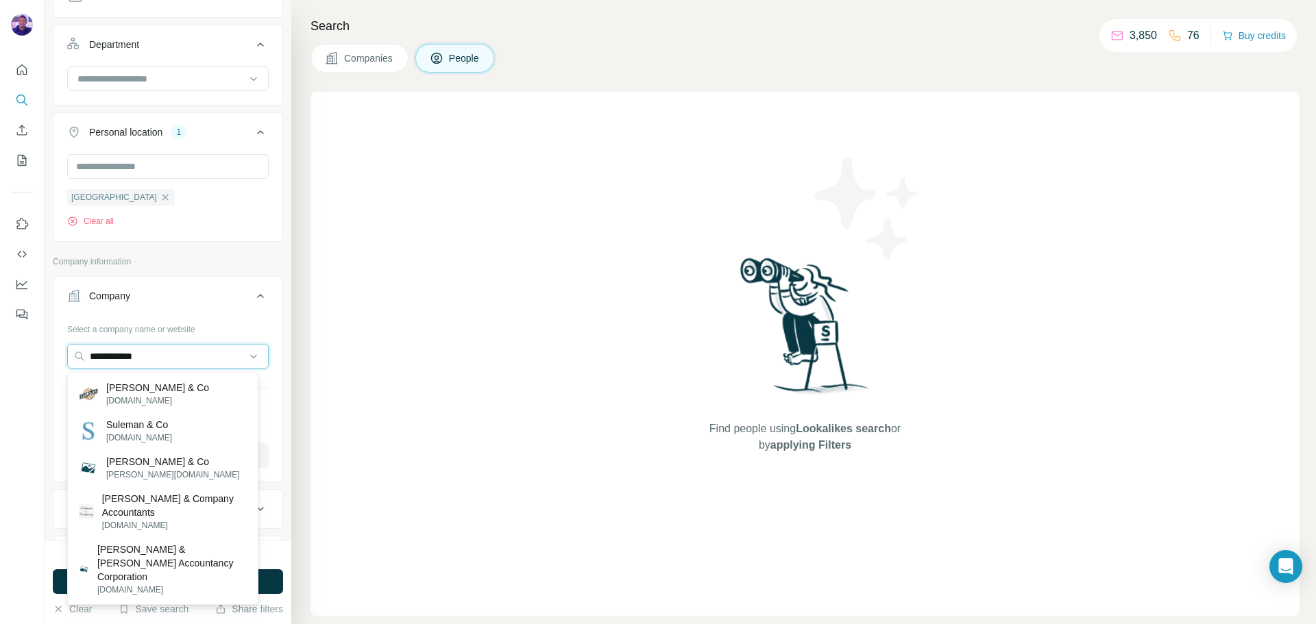
drag, startPoint x: 184, startPoint y: 362, endPoint x: 0, endPoint y: 366, distance: 183.7
click at [0, 366] on div "**********" at bounding box center [658, 312] width 1316 height 624
paste input "**********"
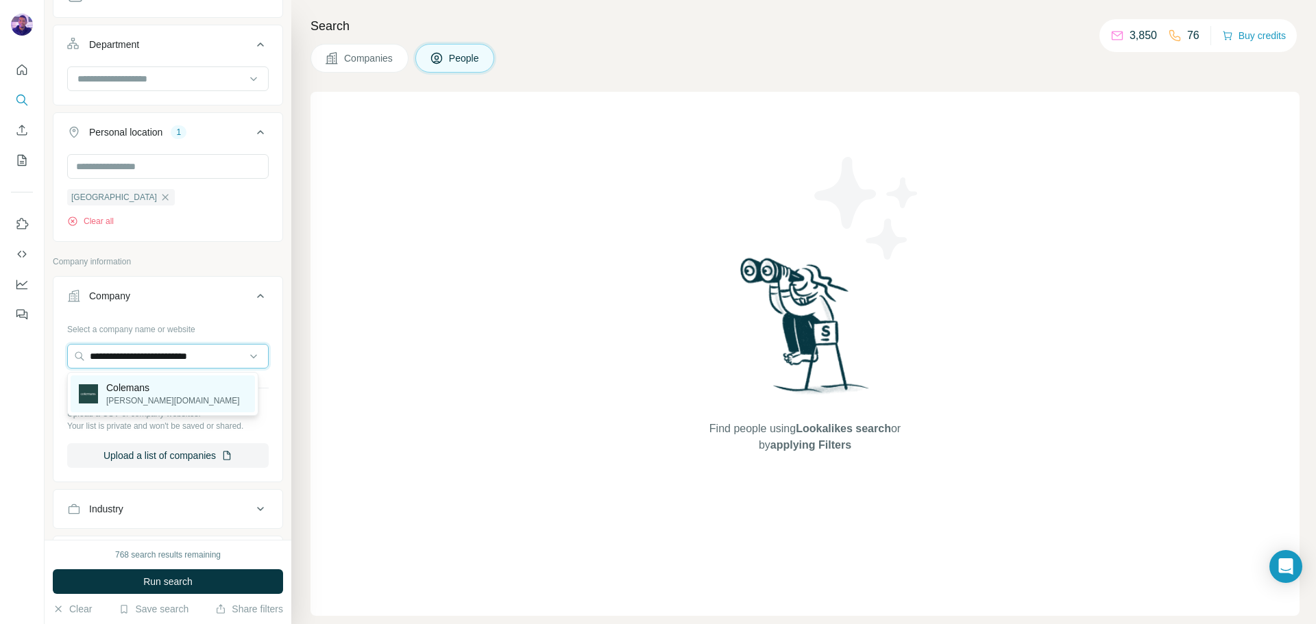
type input "**********"
click at [192, 389] on div "[PERSON_NAME][DOMAIN_NAME]" at bounding box center [163, 393] width 184 height 37
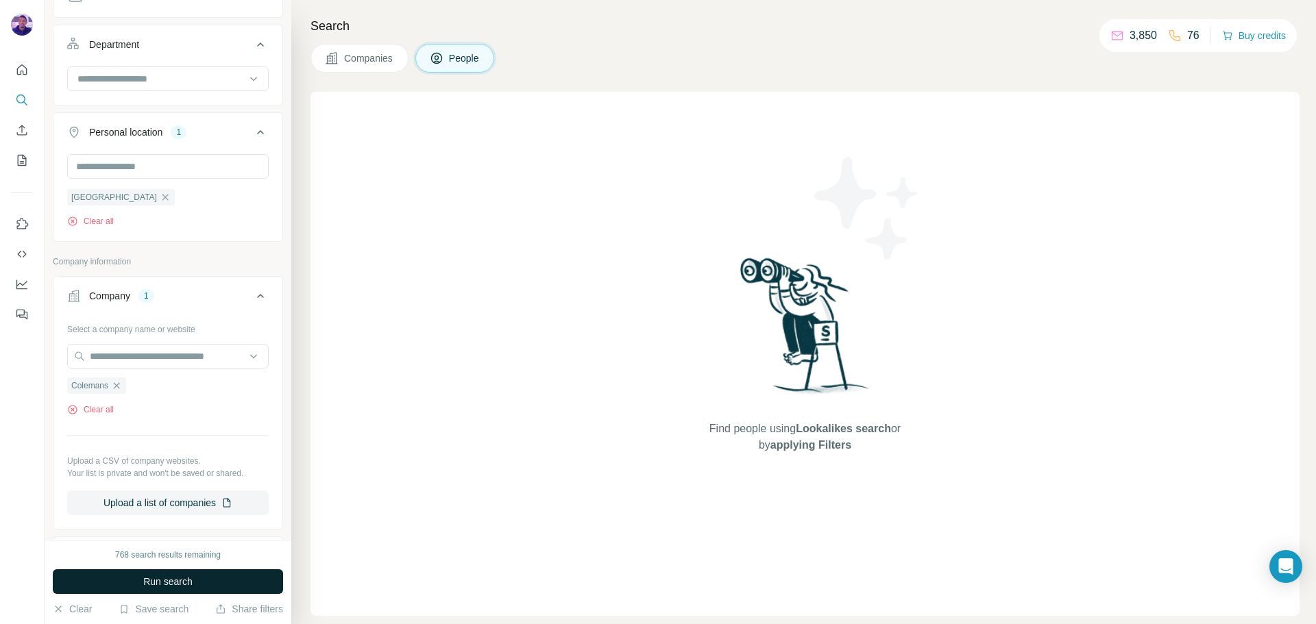
click at [220, 578] on button "Run search" at bounding box center [168, 581] width 230 height 25
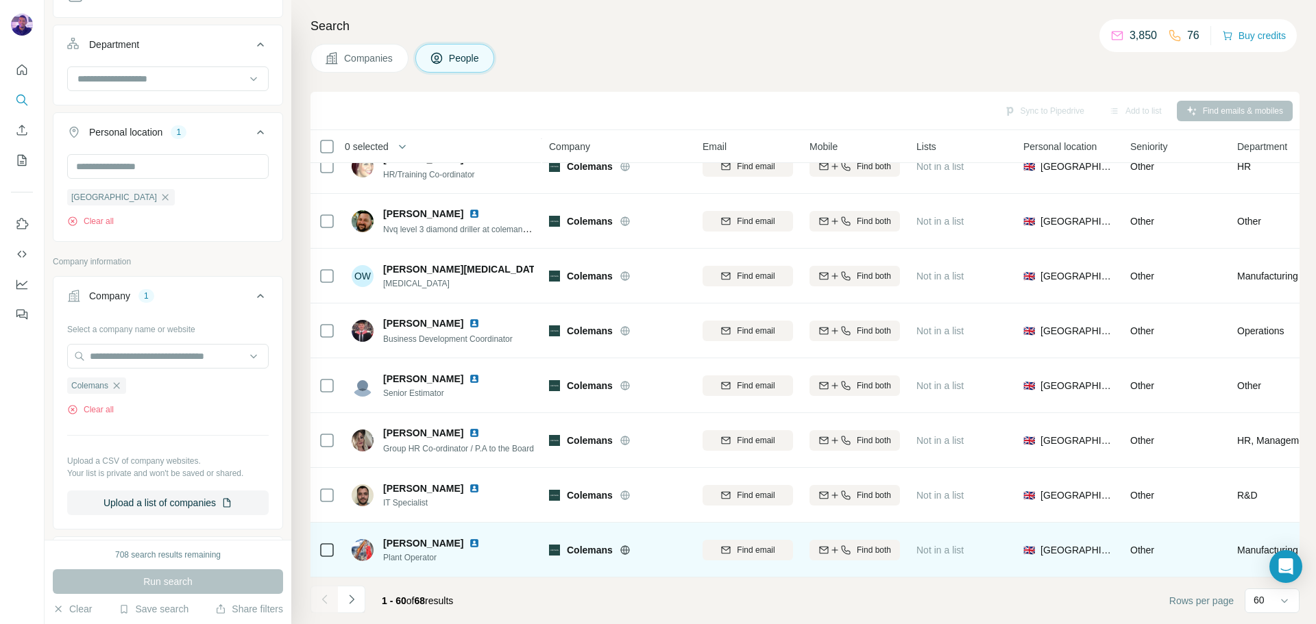
scroll to position [2881, 0]
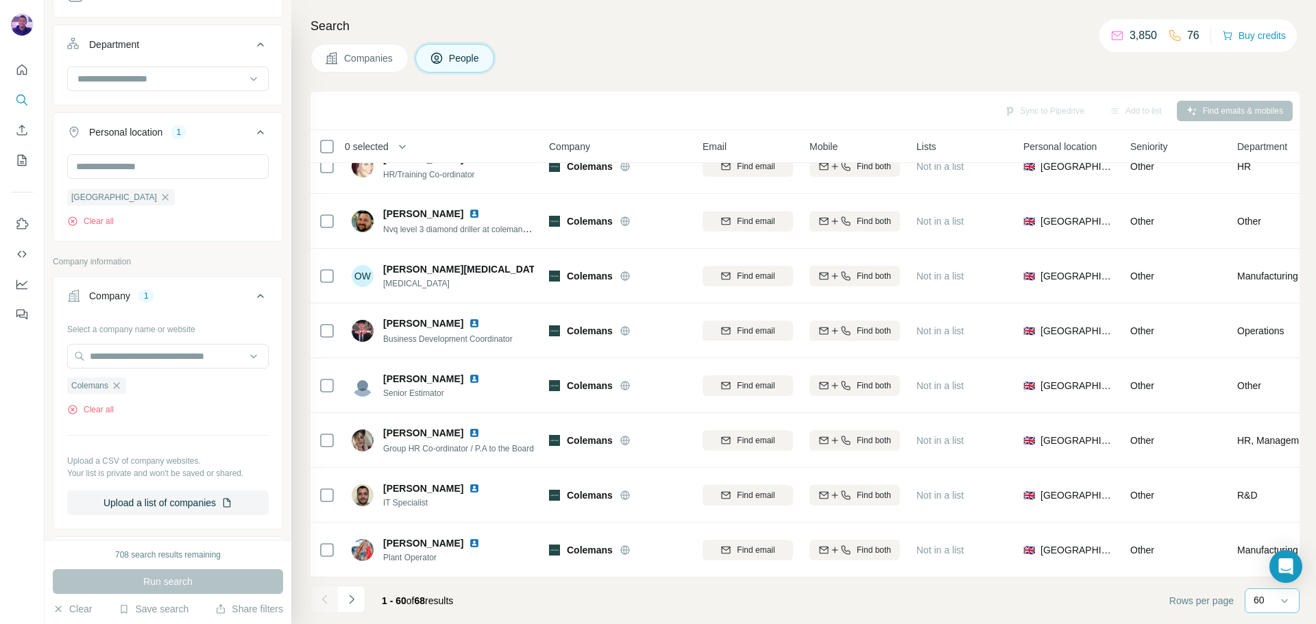
click at [1257, 595] on p "60" at bounding box center [1258, 600] width 11 height 14
click at [1263, 568] on p "10" at bounding box center [1261, 570] width 11 height 14
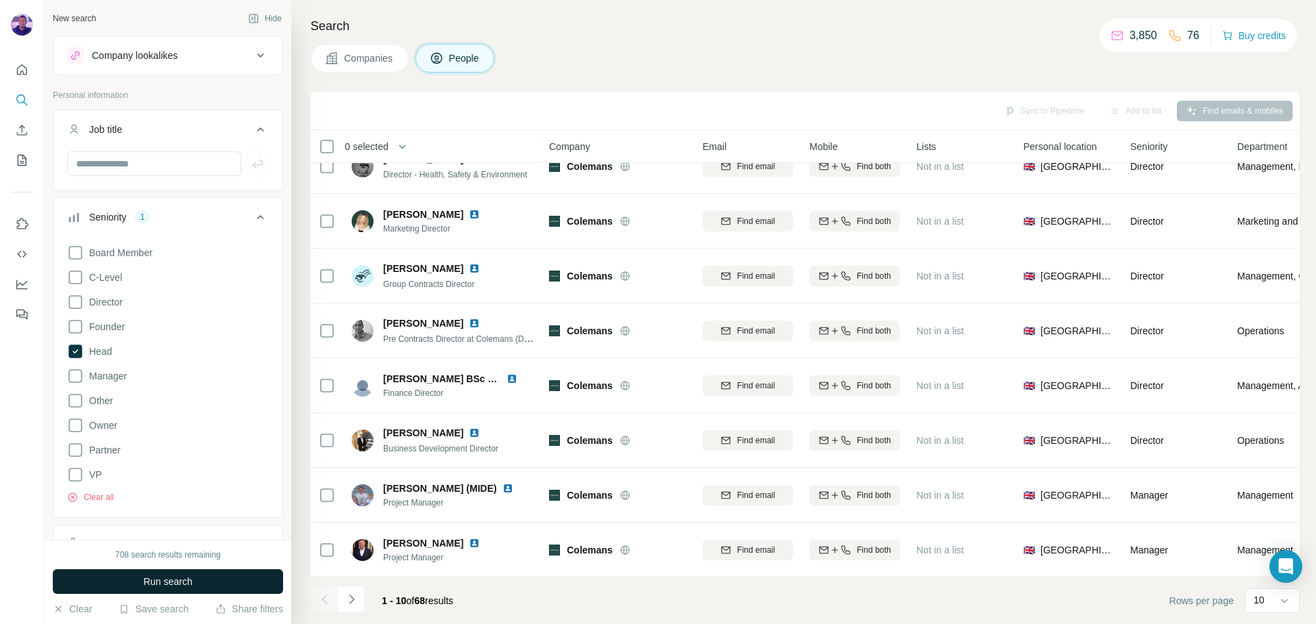
click at [164, 576] on span "Run search" at bounding box center [167, 582] width 49 height 14
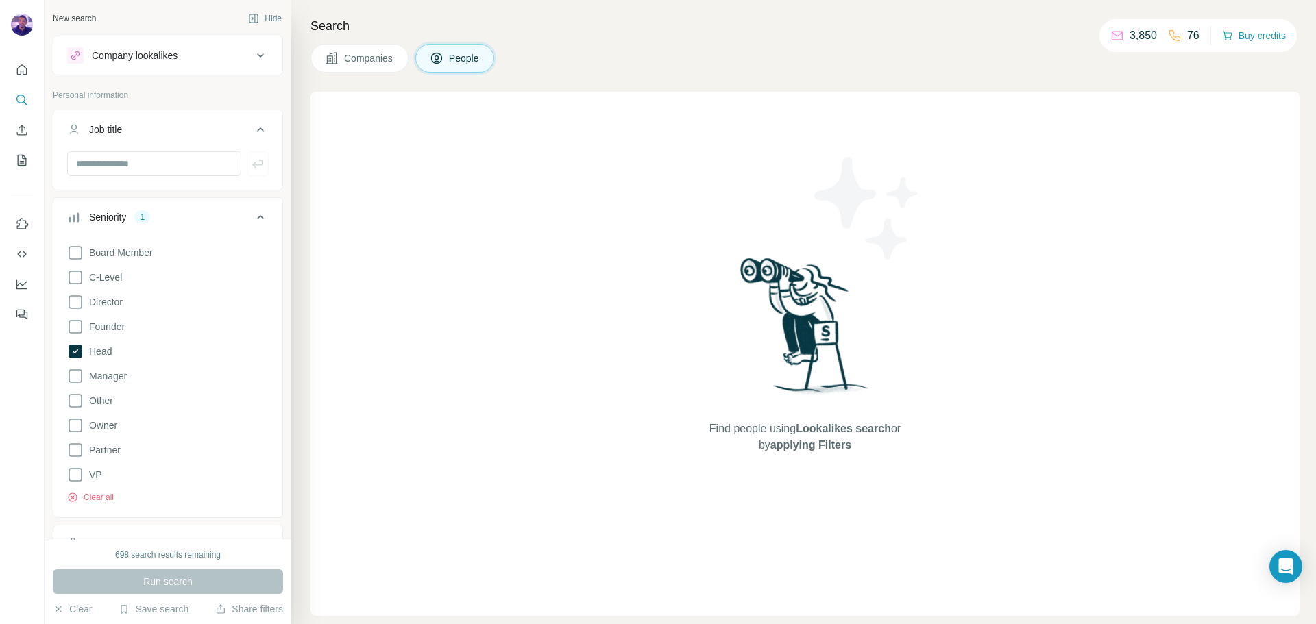
click at [79, 354] on icon at bounding box center [76, 352] width 14 height 14
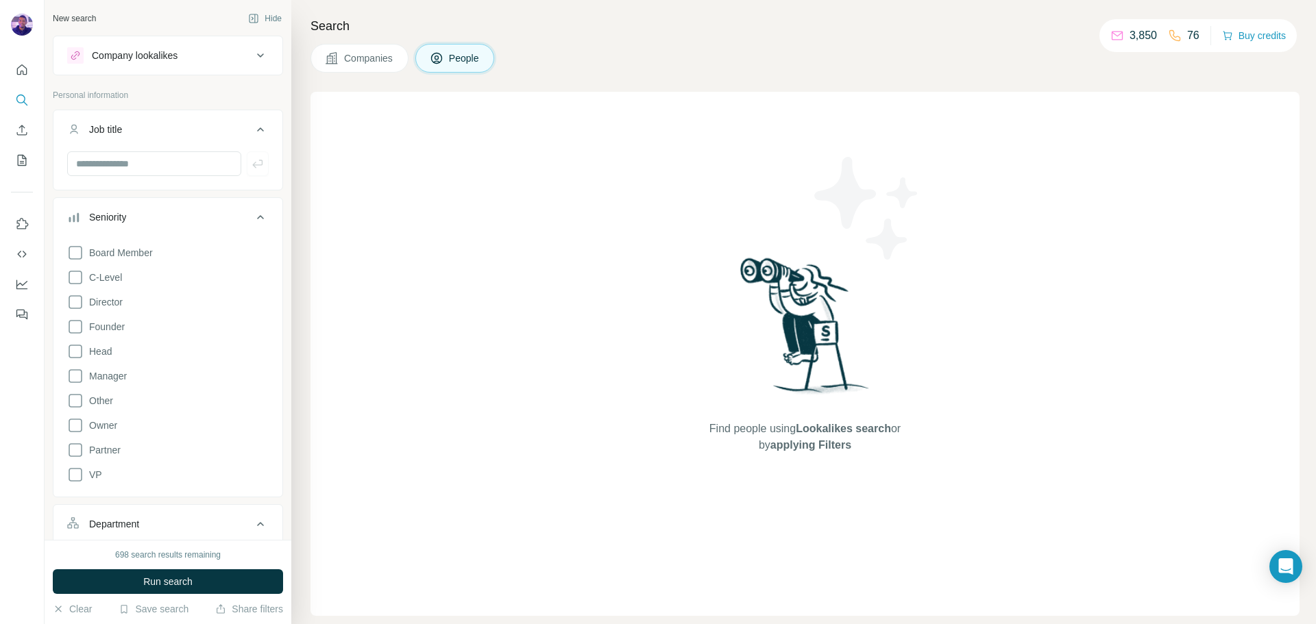
drag, startPoint x: 184, startPoint y: 582, endPoint x: 201, endPoint y: 580, distance: 17.3
click at [185, 582] on span "Run search" at bounding box center [167, 582] width 49 height 14
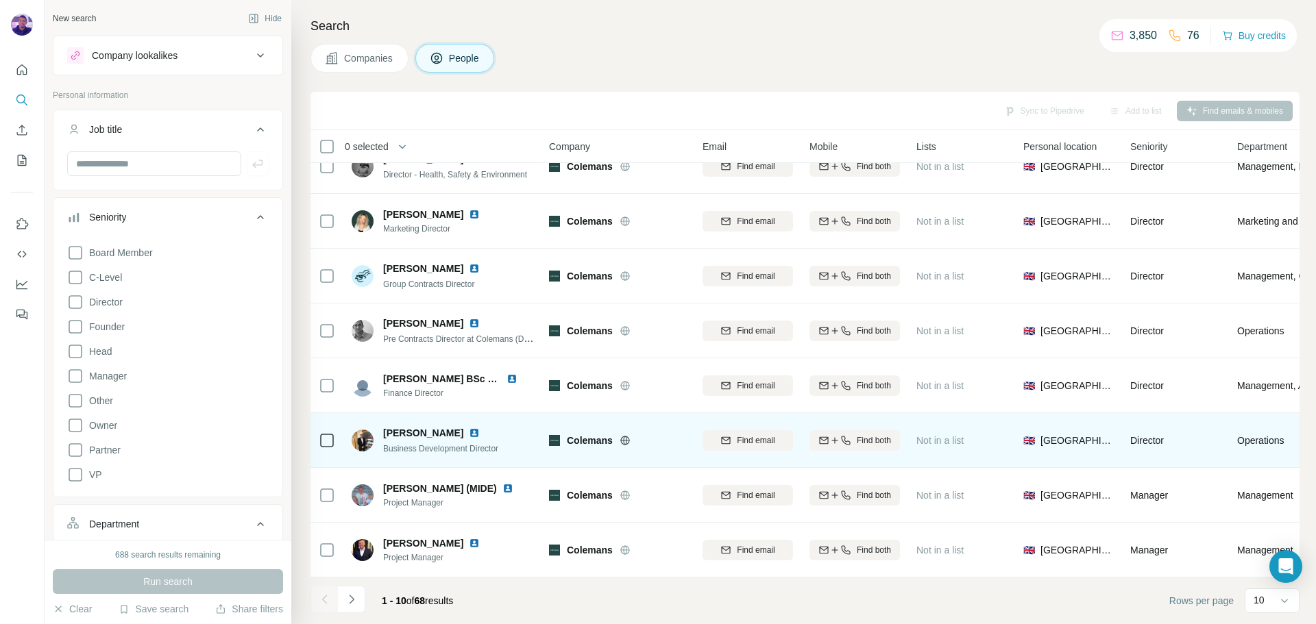
scroll to position [140, 0]
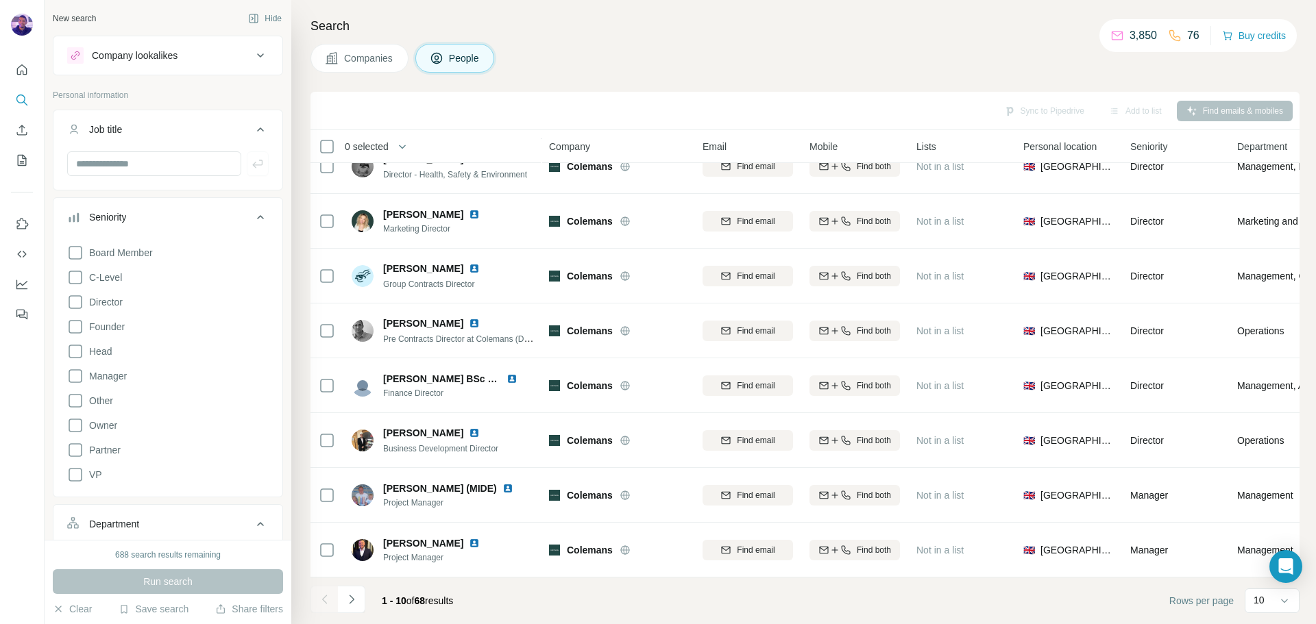
drag, startPoint x: 356, startPoint y: 603, endPoint x: 369, endPoint y: 593, distance: 16.7
click at [356, 602] on icon "Navigate to next page" at bounding box center [352, 600] width 14 height 14
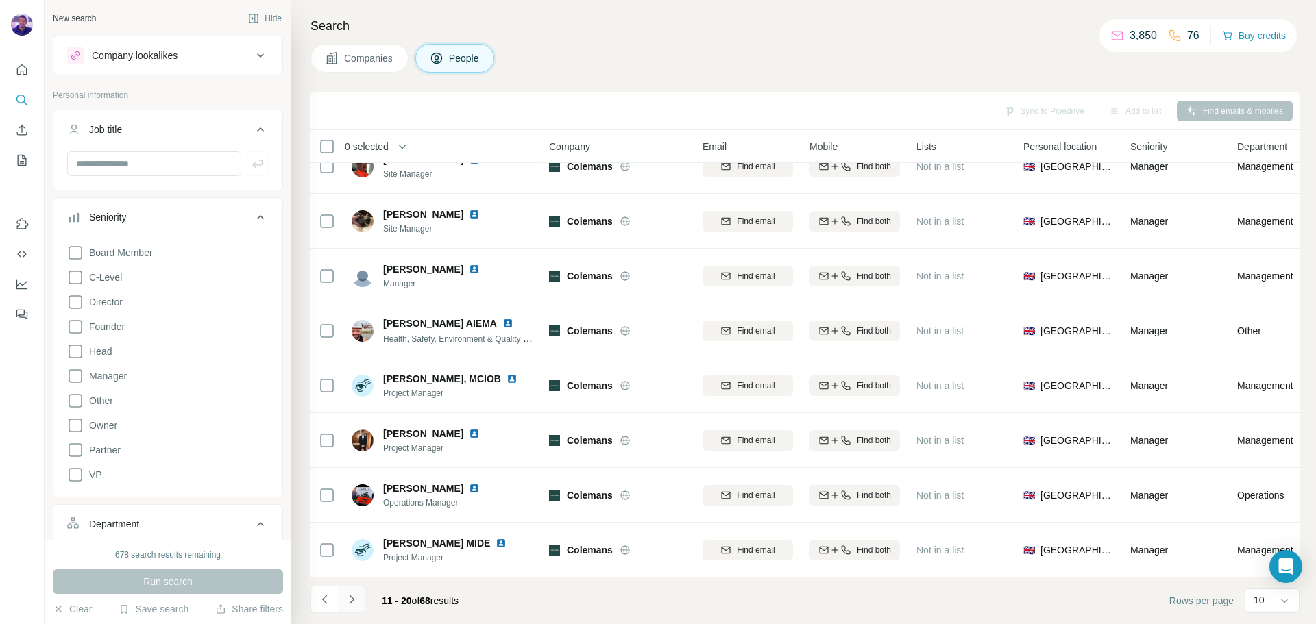
click at [356, 602] on icon "Navigate to next page" at bounding box center [352, 600] width 14 height 14
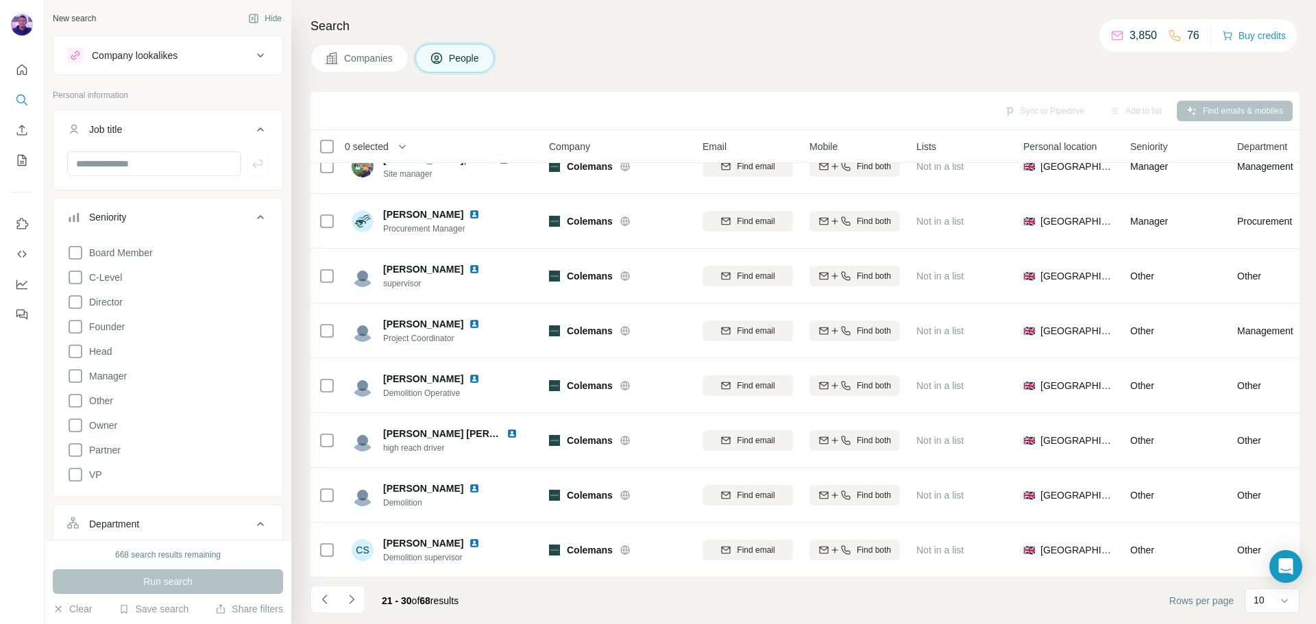
click at [356, 599] on icon "Navigate to next page" at bounding box center [352, 600] width 14 height 14
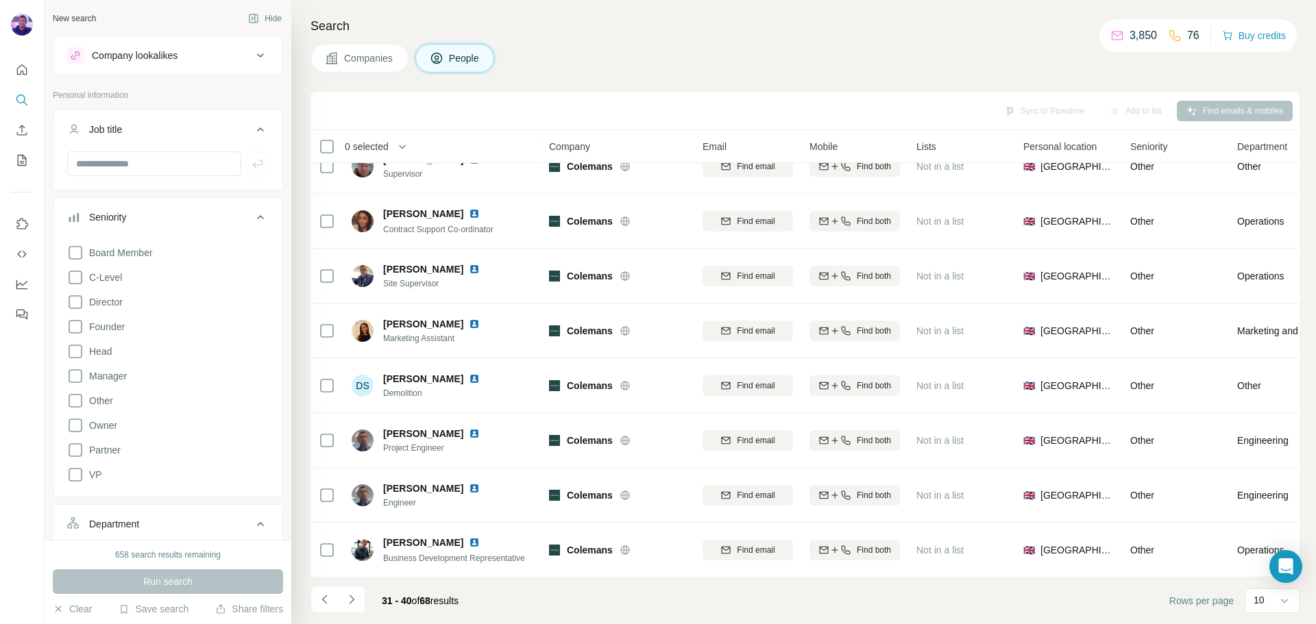
click at [356, 591] on button "Navigate to next page" at bounding box center [351, 599] width 27 height 27
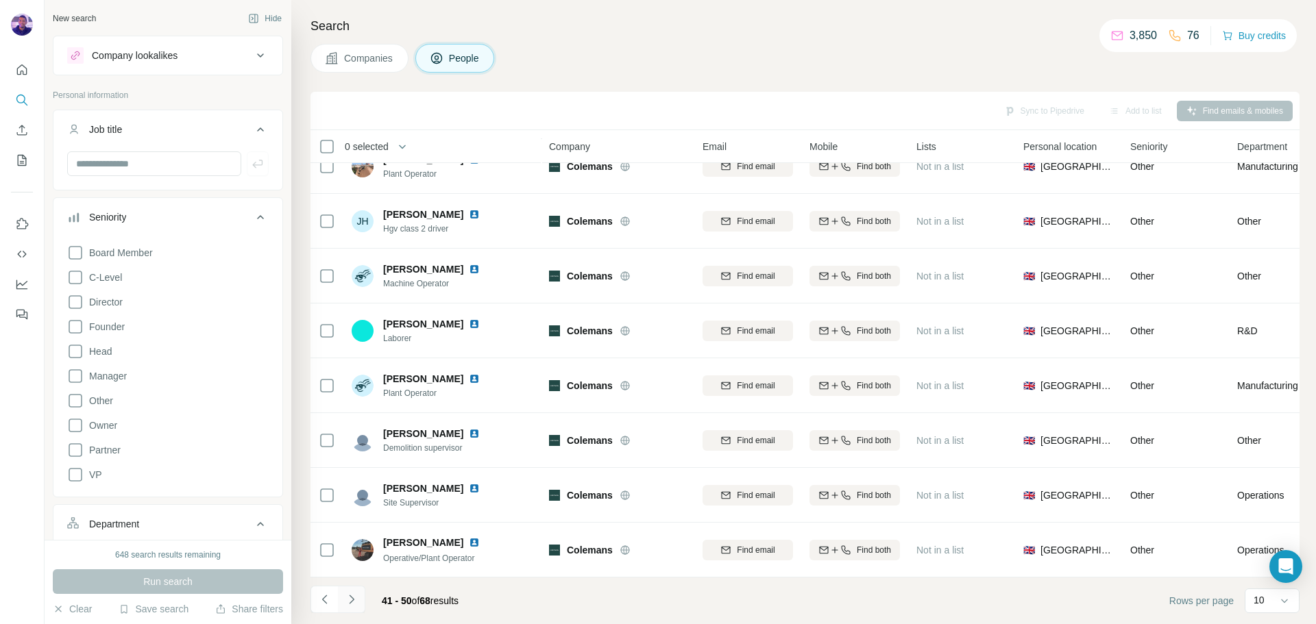
click at [360, 605] on button "Navigate to next page" at bounding box center [351, 599] width 27 height 27
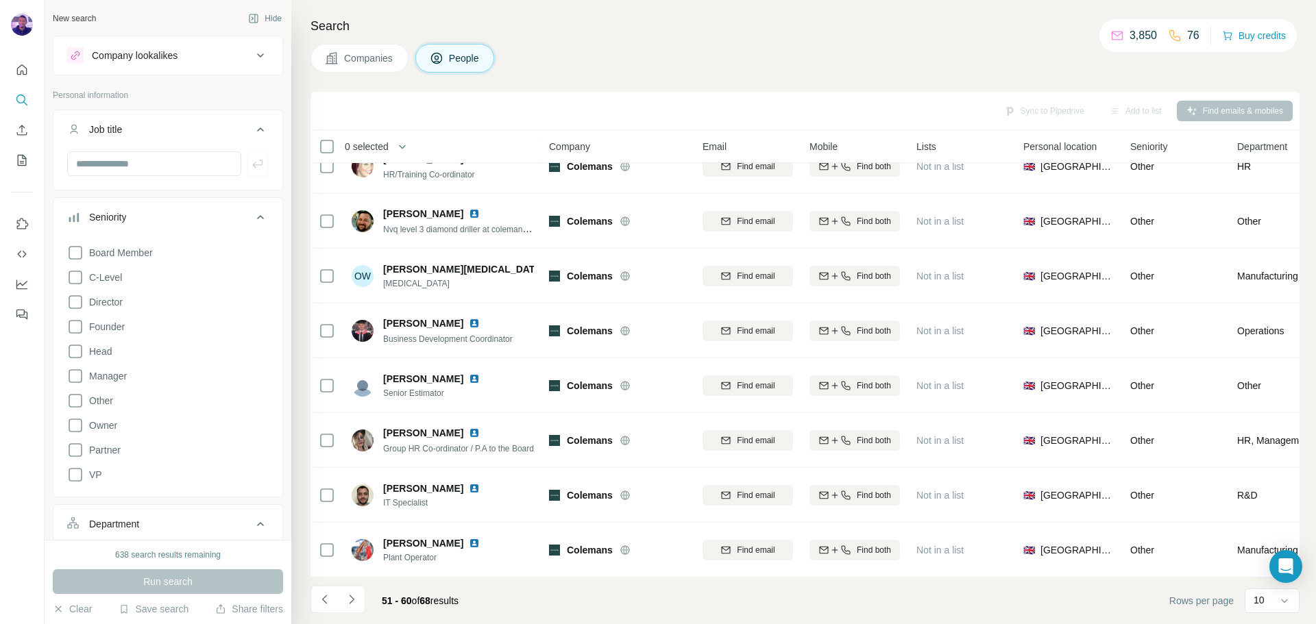
click at [361, 602] on button "Navigate to next page" at bounding box center [351, 599] width 27 height 27
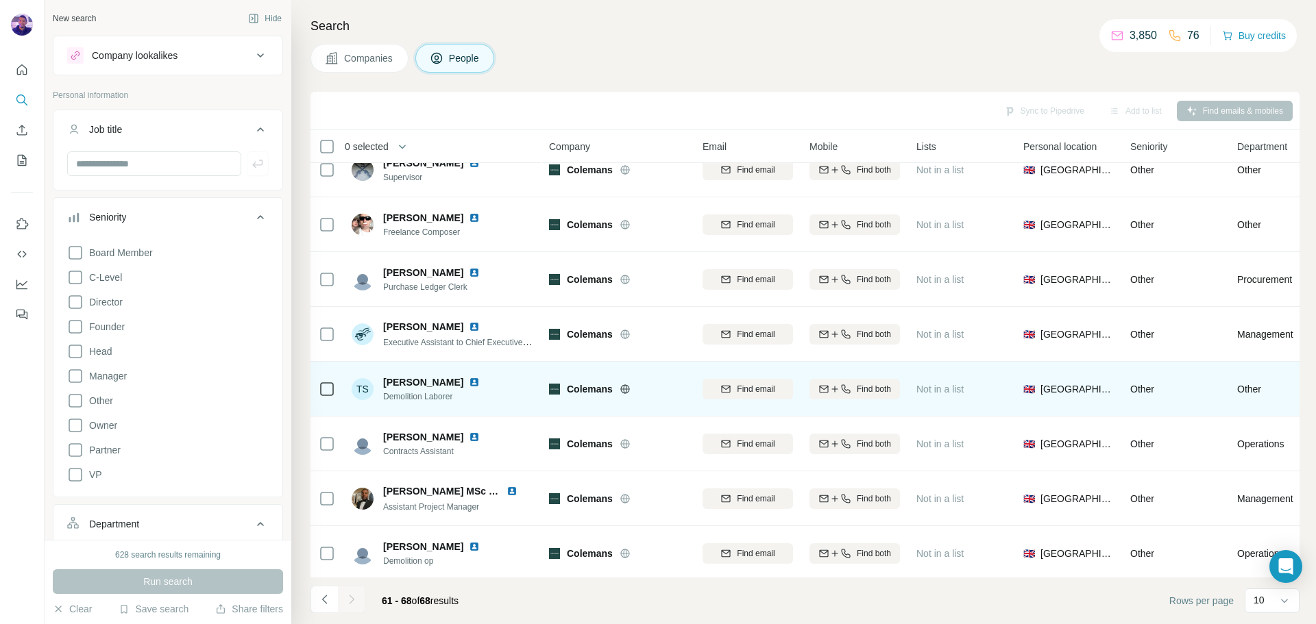
scroll to position [31, 0]
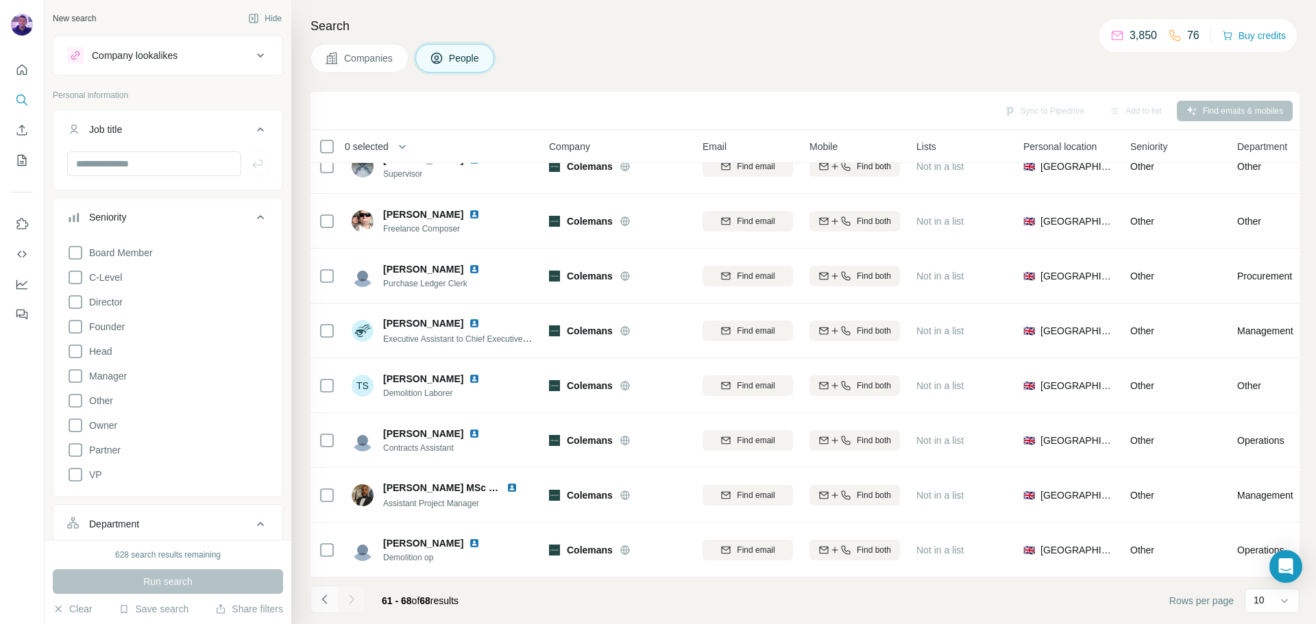
click at [331, 603] on icon "Navigate to previous page" at bounding box center [325, 600] width 14 height 14
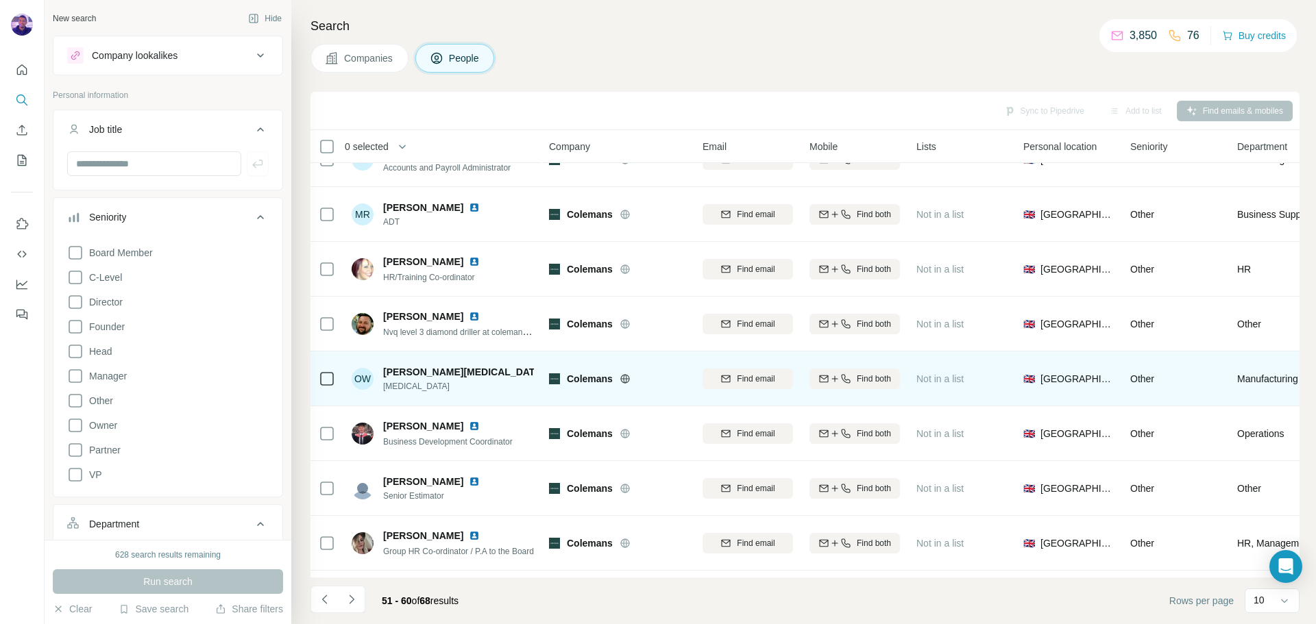
scroll to position [0, 0]
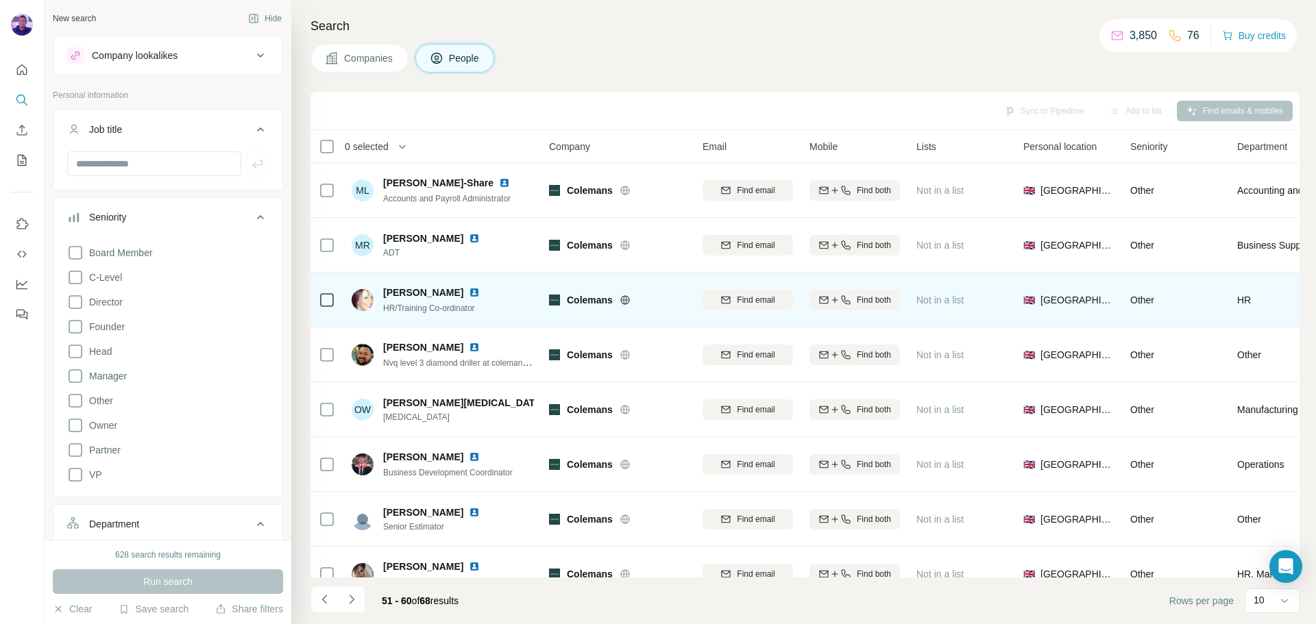
click at [469, 289] on img at bounding box center [474, 292] width 11 height 11
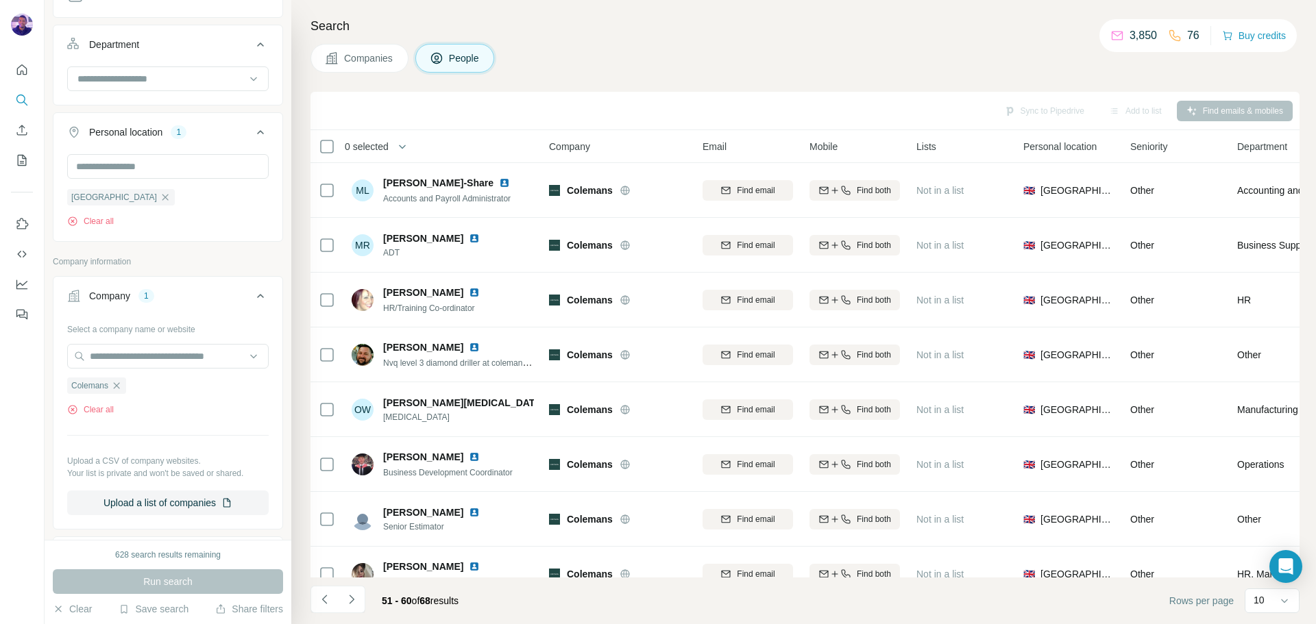
scroll to position [343, 0]
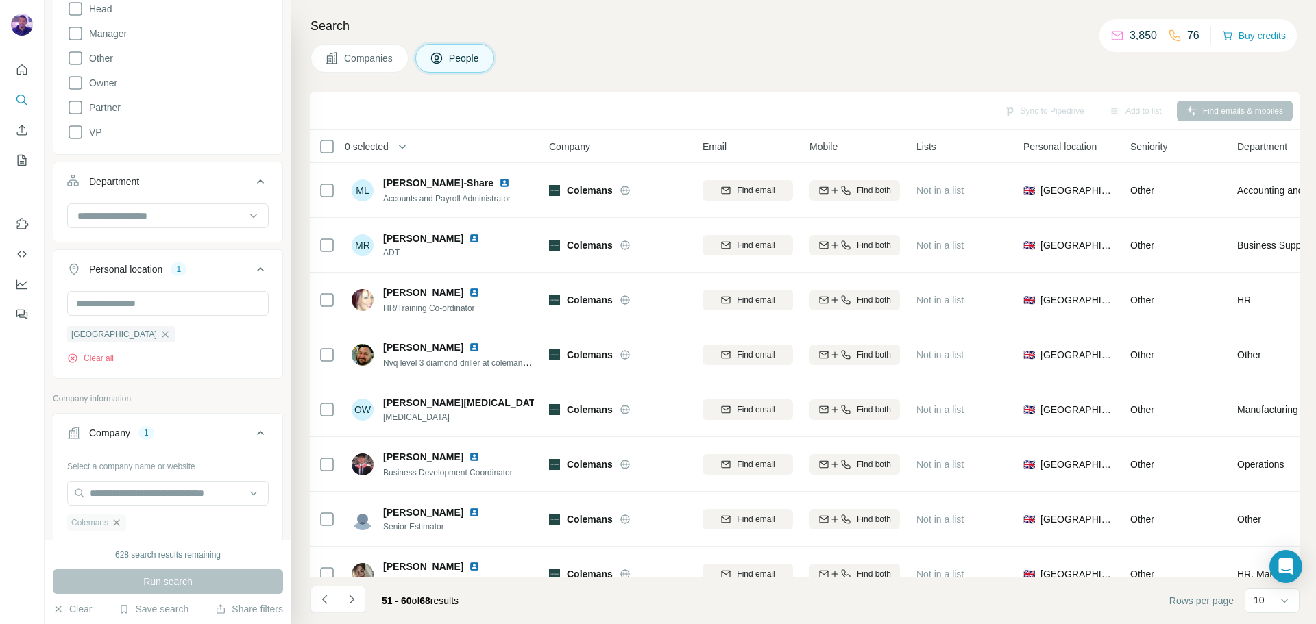
click at [122, 522] on icon "button" at bounding box center [116, 522] width 11 height 11
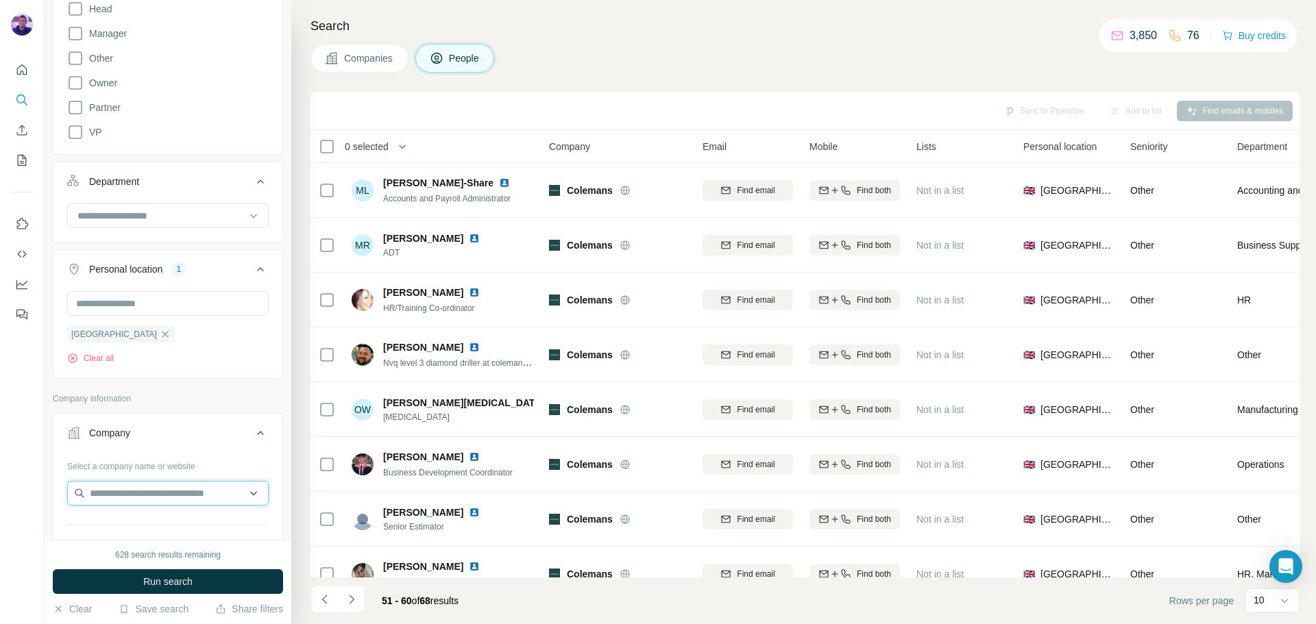
click at [112, 493] on input "text" at bounding box center [167, 493] width 201 height 25
type input "*"
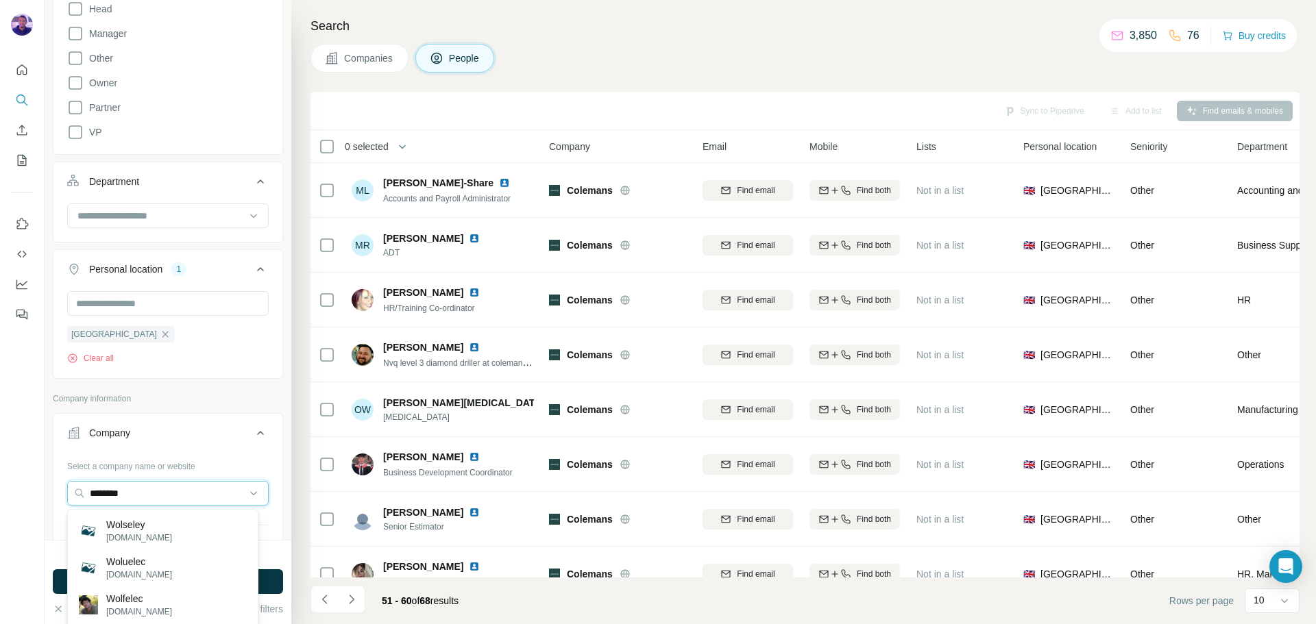
drag, startPoint x: 202, startPoint y: 501, endPoint x: 0, endPoint y: 469, distance: 204.7
click at [0, 469] on div "New search Hide Company lookalikes Personal information Job title Seniority Boa…" at bounding box center [658, 312] width 1316 height 624
paste input "**********"
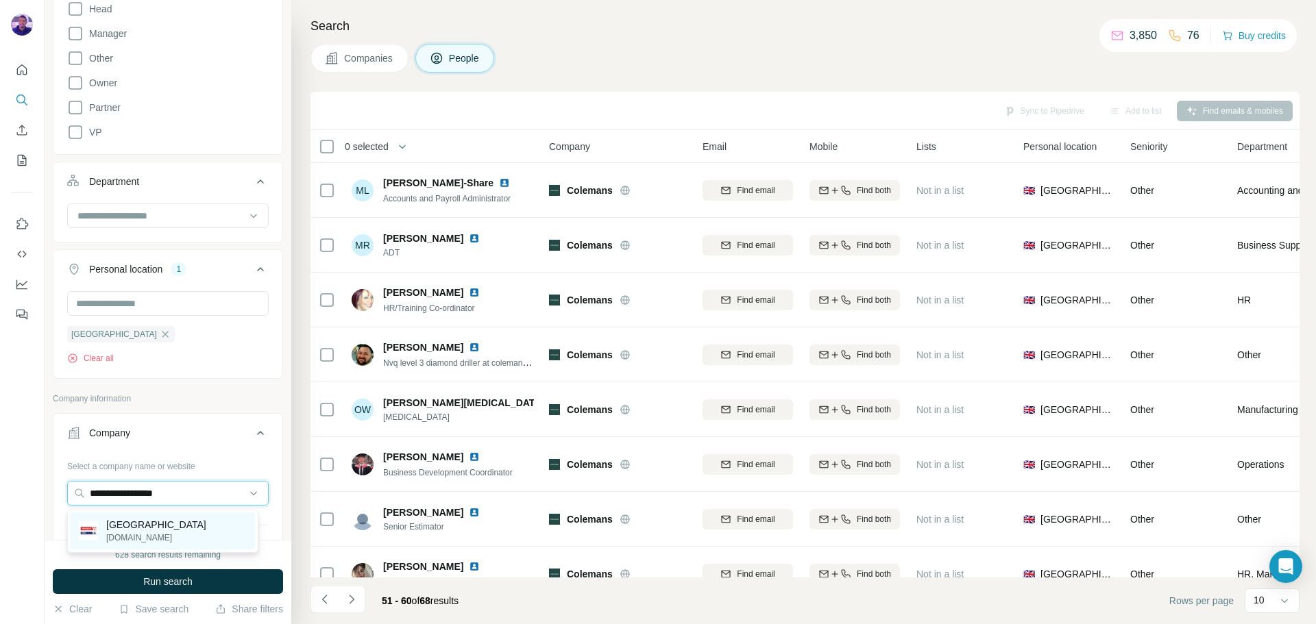
type input "**********"
click at [184, 523] on p "[GEOGRAPHIC_DATA]" at bounding box center [156, 525] width 100 height 14
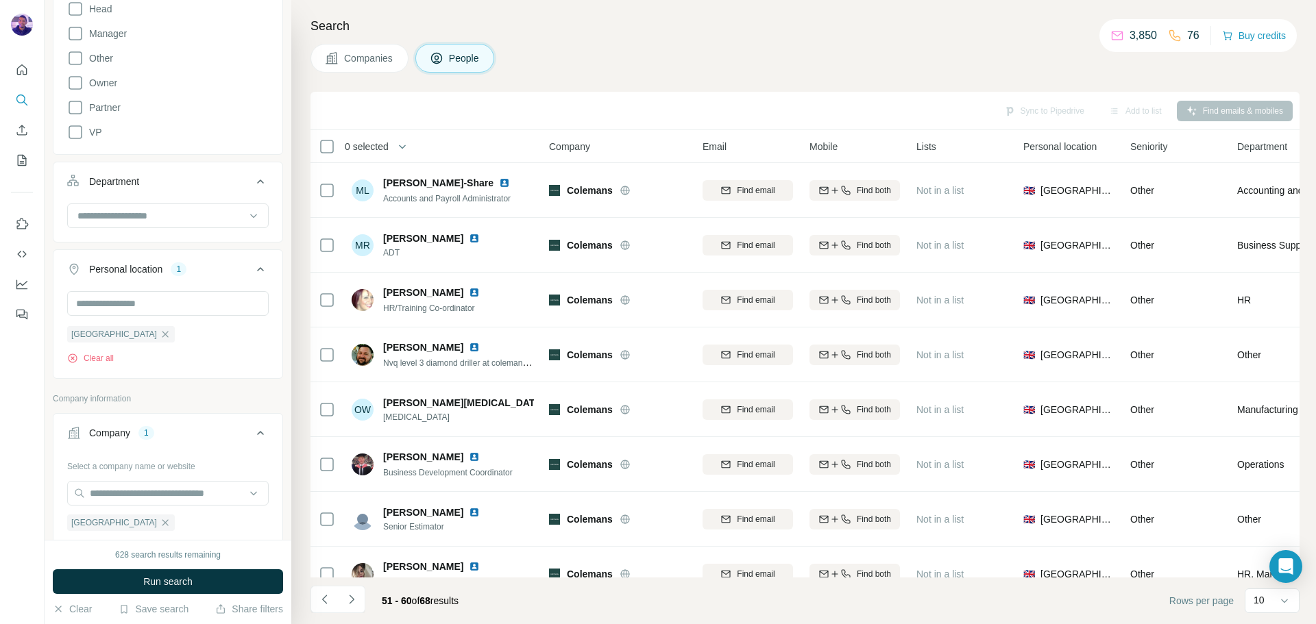
click at [219, 584] on button "Run search" at bounding box center [168, 581] width 230 height 25
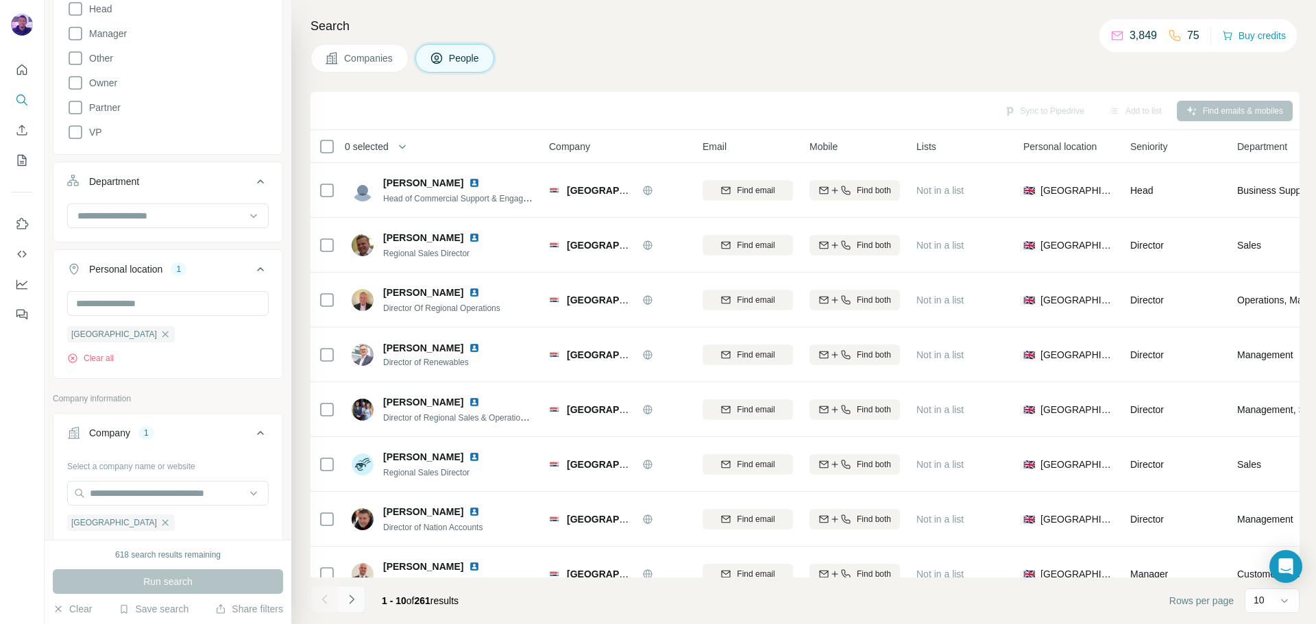
click at [360, 596] on button "Navigate to next page" at bounding box center [351, 599] width 27 height 27
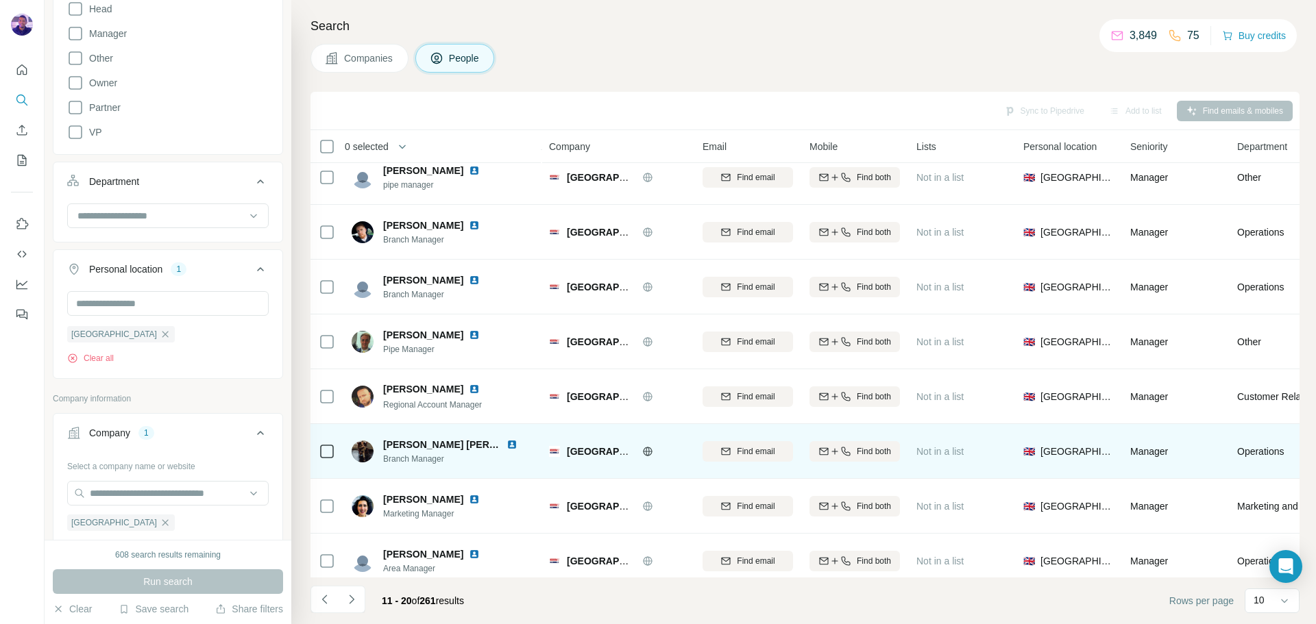
scroll to position [140, 0]
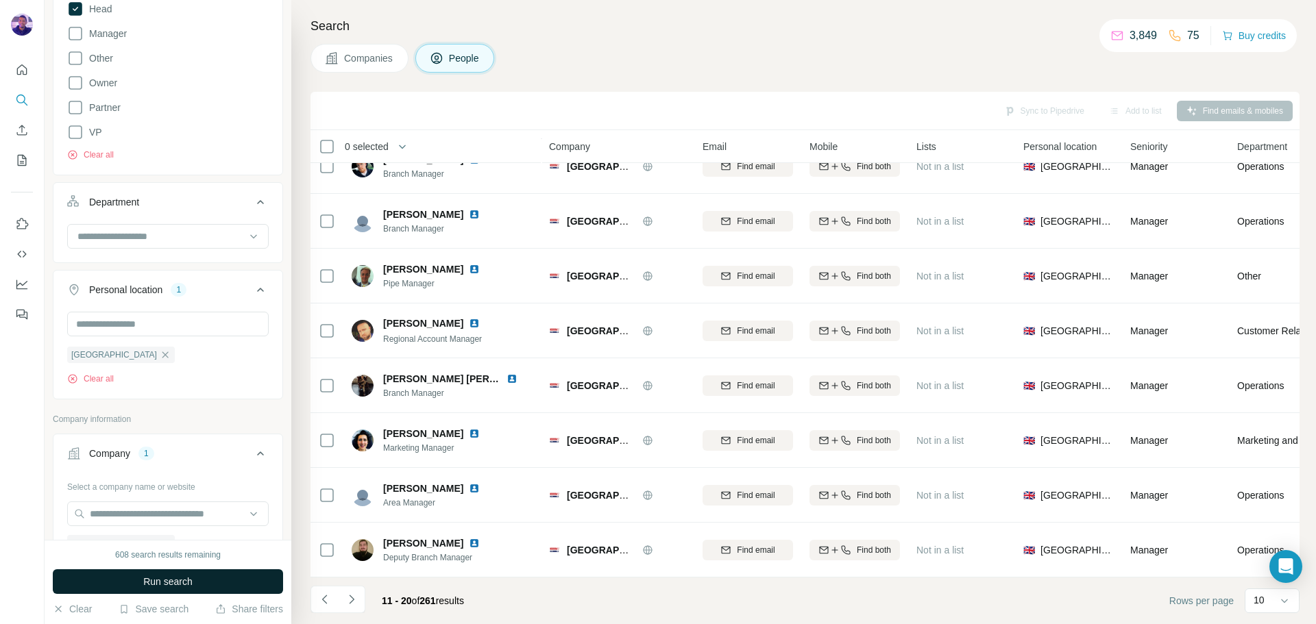
click at [208, 575] on button "Run search" at bounding box center [168, 581] width 230 height 25
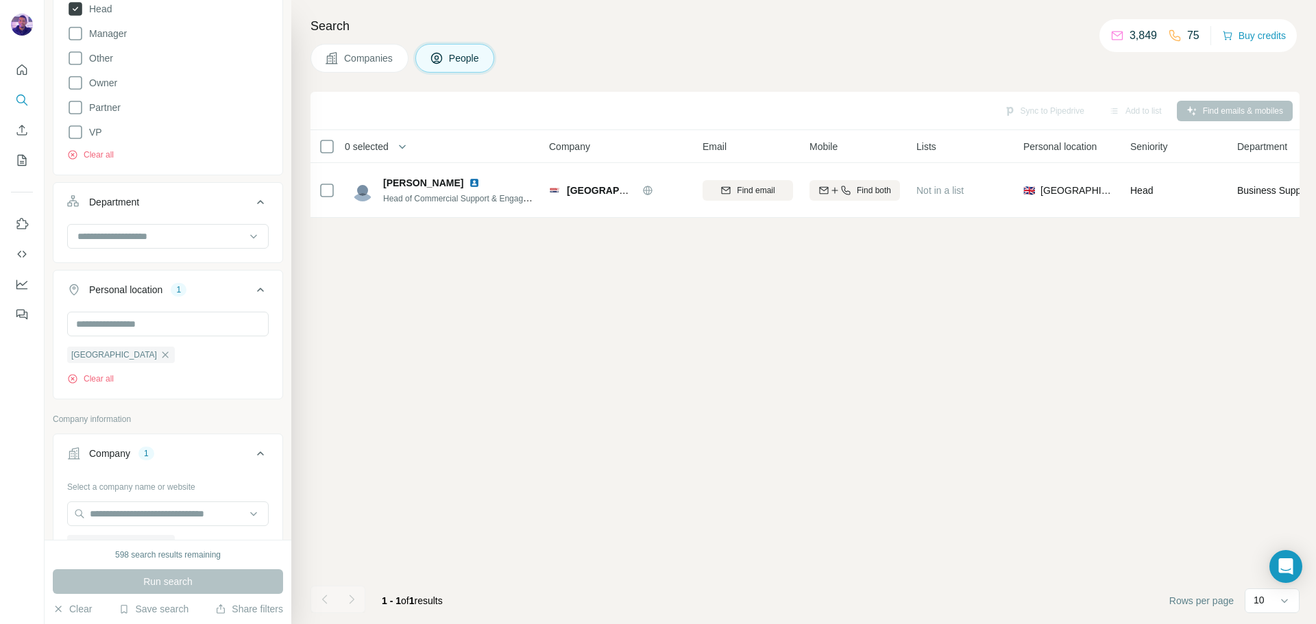
click at [77, 3] on icon at bounding box center [76, 9] width 14 height 14
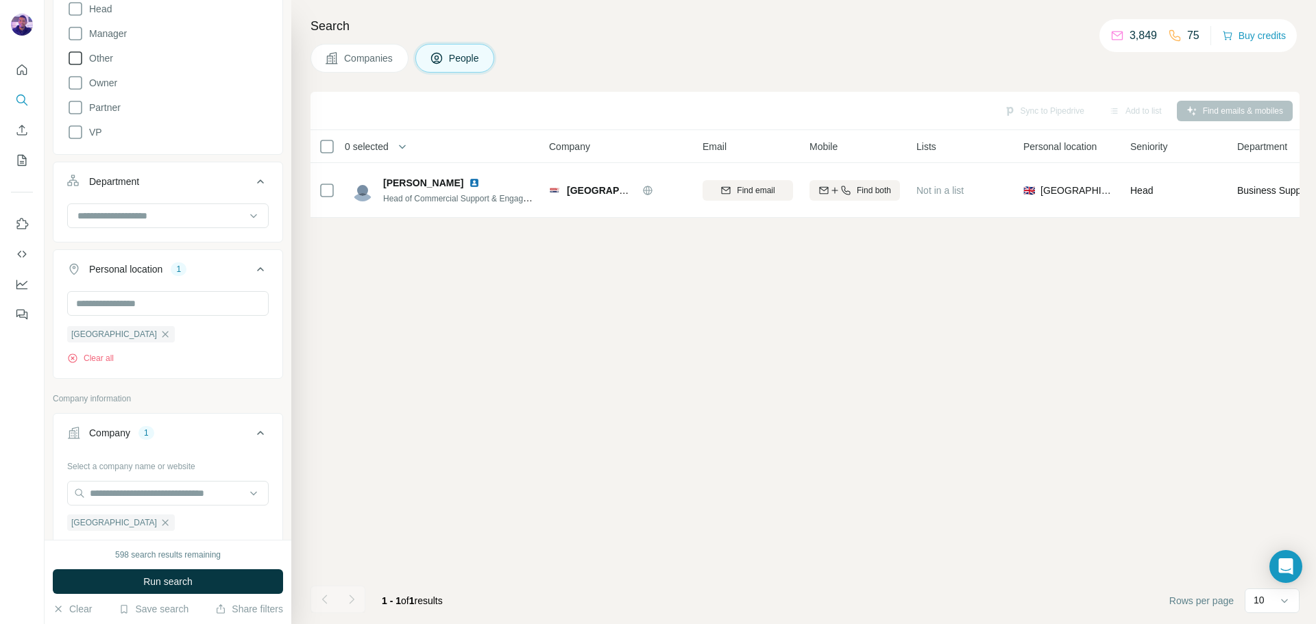
scroll to position [206, 0]
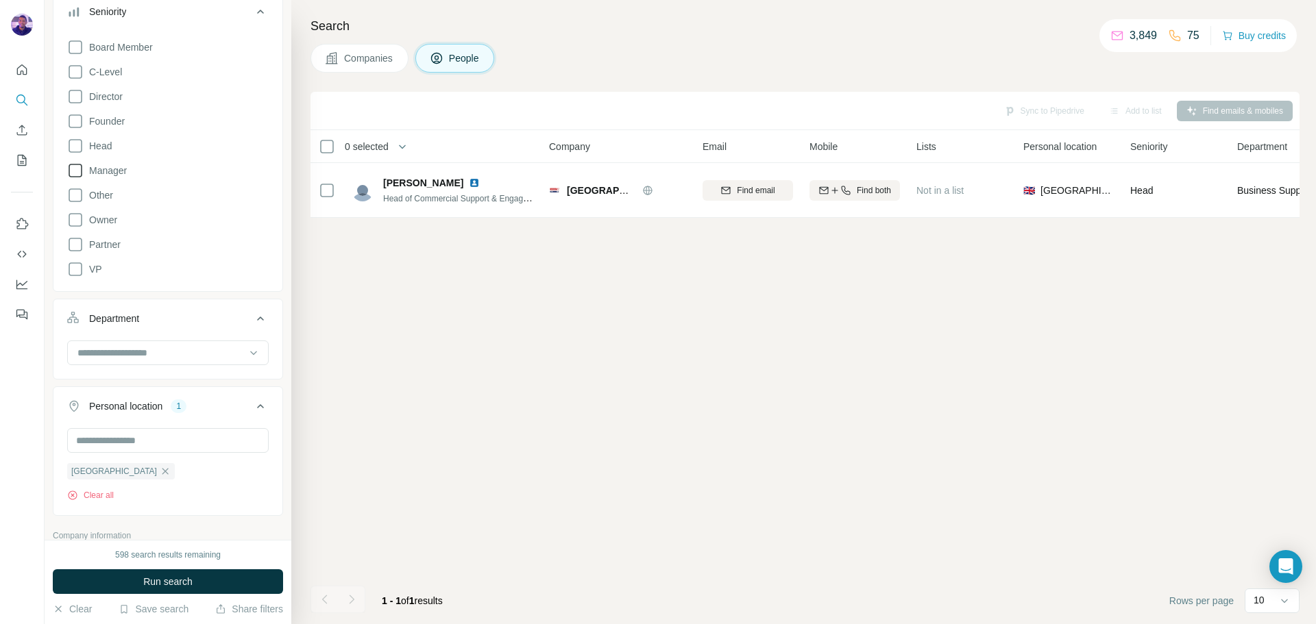
click at [74, 168] on icon at bounding box center [75, 170] width 16 height 16
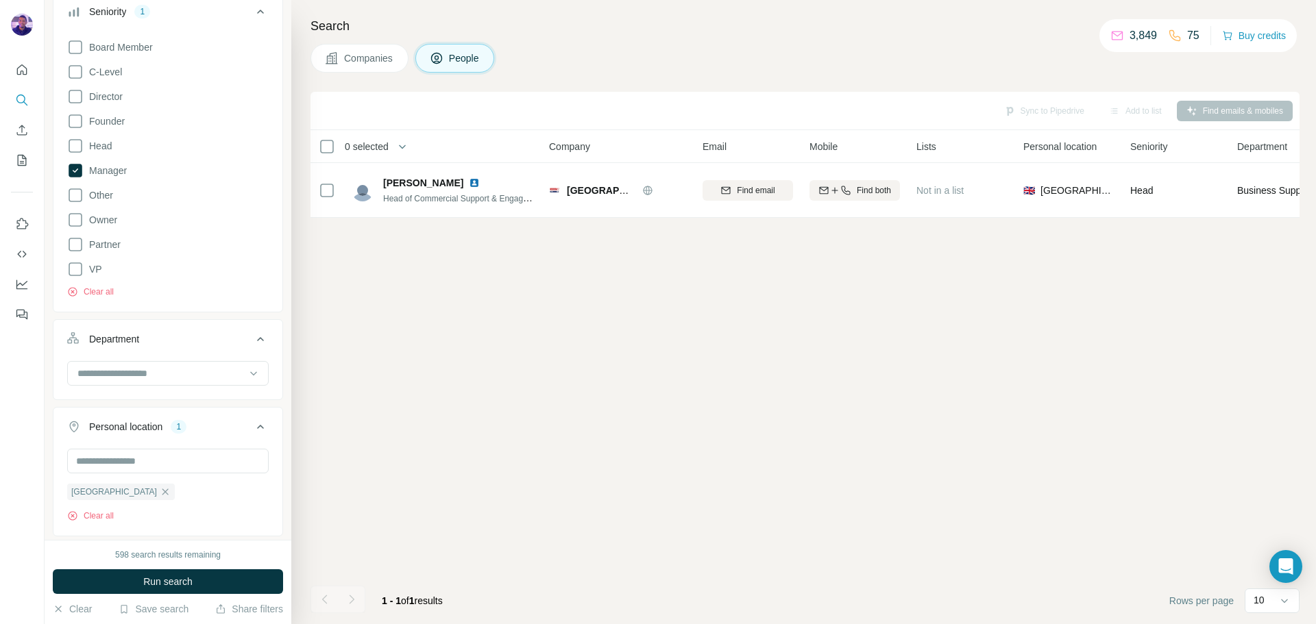
drag, startPoint x: 221, startPoint y: 578, endPoint x: 247, endPoint y: 554, distance: 35.4
click at [222, 578] on button "Run search" at bounding box center [168, 581] width 230 height 25
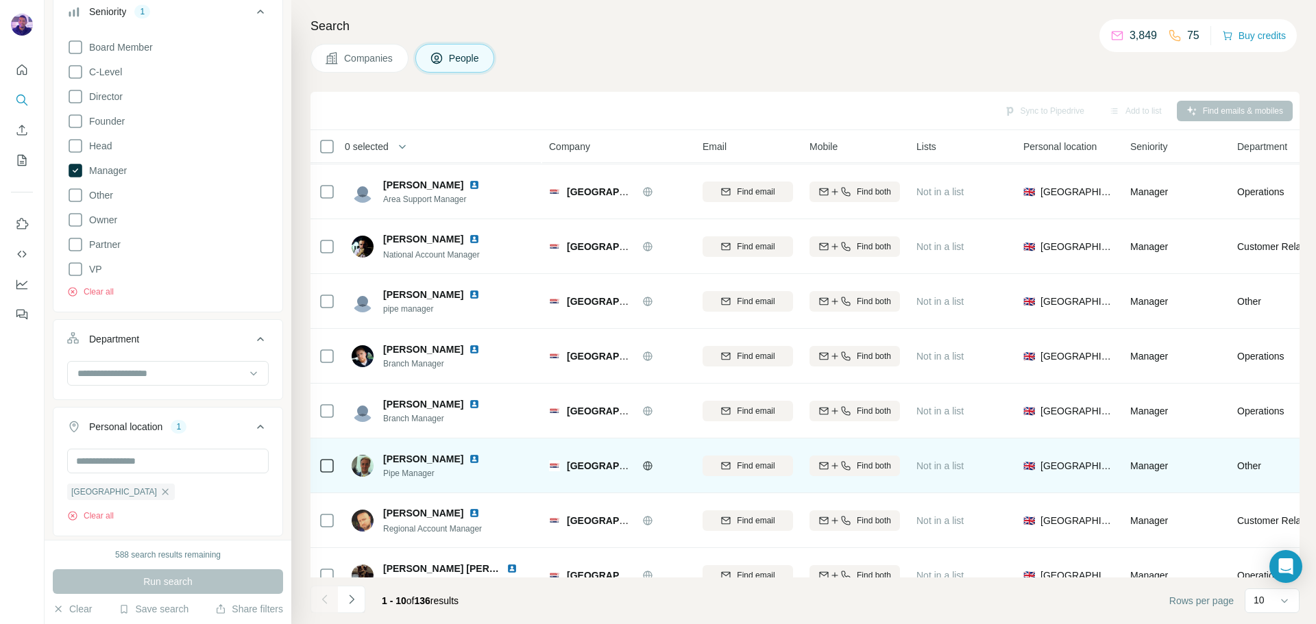
scroll to position [140, 0]
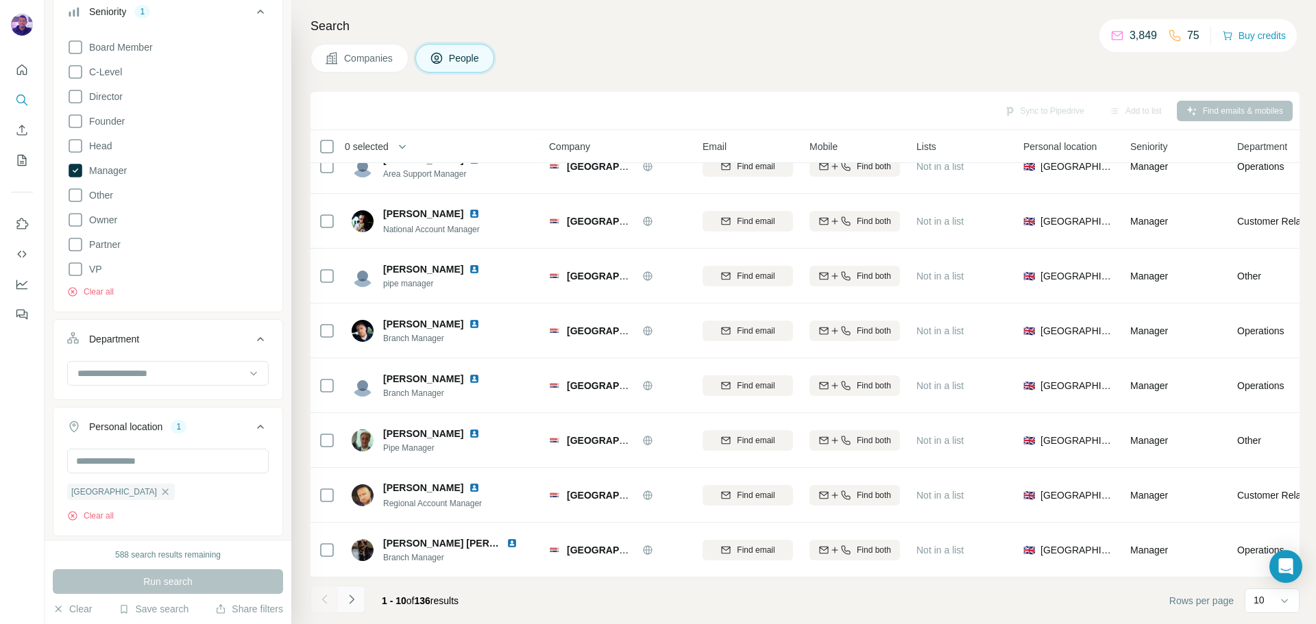
click at [356, 600] on icon "Navigate to next page" at bounding box center [352, 600] width 14 height 14
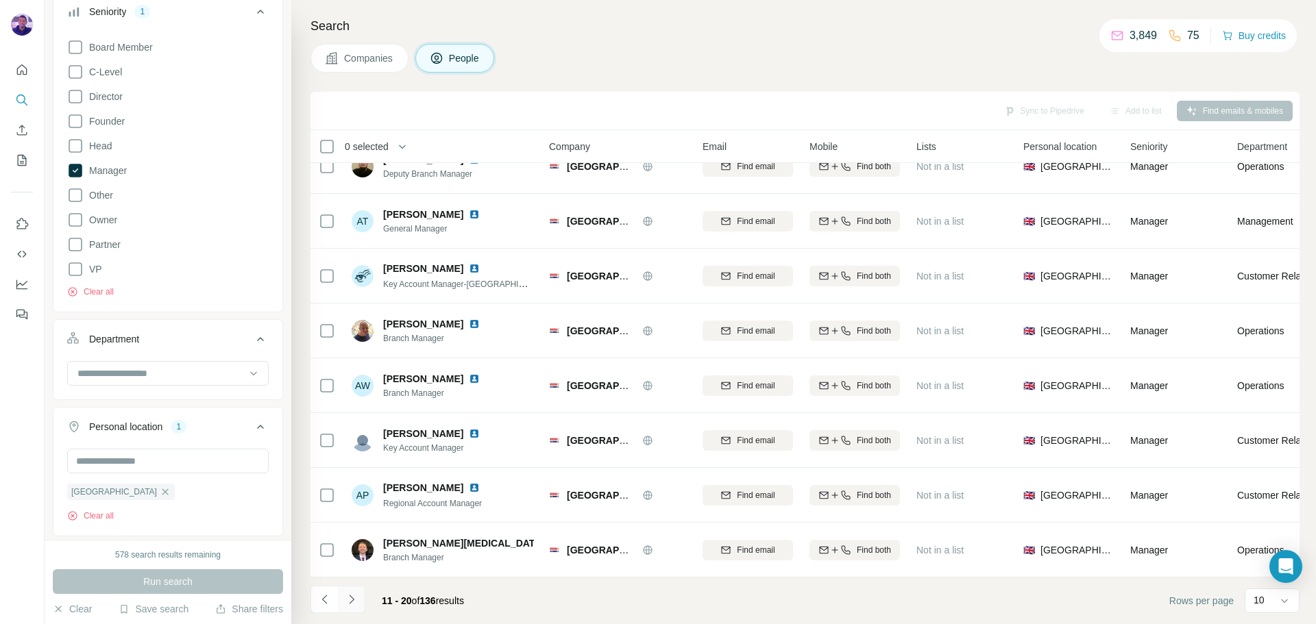
click at [361, 600] on button "Navigate to next page" at bounding box center [351, 599] width 27 height 27
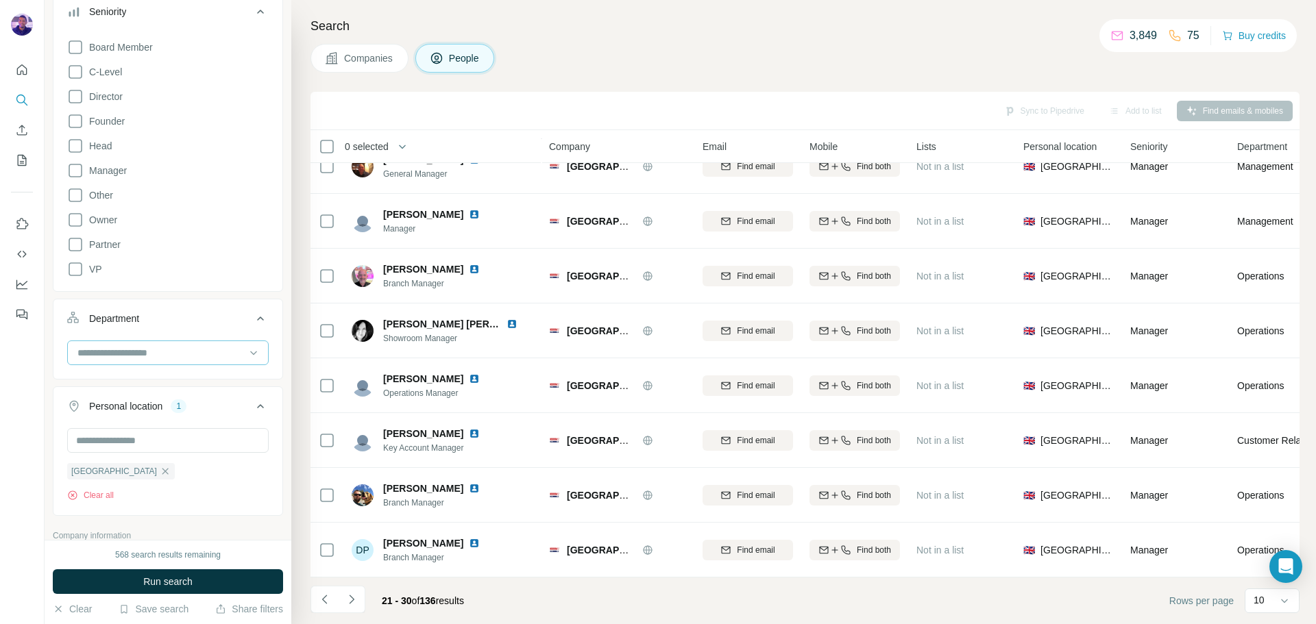
click at [164, 353] on input at bounding box center [160, 352] width 169 height 15
type input "**"
click at [228, 582] on button "Run search" at bounding box center [168, 581] width 230 height 25
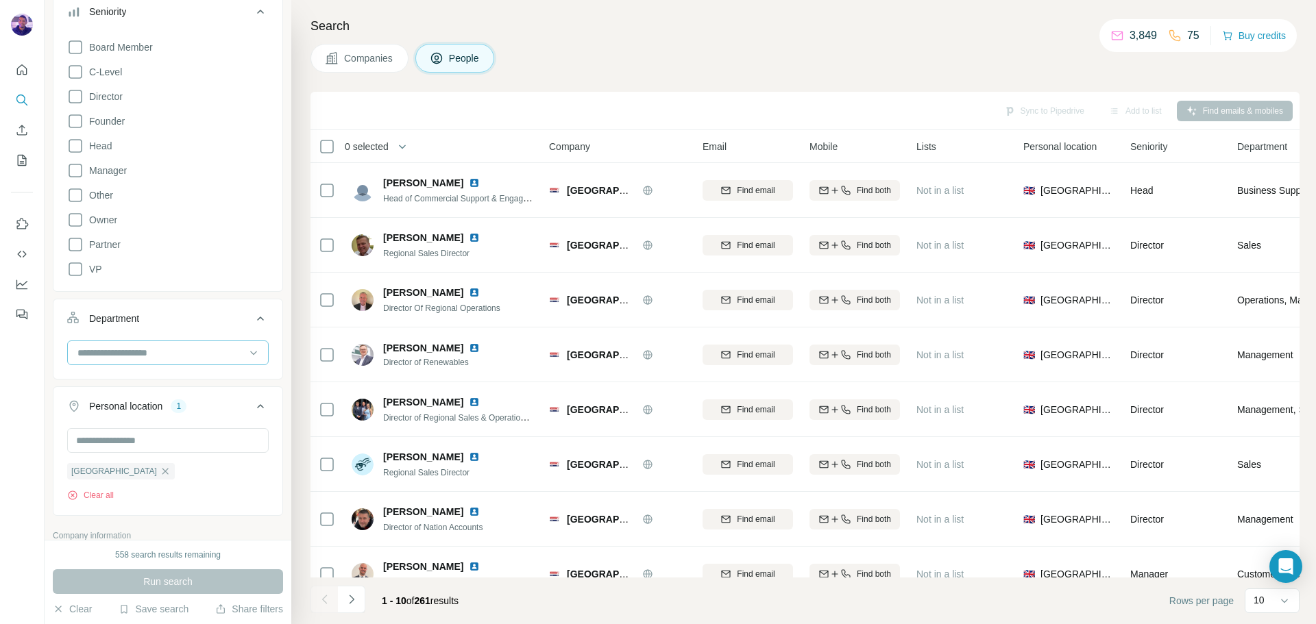
click at [169, 354] on input at bounding box center [160, 352] width 169 height 15
type input "**"
click at [170, 375] on div "HR" at bounding box center [163, 383] width 184 height 25
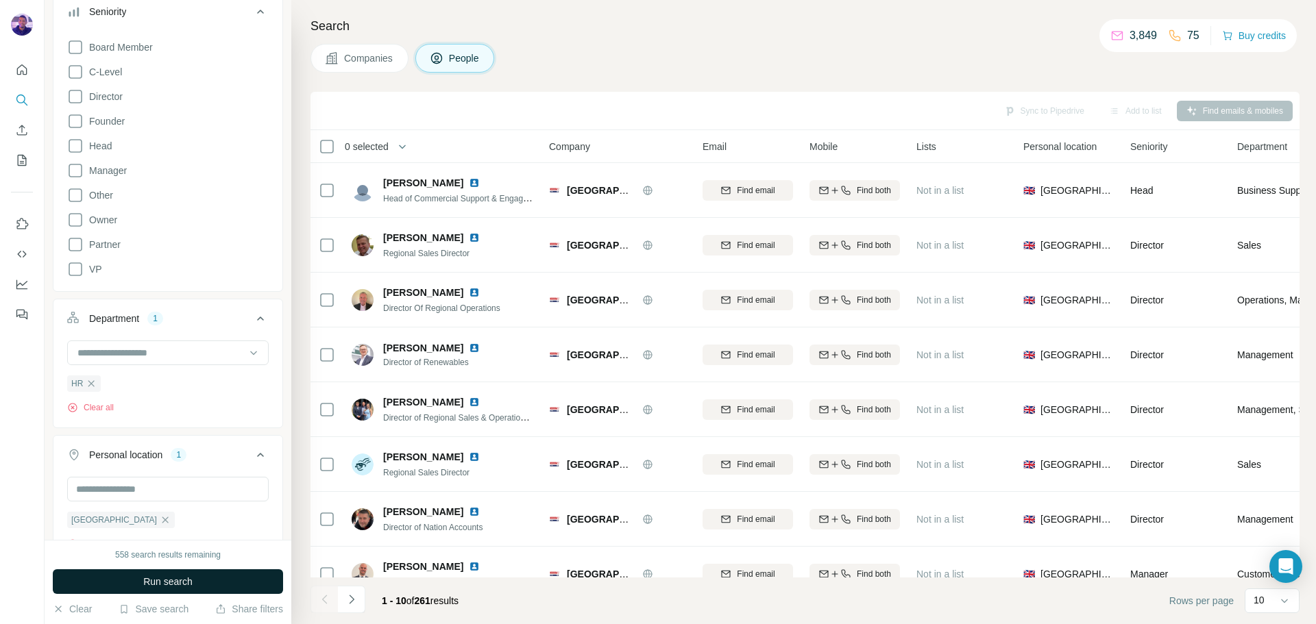
click at [211, 573] on button "Run search" at bounding box center [168, 581] width 230 height 25
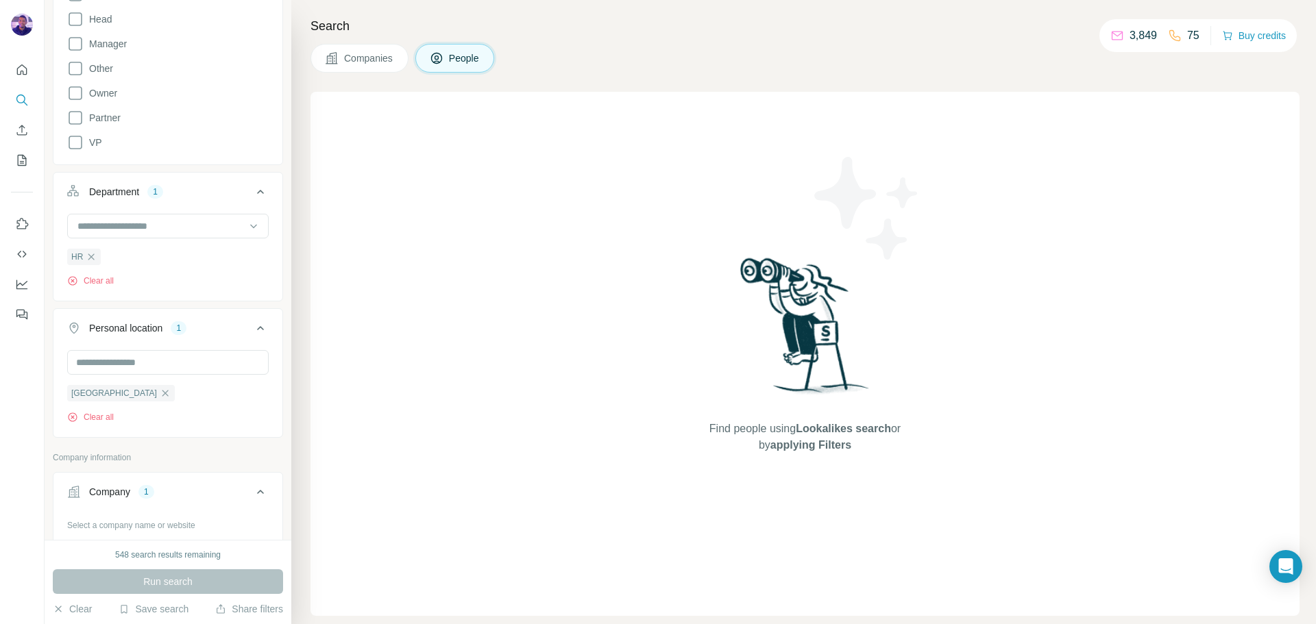
scroll to position [480, 0]
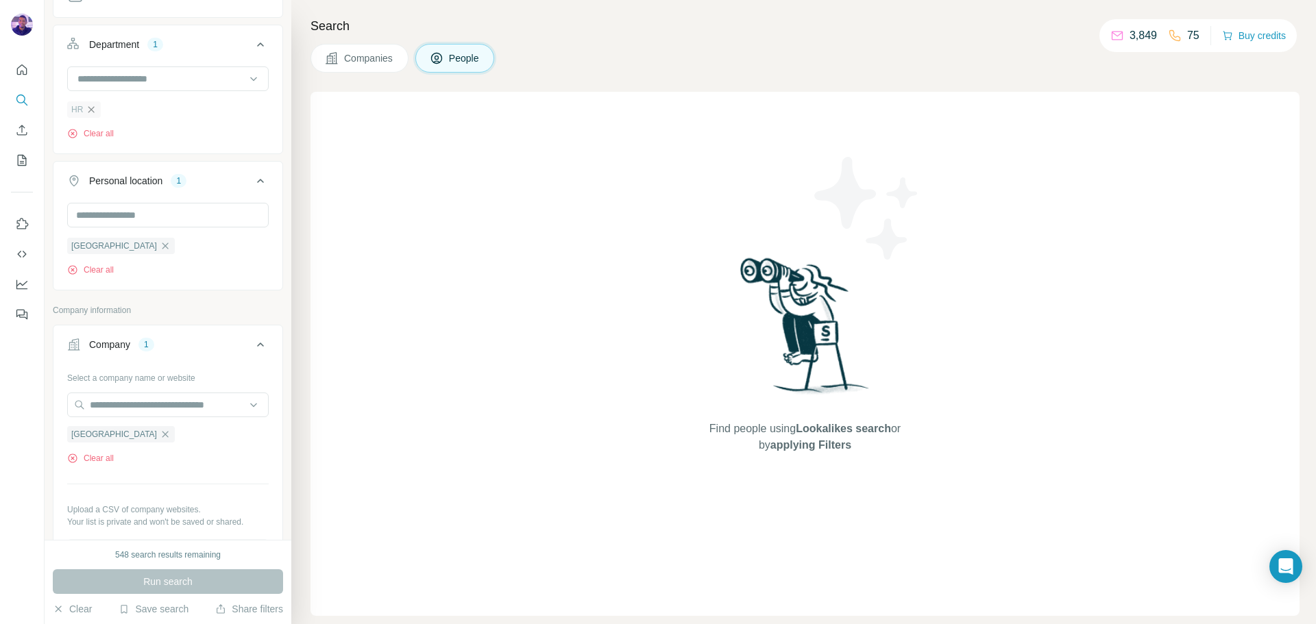
click at [92, 106] on icon "button" at bounding box center [91, 109] width 11 height 11
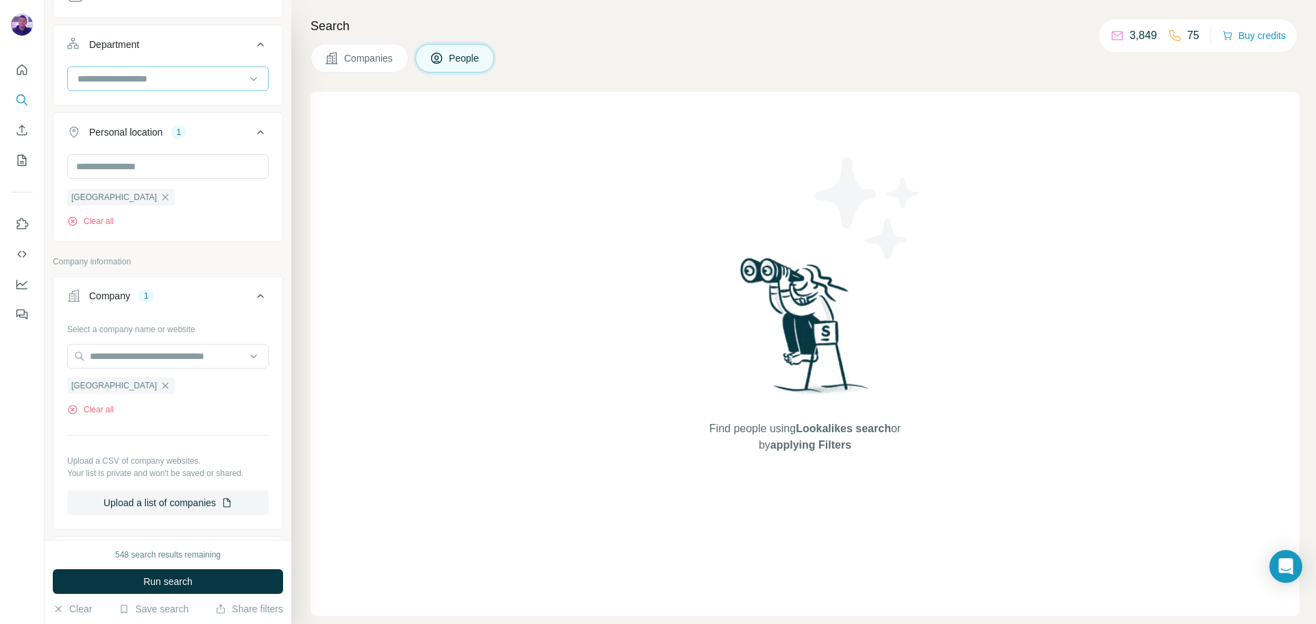
click at [158, 84] on input at bounding box center [160, 78] width 169 height 15
type input "****"
click at [178, 101] on div "Operations" at bounding box center [163, 109] width 184 height 25
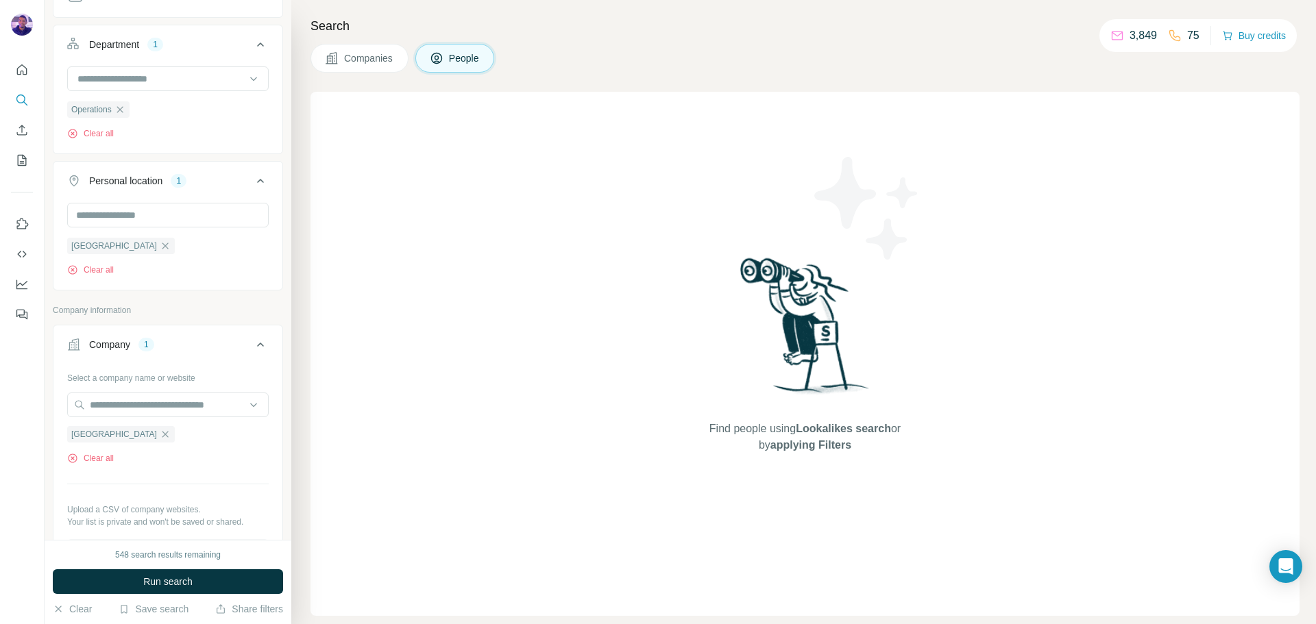
click at [225, 572] on button "Run search" at bounding box center [168, 581] width 230 height 25
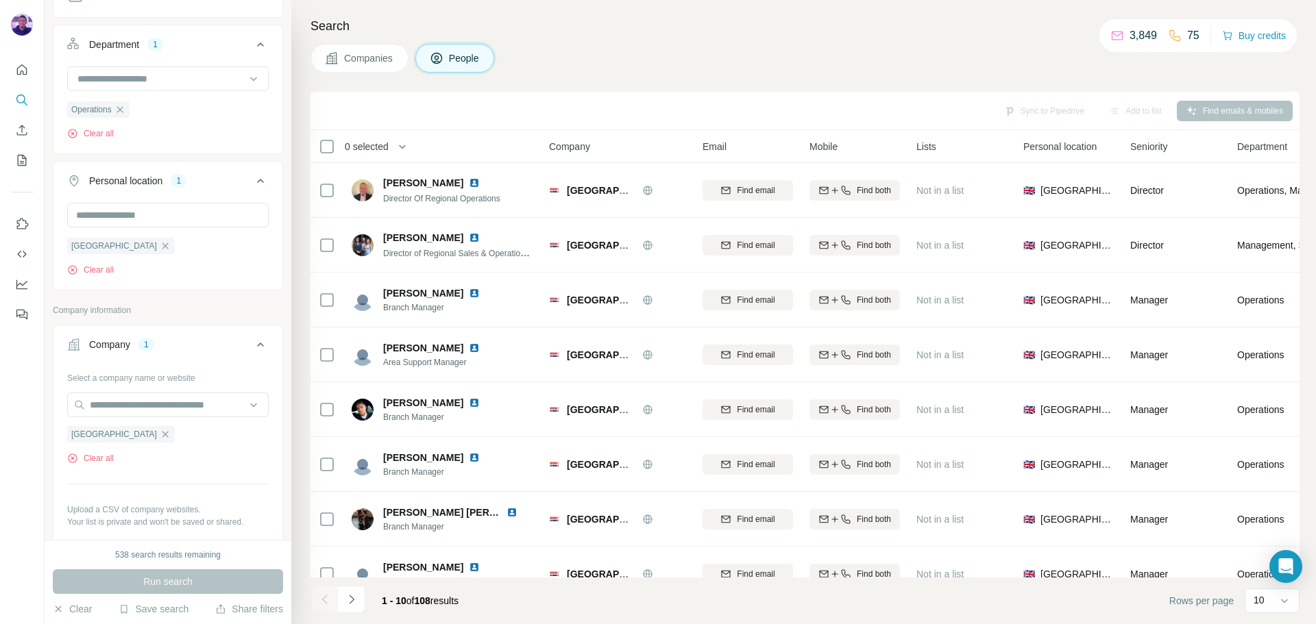
click at [358, 604] on button "Navigate to next page" at bounding box center [351, 599] width 27 height 27
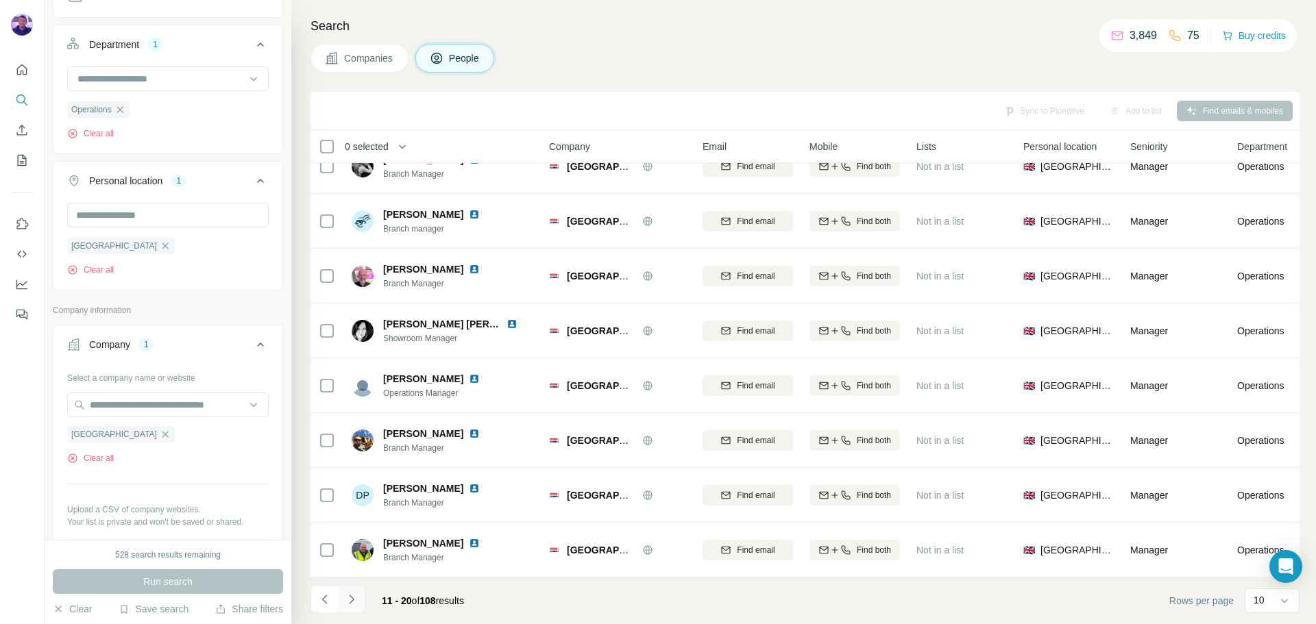
click at [360, 597] on button "Navigate to next page" at bounding box center [351, 599] width 27 height 27
click at [350, 592] on button "Navigate to next page" at bounding box center [351, 599] width 27 height 27
click at [332, 600] on button "Navigate to previous page" at bounding box center [323, 599] width 27 height 27
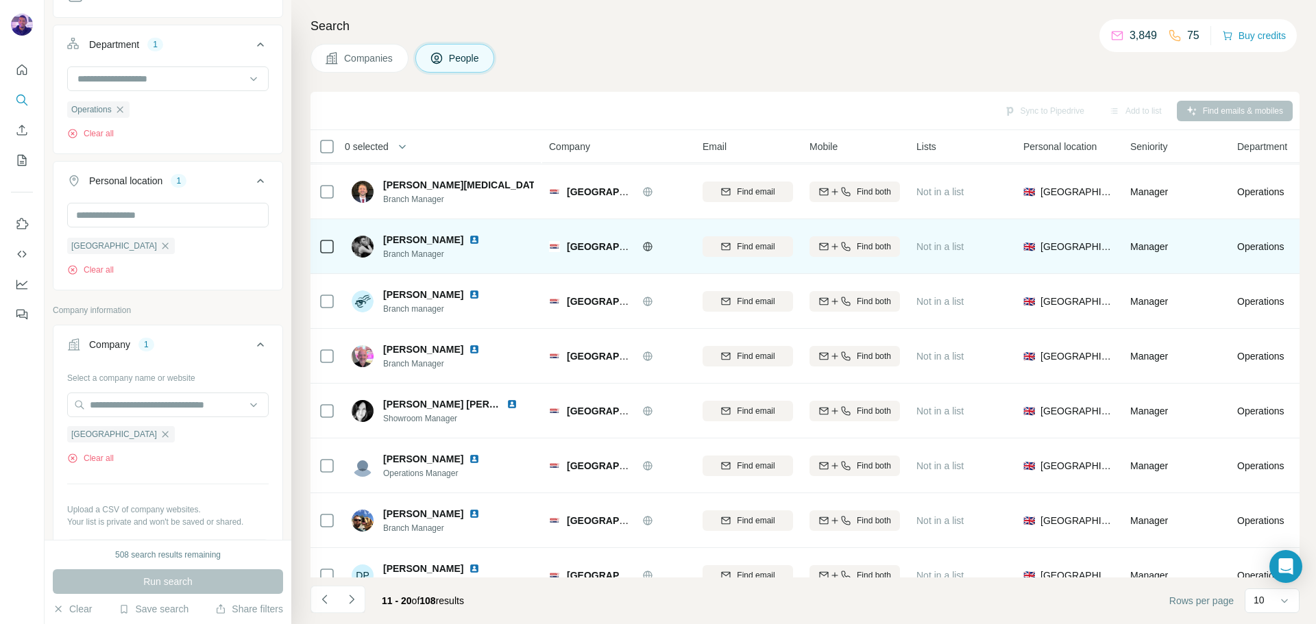
scroll to position [0, 0]
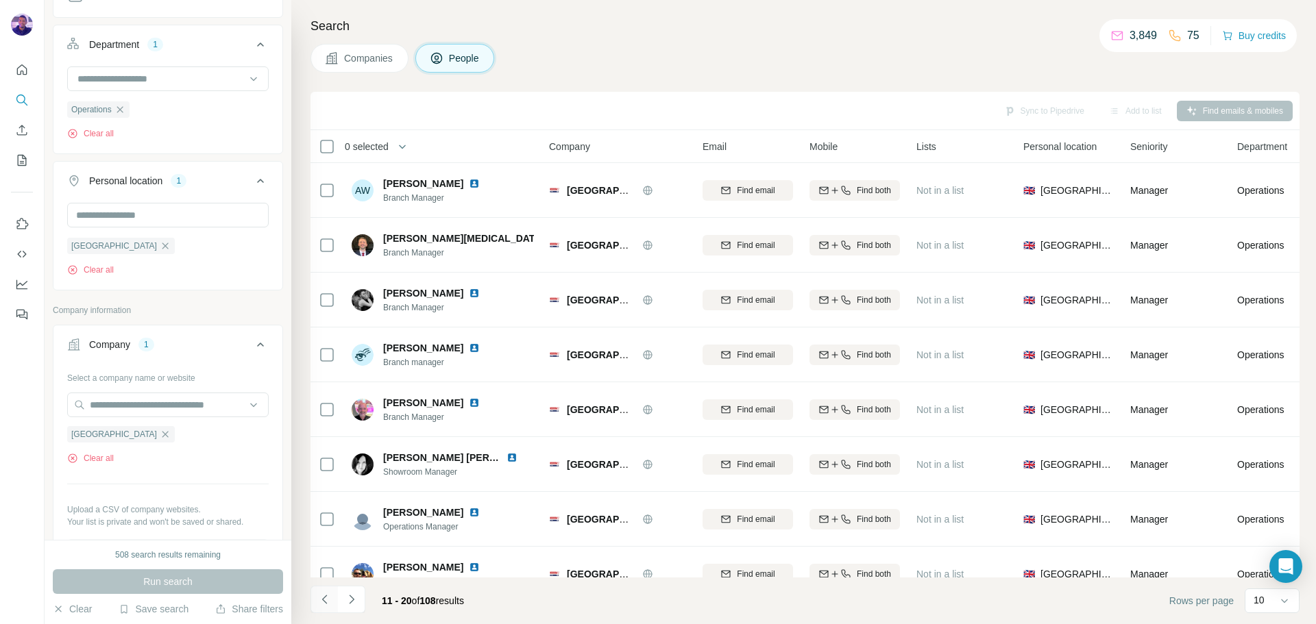
click at [328, 606] on icon "Navigate to previous page" at bounding box center [325, 600] width 14 height 14
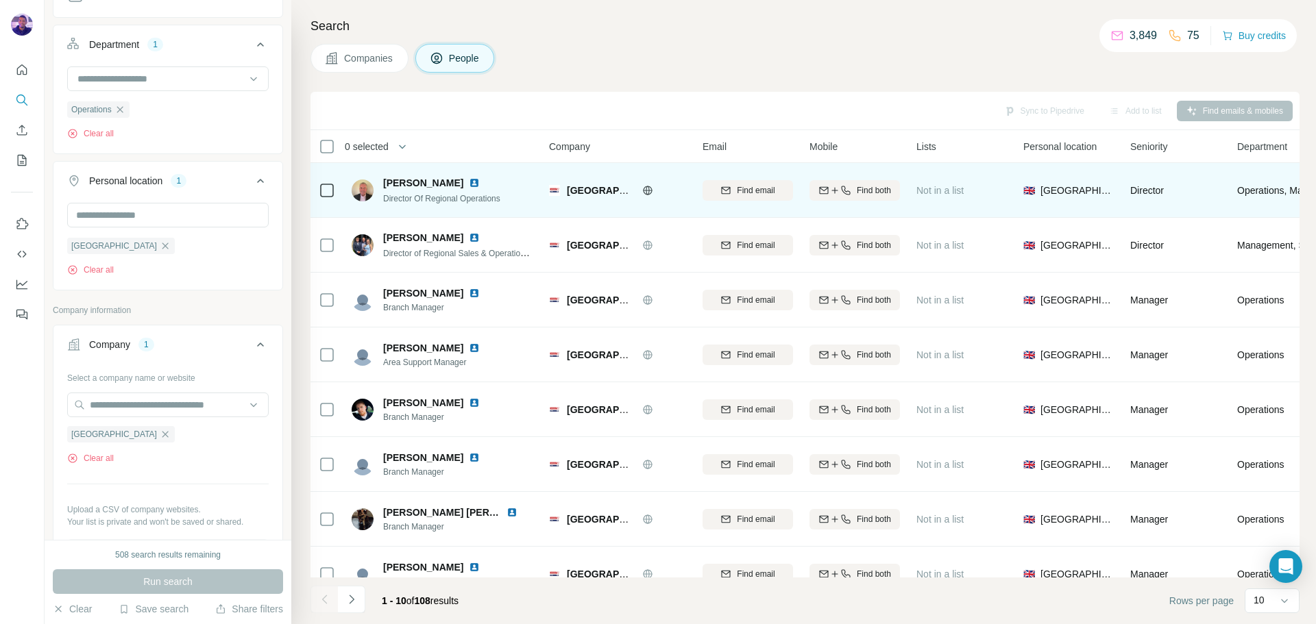
click at [469, 185] on img at bounding box center [474, 182] width 11 height 11
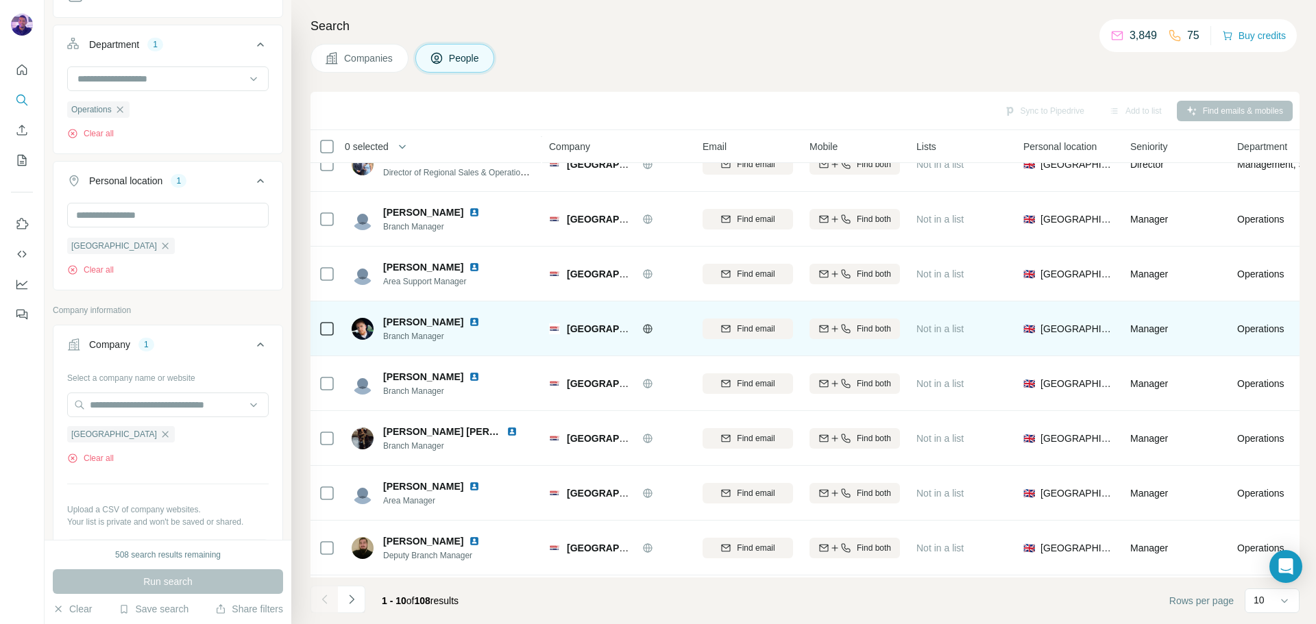
scroll to position [140, 0]
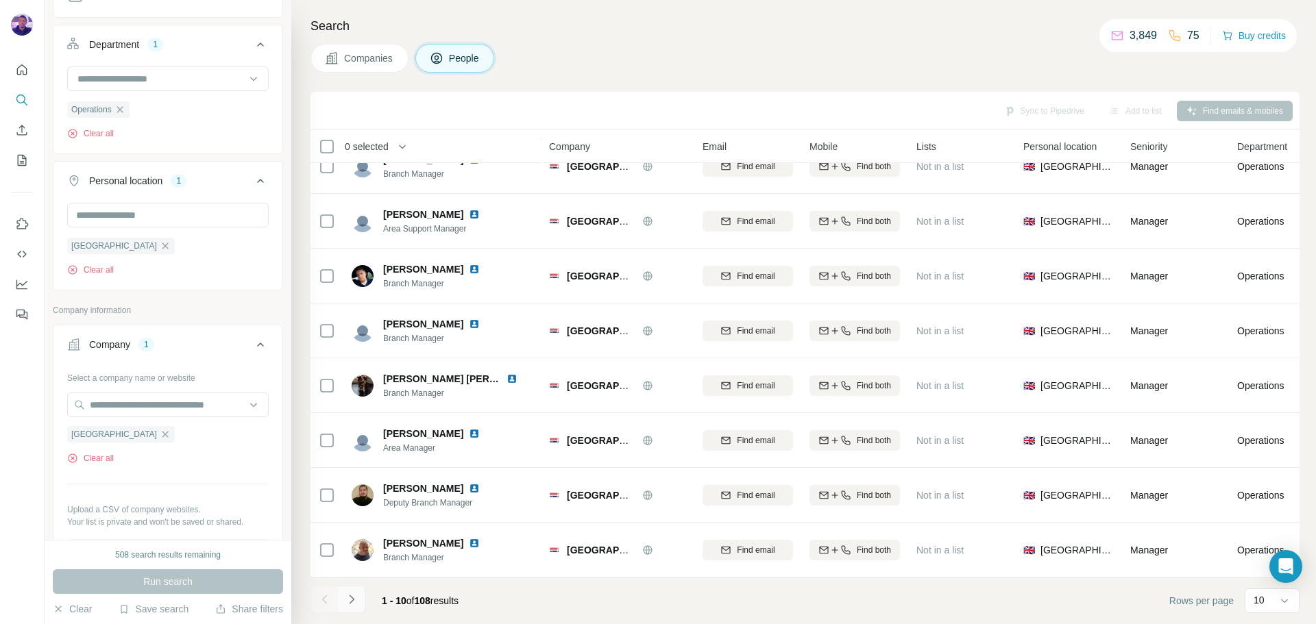
click at [360, 589] on button "Navigate to next page" at bounding box center [351, 599] width 27 height 27
click at [357, 590] on button "Navigate to next page" at bounding box center [351, 599] width 27 height 27
click at [358, 590] on button "Navigate to next page" at bounding box center [351, 599] width 27 height 27
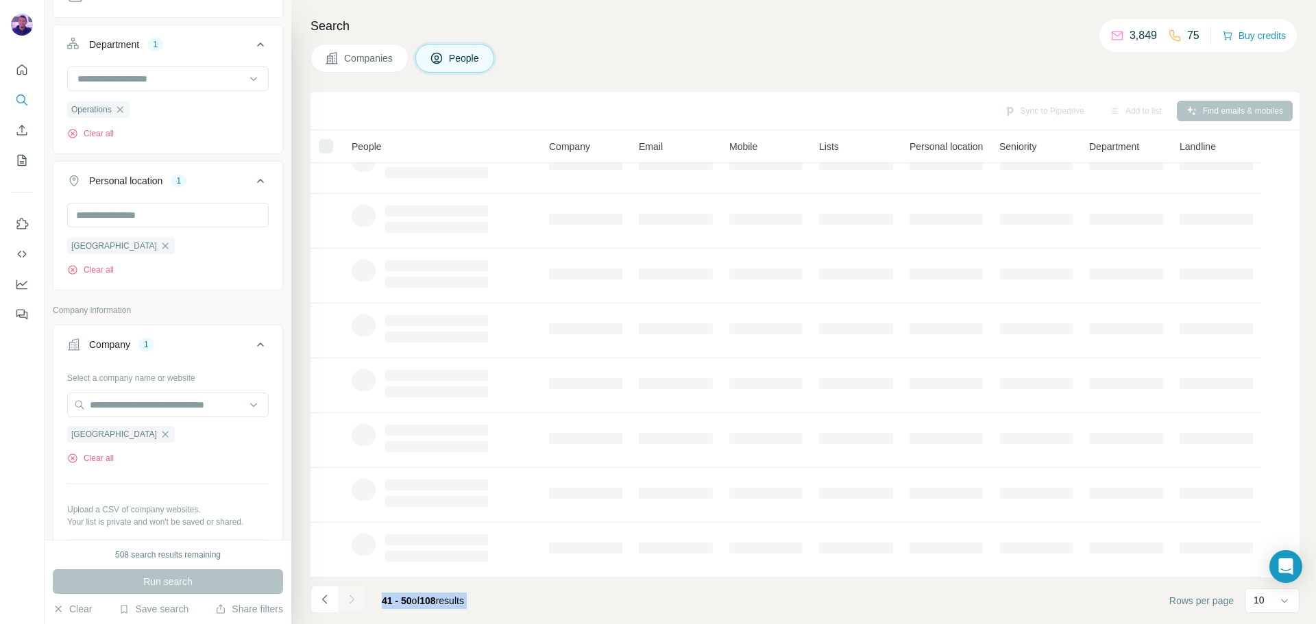
click at [358, 590] on div at bounding box center [351, 599] width 27 height 27
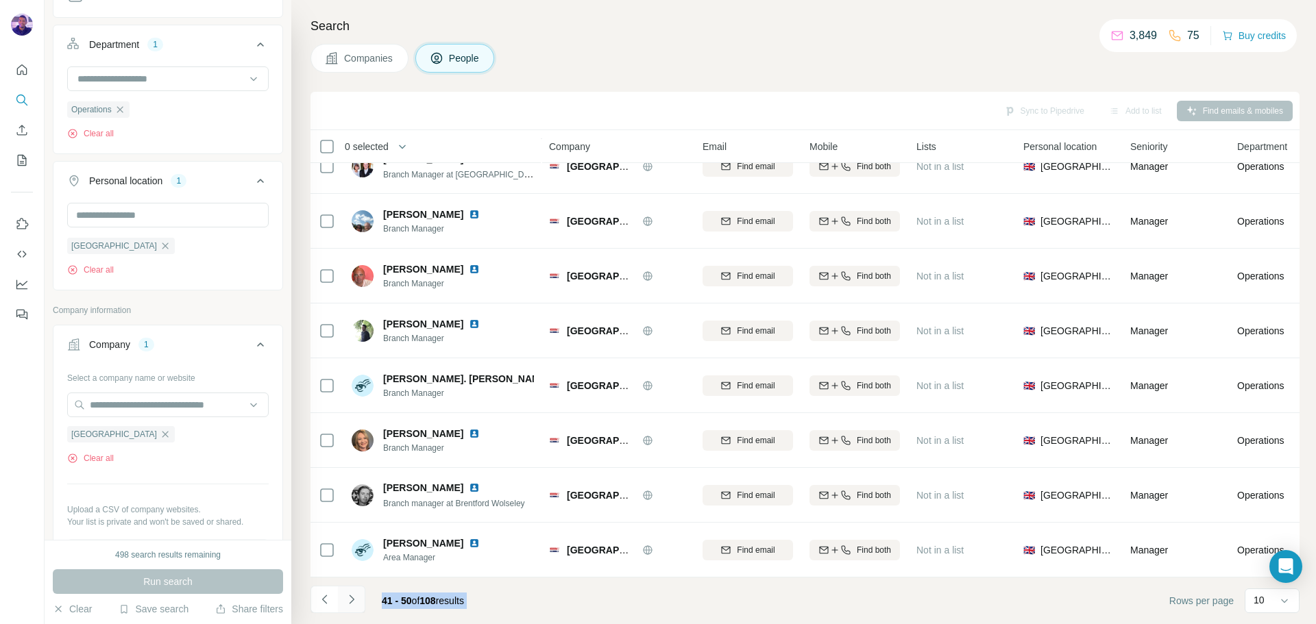
click at [359, 591] on button "Navigate to next page" at bounding box center [351, 599] width 27 height 27
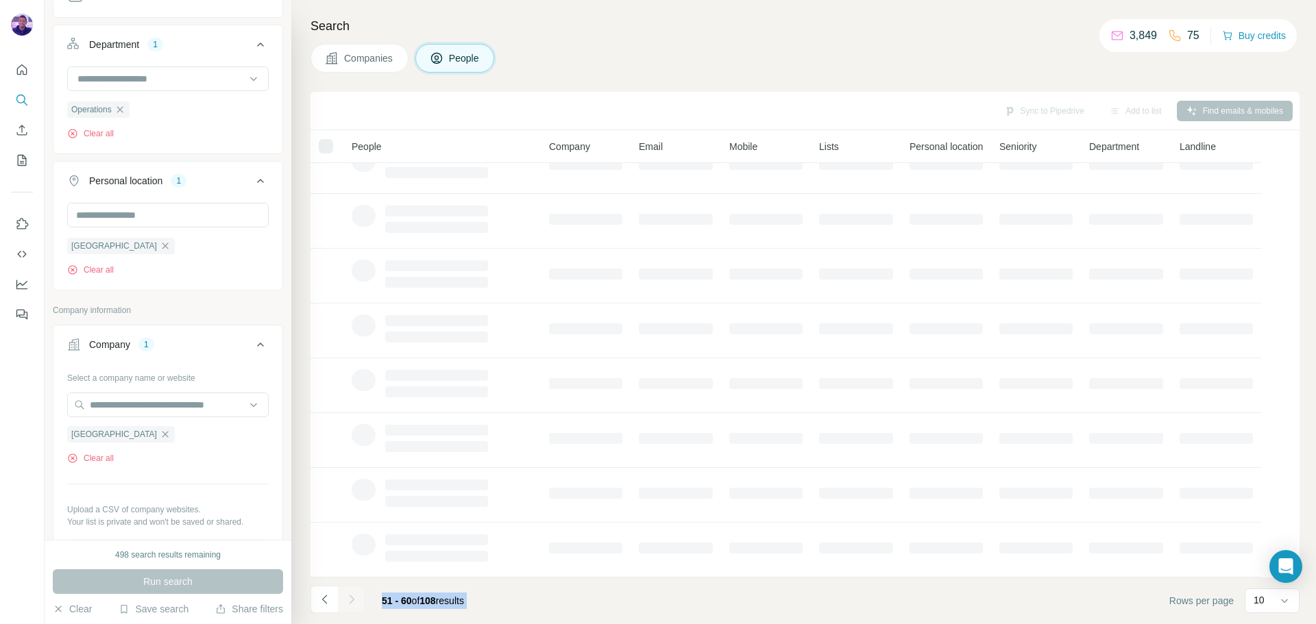
click at [359, 591] on div at bounding box center [351, 599] width 27 height 27
click at [359, 591] on button "Navigate to next page" at bounding box center [351, 599] width 27 height 27
click at [359, 591] on div at bounding box center [351, 599] width 27 height 27
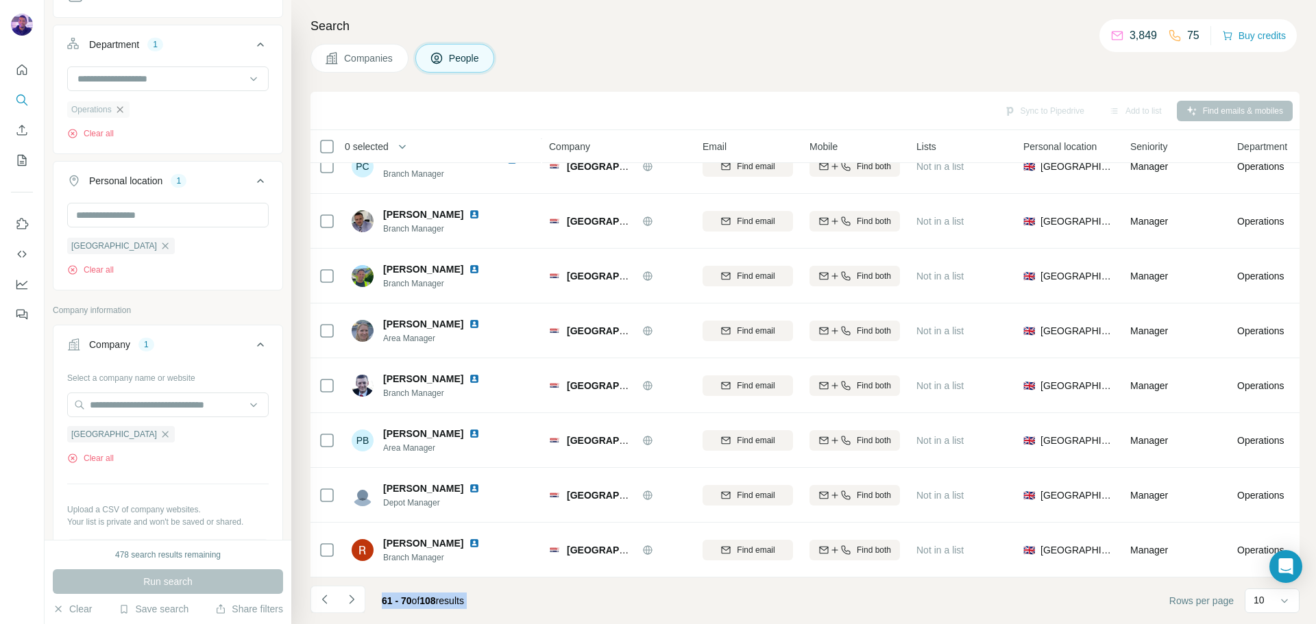
click at [121, 108] on icon "button" at bounding box center [119, 109] width 11 height 11
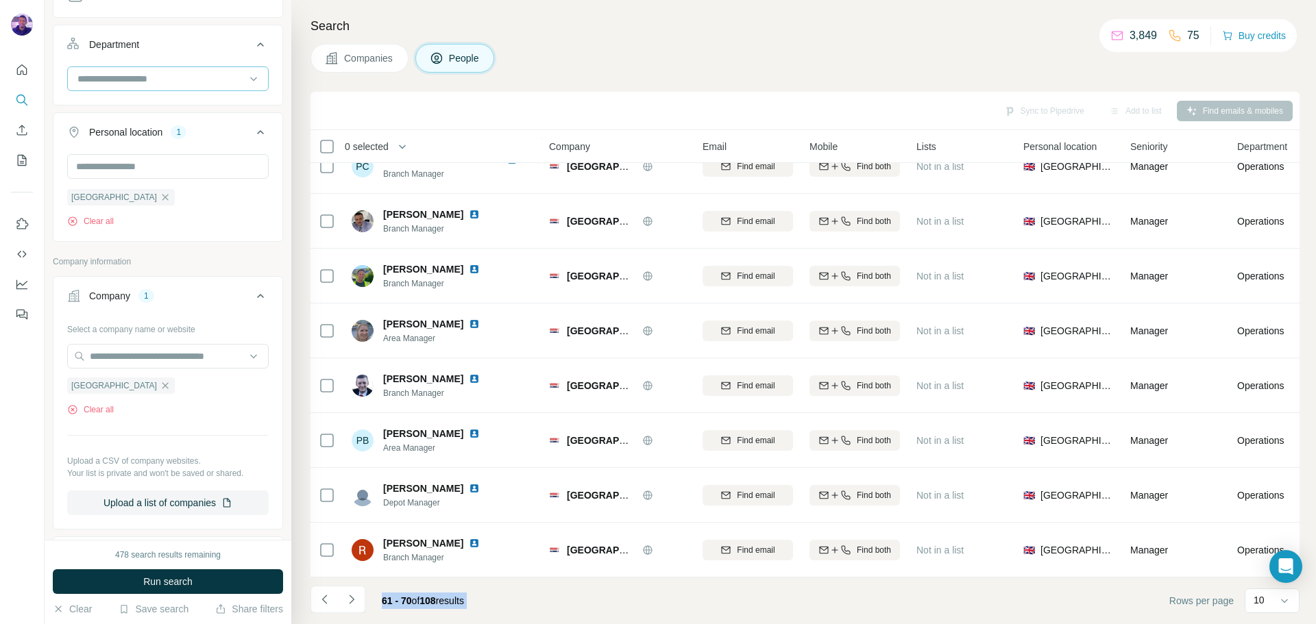
click at [119, 79] on input at bounding box center [160, 78] width 169 height 15
type input "*"
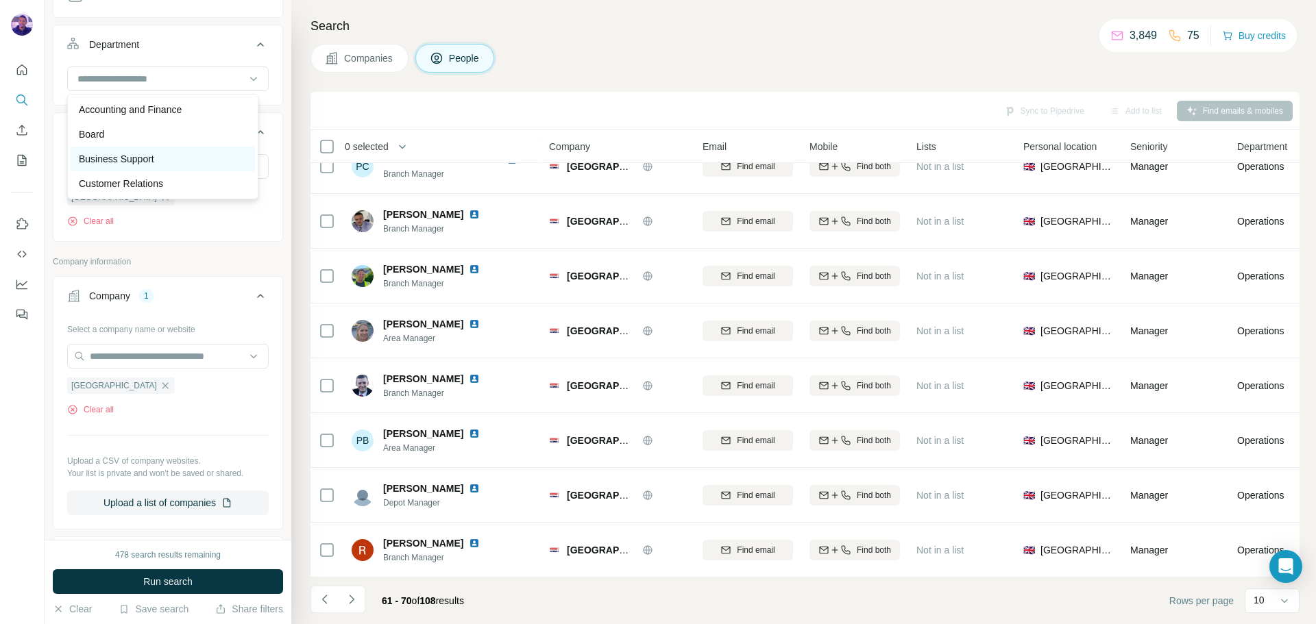
click at [186, 157] on div "Business Support" at bounding box center [163, 159] width 168 height 14
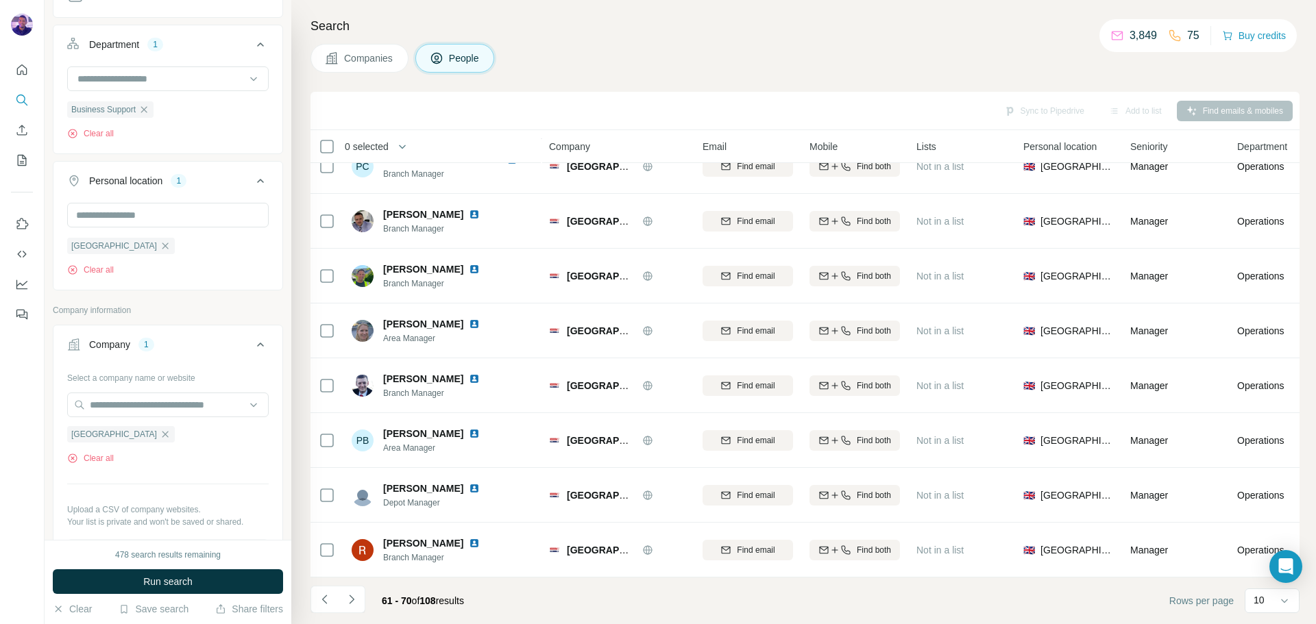
click at [251, 580] on button "Run search" at bounding box center [168, 581] width 230 height 25
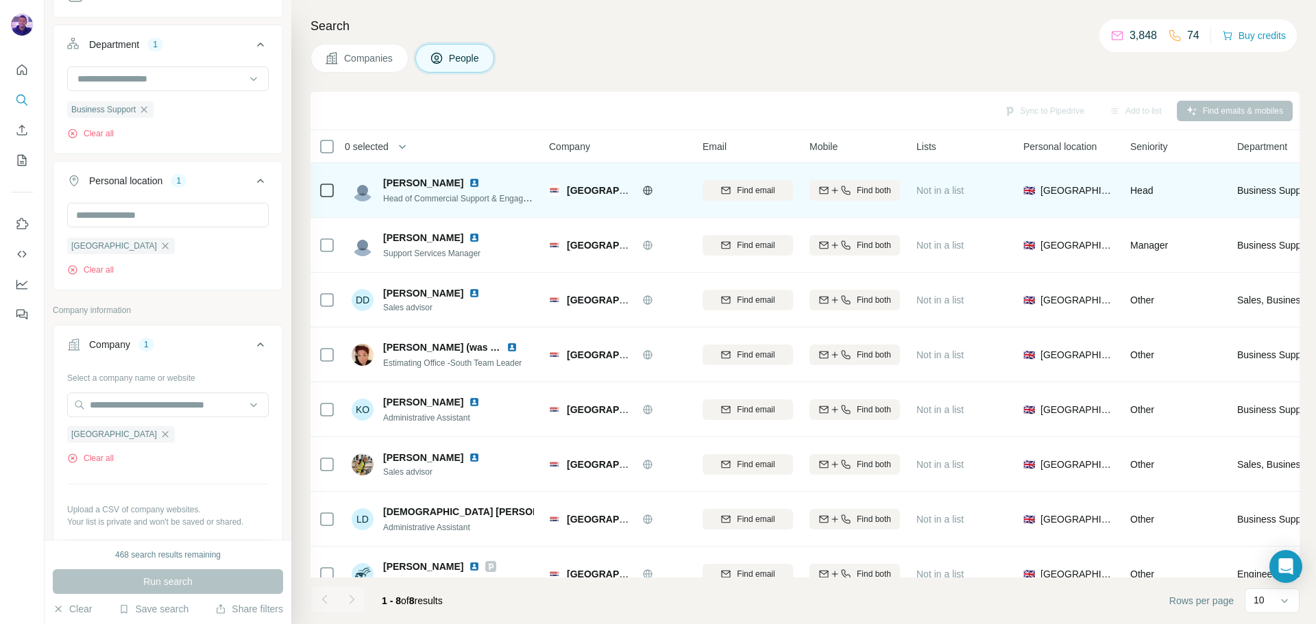
click at [469, 182] on img at bounding box center [474, 182] width 11 height 11
